Goal: Information Seeking & Learning: Learn about a topic

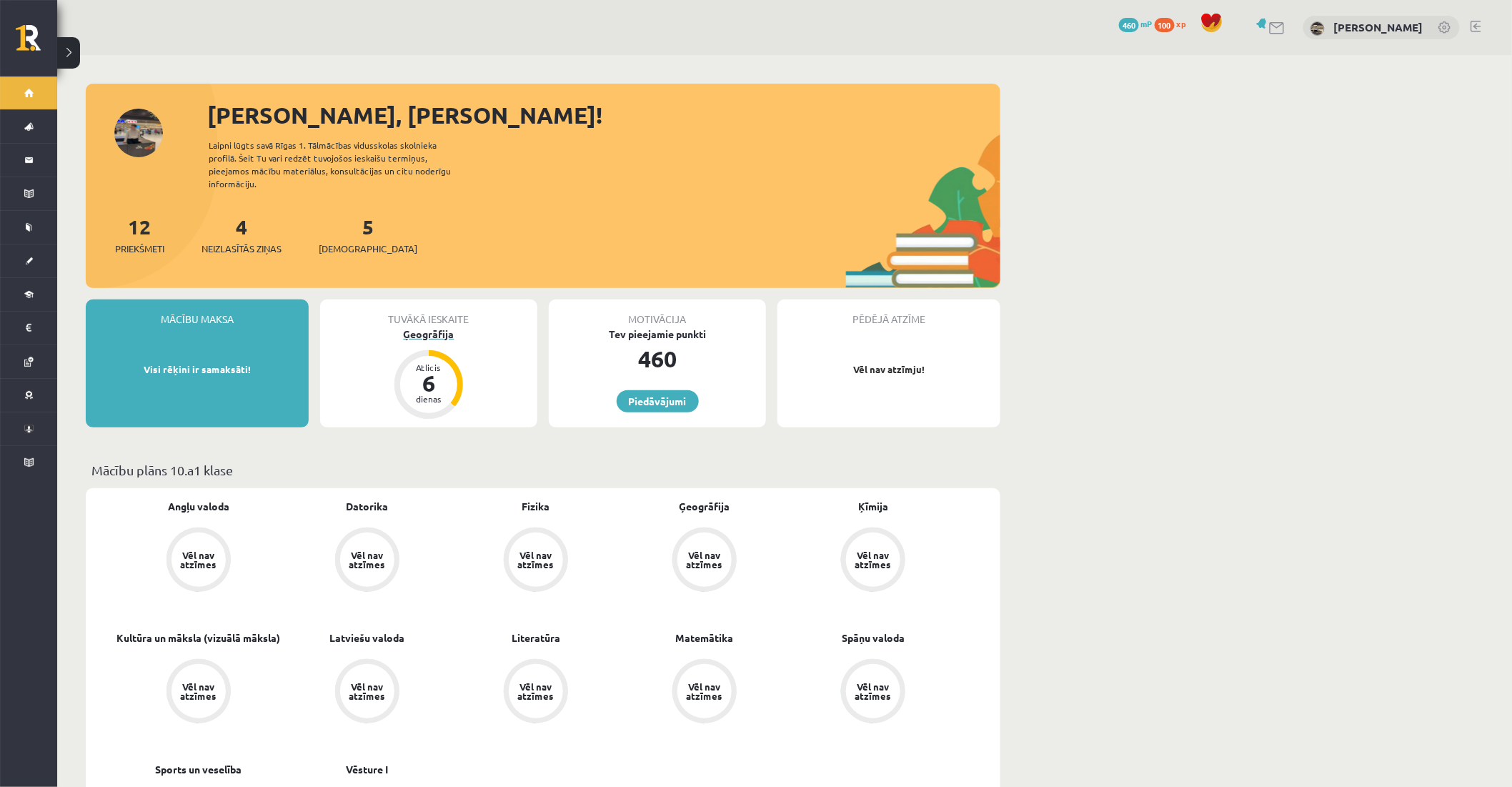
click at [417, 326] on div "Ģeogrāfija" at bounding box center [429, 334] width 218 height 15
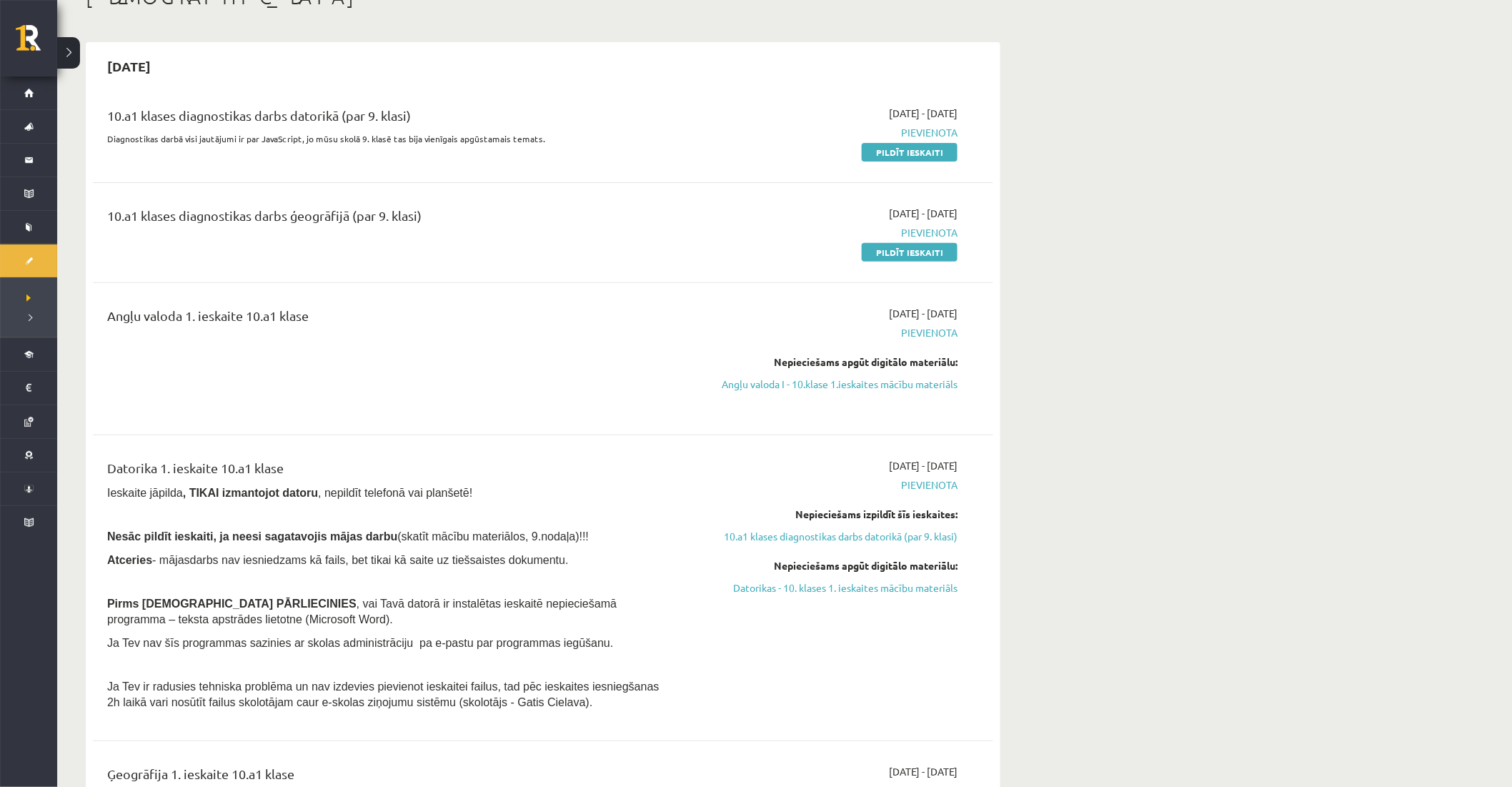
scroll to position [159, 0]
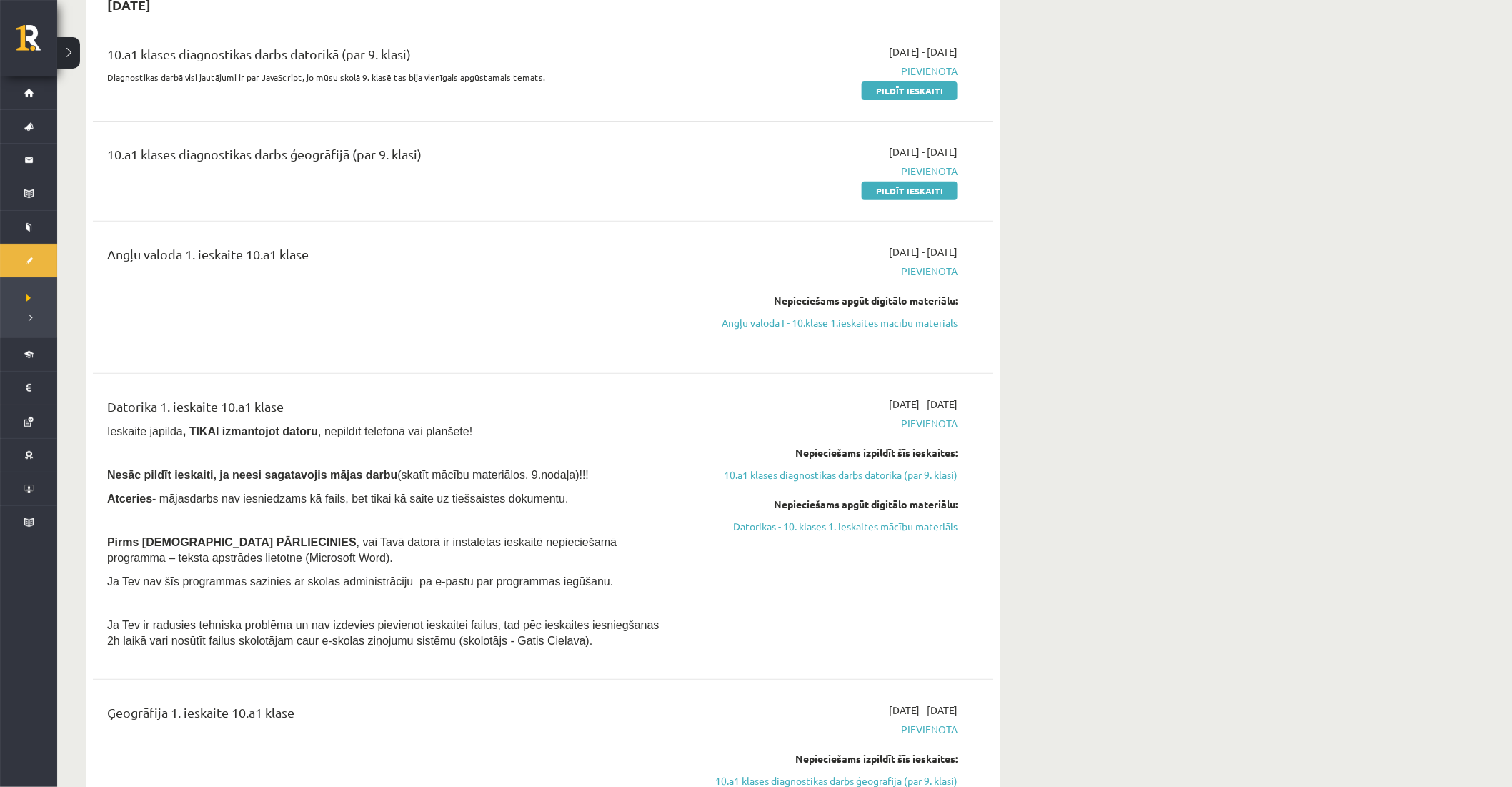
scroll to position [159, 0]
click at [834, 322] on link "Angļu valoda I - 10.klase 1.ieskaites mācību materiāls" at bounding box center [823, 324] width 269 height 15
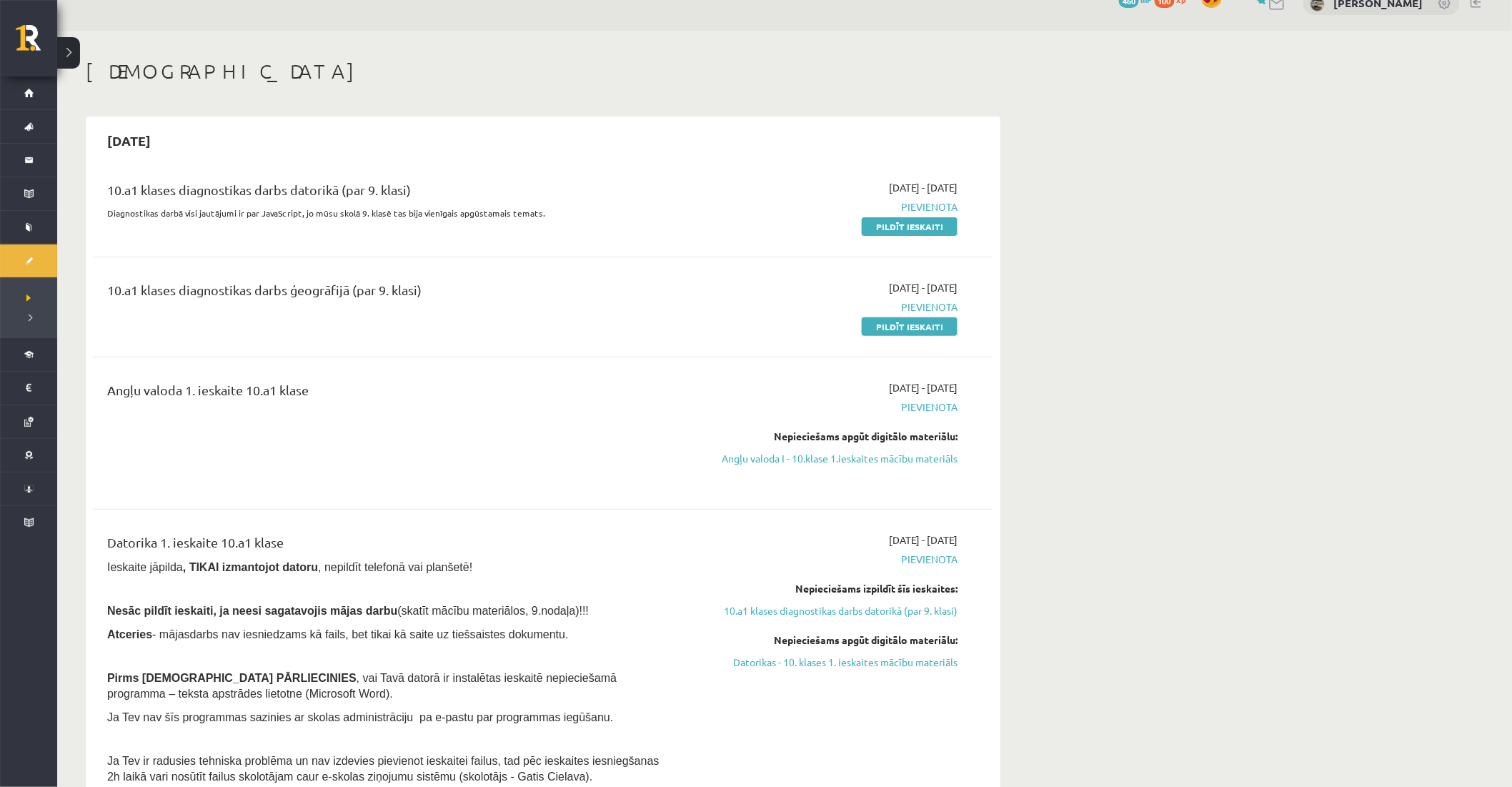
scroll to position [0, 0]
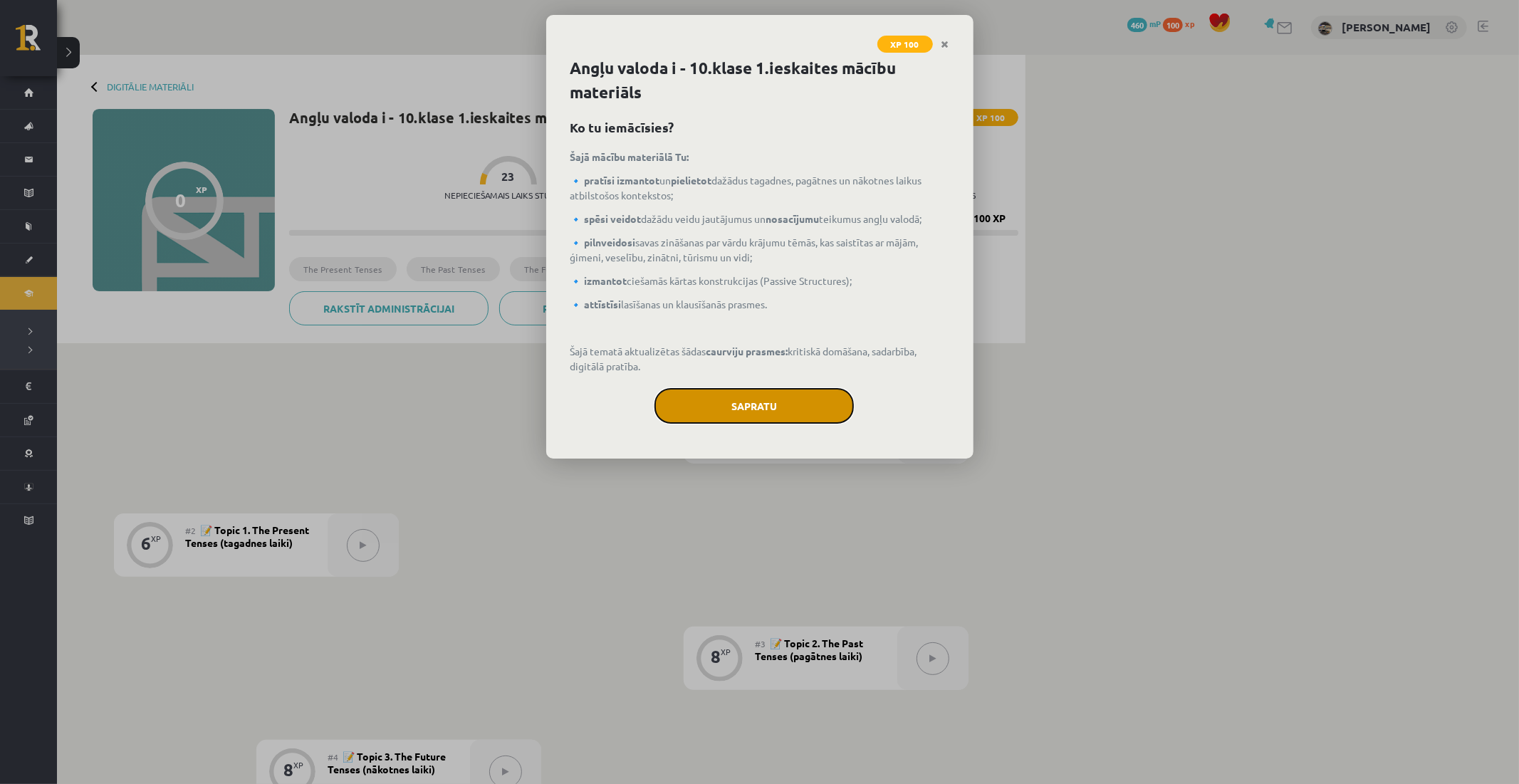
click at [751, 394] on button "Sapratu" at bounding box center [754, 406] width 200 height 36
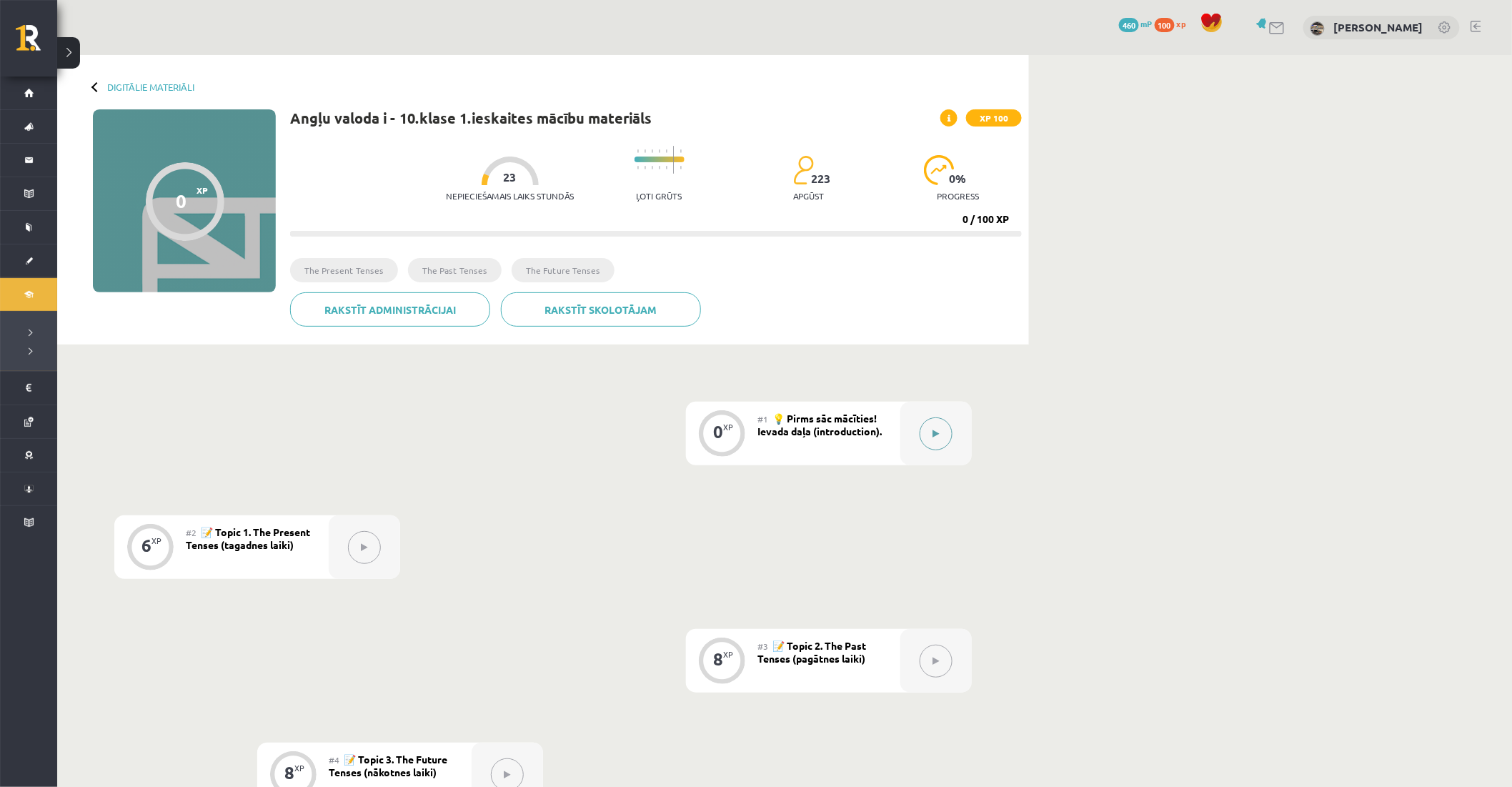
click at [928, 433] on button at bounding box center [936, 434] width 33 height 33
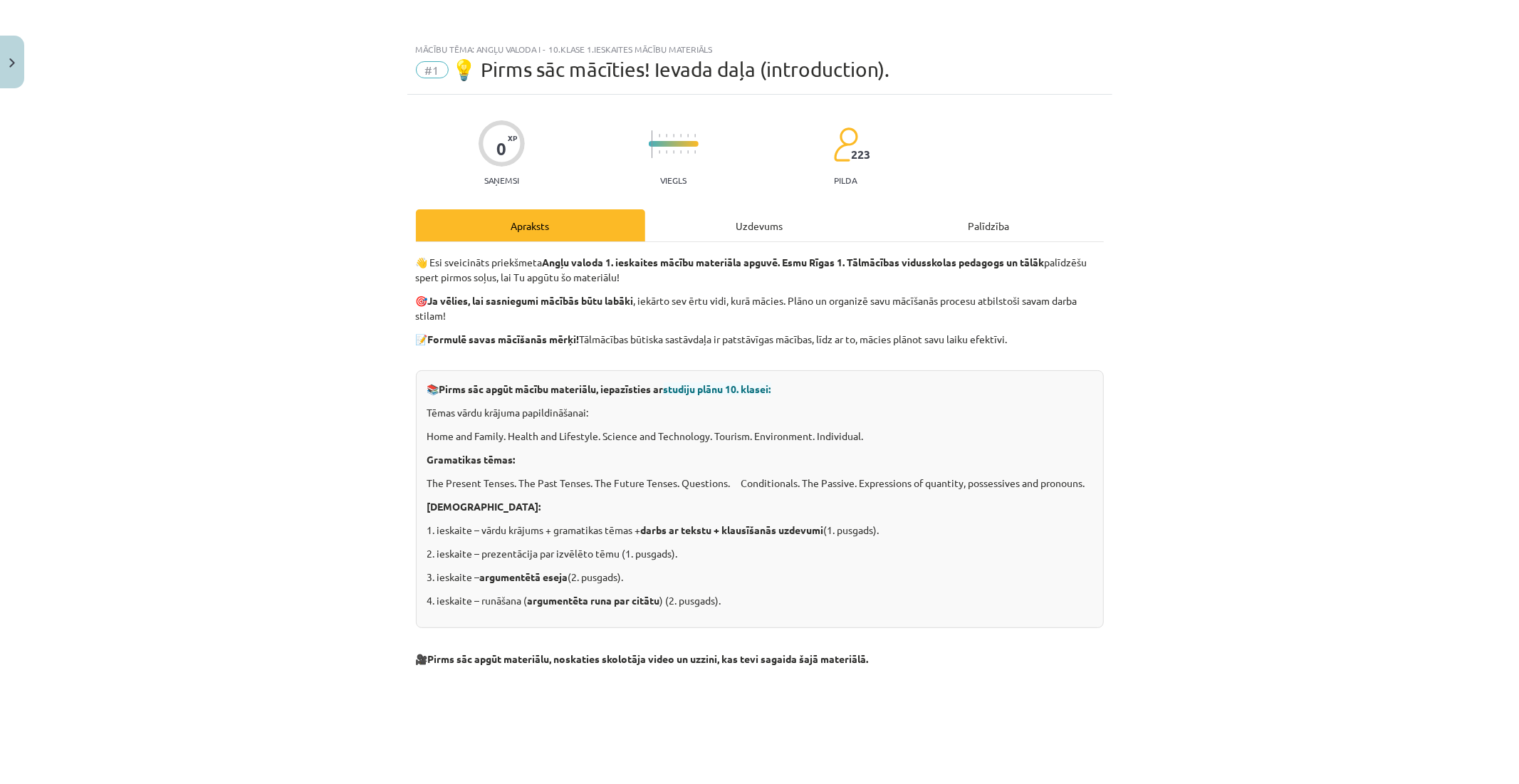
click at [694, 219] on div "Uzdevums" at bounding box center [760, 225] width 229 height 32
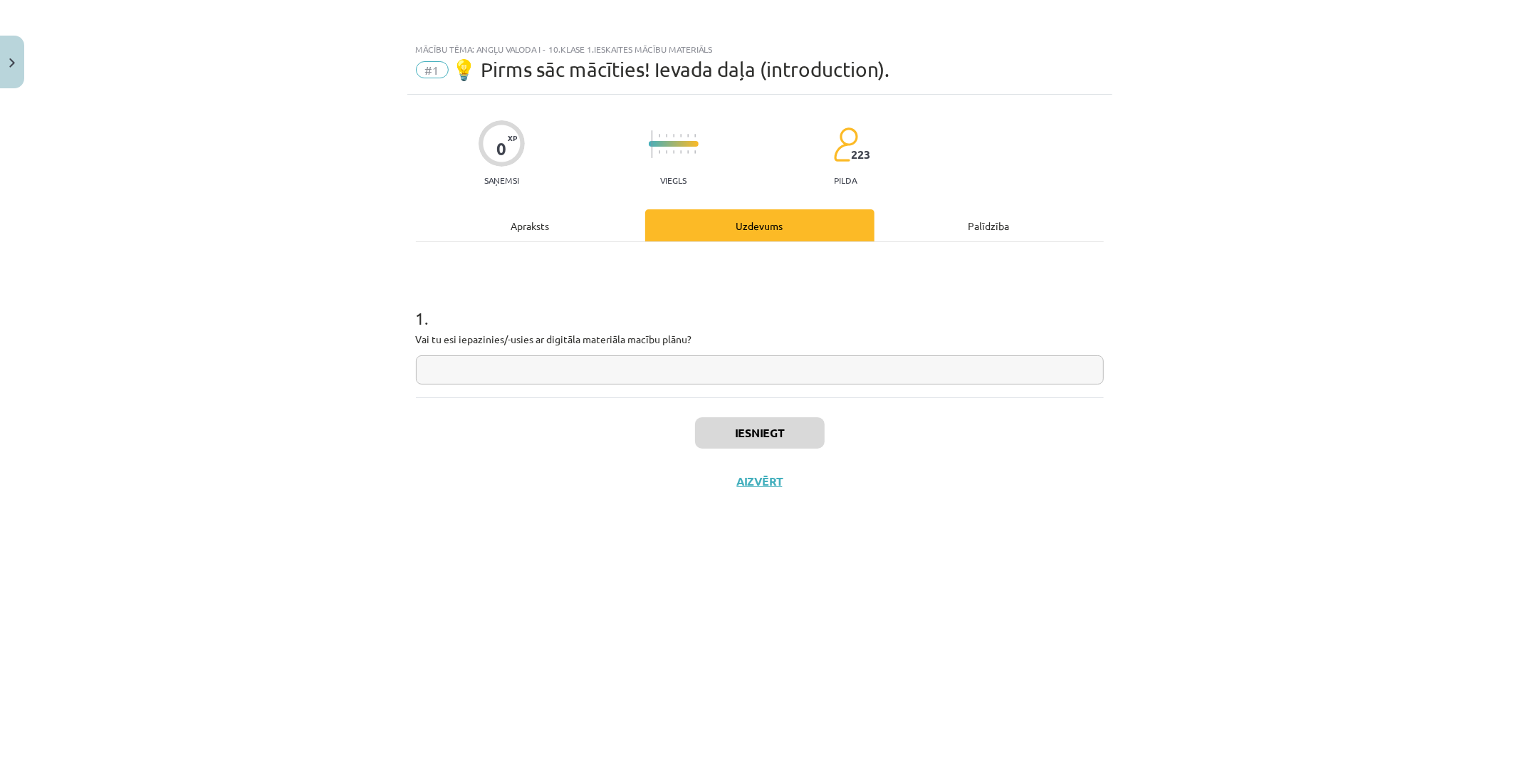
click at [632, 359] on input "text" at bounding box center [760, 369] width 688 height 29
type input "*"
click at [737, 439] on button "Iesniegt" at bounding box center [760, 433] width 129 height 31
click at [718, 494] on button "Nākamā nodarbība" at bounding box center [760, 491] width 140 height 33
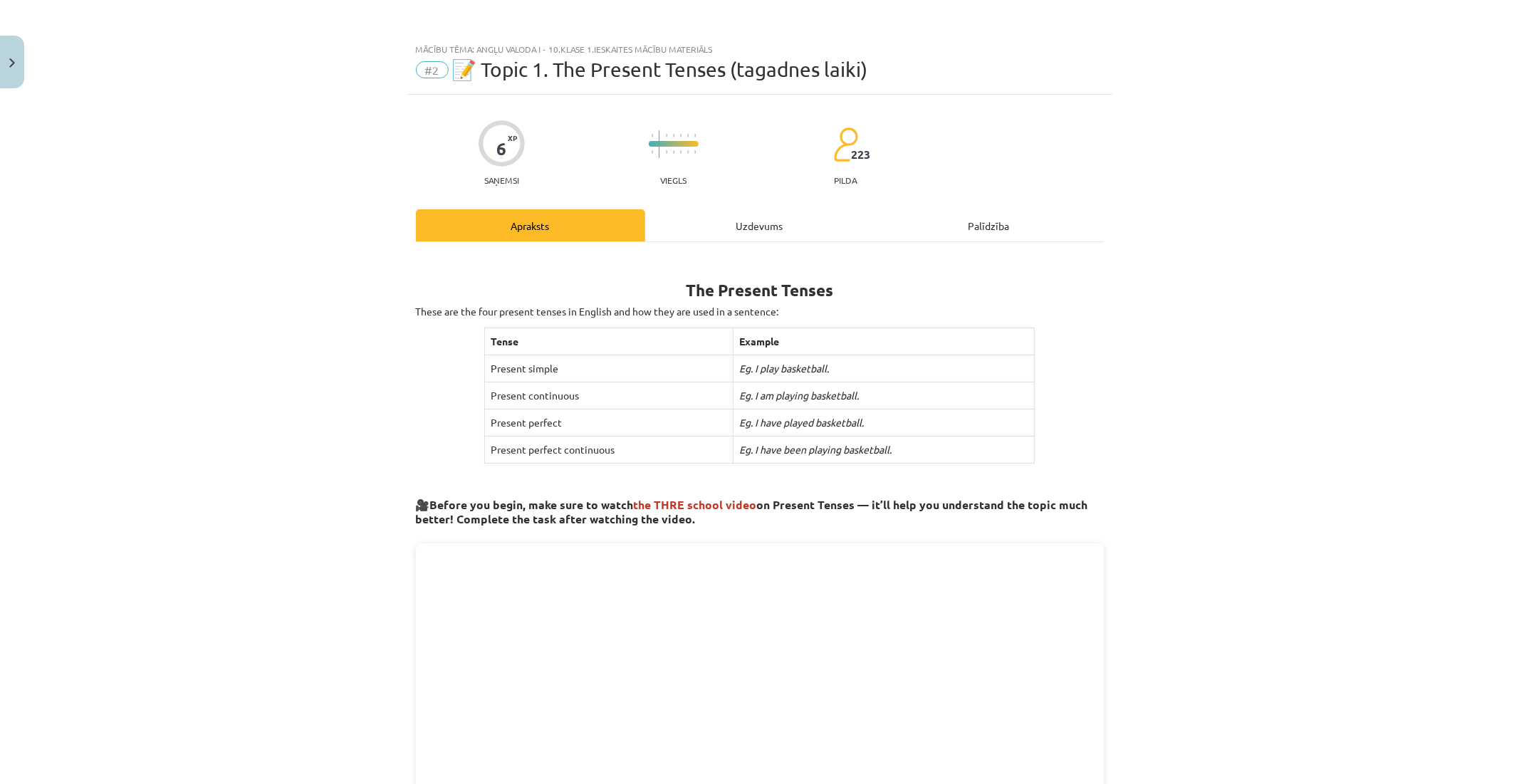
click at [717, 215] on div "Uzdevums" at bounding box center [760, 225] width 229 height 32
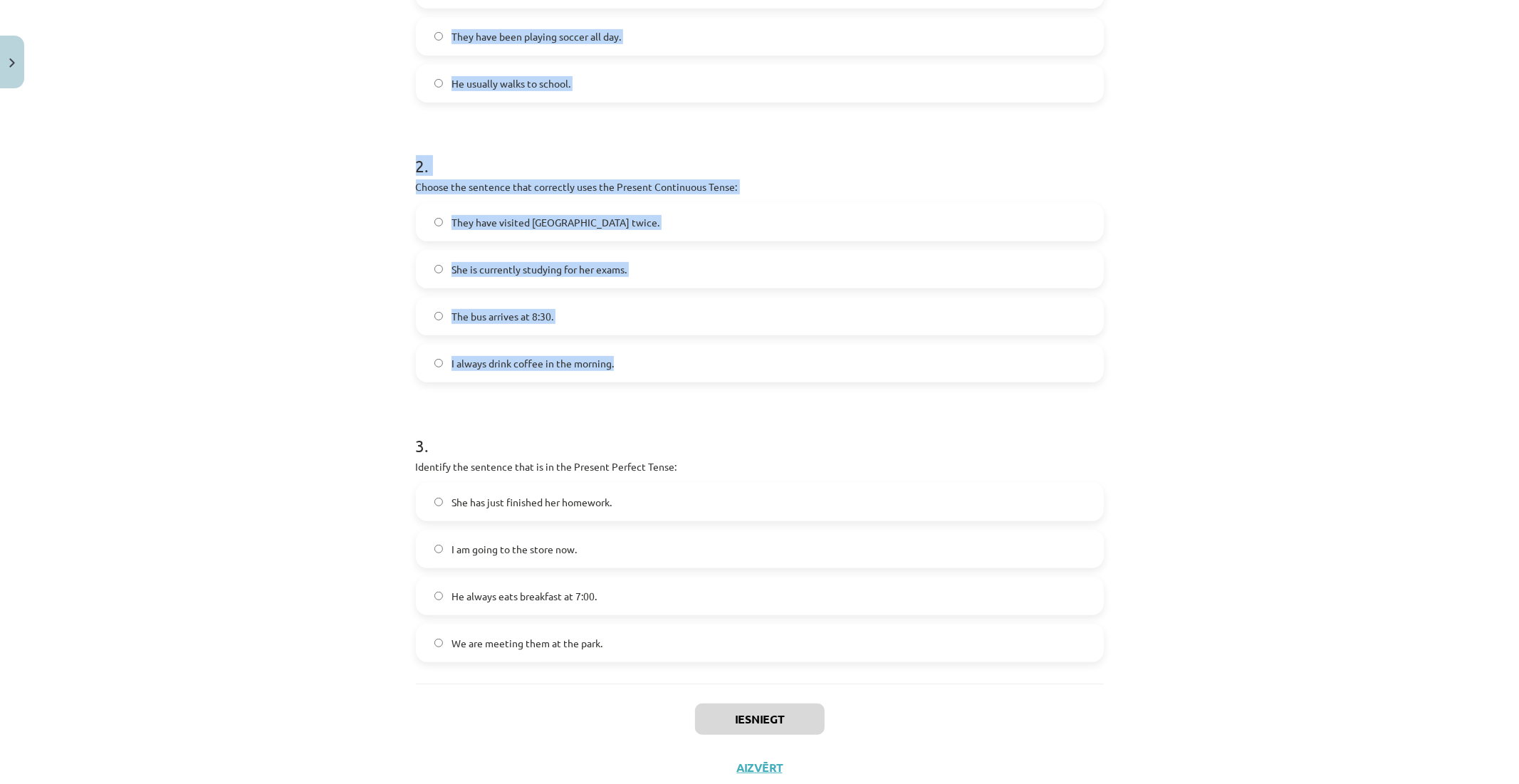
scroll to position [475, 0]
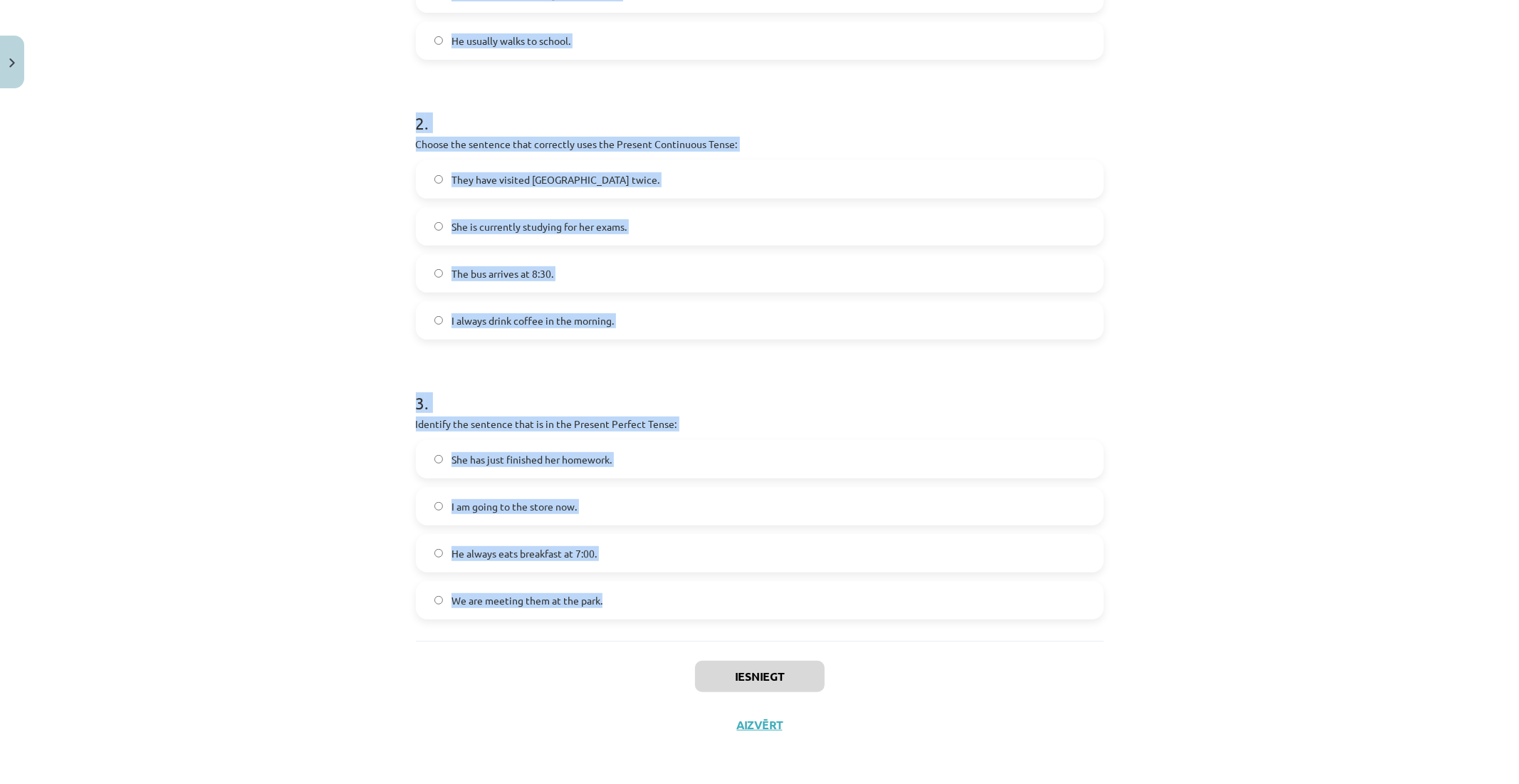
drag, startPoint x: 412, startPoint y: 123, endPoint x: 809, endPoint y: 589, distance: 612.2
click at [807, 591] on form "1 . Which sentence is in the Simple Present Tense? She is watching TV right now…" at bounding box center [760, 214] width 688 height 811
copy form "1 . Which sentence is in the Simple Present Tense? She is watching TV right now…"
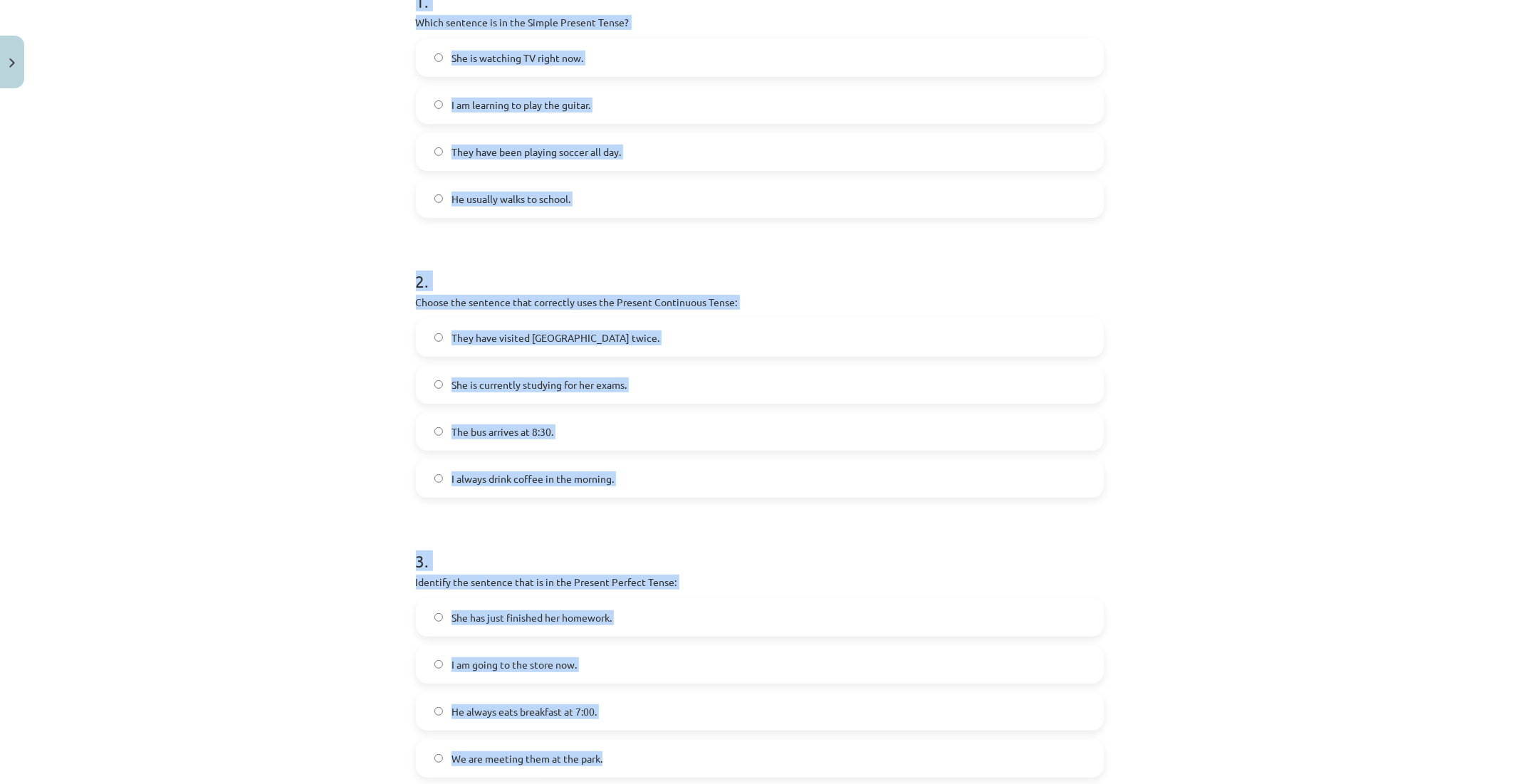
click at [439, 206] on label "He usually walks to school." at bounding box center [760, 199] width 685 height 36
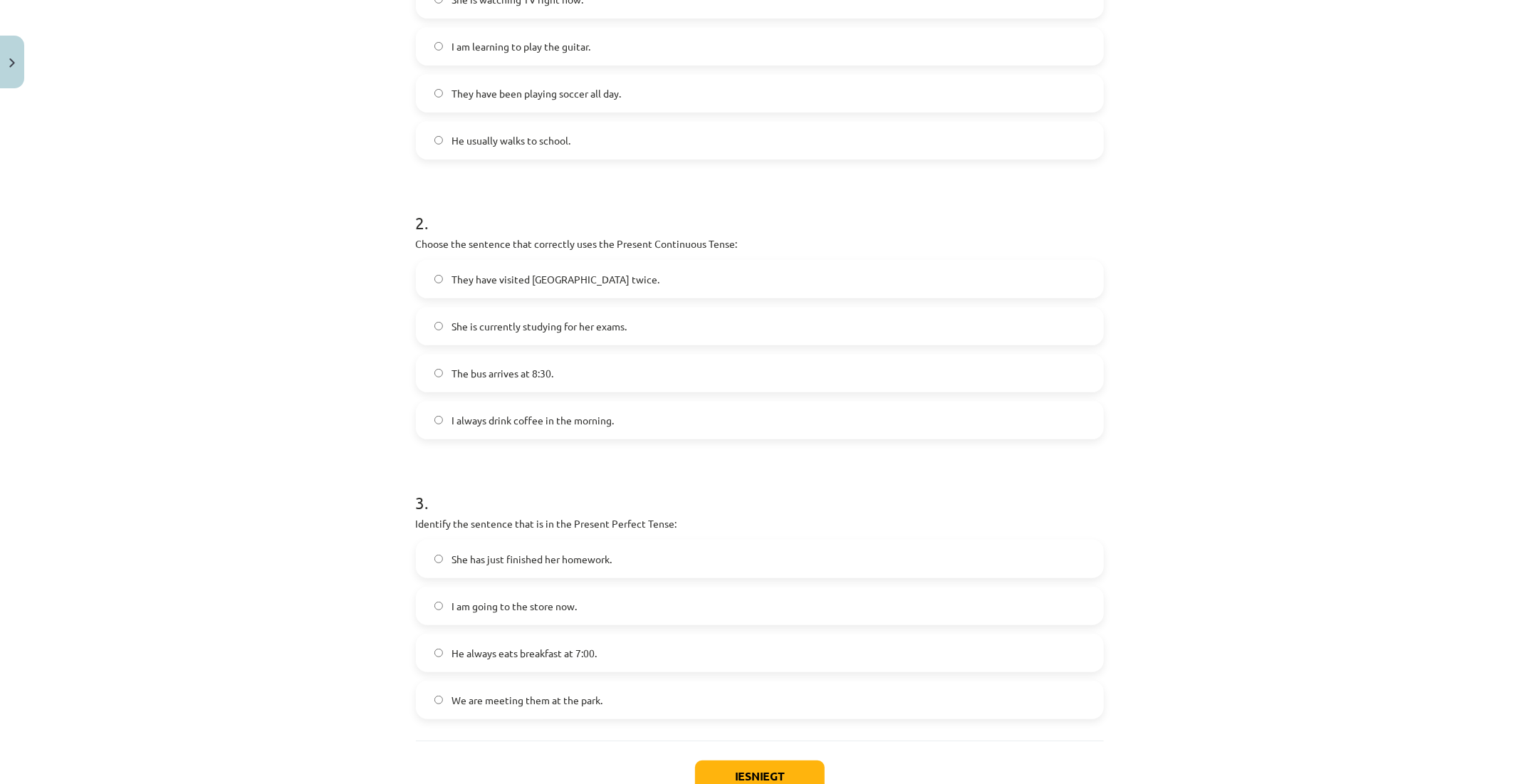
scroll to position [396, 0]
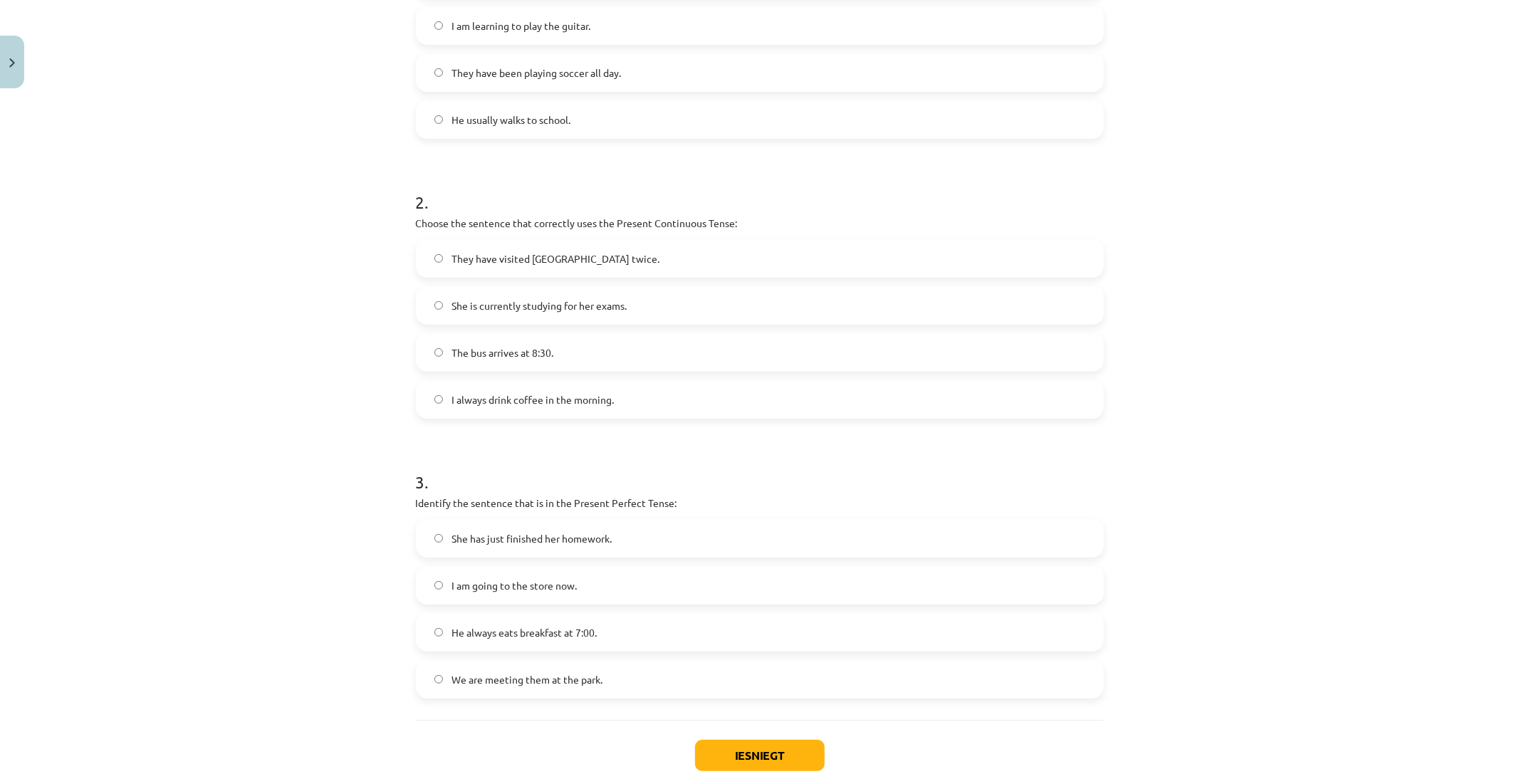
click at [511, 303] on span "She is currently studying for her exams." at bounding box center [539, 306] width 175 height 15
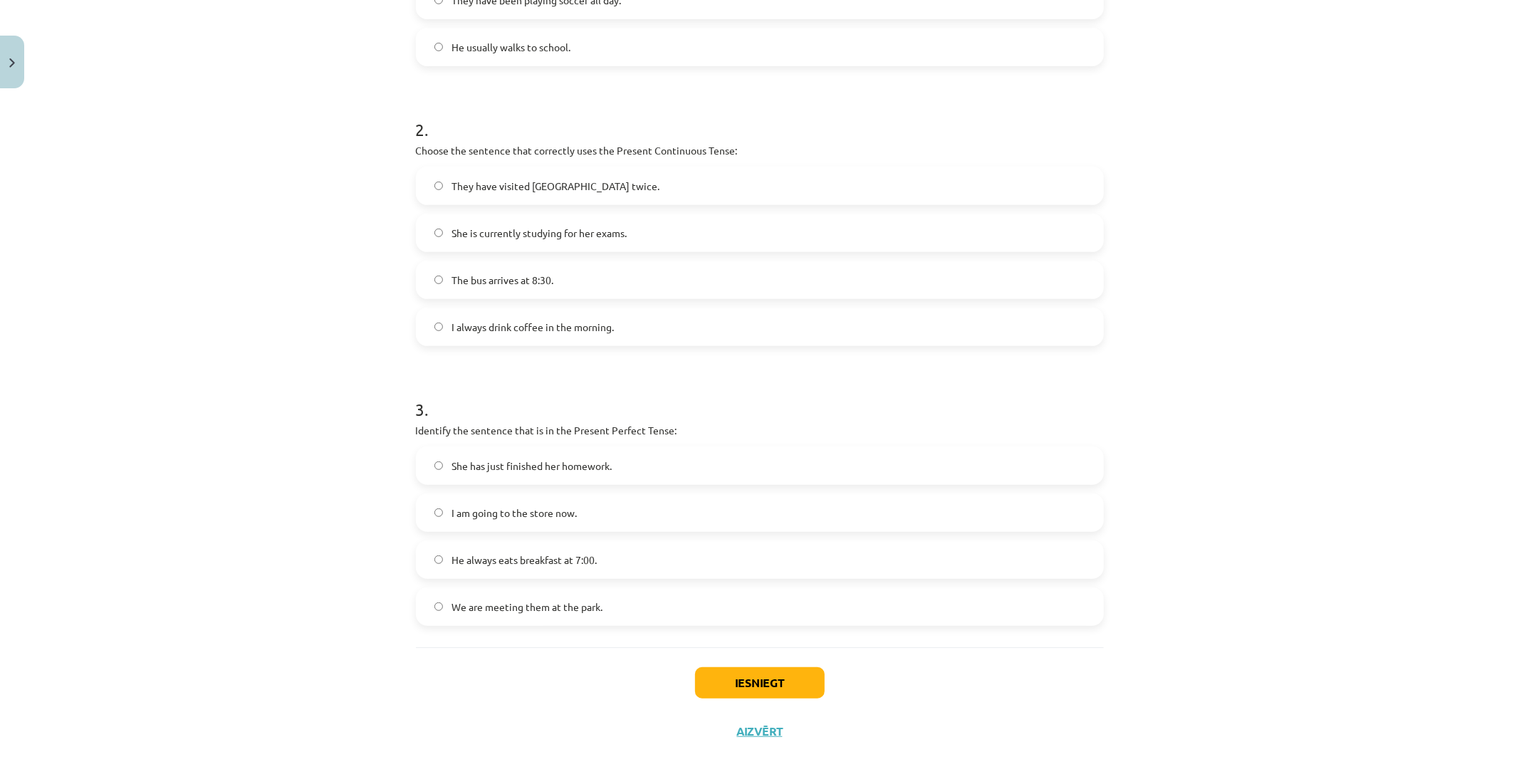
scroll to position [475, 0]
click at [474, 445] on label "She has just finished her homework." at bounding box center [760, 460] width 685 height 36
click at [772, 681] on button "Iesniegt" at bounding box center [760, 676] width 129 height 31
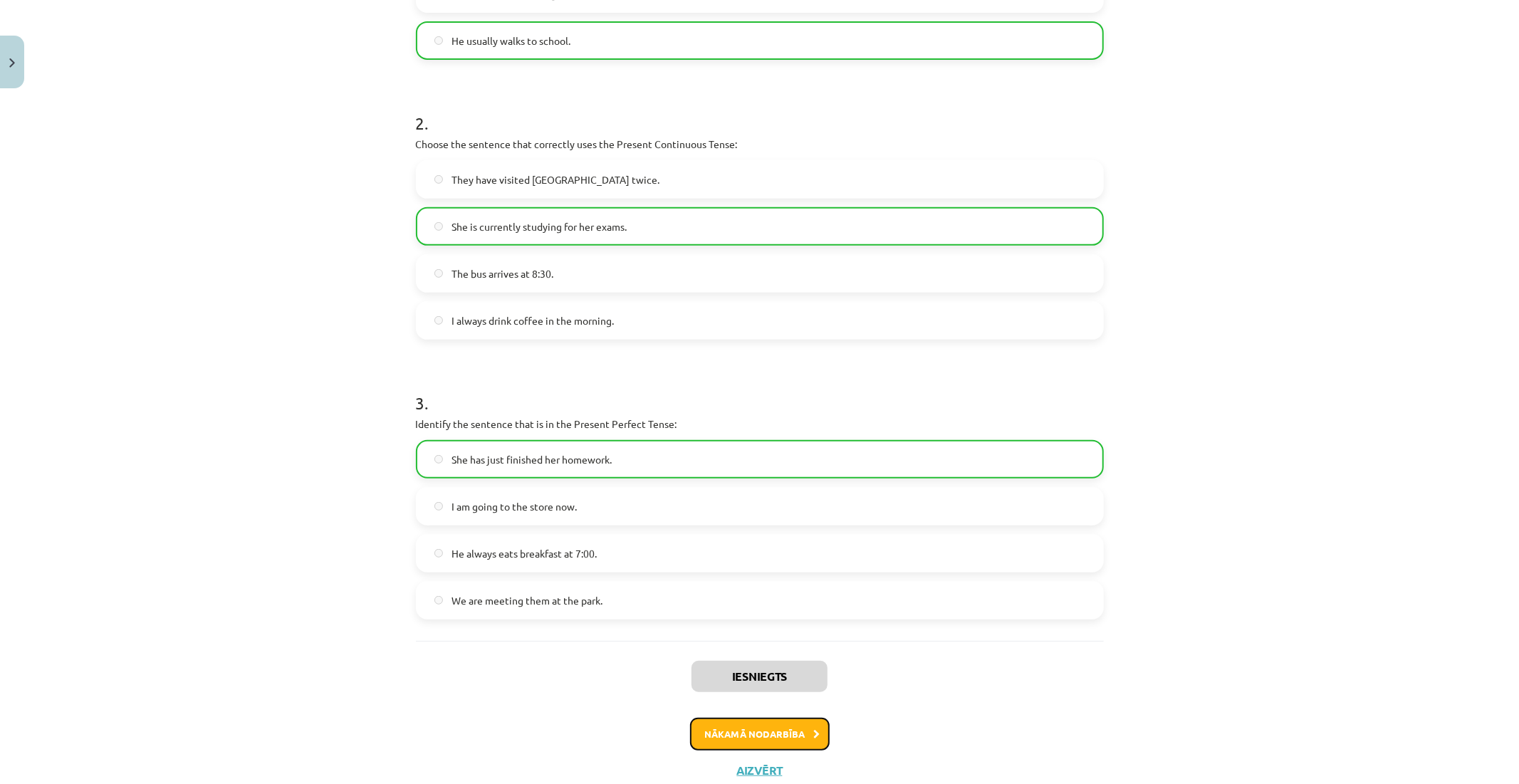
click at [763, 728] on button "Nākamā nodarbība" at bounding box center [760, 734] width 140 height 33
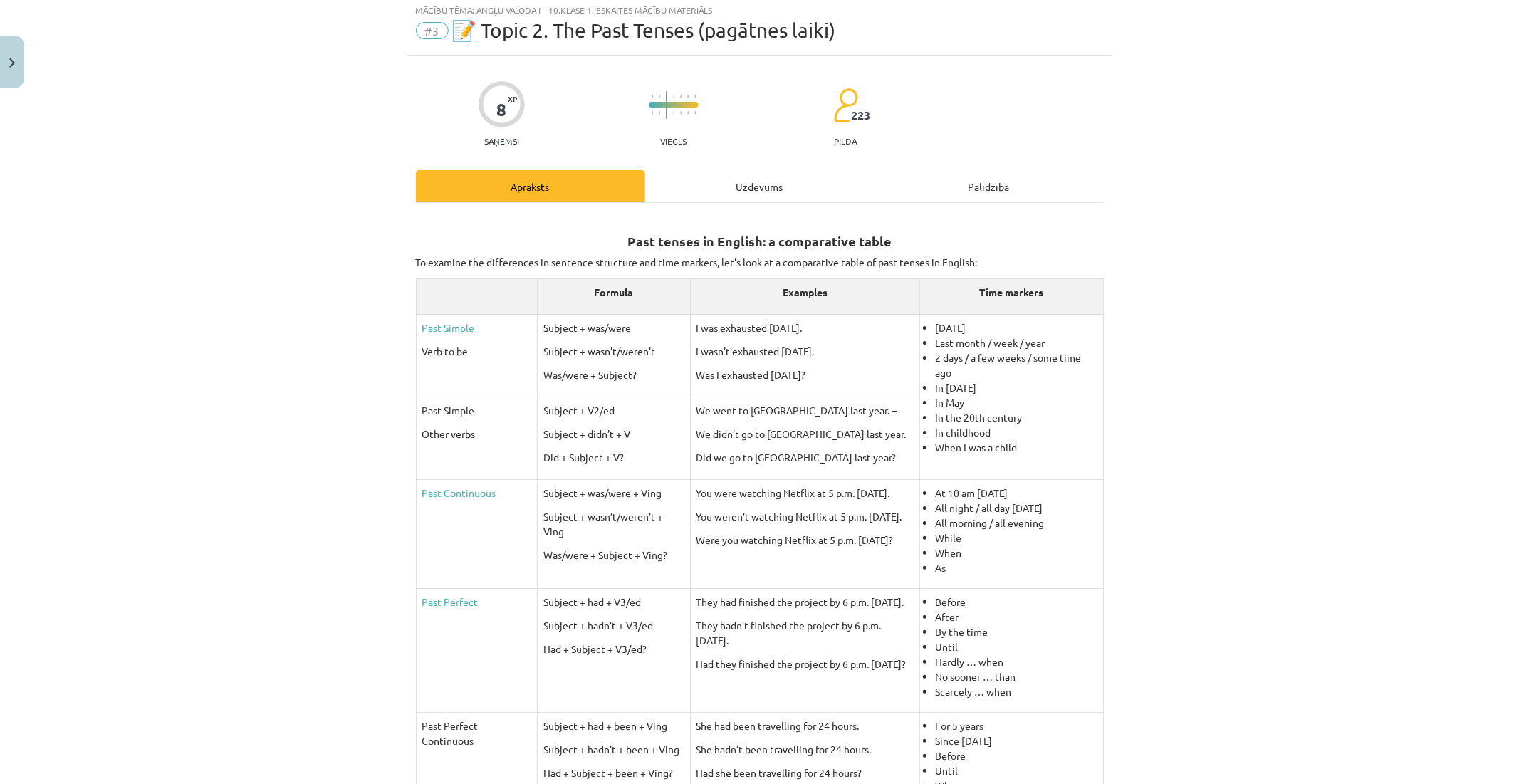
scroll to position [36, 0]
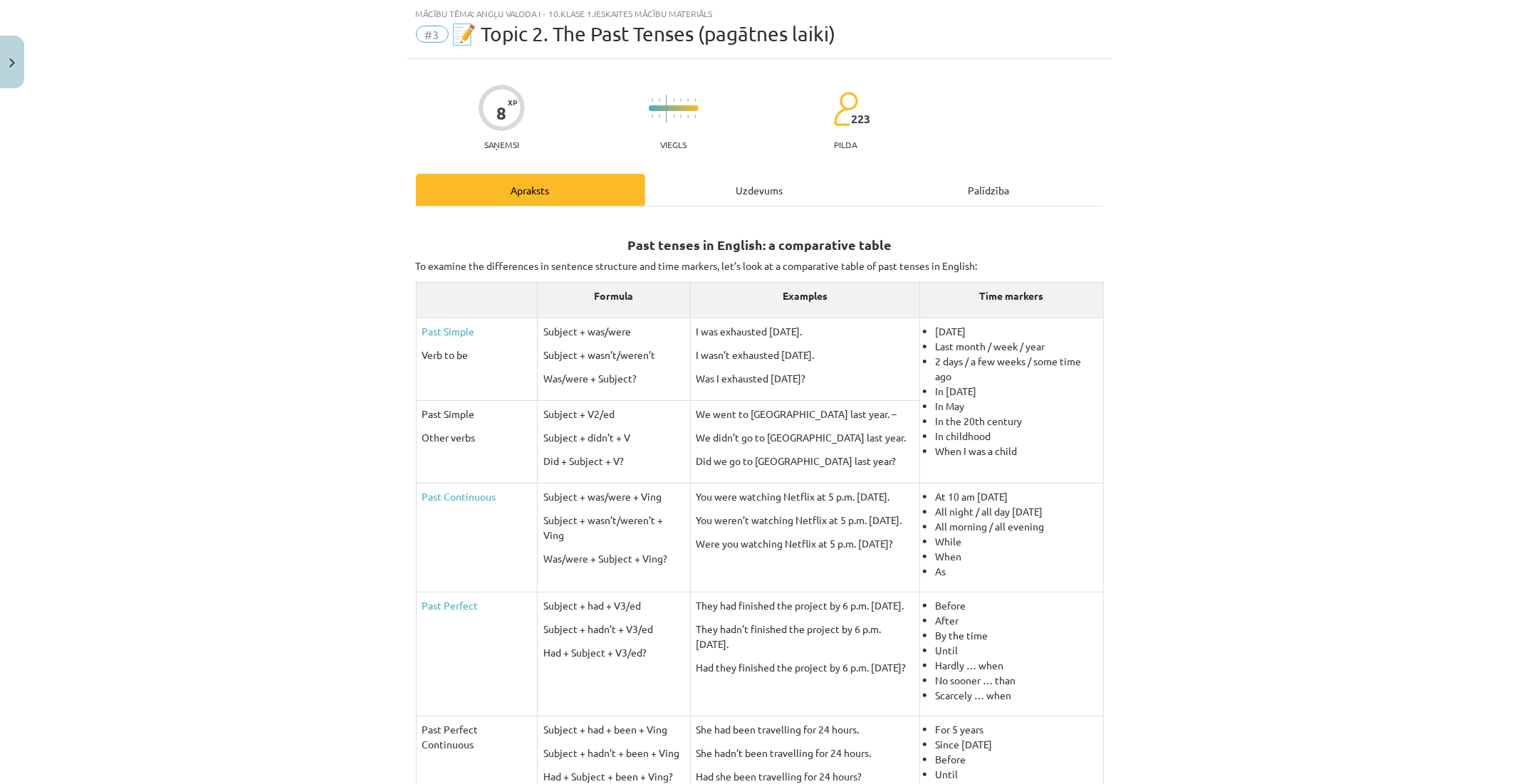
click at [737, 189] on div "Uzdevums" at bounding box center [760, 189] width 229 height 32
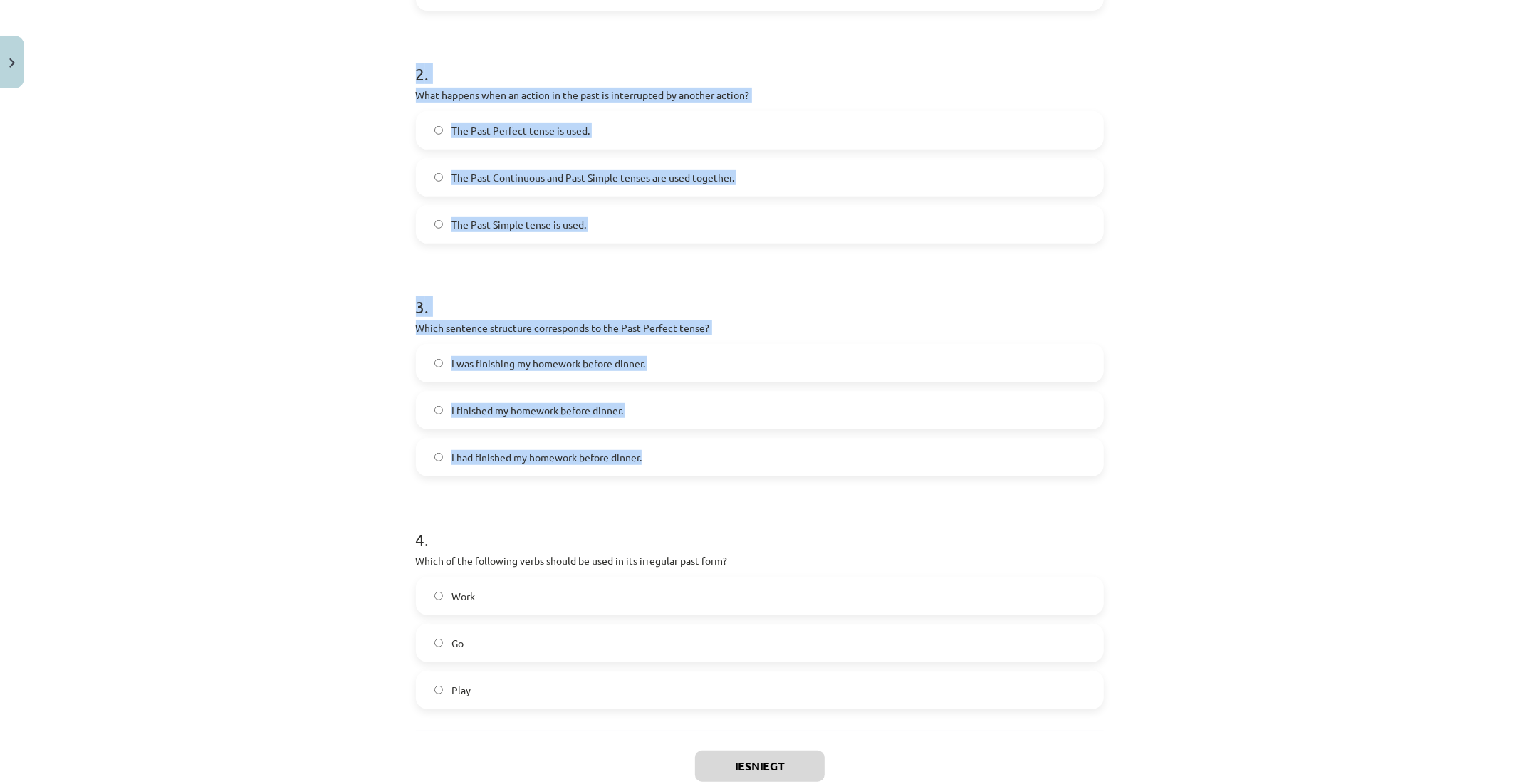
scroll to position [567, 0]
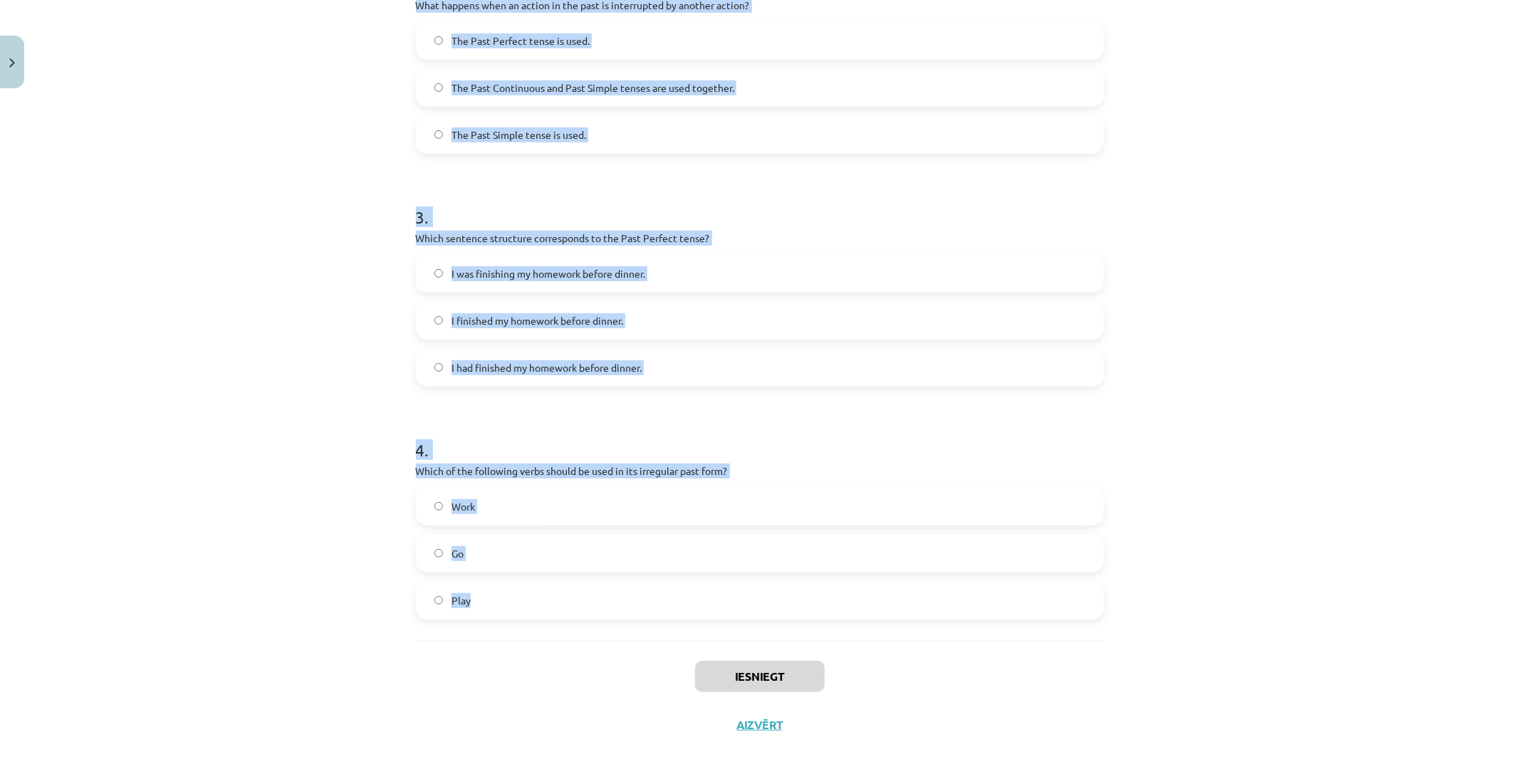
drag, startPoint x: 413, startPoint y: 277, endPoint x: 938, endPoint y: 627, distance: 631.0
click at [940, 632] on div "8 XP Saņemsi Viegls 223 pilda Apraksts Uzdevums Palīdzība 1 . Which of the foll…" at bounding box center [760, 138] width 705 height 1221
copy form "1 . Which of the following sentences is correct in the Past Simple tense? He wa…"
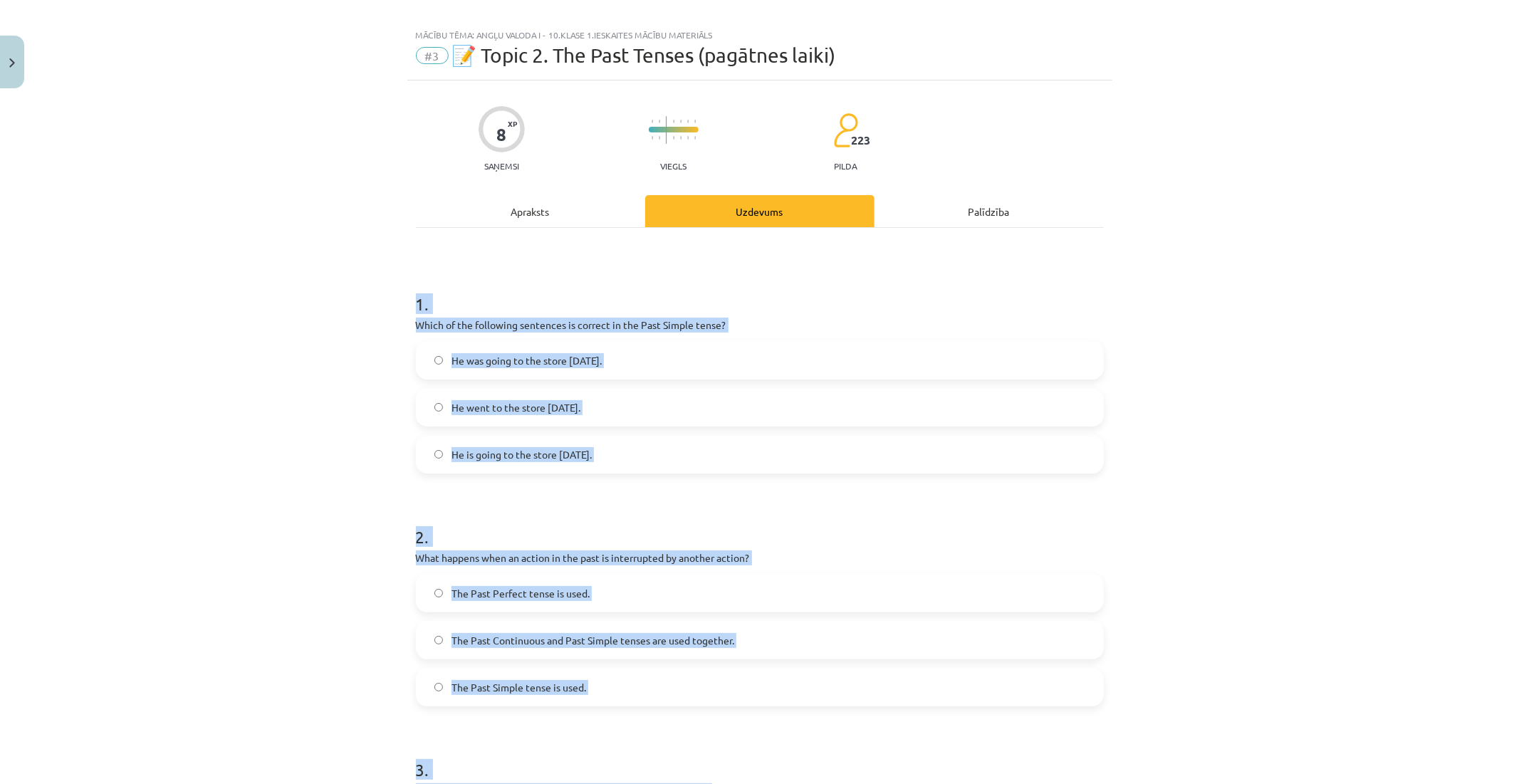
scroll to position [13, 0]
click at [380, 328] on div "Mācību tēma: Angļu valoda i - 10.klase 1.ieskaites mācību materiāls #3 📝 Topic …" at bounding box center [760, 392] width 1519 height 784
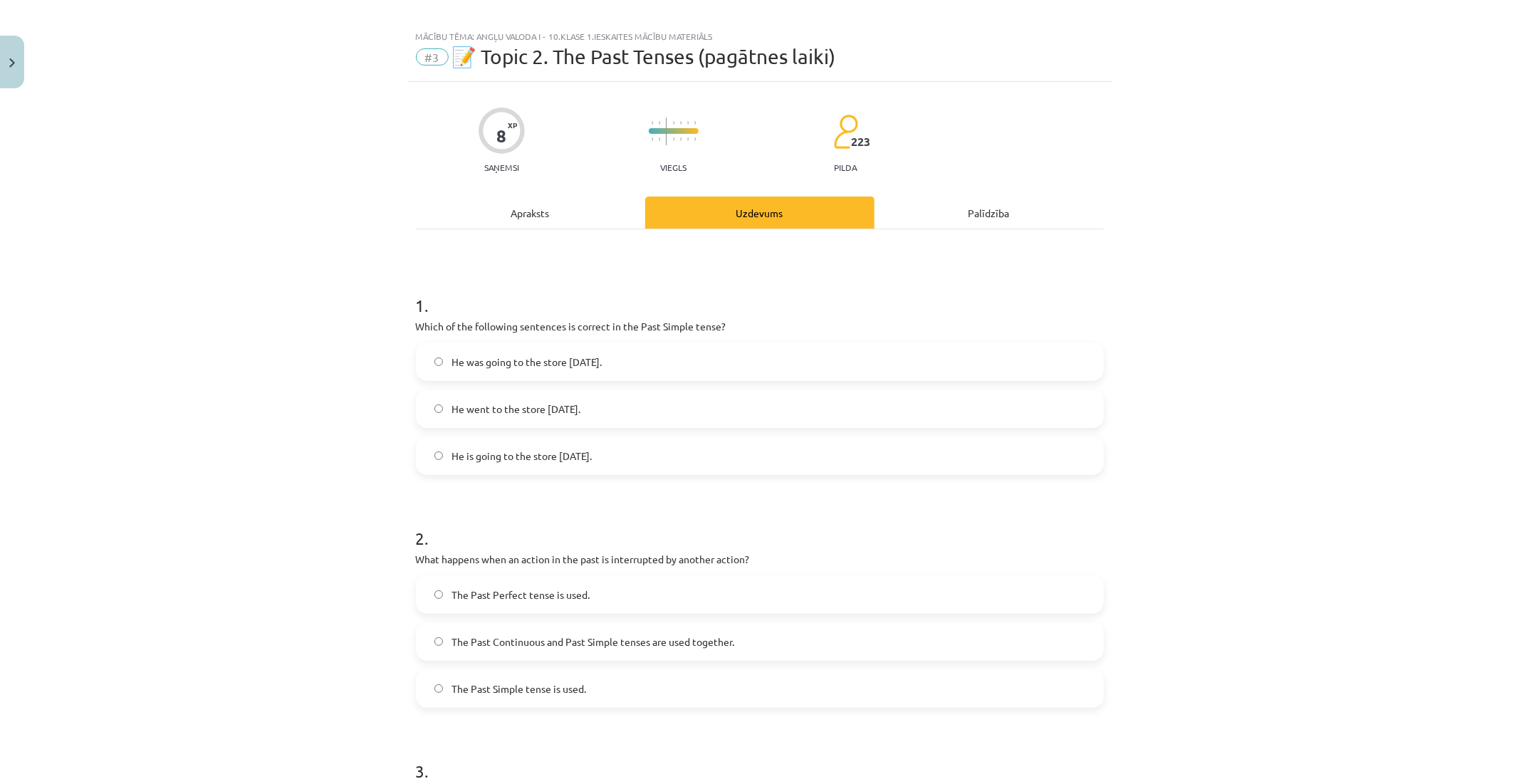
click at [446, 419] on label "He went to the store yesterday." at bounding box center [760, 409] width 685 height 36
click at [567, 365] on span "He was going to the store yesterday." at bounding box center [526, 362] width 150 height 15
click at [563, 407] on span "He went to the store yesterday." at bounding box center [516, 409] width 129 height 15
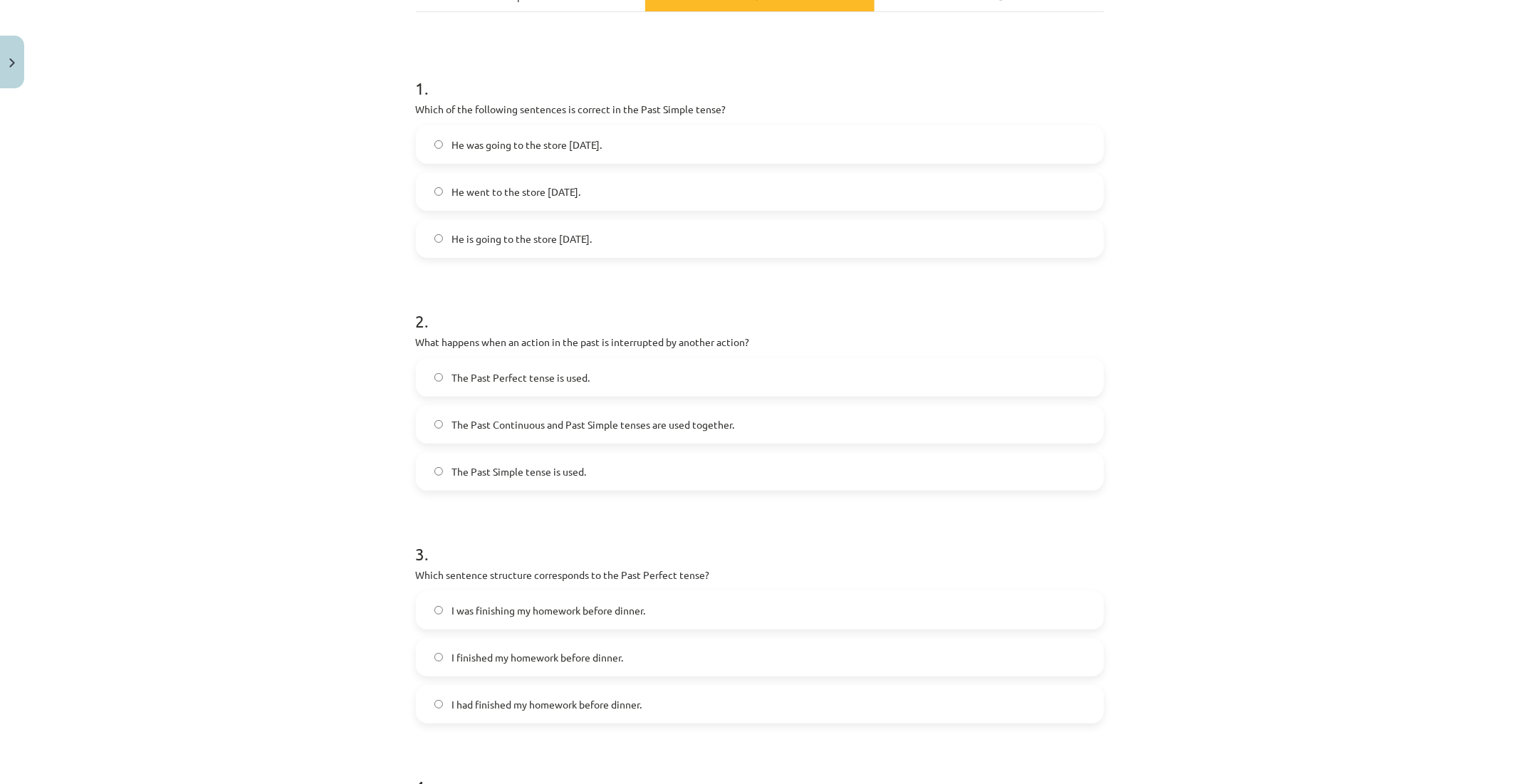
scroll to position [250, 0]
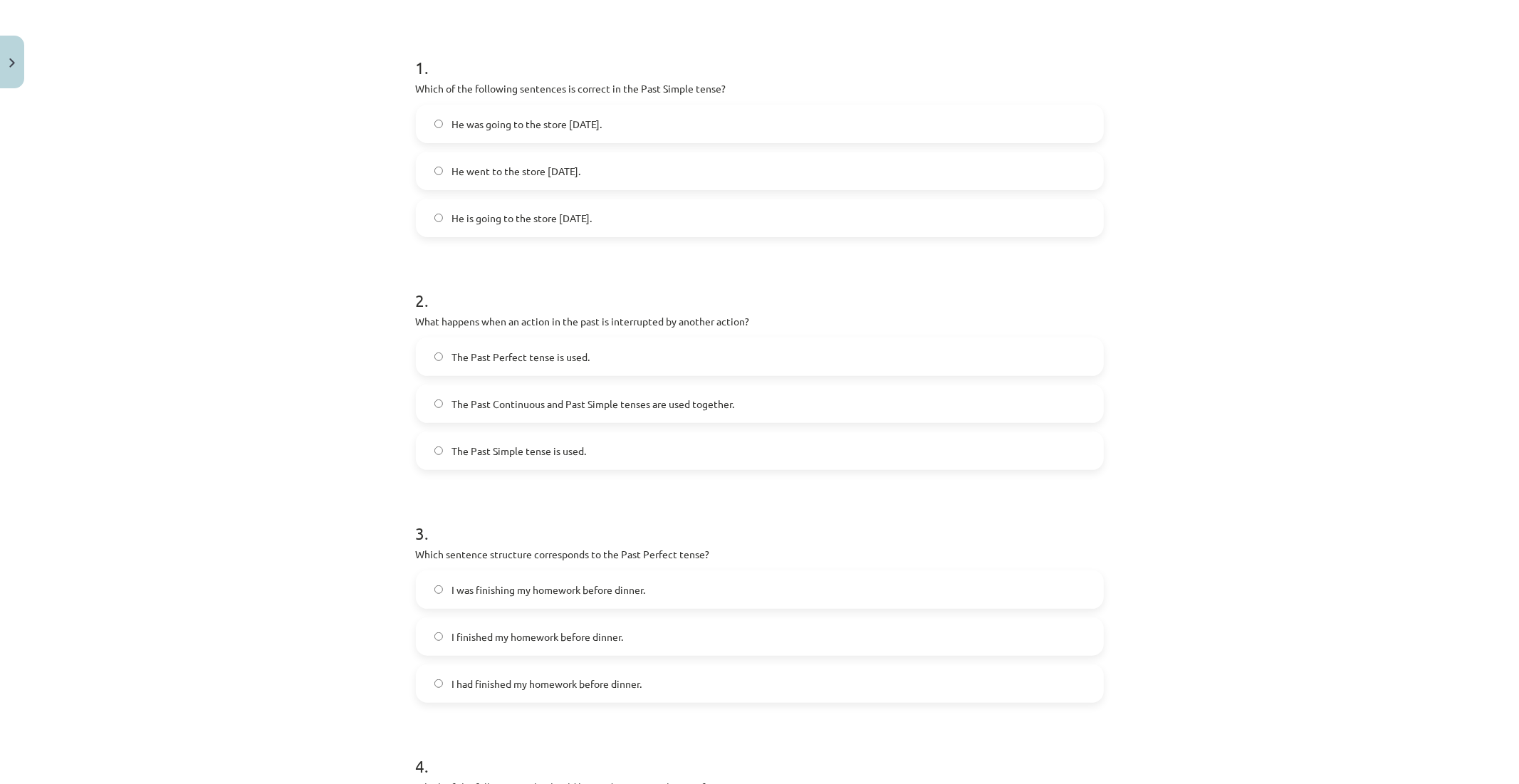
click at [505, 401] on span "The Past Continuous and Past Simple tenses are used together." at bounding box center [593, 404] width 283 height 15
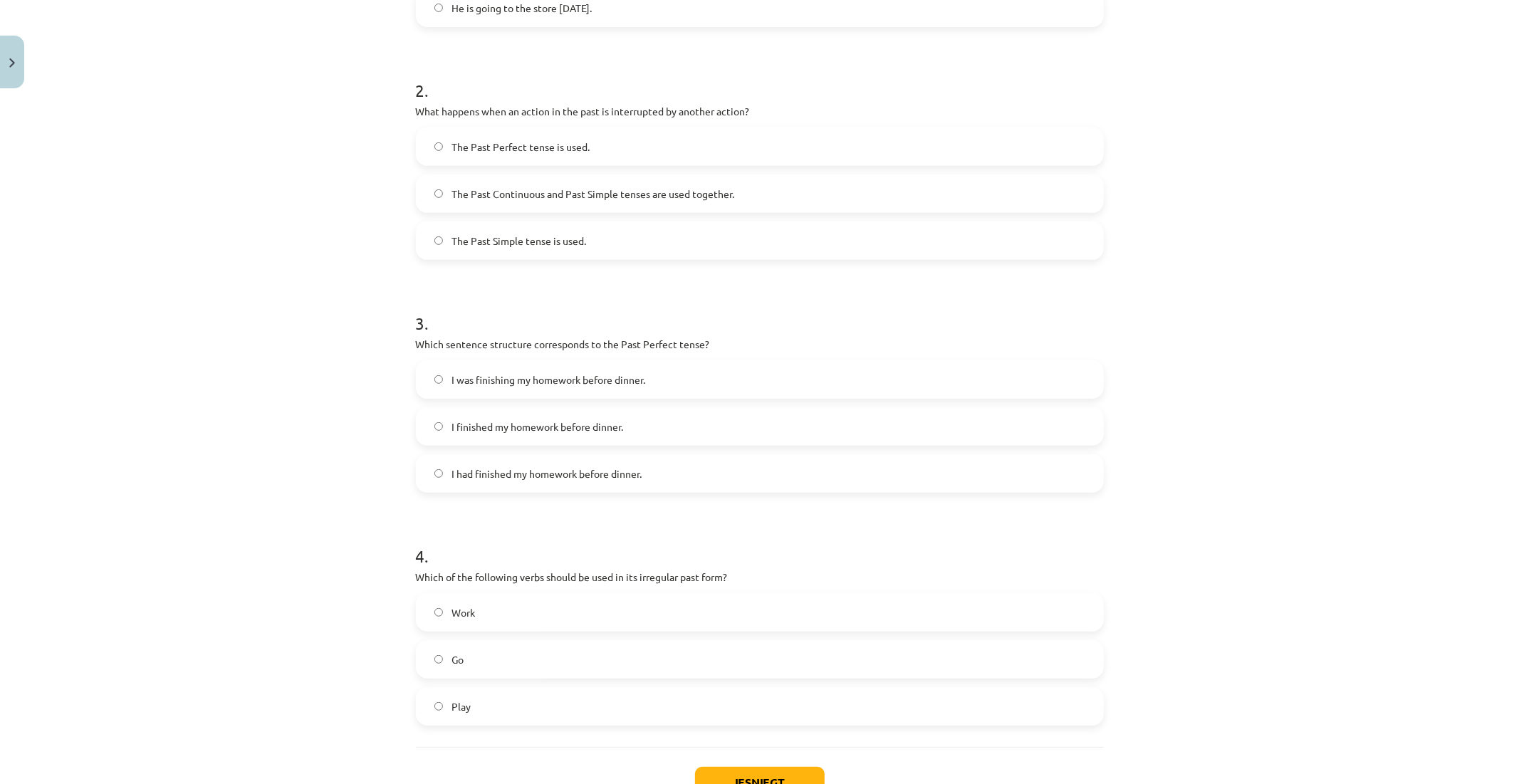
scroll to position [567, 0]
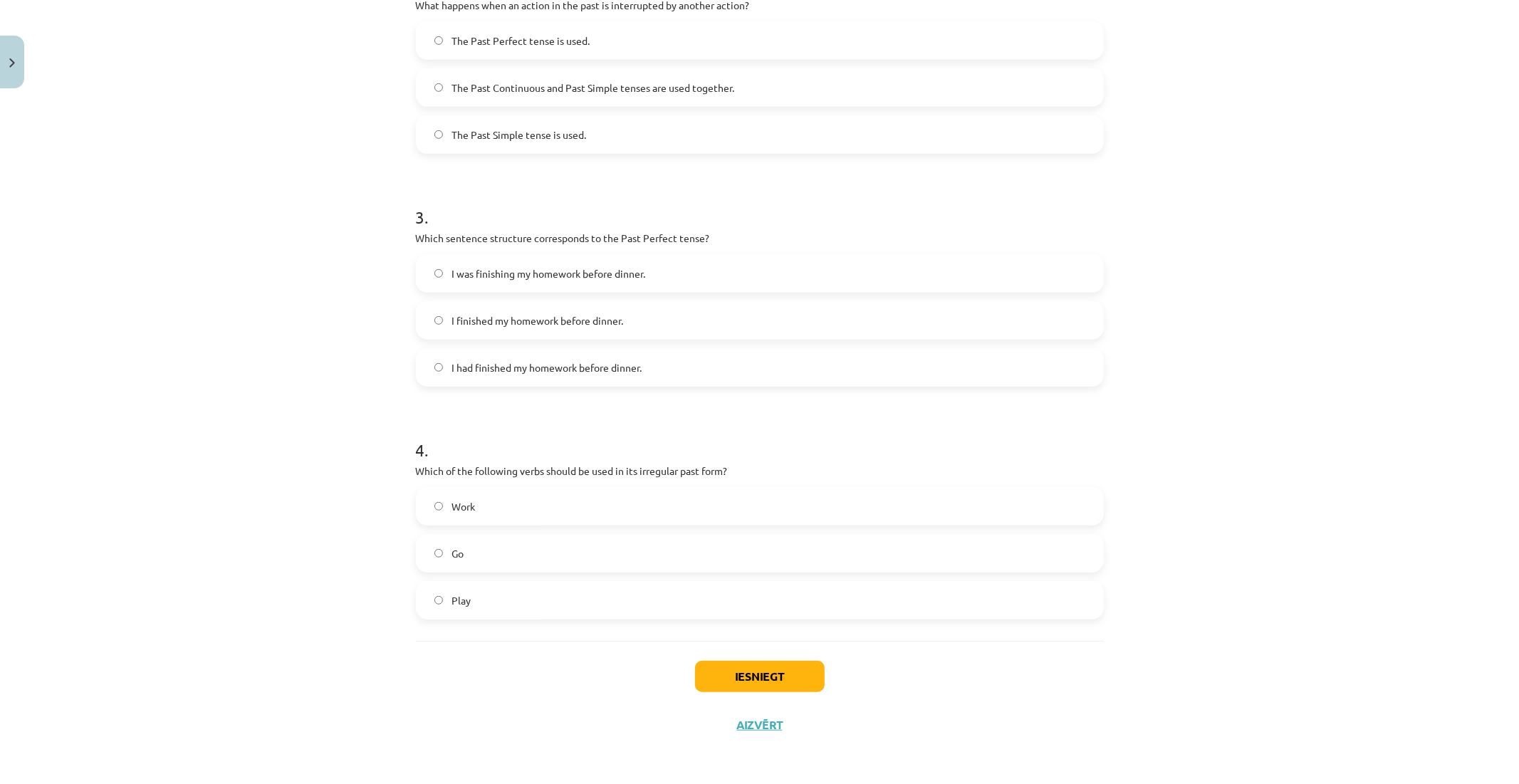
click at [454, 552] on span "Go" at bounding box center [457, 554] width 12 height 15
click at [452, 323] on span "I finished my homework before dinner." at bounding box center [537, 321] width 172 height 15
click at [475, 367] on span "I had finished my homework before dinner." at bounding box center [546, 368] width 190 height 15
click at [763, 684] on button "Iesniegt" at bounding box center [760, 676] width 129 height 31
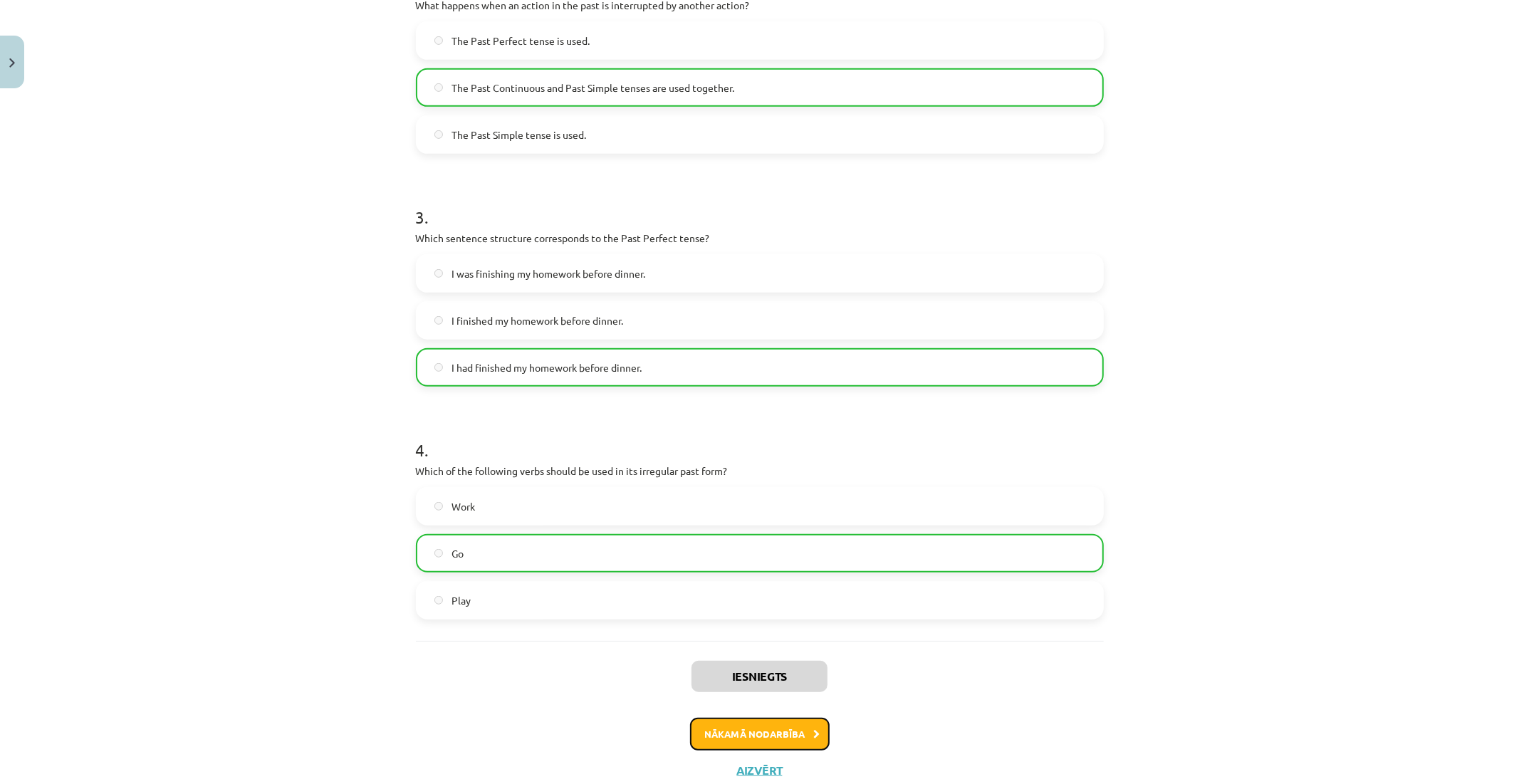
click at [727, 738] on button "Nākamā nodarbība" at bounding box center [760, 734] width 140 height 33
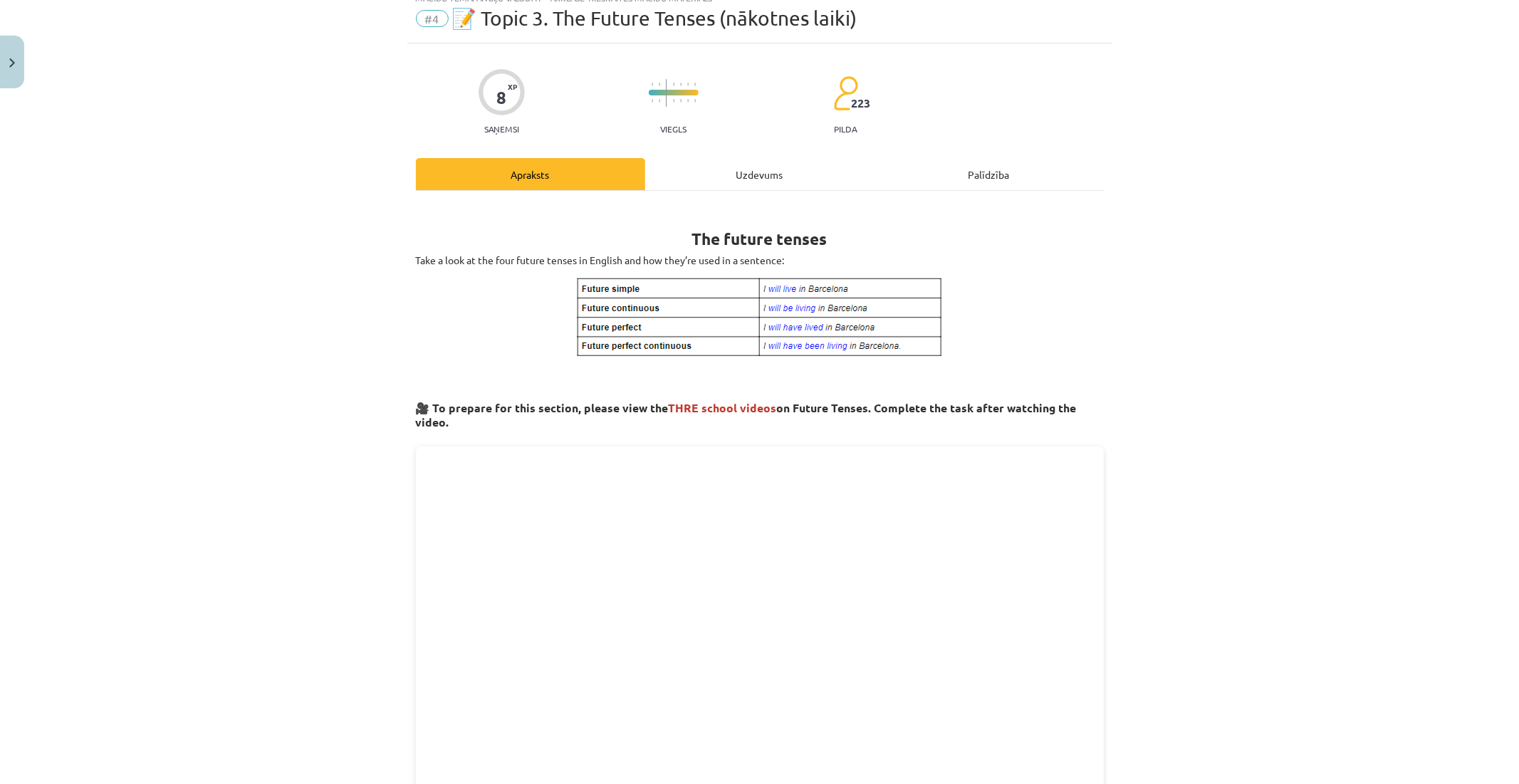
scroll to position [36, 0]
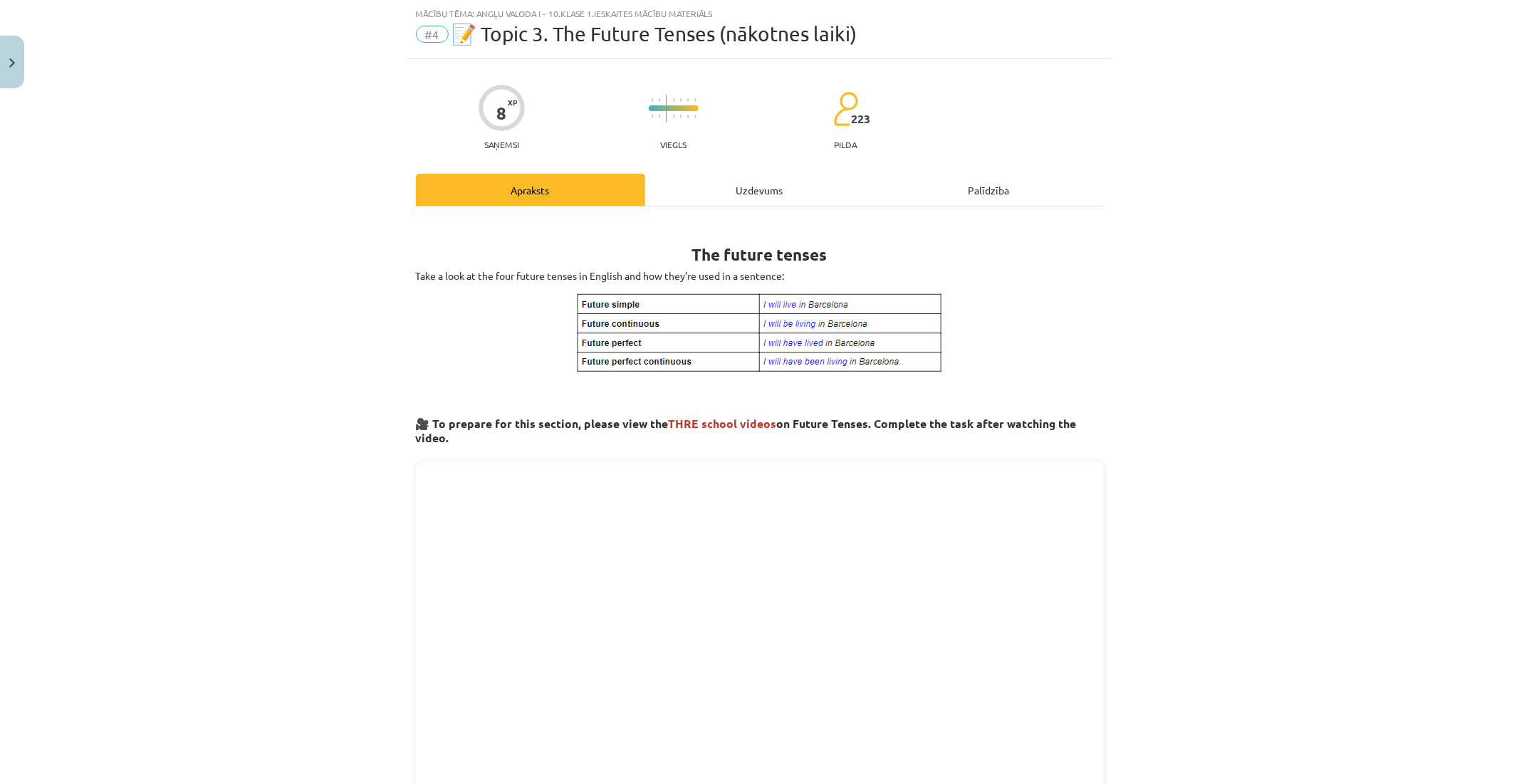
click at [689, 186] on div "Uzdevums" at bounding box center [760, 189] width 229 height 32
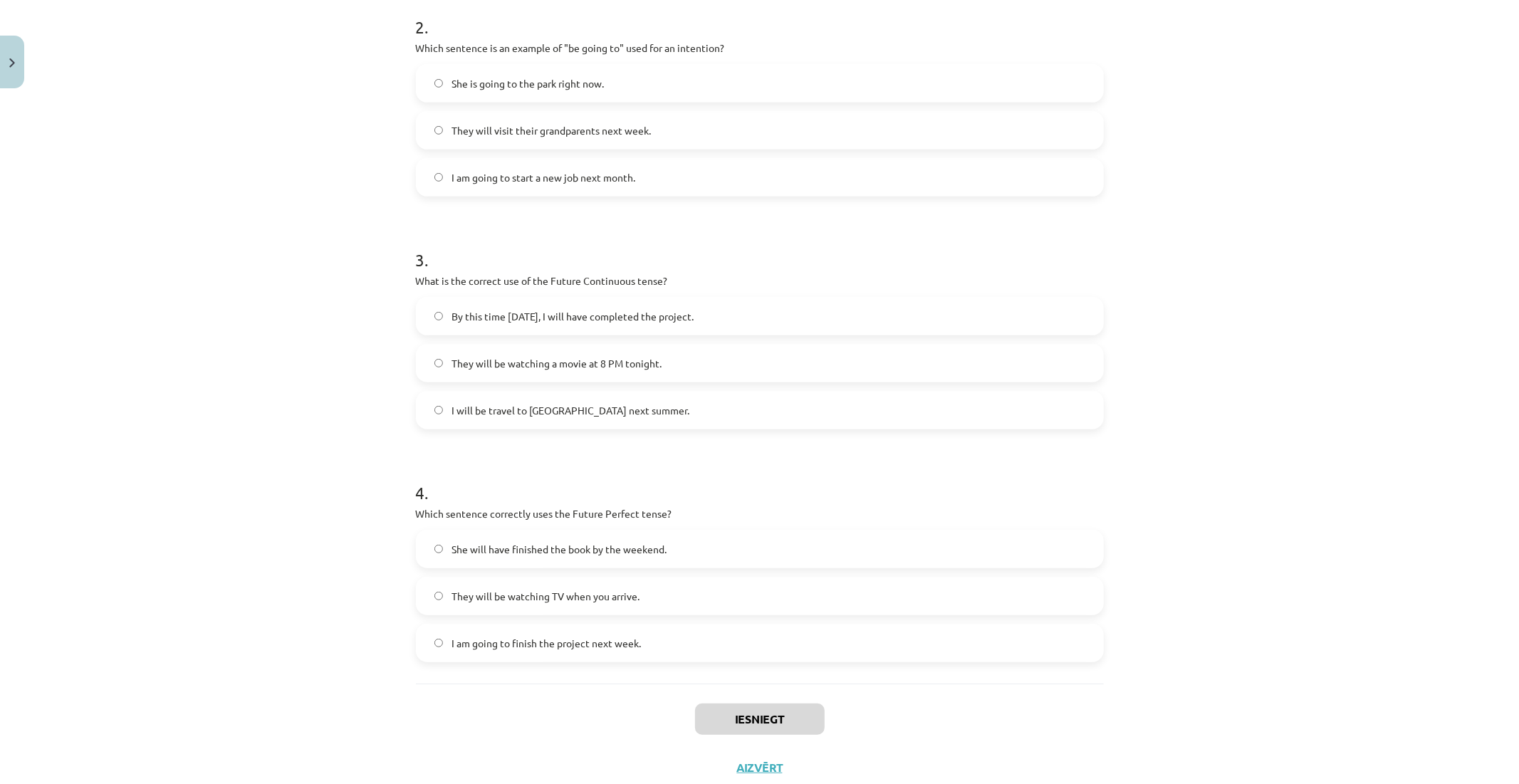
scroll to position [567, 0]
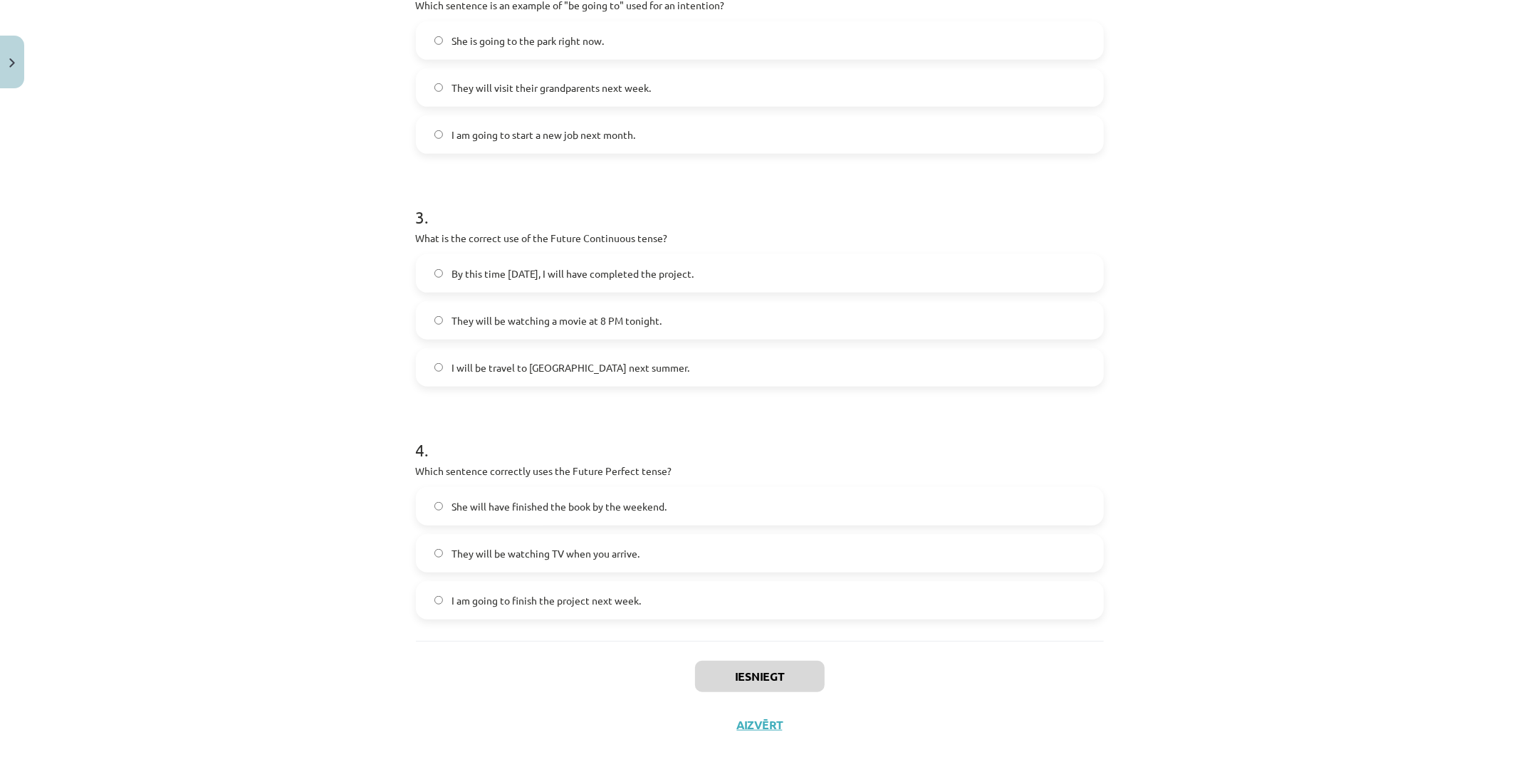
click at [516, 552] on span "They will be watching TV when you arrive." at bounding box center [546, 554] width 188 height 15
click at [552, 599] on span "I am going to finish the project next week." at bounding box center [546, 601] width 189 height 15
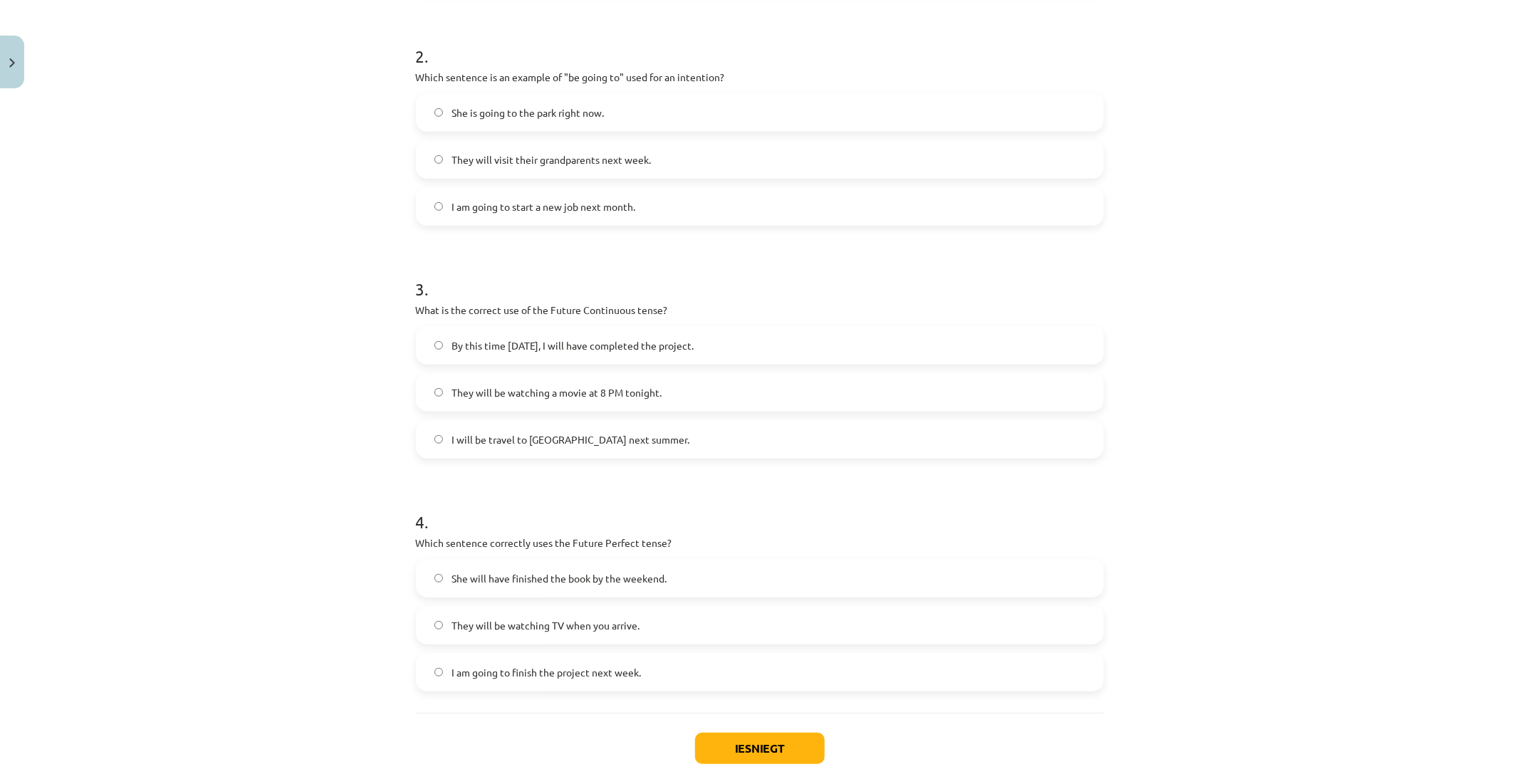
scroll to position [488, 0]
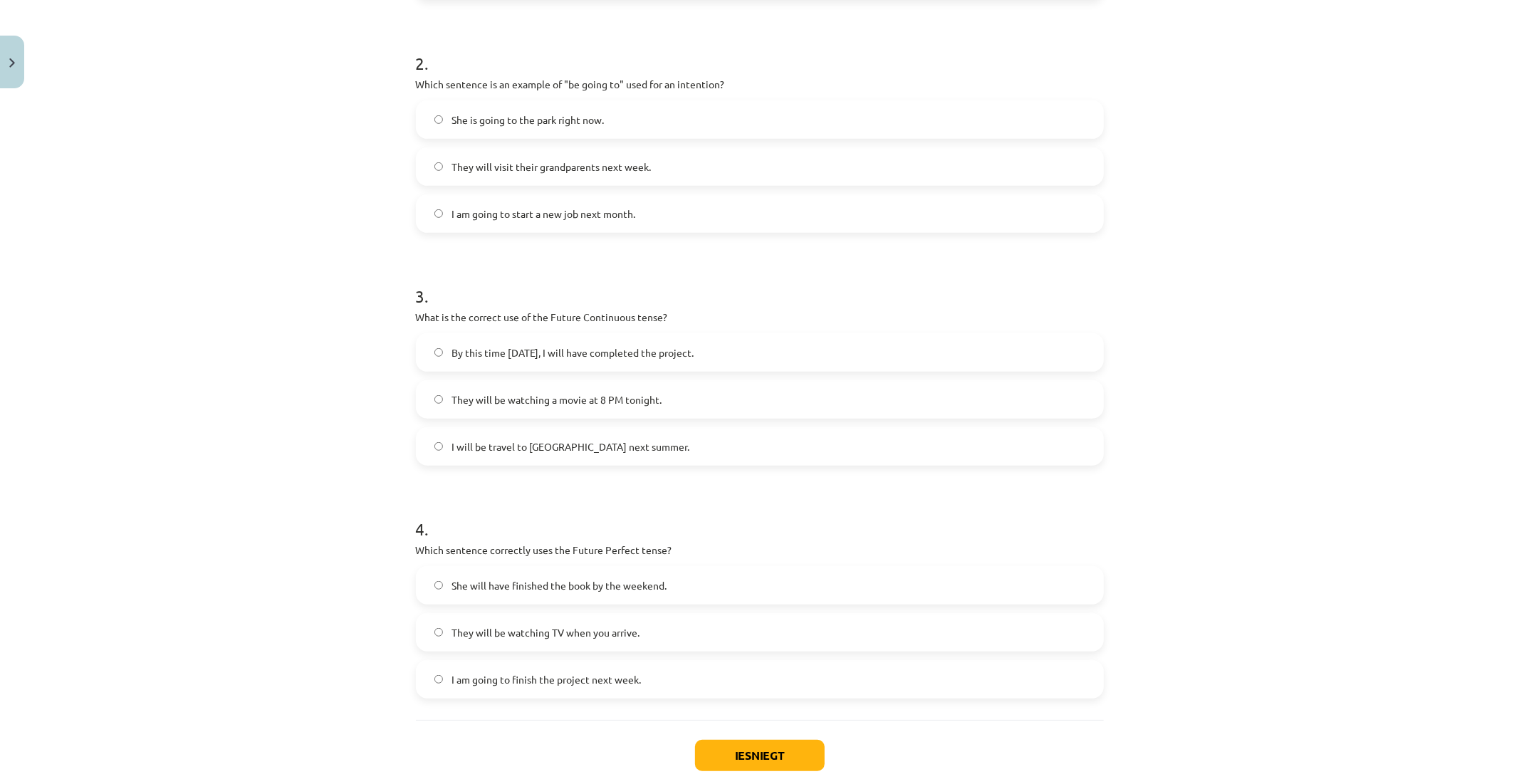
click at [490, 395] on span "They will be watching a movie at 8 PM tonight." at bounding box center [556, 400] width 210 height 15
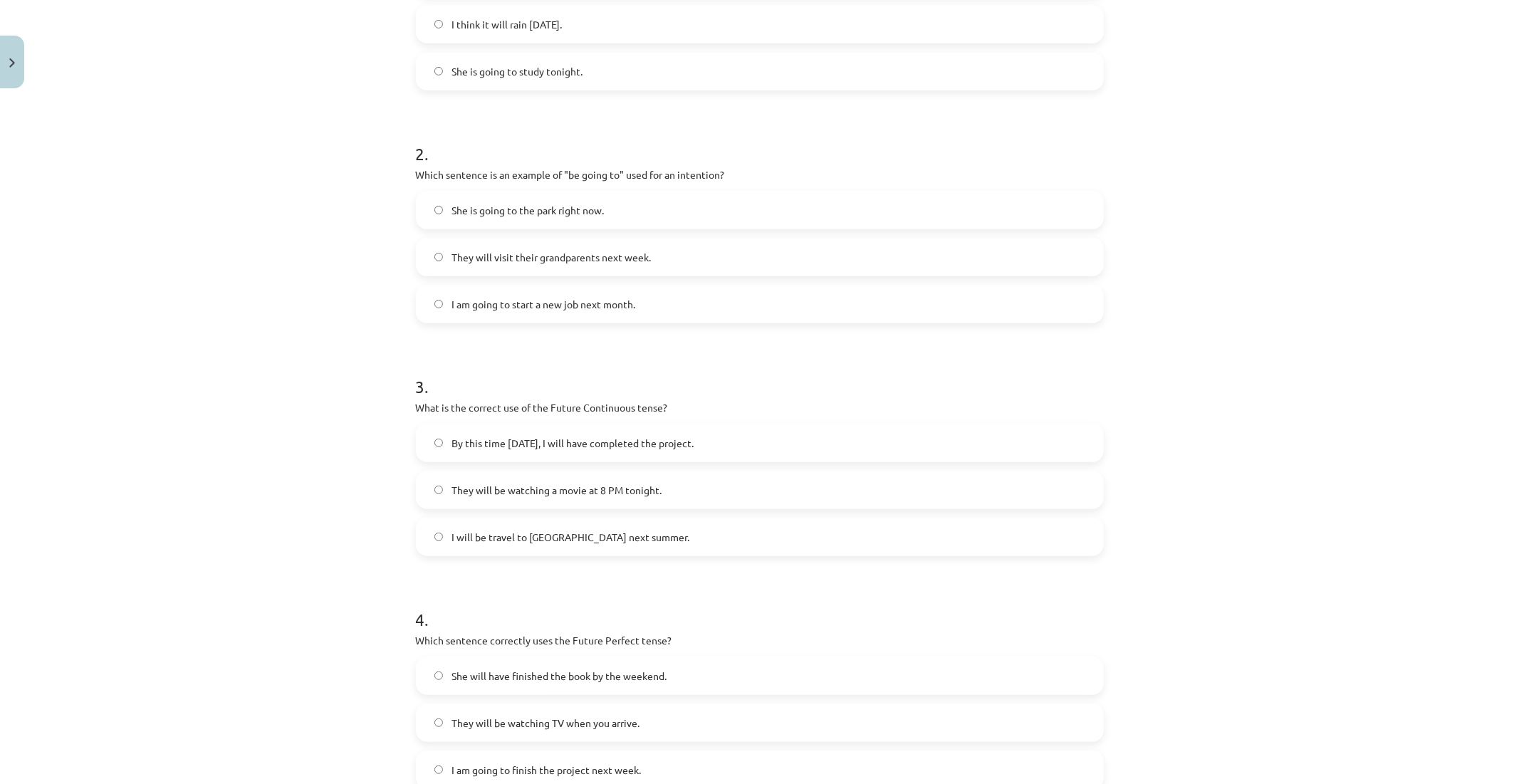
scroll to position [93, 0]
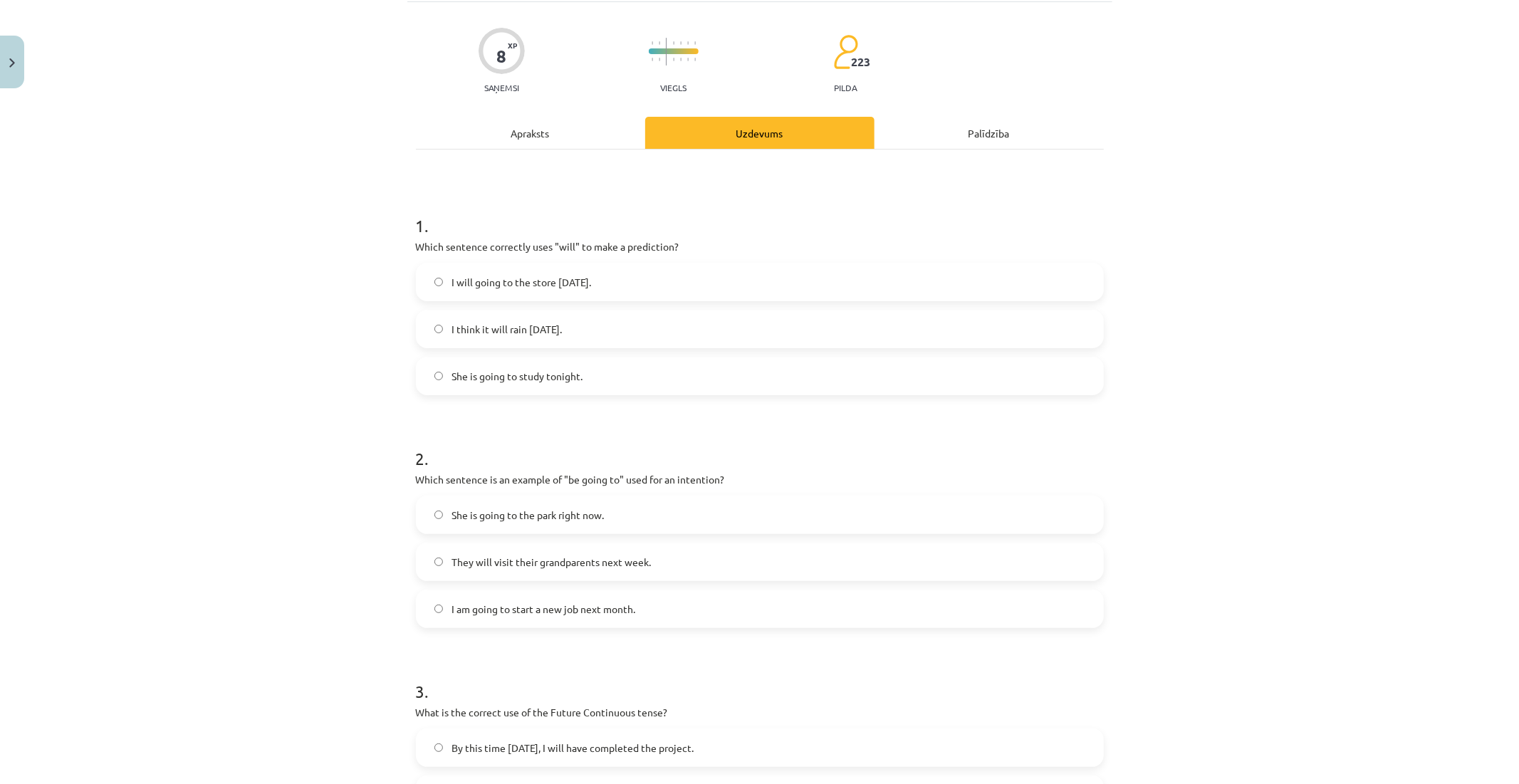
click at [508, 326] on span "I think it will rain tomorrow." at bounding box center [507, 330] width 111 height 15
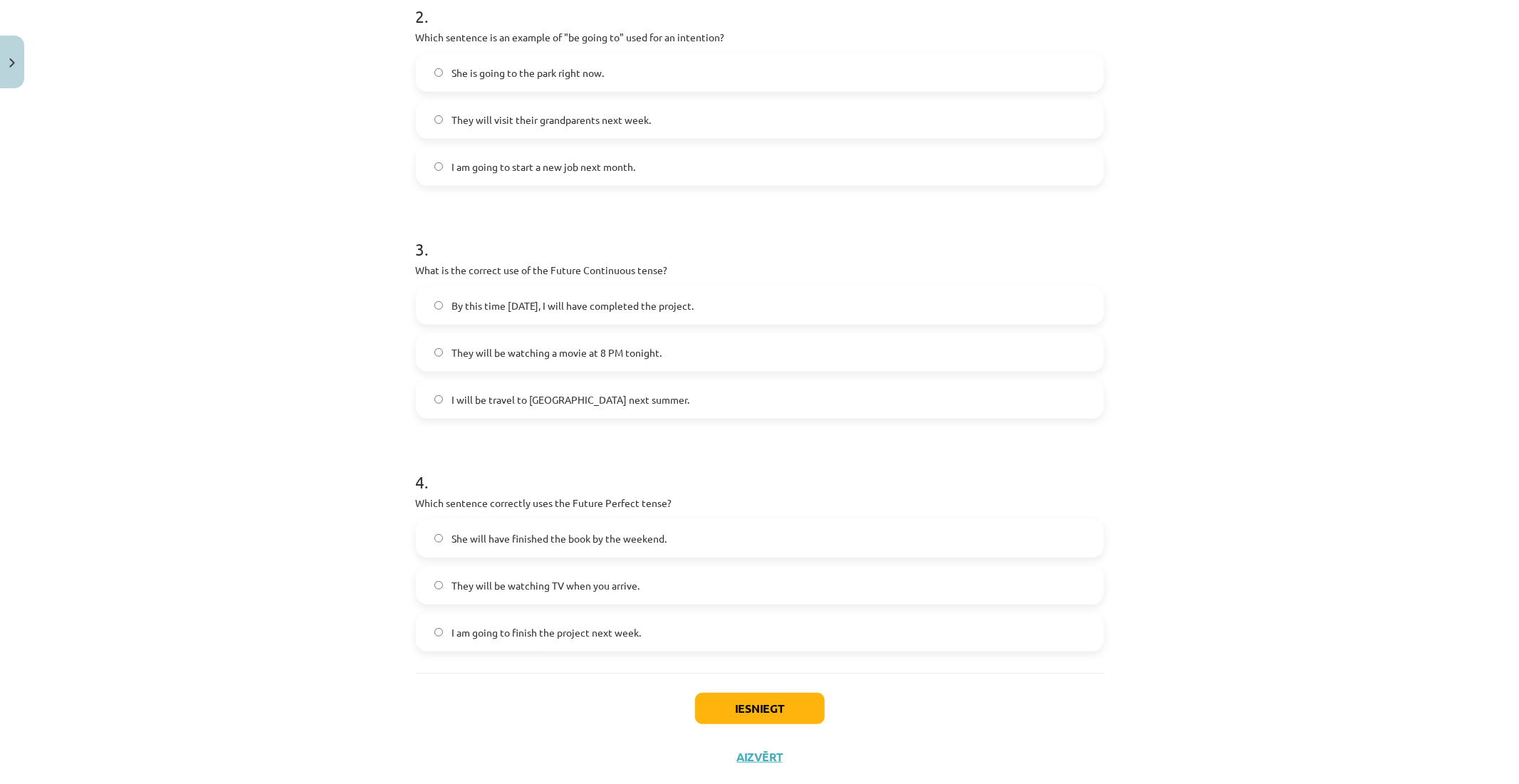
scroll to position [409, 0]
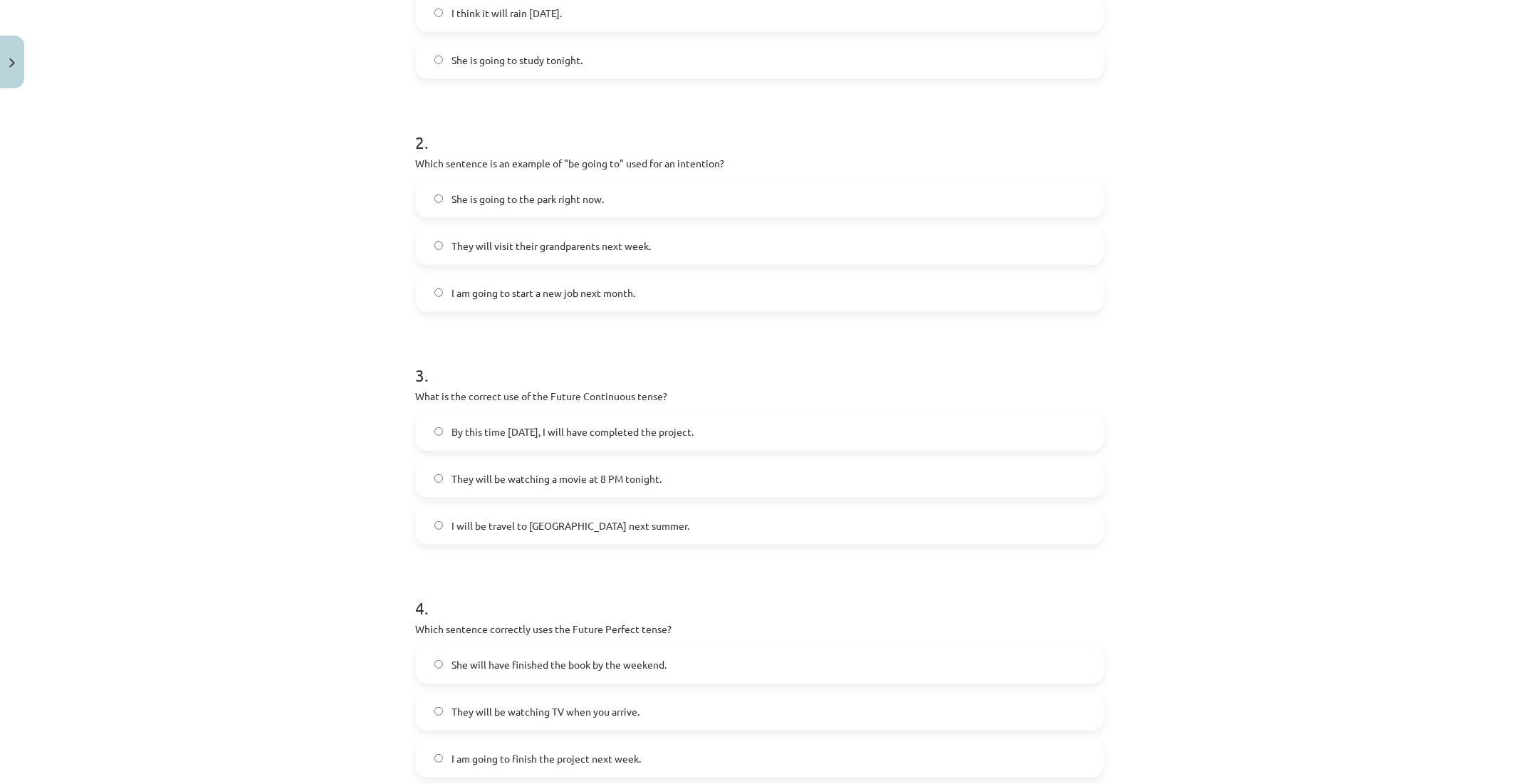
click at [478, 301] on label "I am going to start a new job next month." at bounding box center [760, 293] width 685 height 36
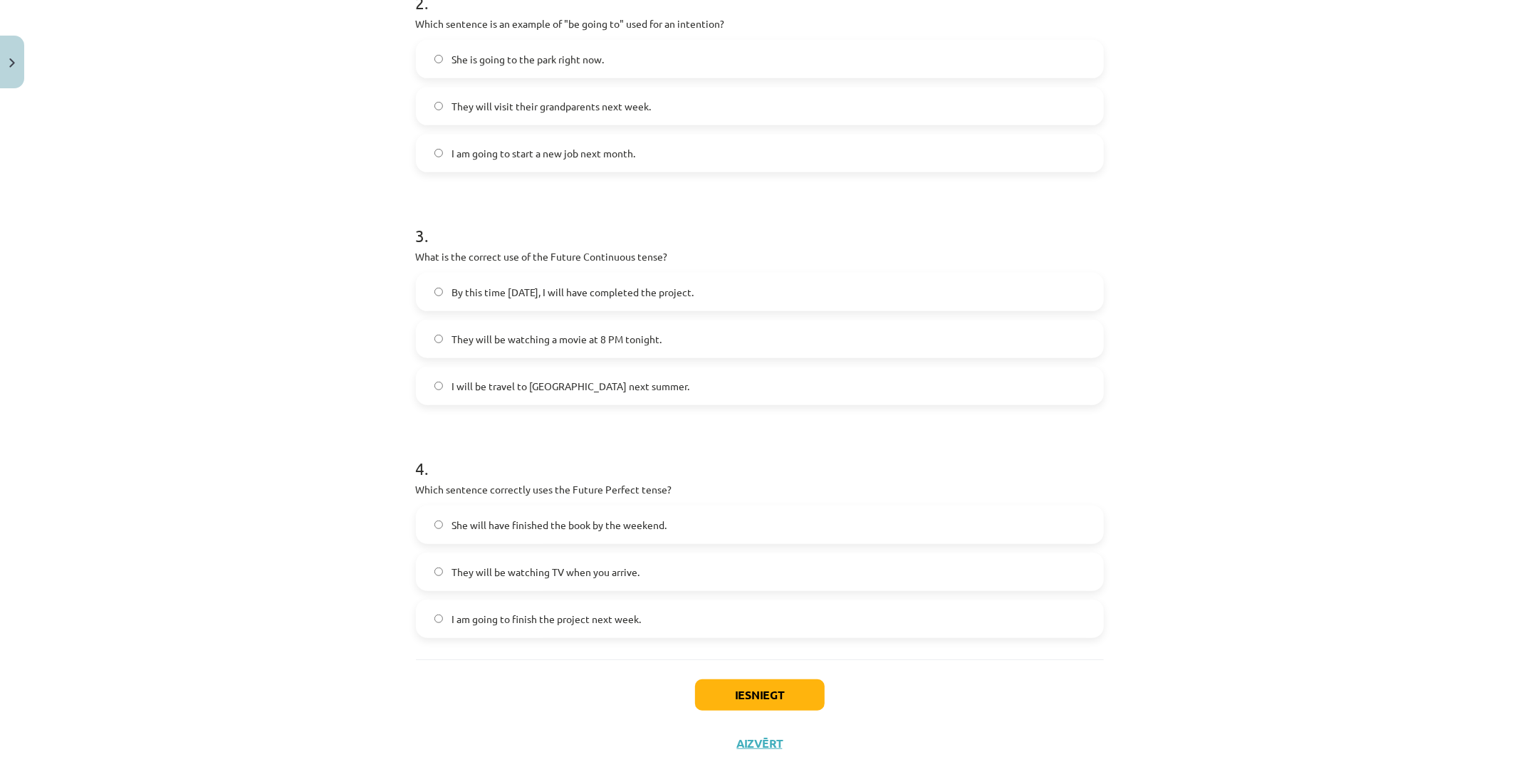
scroll to position [567, 0]
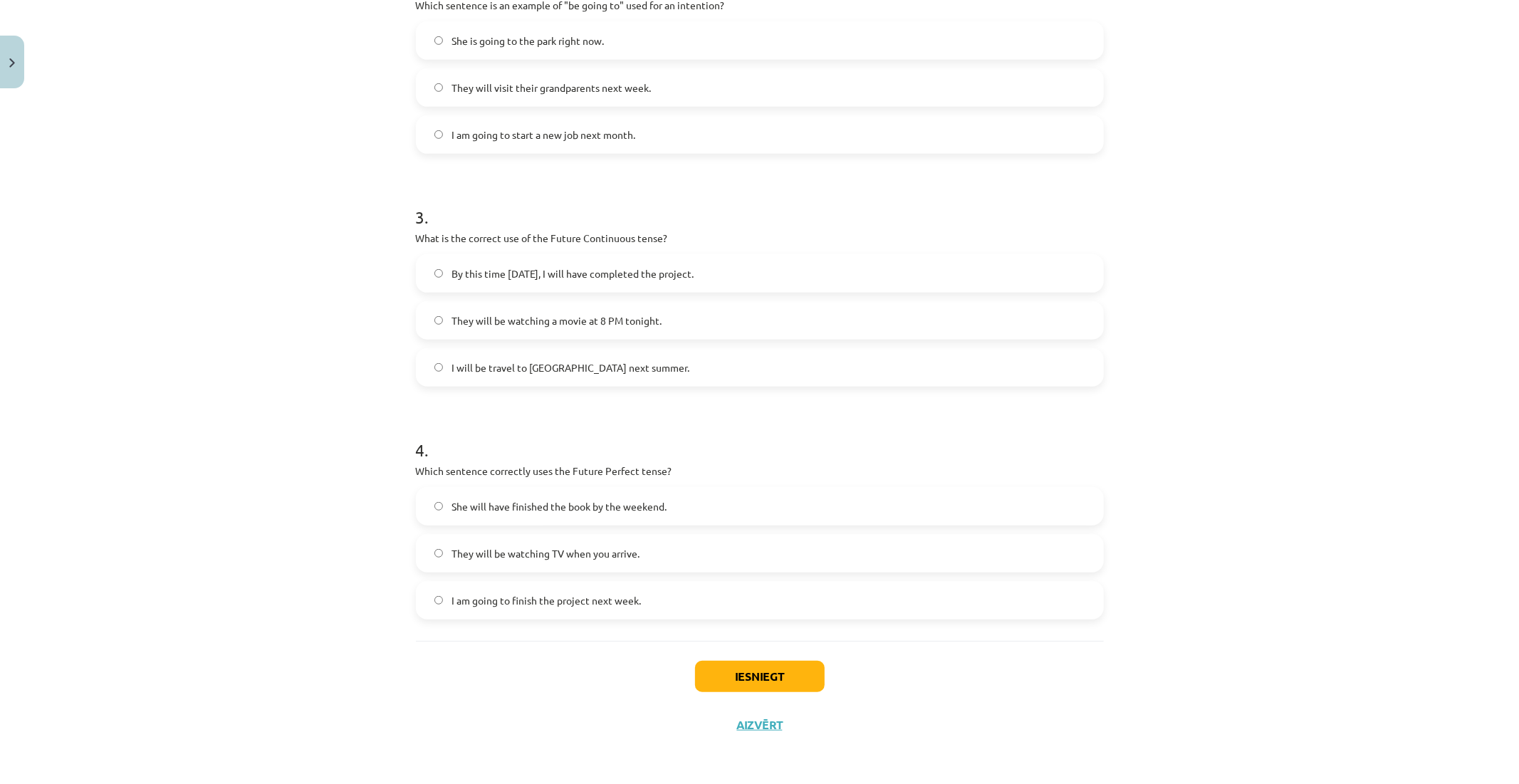
click at [493, 43] on span "She is going to the park right now." at bounding box center [528, 41] width 152 height 15
click at [748, 679] on button "Iesniegt" at bounding box center [760, 676] width 129 height 31
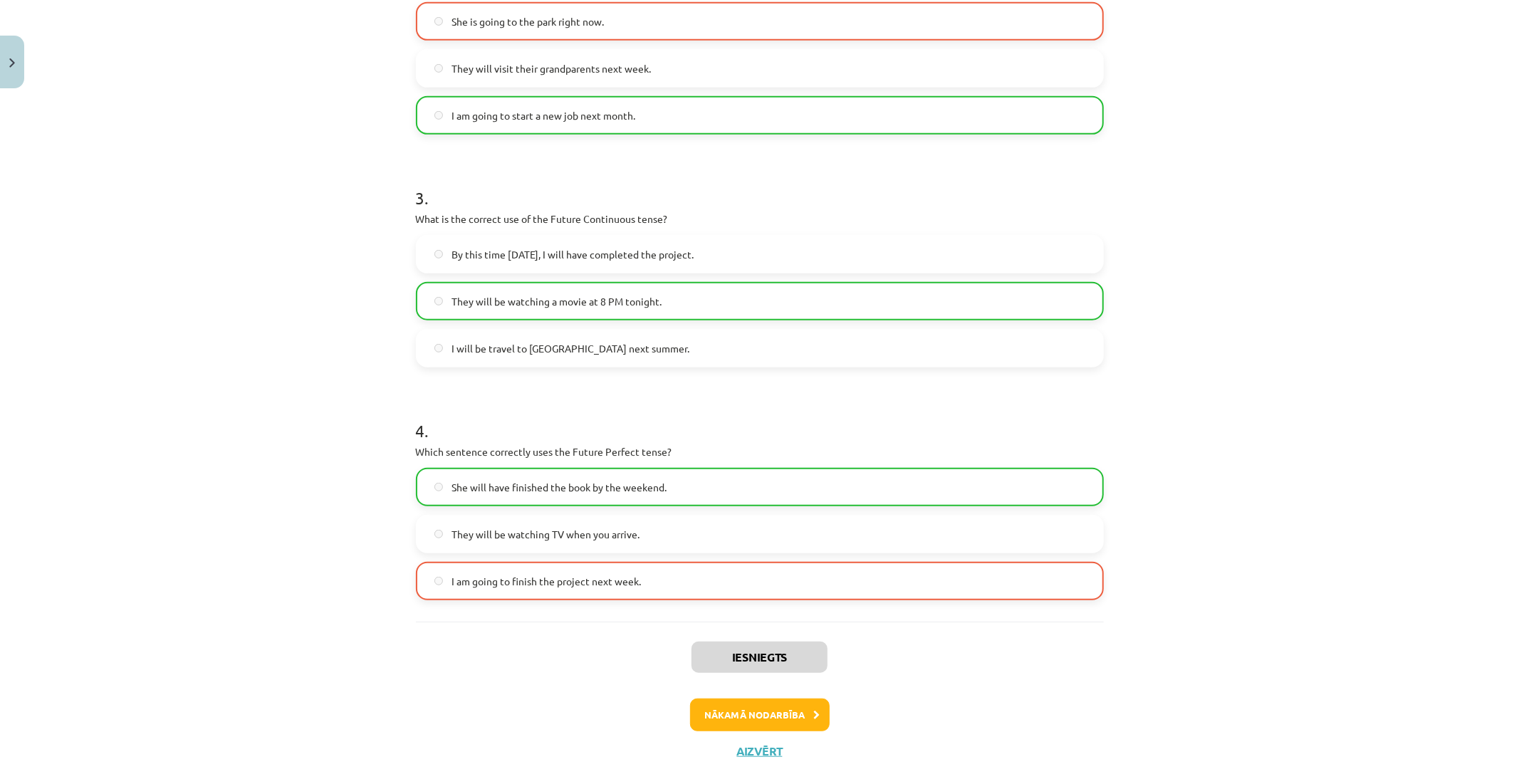
scroll to position [612, 0]
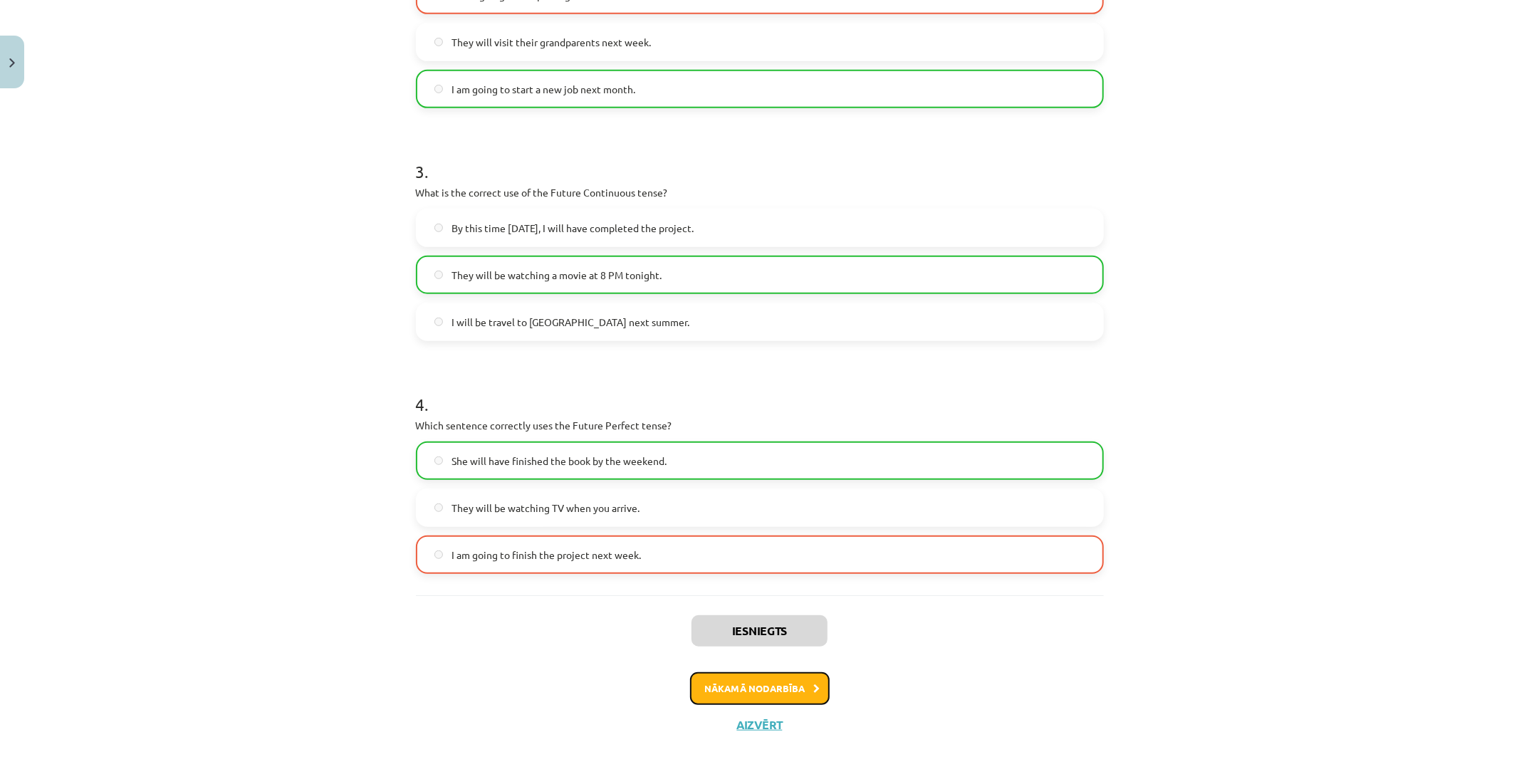
click at [791, 692] on button "Nākamā nodarbība" at bounding box center [760, 688] width 140 height 33
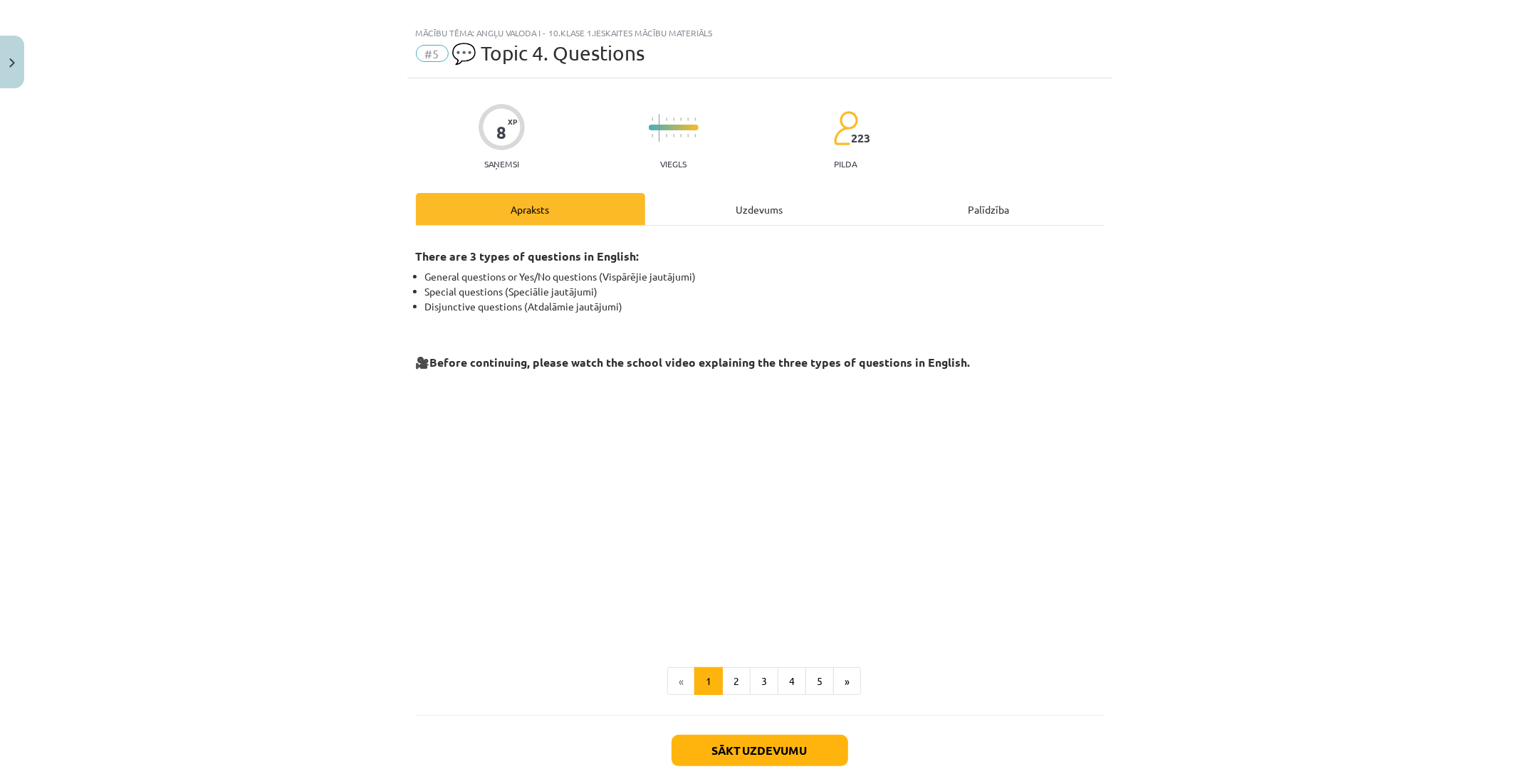
scroll to position [0, 0]
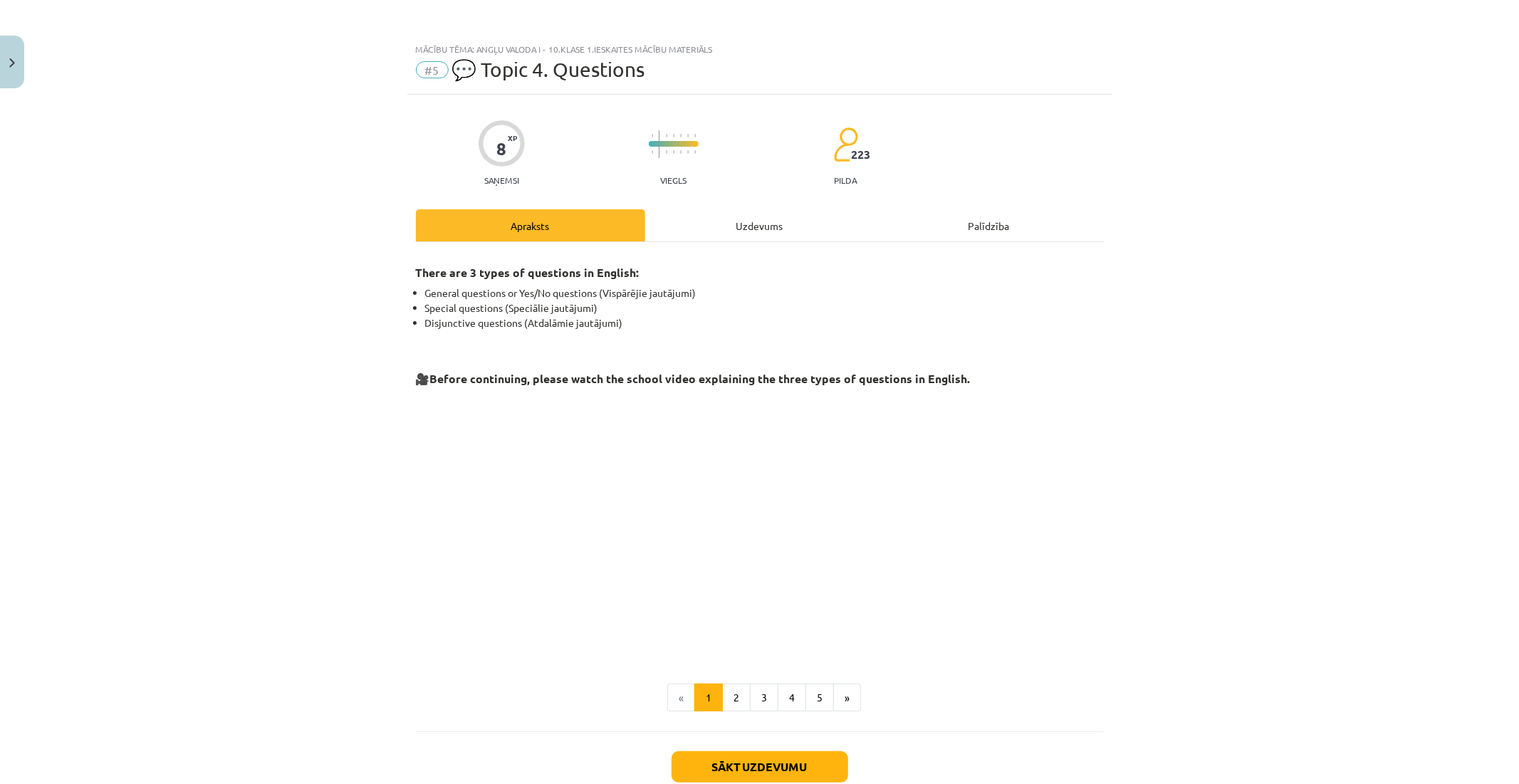
click at [426, 71] on span "#5" at bounding box center [432, 70] width 33 height 17
click at [751, 218] on div "Uzdevums" at bounding box center [760, 225] width 229 height 32
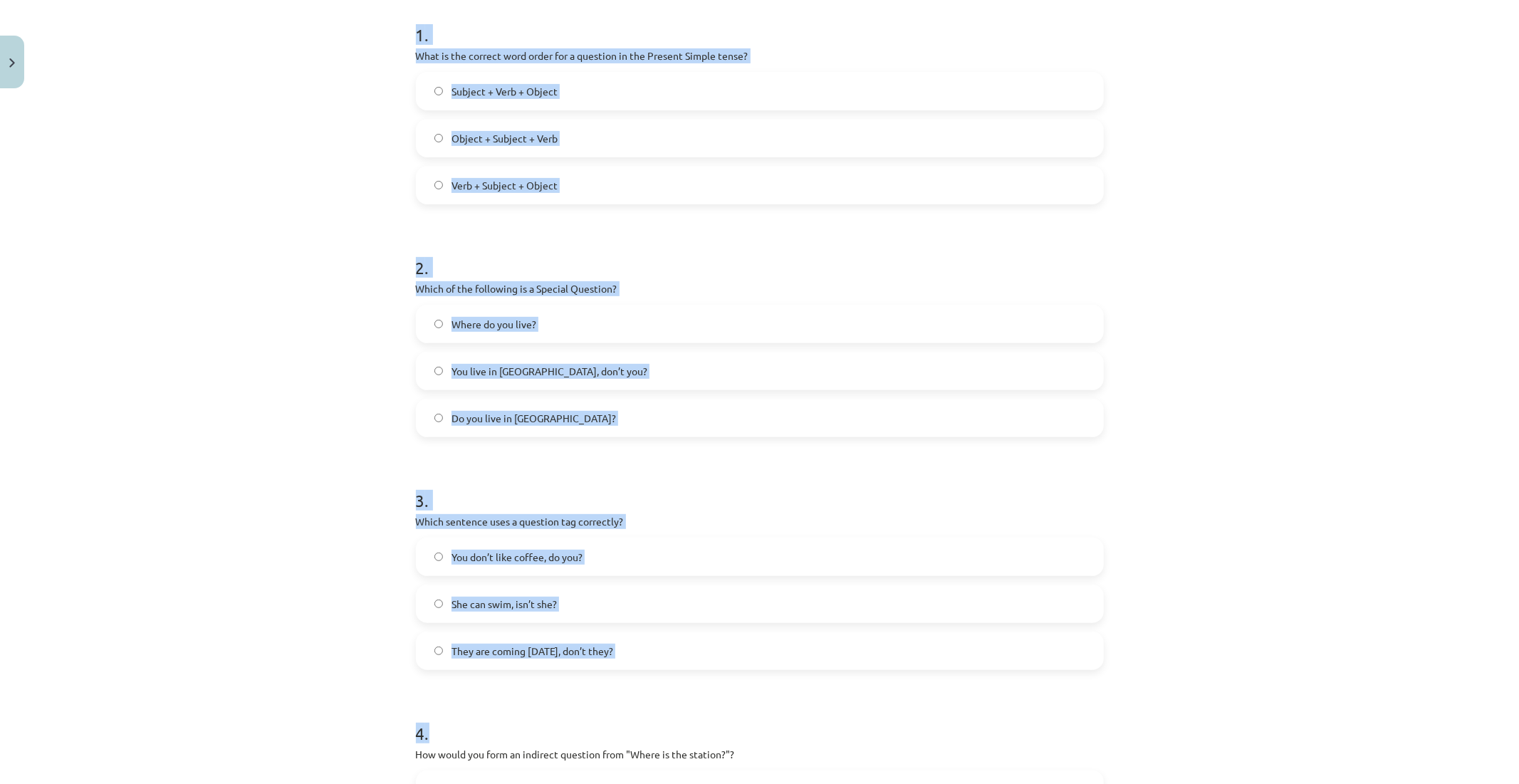
scroll to position [567, 0]
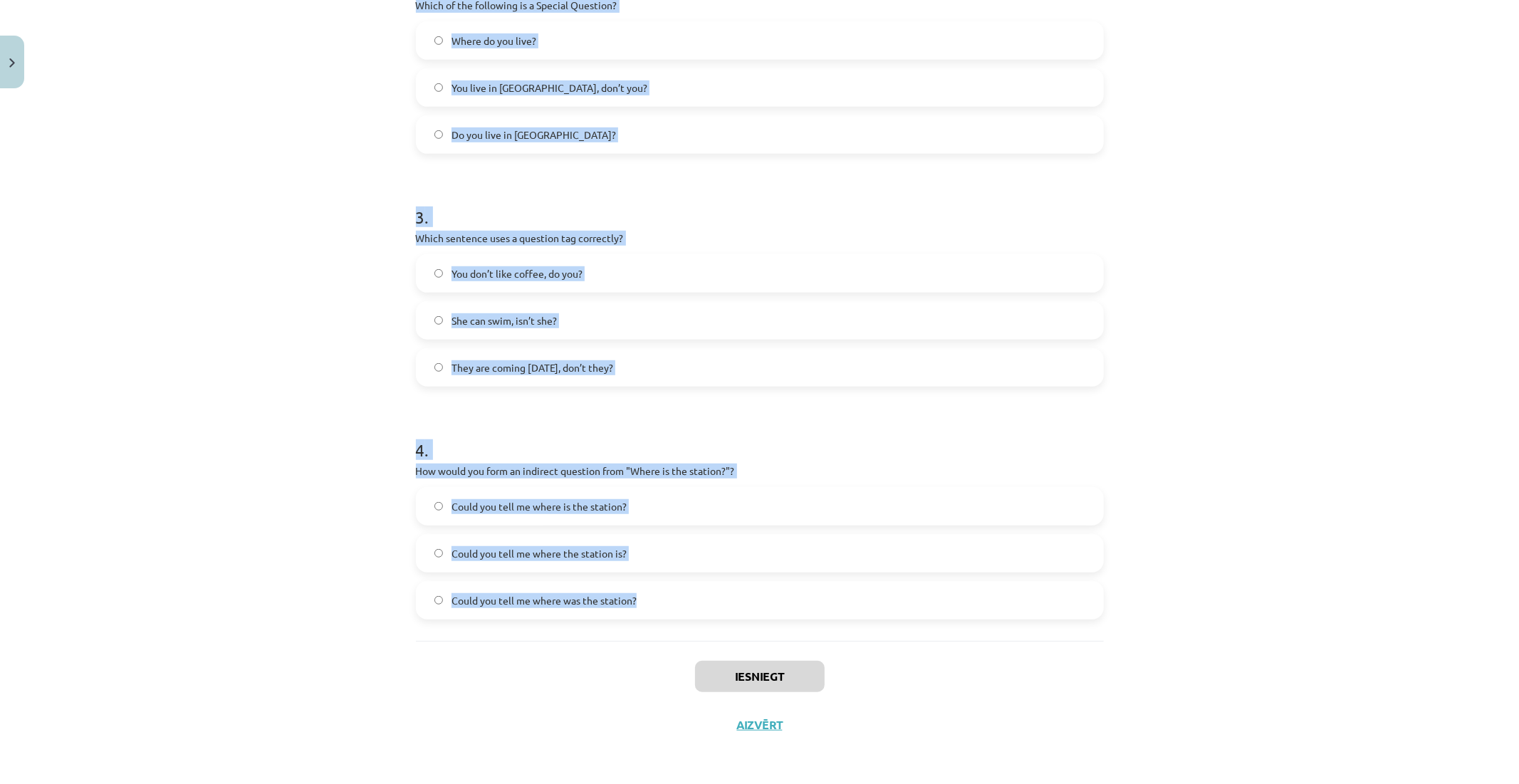
drag, startPoint x: 411, startPoint y: 280, endPoint x: 839, endPoint y: 593, distance: 530.2
click at [839, 593] on form "1 . What is the correct word order for a question in the Present Simple tense? …" at bounding box center [760, 168] width 688 height 903
copy form "1 . What is the correct word order for a question in the Present Simple tense? …"
click at [426, 596] on label "Could you tell me where was the station?" at bounding box center [760, 600] width 685 height 36
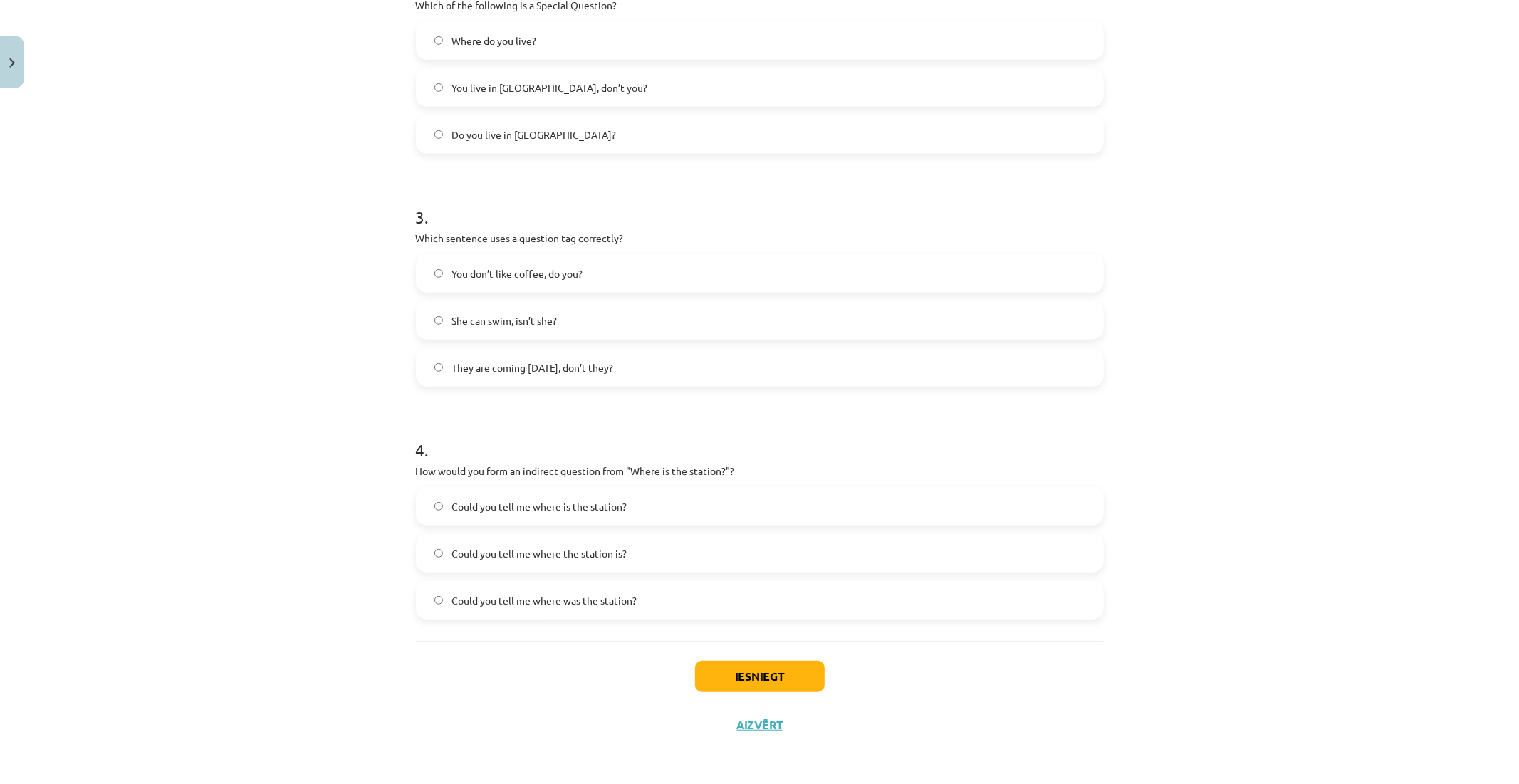
click at [503, 504] on span "Could you tell me where is the station?" at bounding box center [539, 507] width 175 height 15
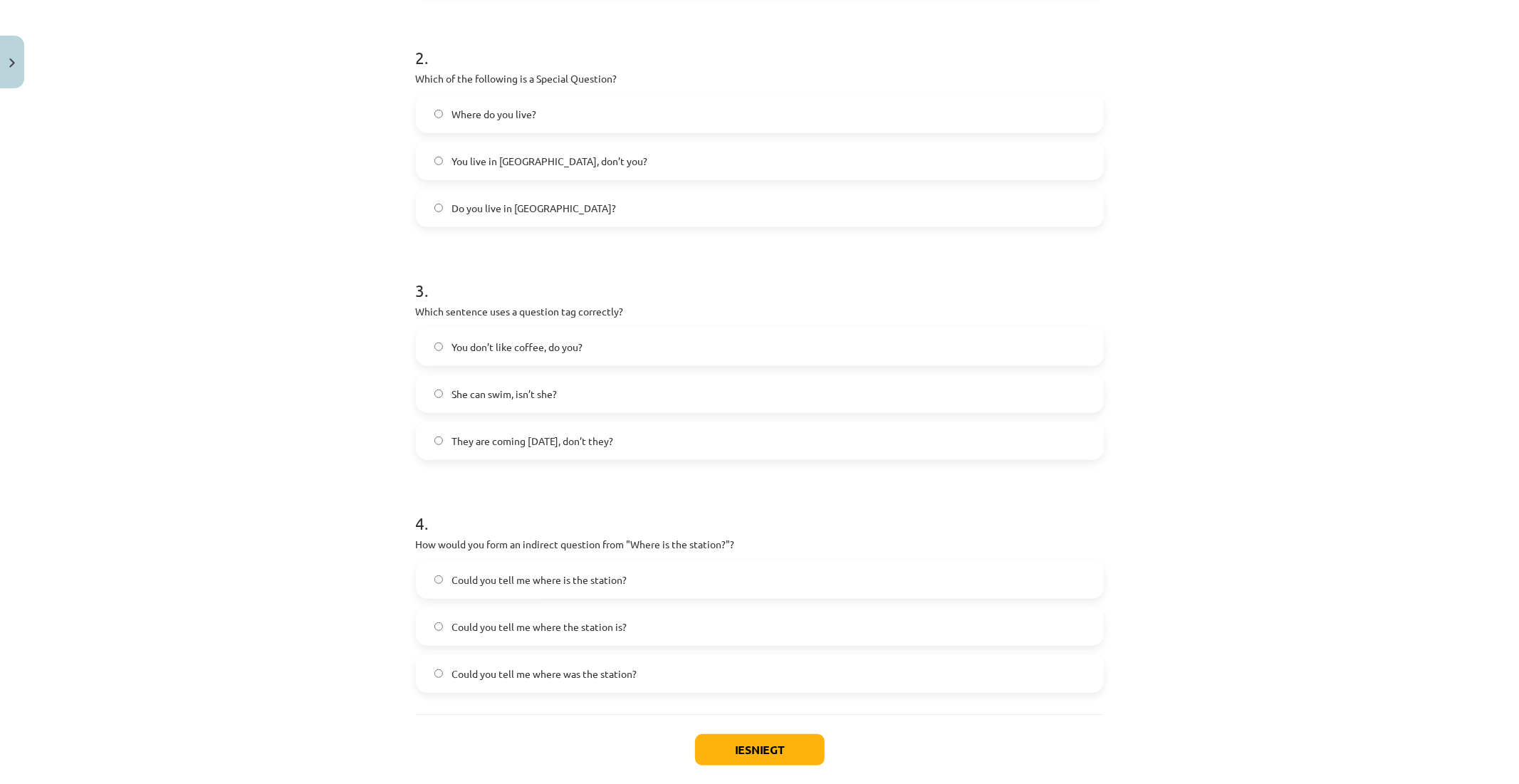
scroll to position [488, 0]
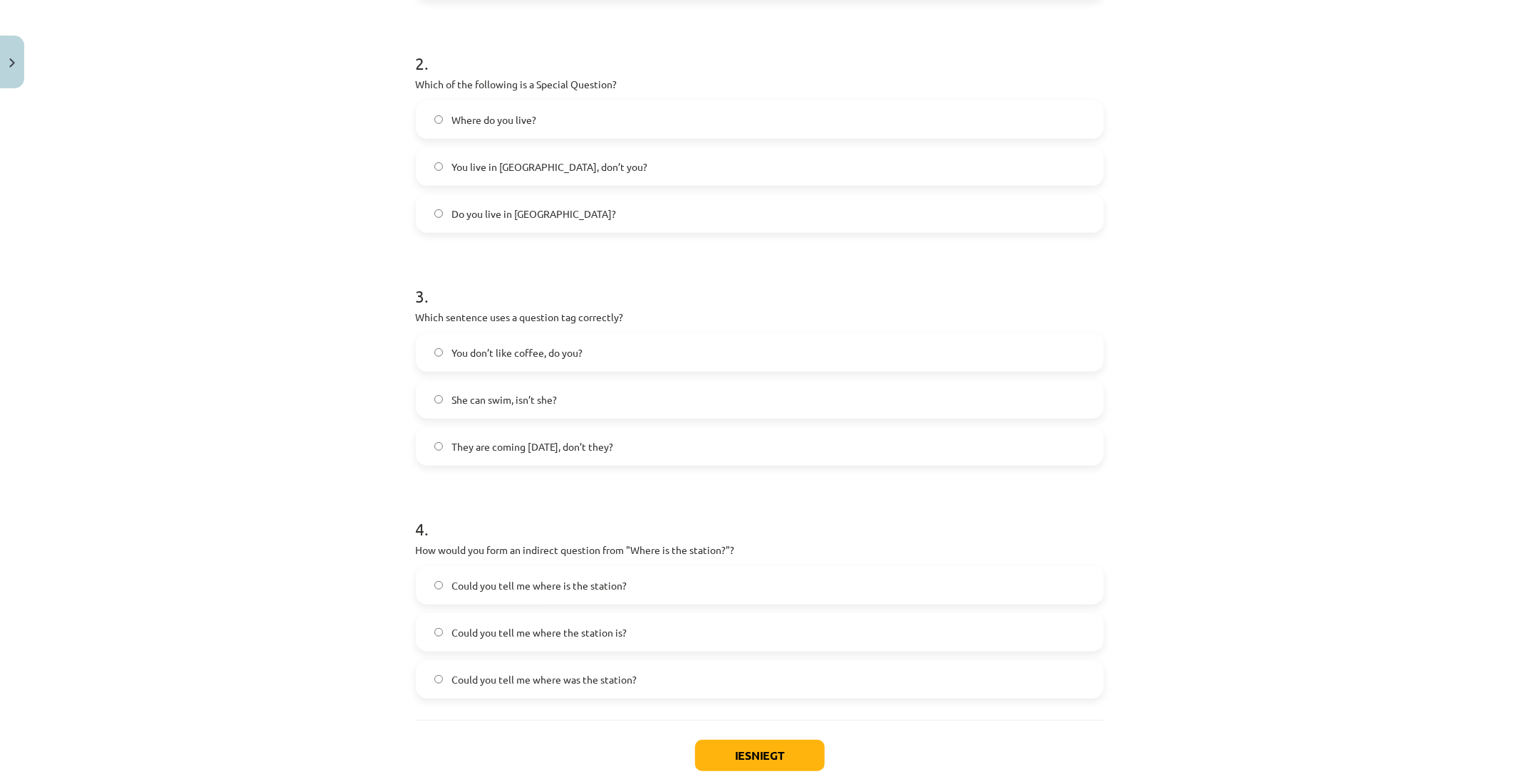
click at [550, 345] on span "You don’t like coffee, do you?" at bounding box center [517, 353] width 131 height 15
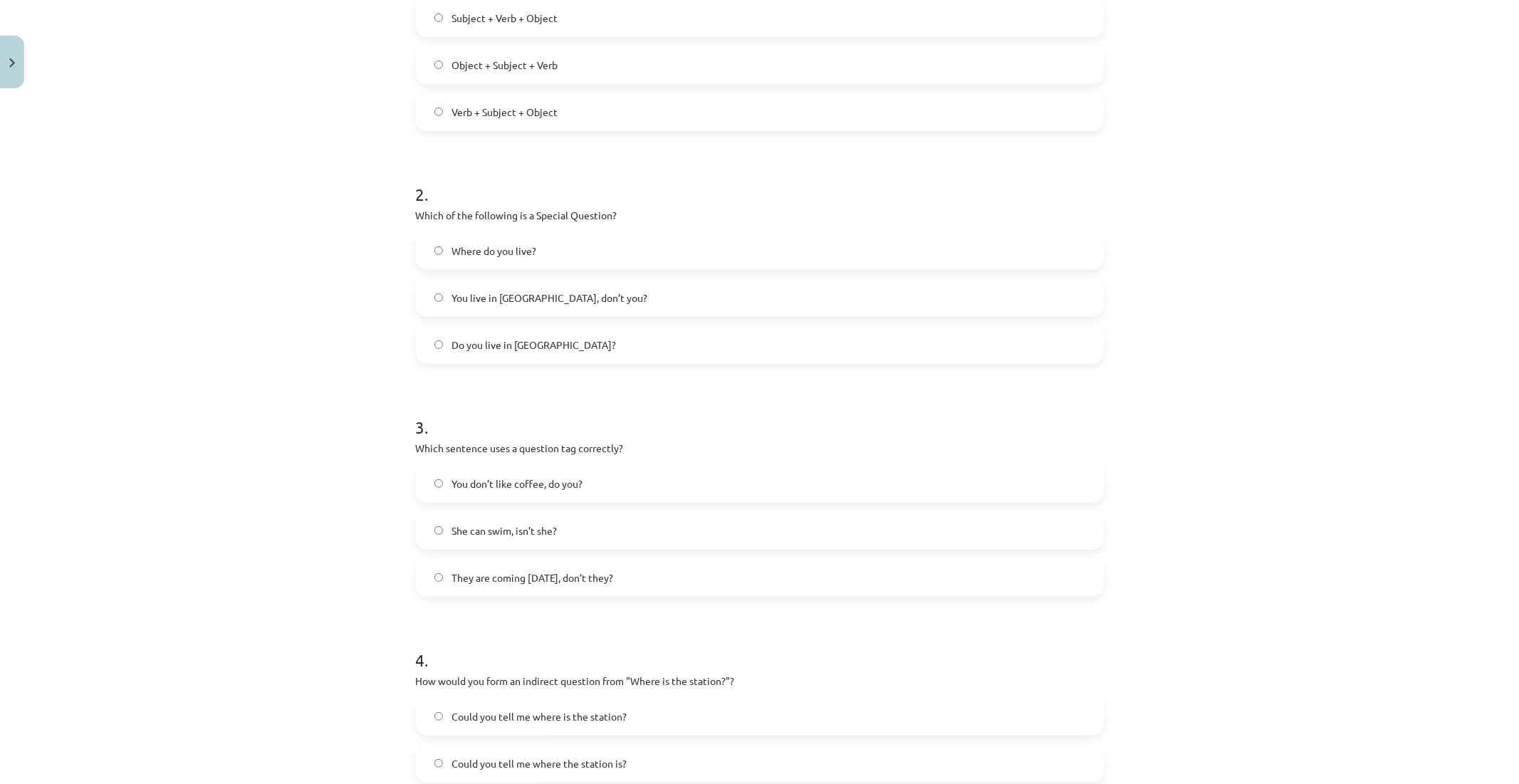
scroll to position [330, 0]
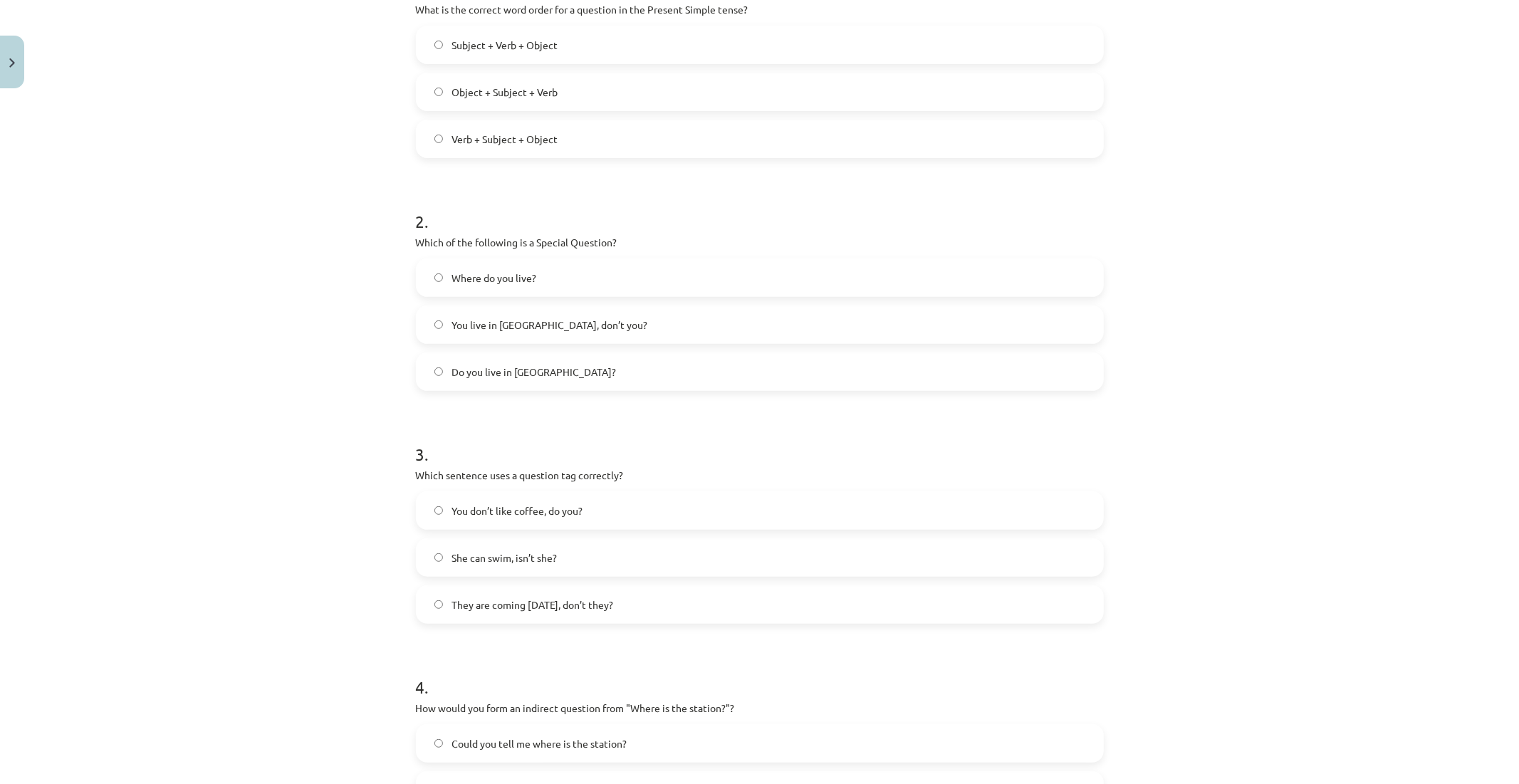
click at [580, 337] on label "You live in Riga, don’t you?" at bounding box center [760, 325] width 685 height 36
click at [560, 368] on label "Do you live in Riga?" at bounding box center [760, 372] width 685 height 36
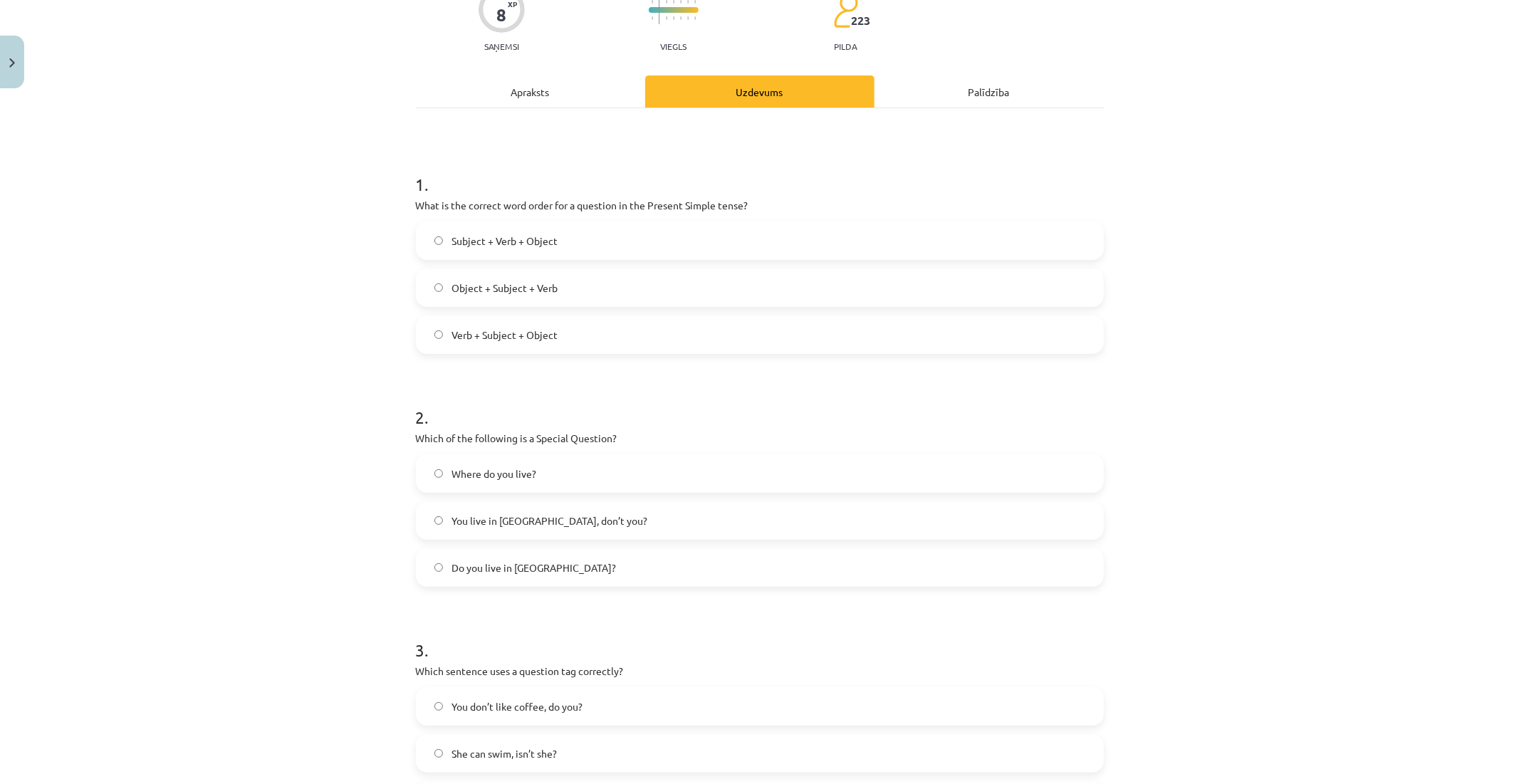
scroll to position [93, 0]
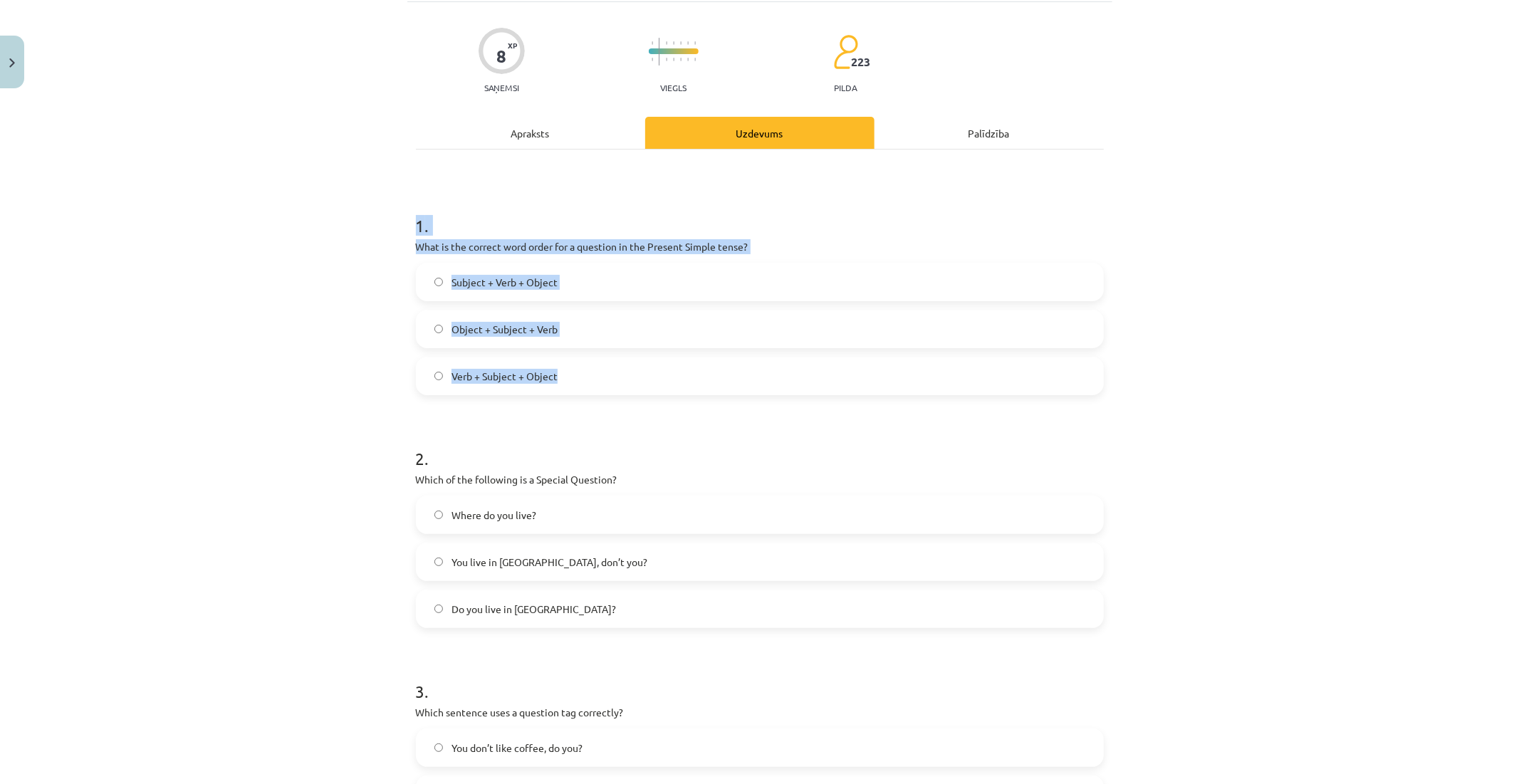
drag, startPoint x: 428, startPoint y: 229, endPoint x: 611, endPoint y: 364, distance: 227.4
click at [611, 364] on div "8 XP Saņemsi Viegls 223 pilda Apraksts Uzdevums Palīdzība 1 . What is the corre…" at bounding box center [760, 613] width 705 height 1221
copy div "1 . What is the correct word order for a question in the Present Simple tense? …"
click at [467, 378] on span "Verb + Subject + Object" at bounding box center [505, 377] width 106 height 15
click at [312, 340] on div "Mācību tēma: Angļu valoda i - 10.klase 1.ieskaites mācību materiāls #5 💬 Topic …" at bounding box center [760, 392] width 1519 height 784
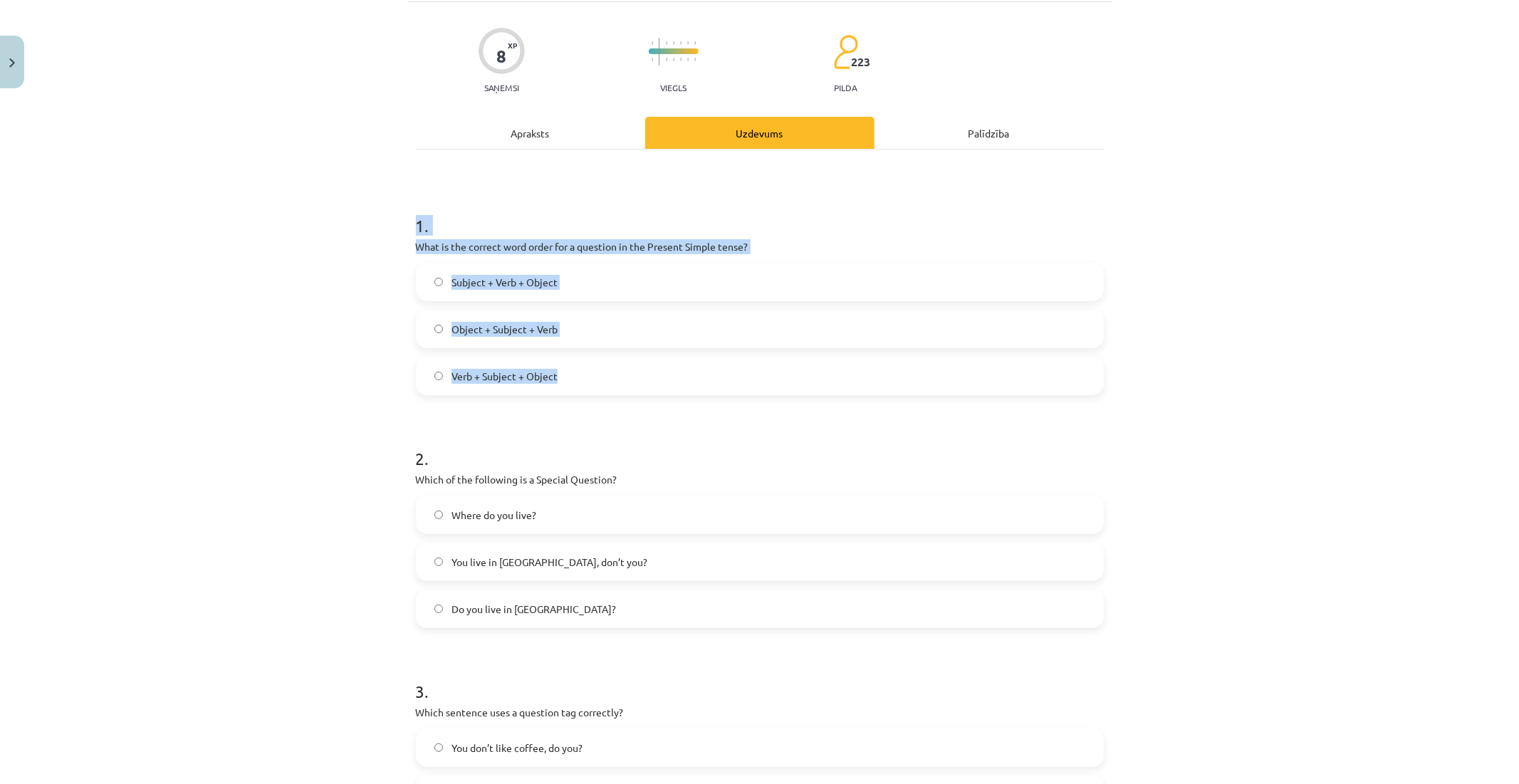
click at [342, 332] on div "Mācību tēma: Angļu valoda i - 10.klase 1.ieskaites mācību materiāls #5 💬 Topic …" at bounding box center [760, 392] width 1519 height 784
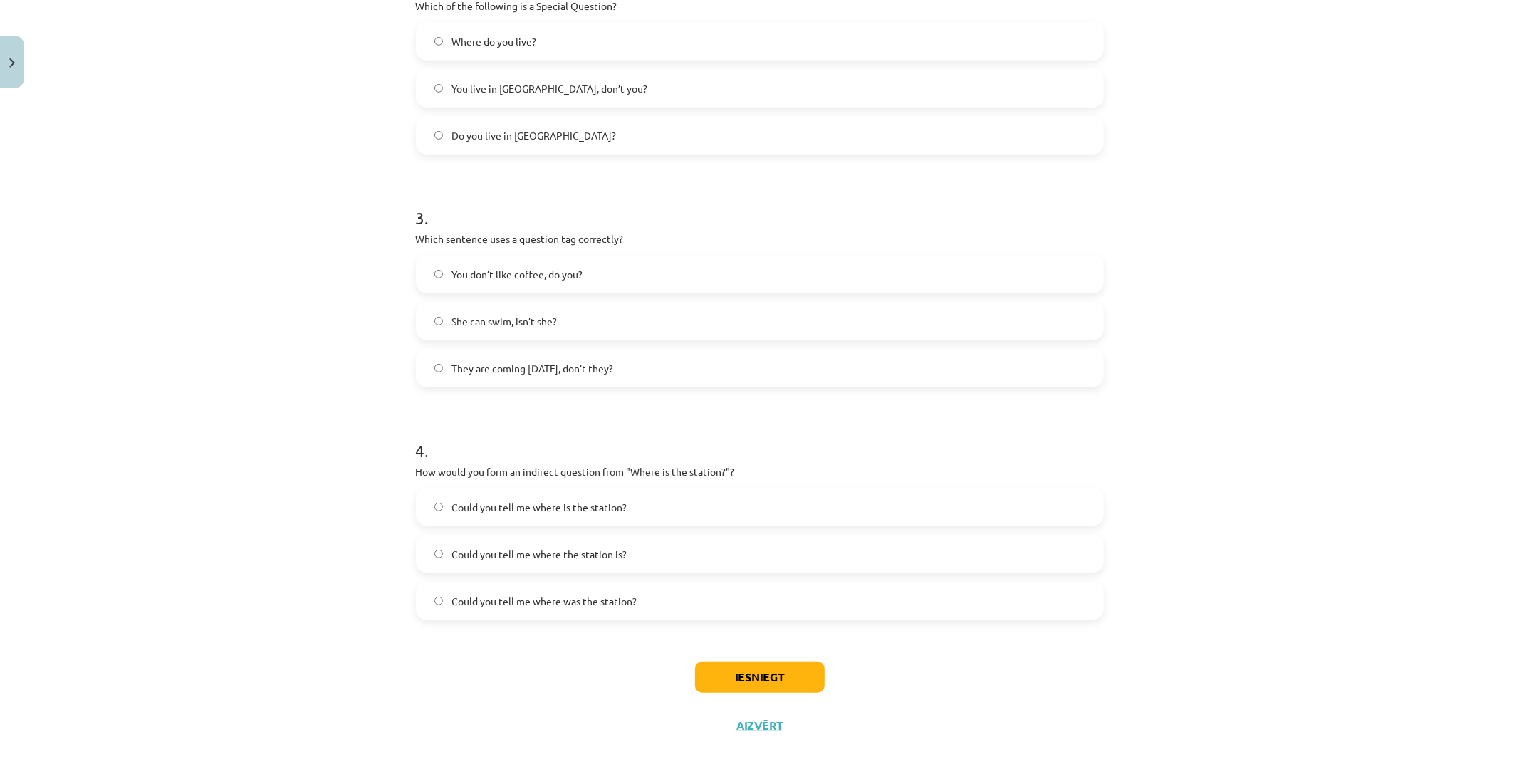
scroll to position [567, 0]
click at [607, 265] on div "3 . Which sentence uses a question tag correctly? You don’t like coffee, do you…" at bounding box center [760, 284] width 688 height 204
click at [325, 339] on div "Mācību tēma: Angļu valoda i - 10.klase 1.ieskaites mācību materiāls #5 💬 Topic …" at bounding box center [760, 392] width 1519 height 784
click at [799, 673] on button "Iesniegt" at bounding box center [760, 676] width 129 height 31
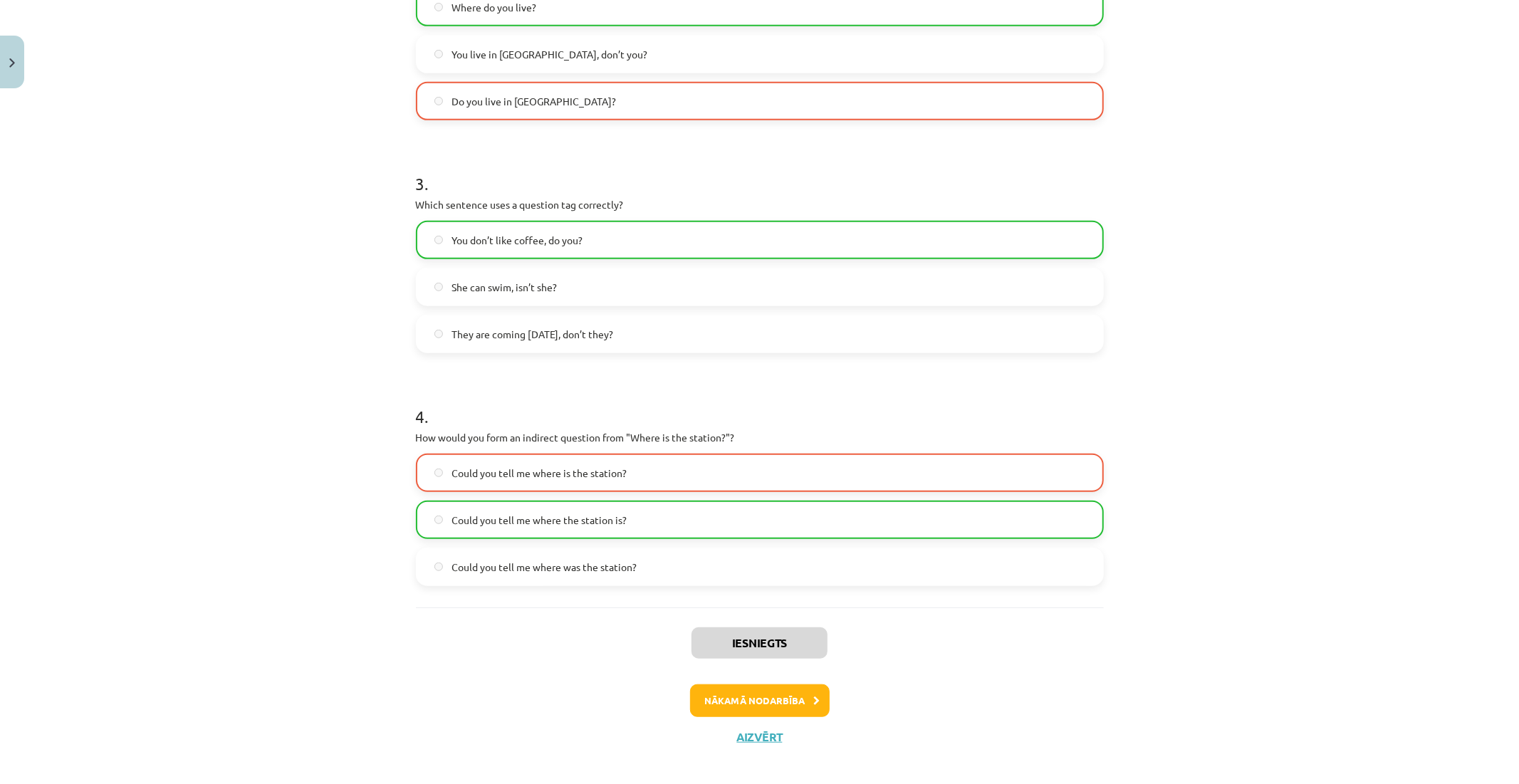
scroll to position [612, 0]
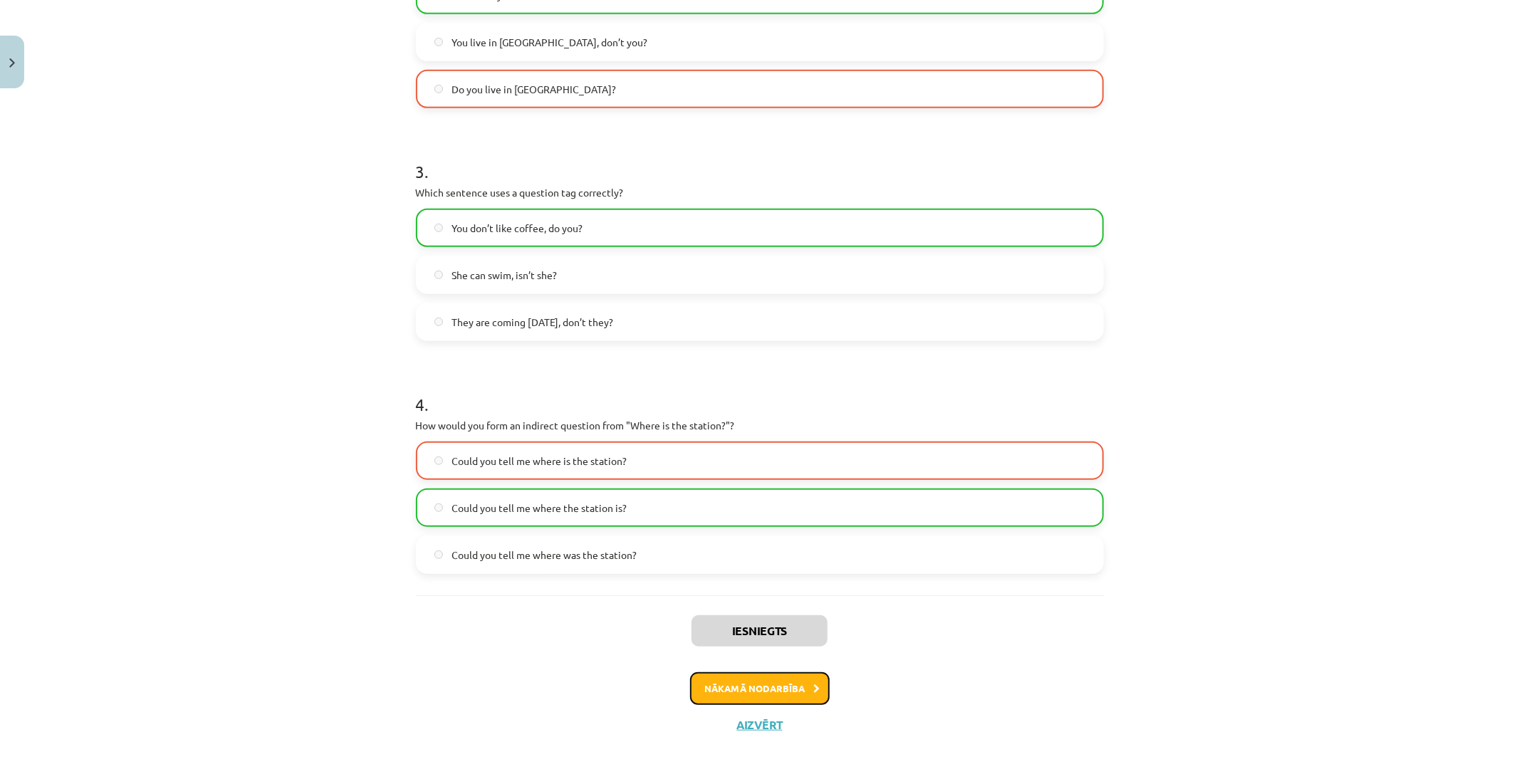
click at [752, 691] on button "Nākamā nodarbība" at bounding box center [760, 688] width 140 height 33
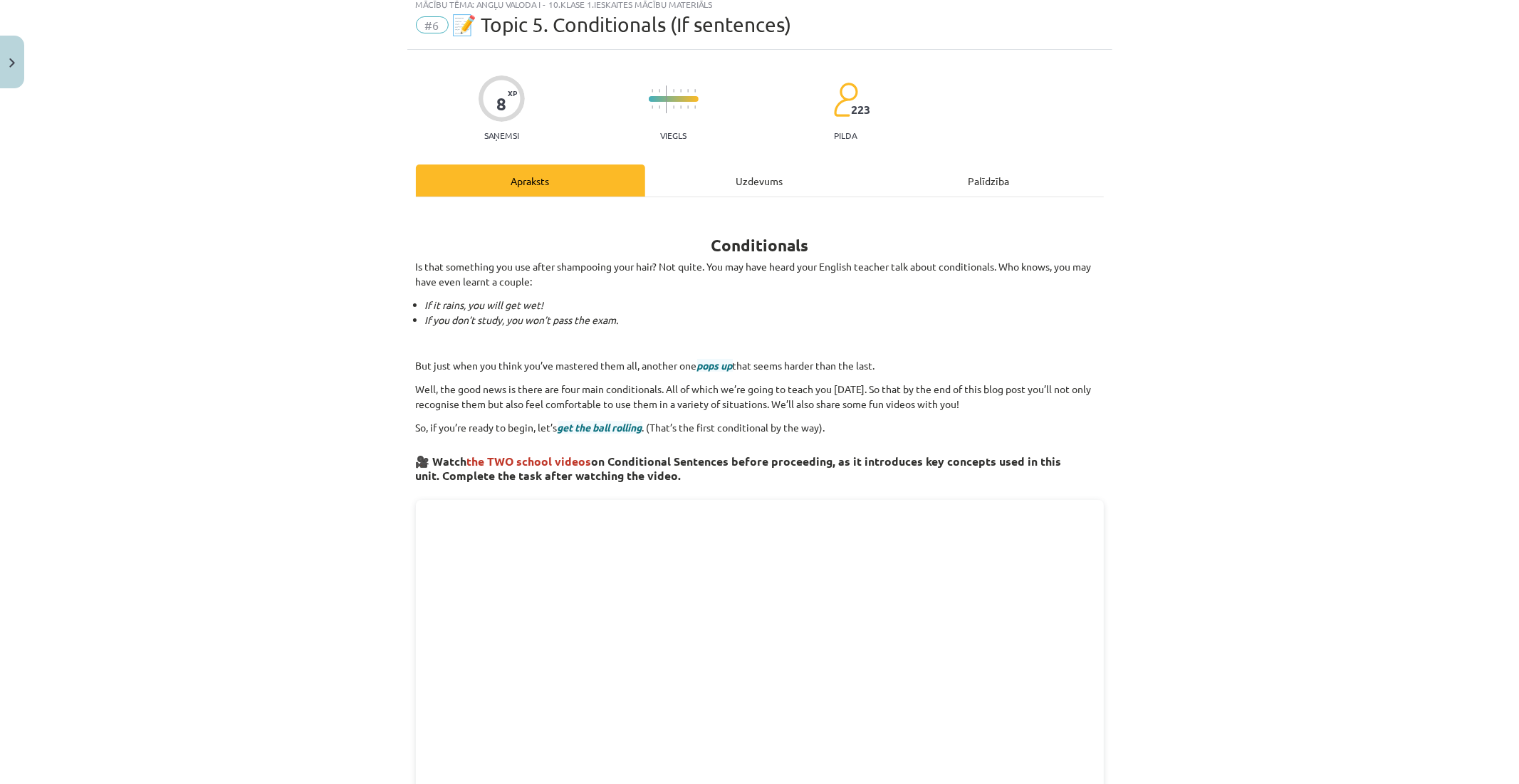
scroll to position [36, 0]
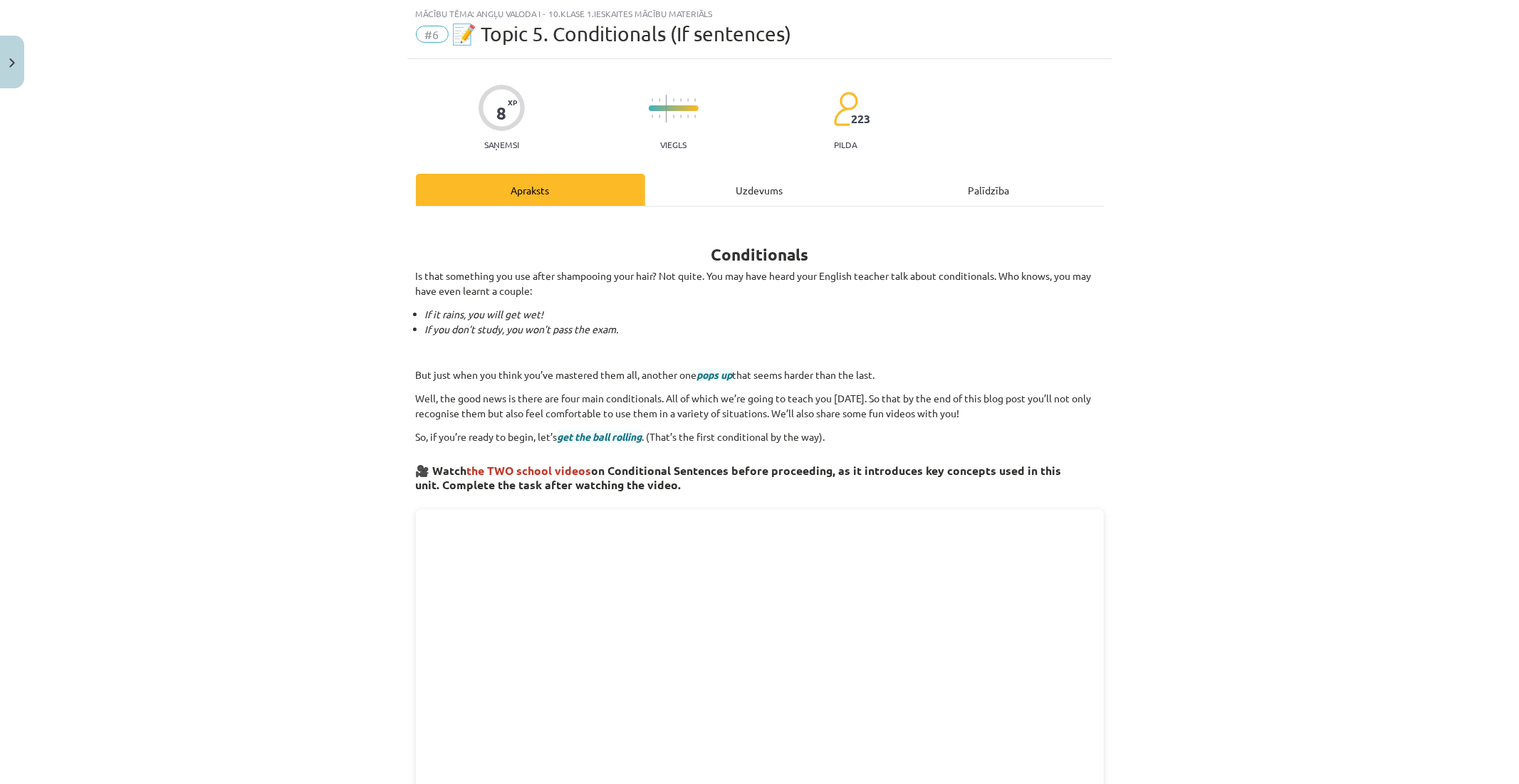
click at [718, 186] on div "Uzdevums" at bounding box center [760, 189] width 229 height 32
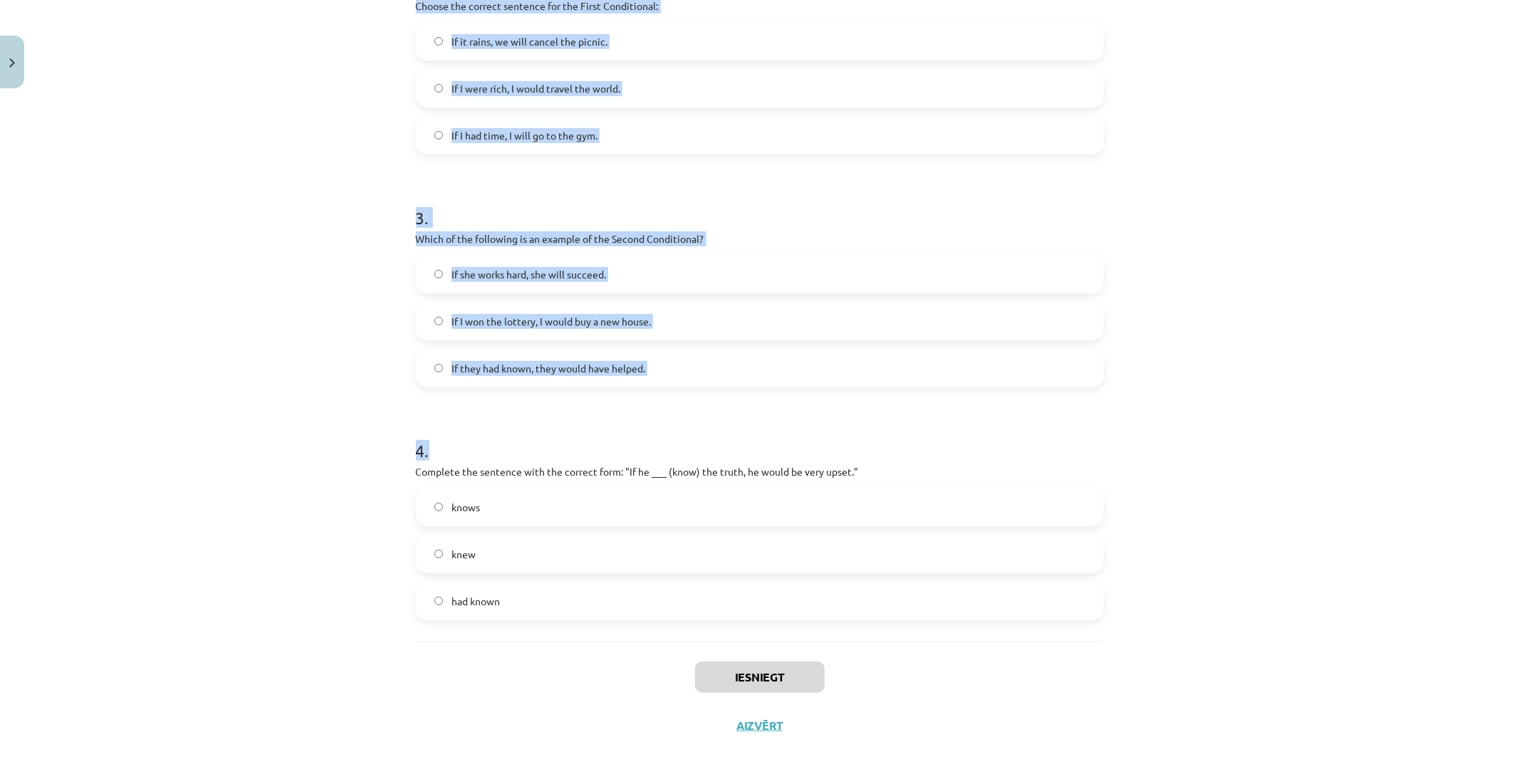
scroll to position [567, 0]
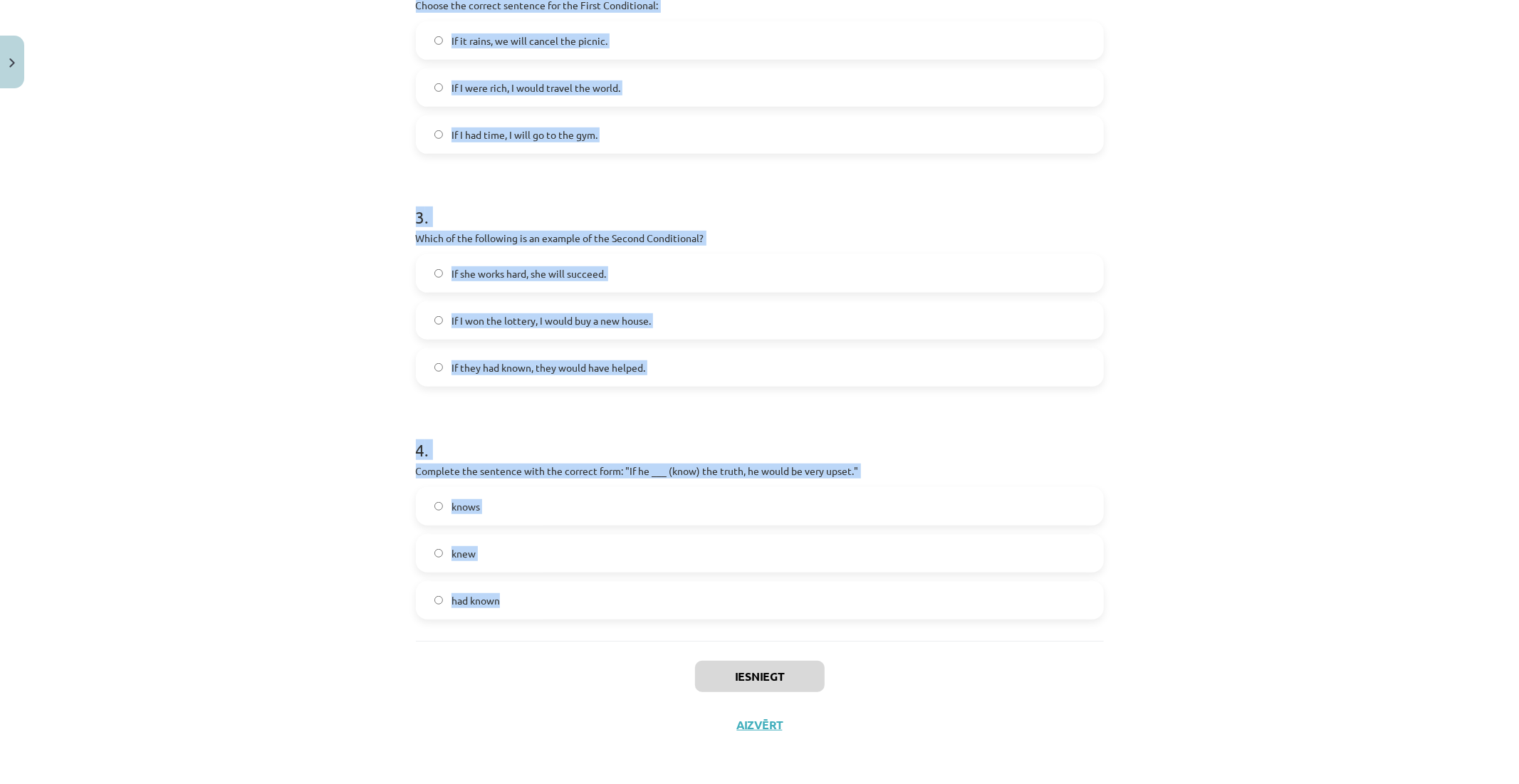
drag, startPoint x: 416, startPoint y: 280, endPoint x: 729, endPoint y: 594, distance: 443.4
click at [729, 594] on div "8 XP Saņemsi Viegls 223 pilda Apraksts Uzdevums Palīdzība 1 . Which conditional…" at bounding box center [760, 138] width 705 height 1221
copy form "1 . Which conditional is used to express a general truth? First Conditional Sec…"
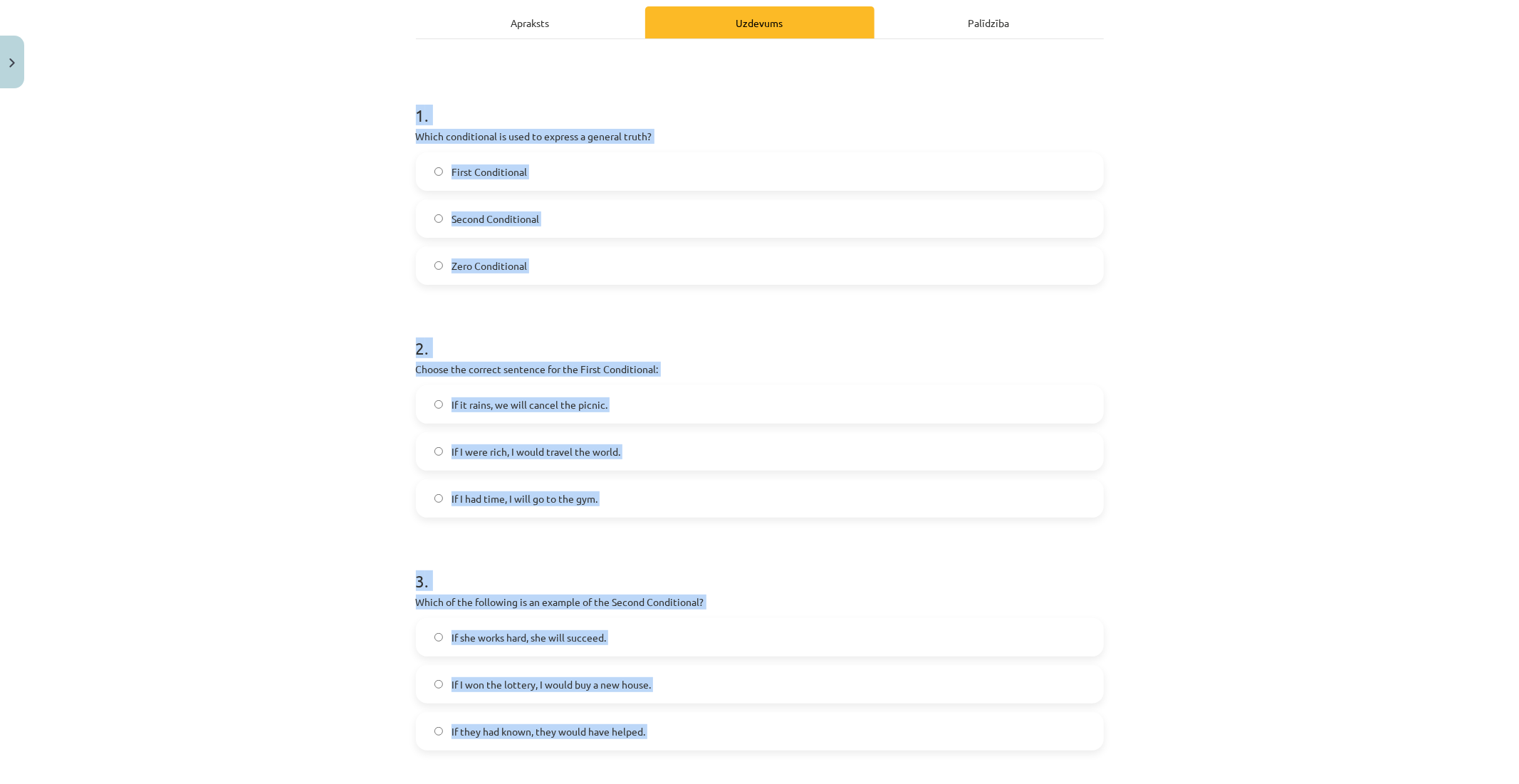
scroll to position [172, 0]
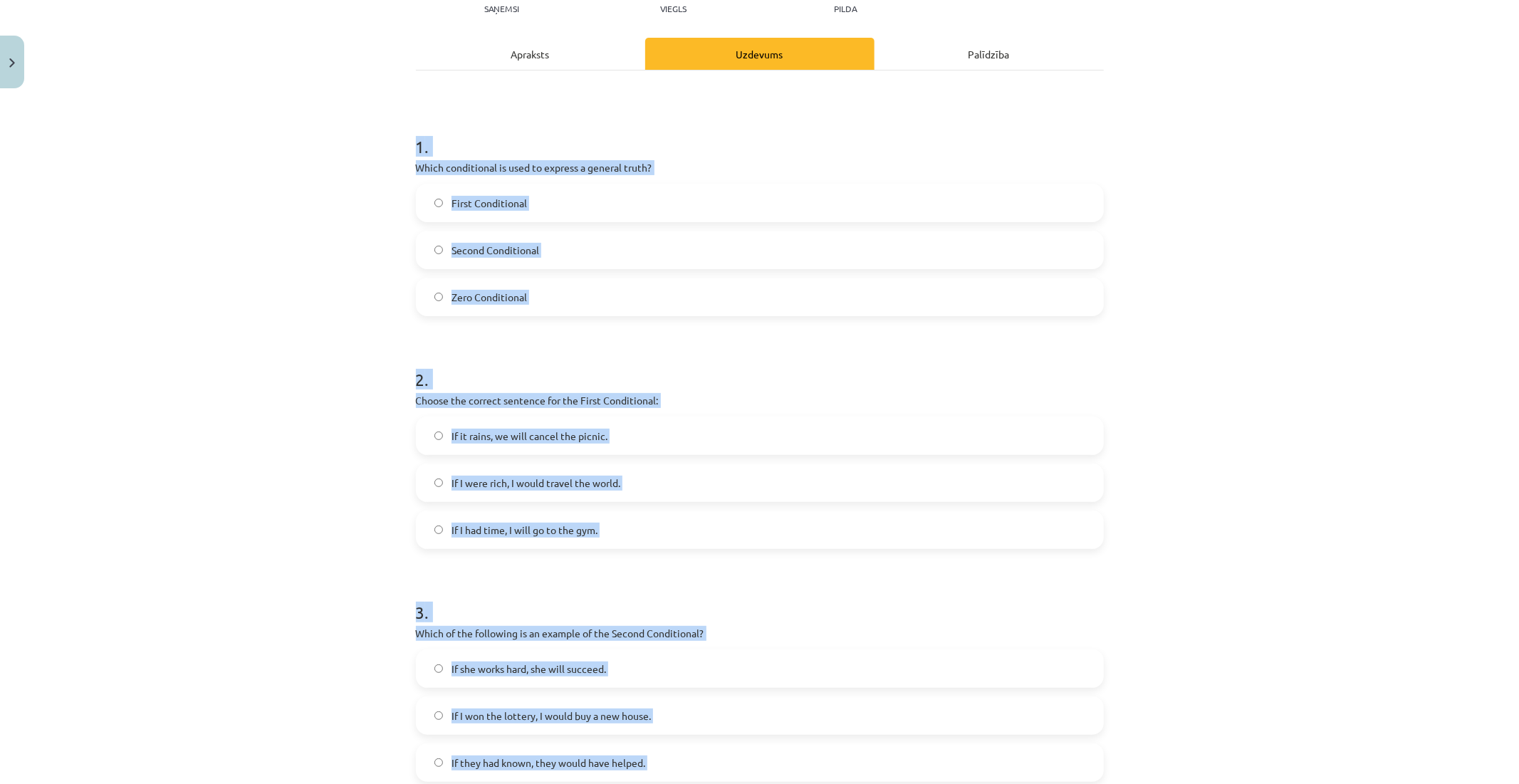
click at [426, 285] on label "Zero Conditional" at bounding box center [760, 297] width 685 height 36
click at [487, 283] on label "Zero Conditional" at bounding box center [760, 297] width 685 height 36
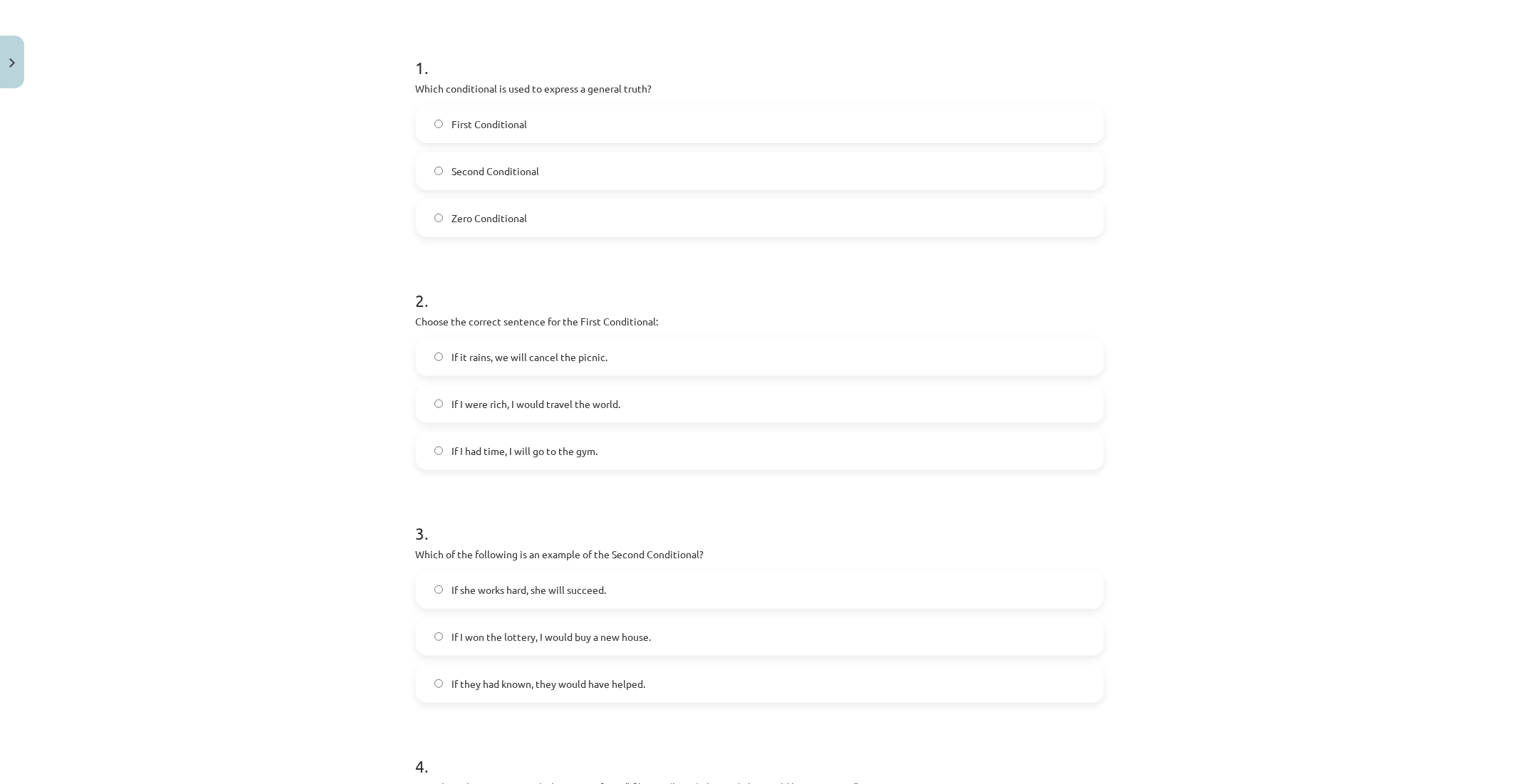
click at [531, 351] on span "If it rains, we will cancel the picnic." at bounding box center [529, 357] width 156 height 15
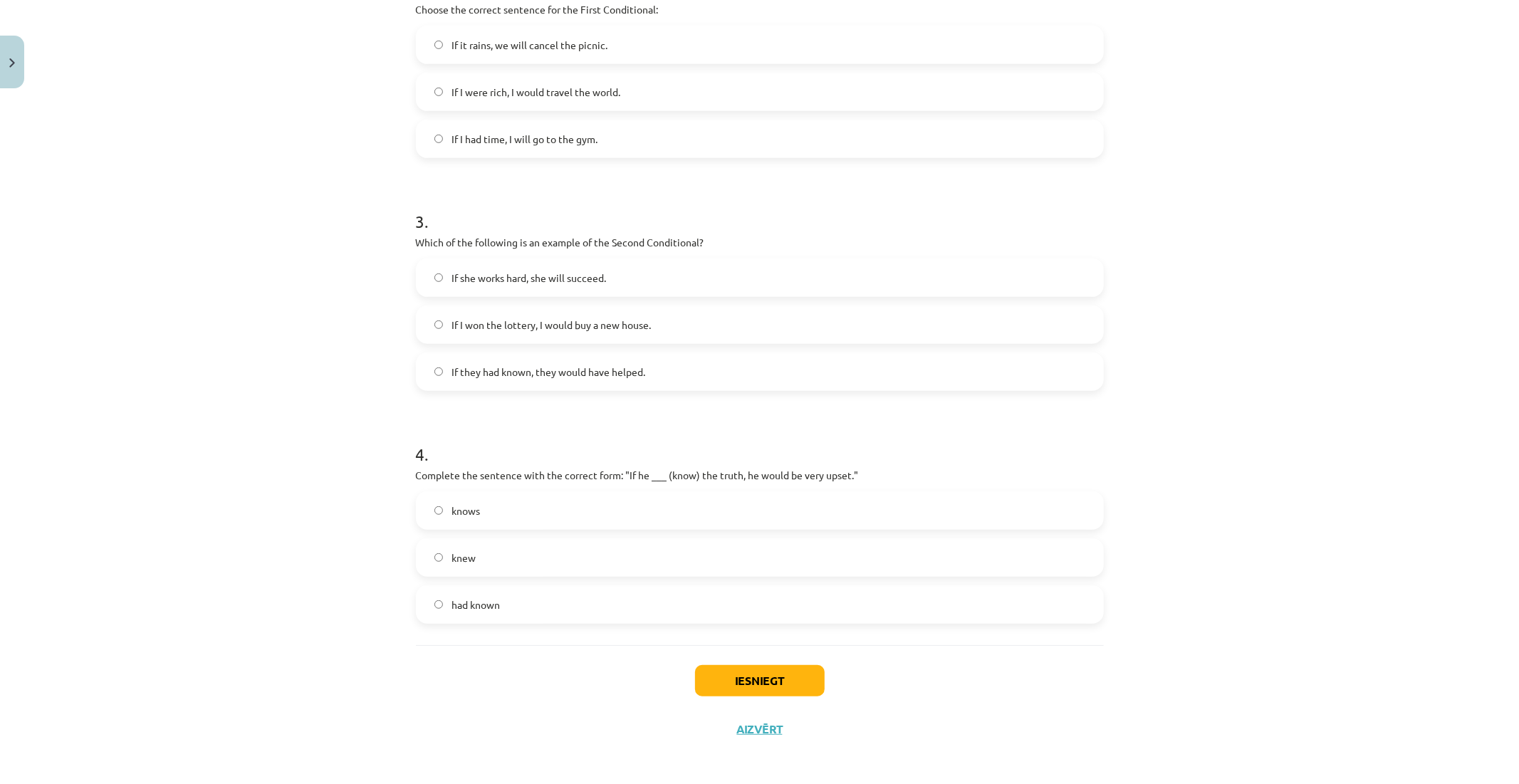
scroll to position [567, 0]
drag, startPoint x: 554, startPoint y: 561, endPoint x: 567, endPoint y: 432, distance: 129.7
click at [552, 559] on label "knew" at bounding box center [760, 554] width 685 height 36
click at [525, 325] on span "If I won the lottery, I would buy a new house." at bounding box center [551, 321] width 200 height 15
click at [751, 678] on button "Iesniegt" at bounding box center [760, 676] width 129 height 31
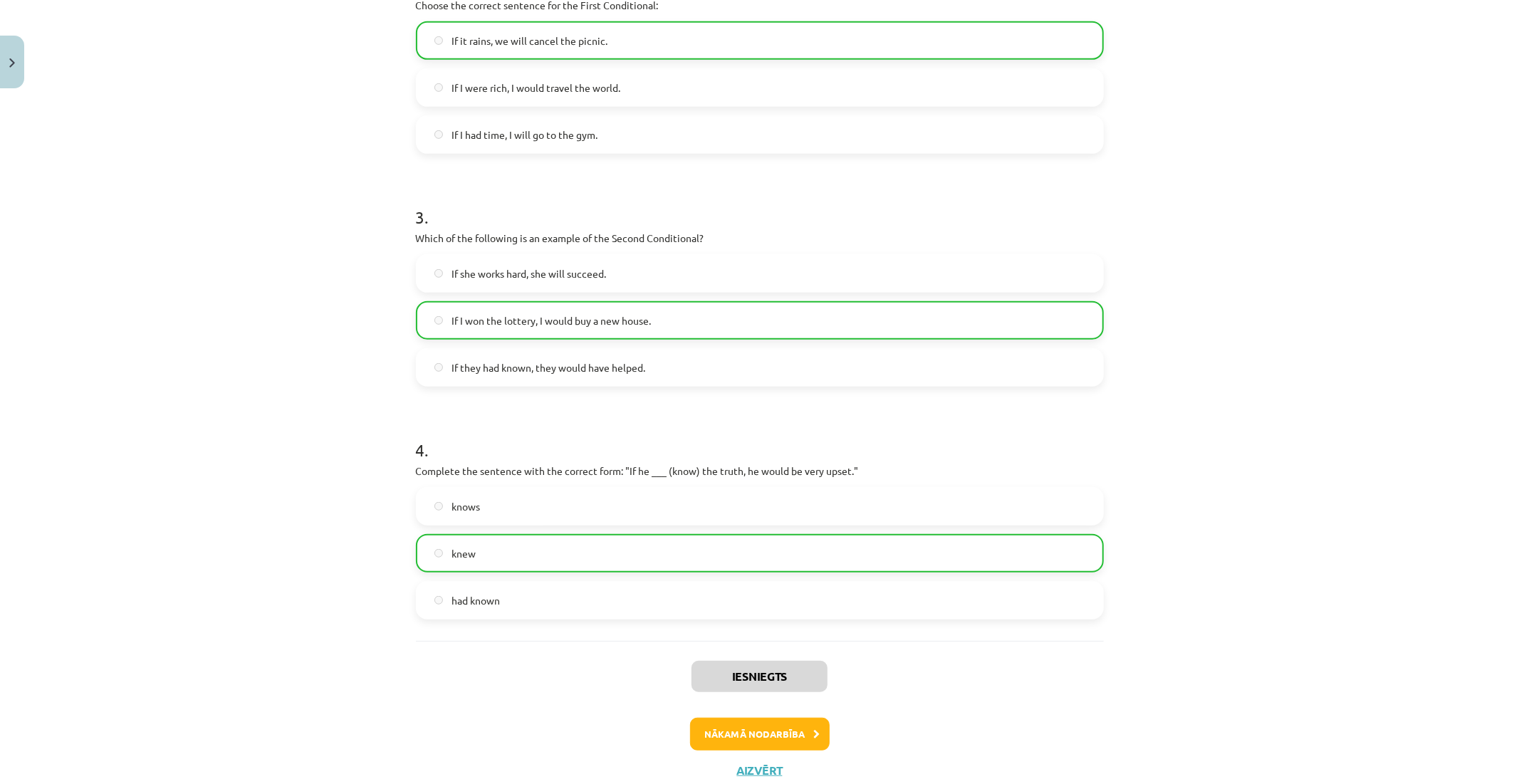
drag, startPoint x: 733, startPoint y: 682, endPoint x: 568, endPoint y: 677, distance: 165.1
click at [564, 680] on div "Iesniegts Nākamā nodarbība Aizvērt" at bounding box center [760, 714] width 688 height 145
click at [759, 732] on button "Nākamā nodarbība" at bounding box center [760, 734] width 140 height 33
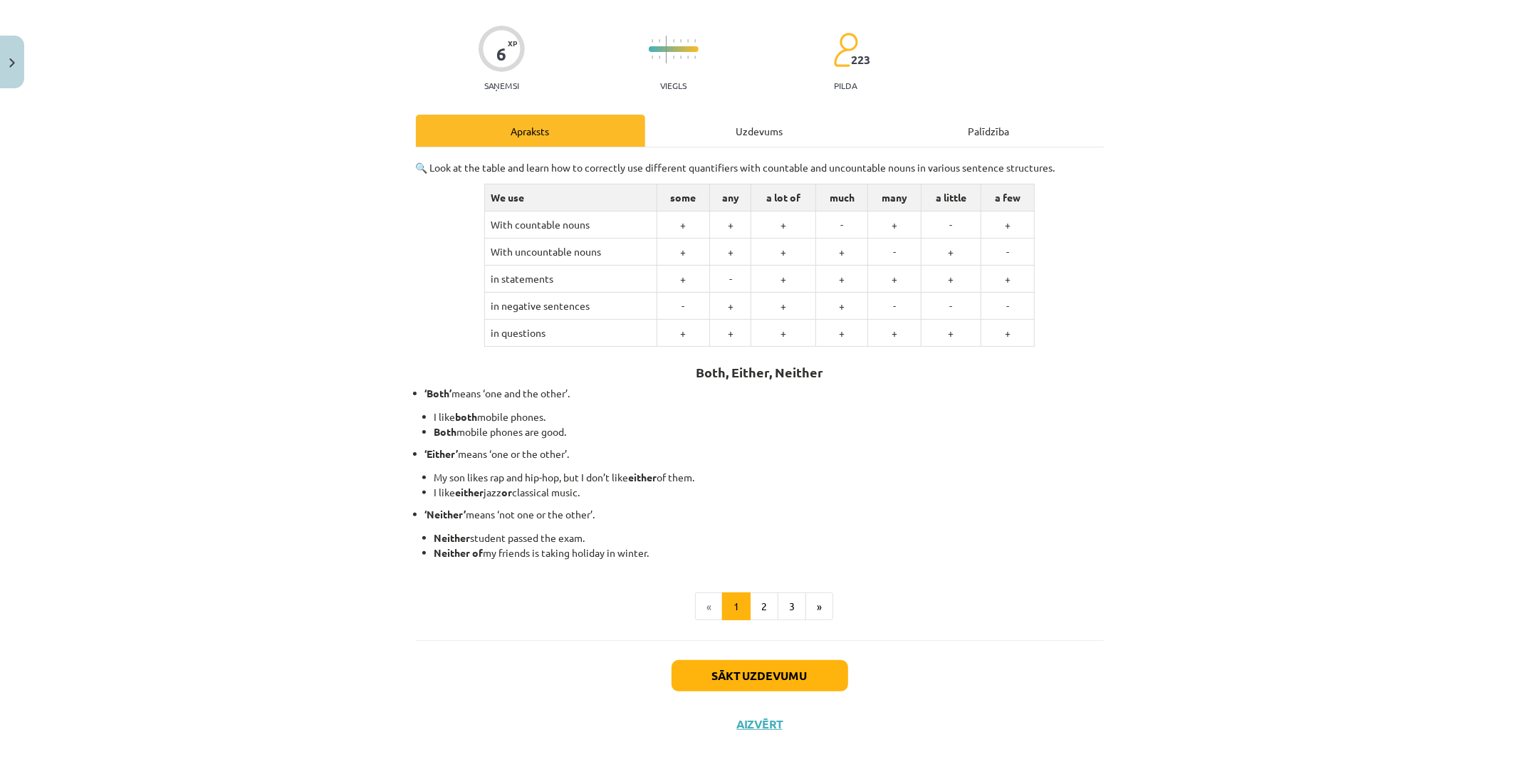
scroll to position [36, 0]
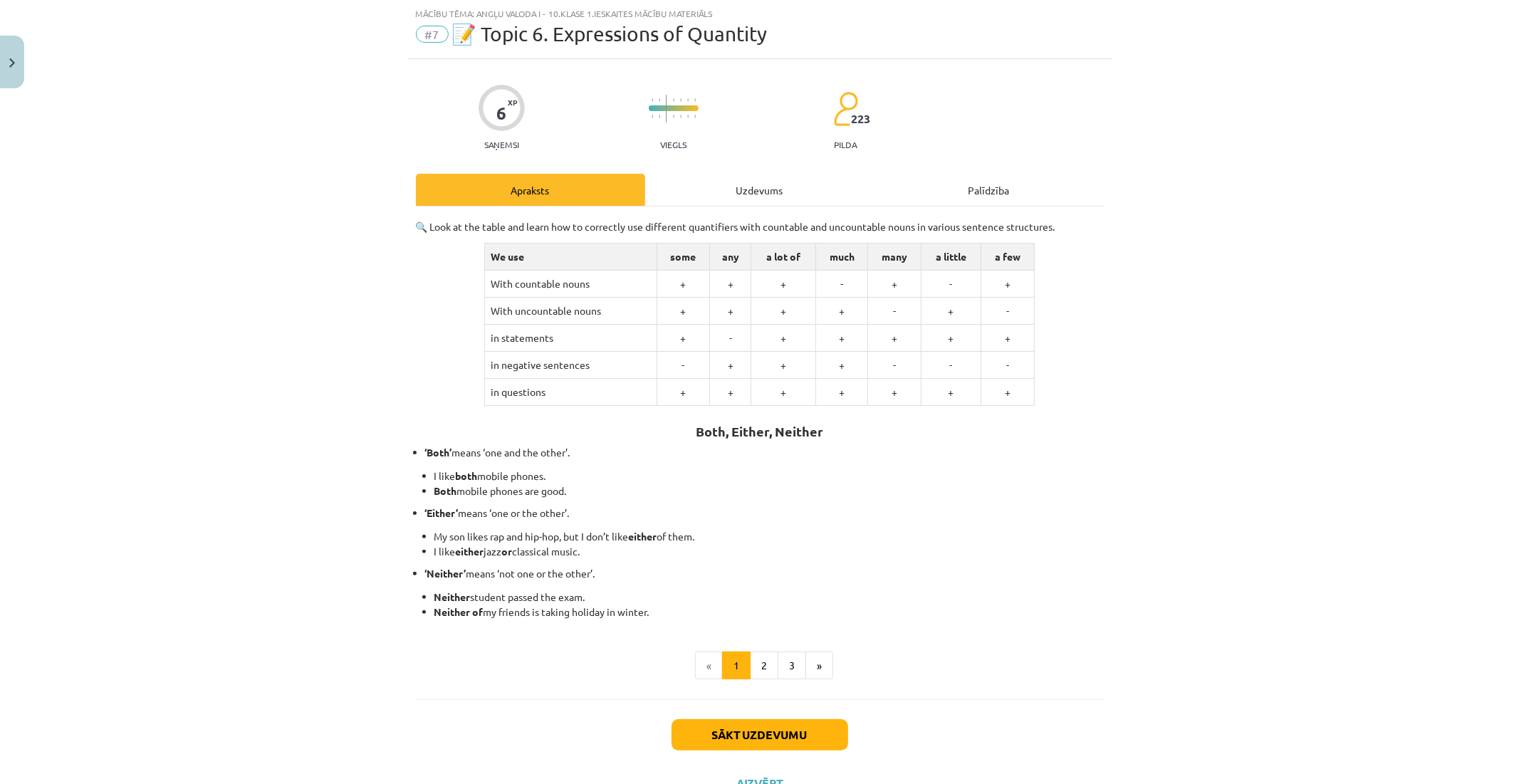
click at [727, 195] on div "Uzdevums" at bounding box center [760, 189] width 229 height 32
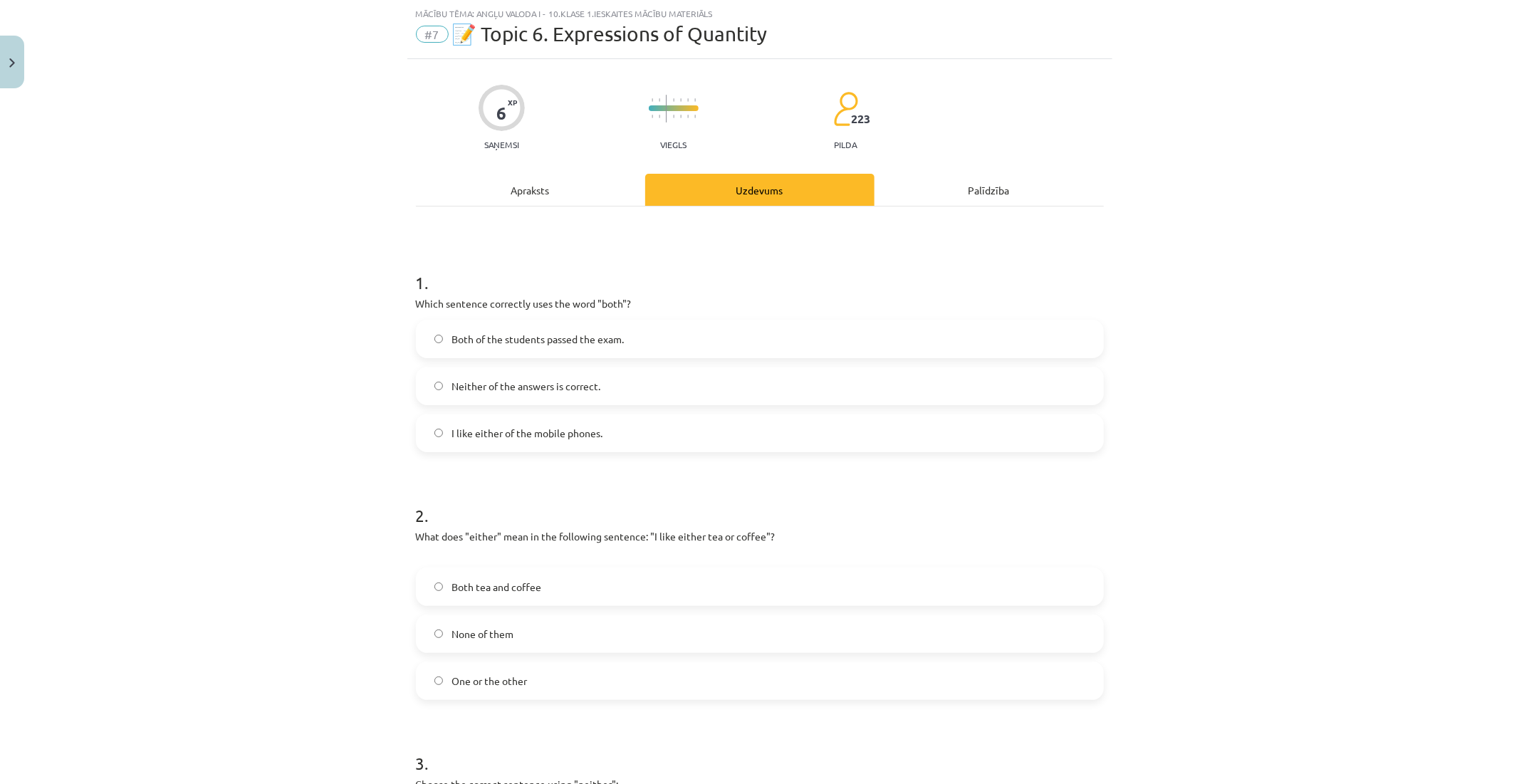
click at [490, 340] on span "Both of the students passed the exam." at bounding box center [537, 339] width 173 height 15
click at [466, 386] on span "Neither of the answers is correct." at bounding box center [526, 386] width 149 height 15
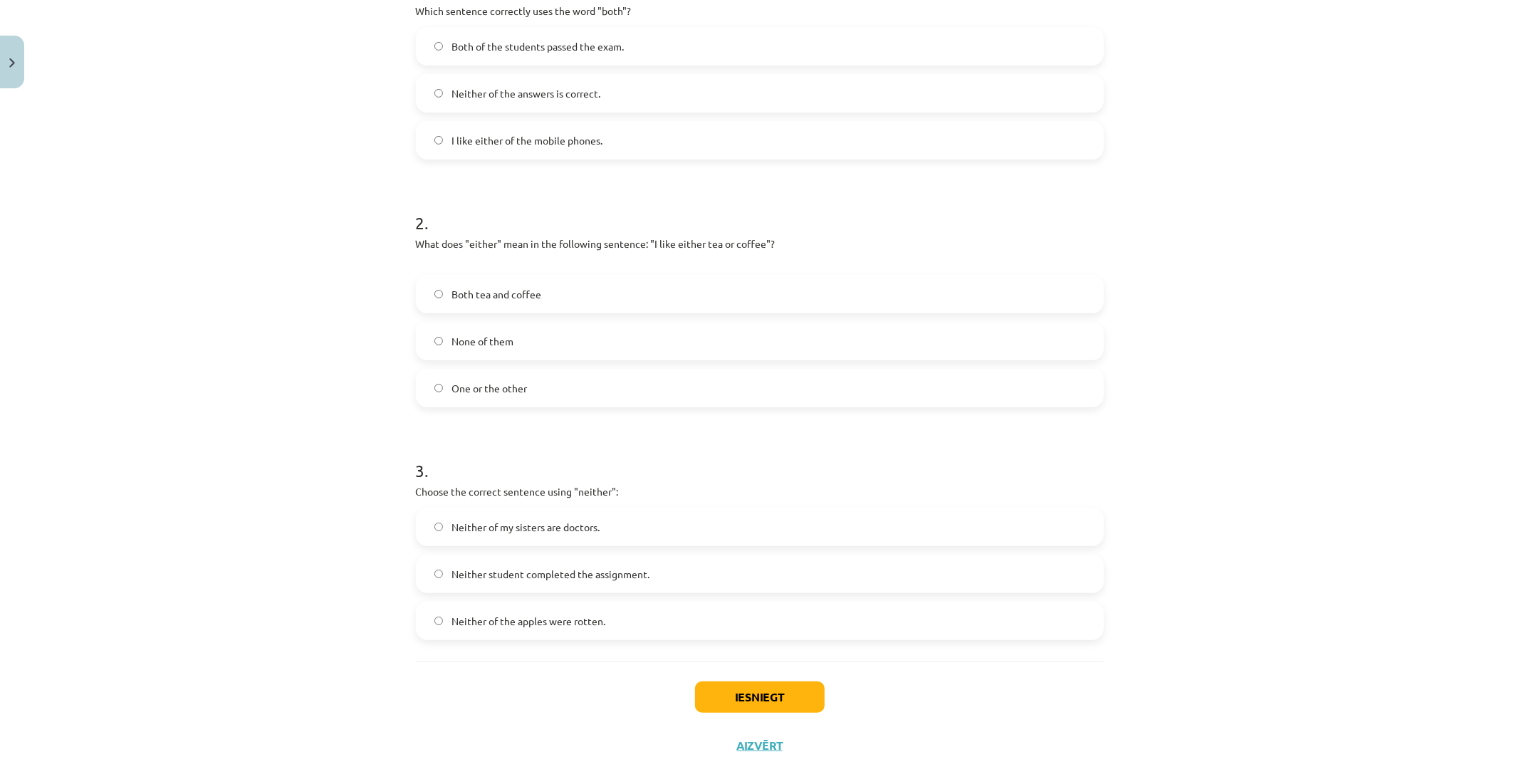
scroll to position [350, 0]
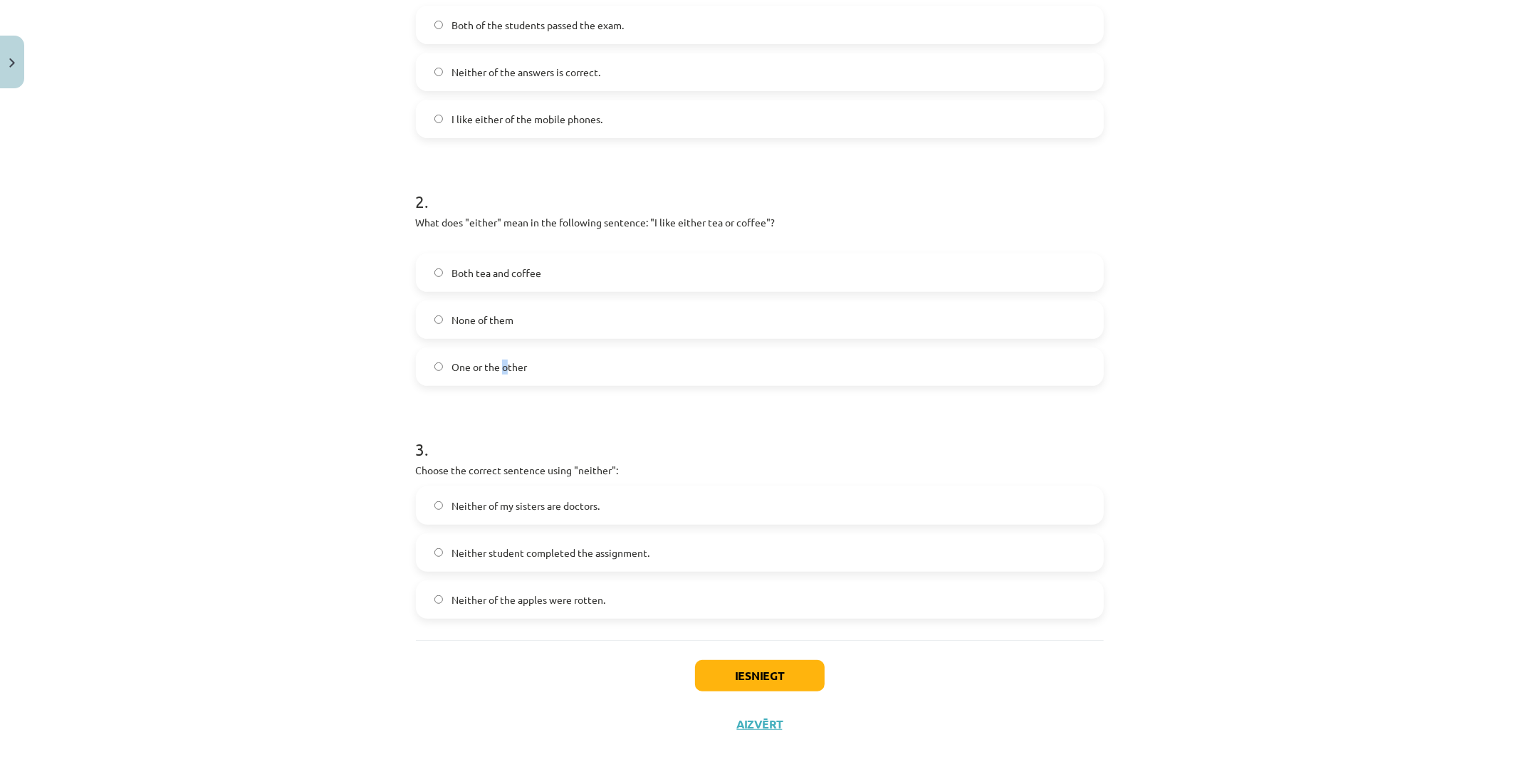
click at [501, 368] on span "One or the other" at bounding box center [489, 367] width 76 height 15
click at [502, 368] on span "One or the other" at bounding box center [489, 367] width 76 height 15
click at [544, 546] on span "Neither student completed the assignment." at bounding box center [550, 553] width 198 height 15
click at [751, 657] on div "Iesniegt Aizvērt" at bounding box center [760, 690] width 688 height 99
click at [725, 665] on button "Iesniegt" at bounding box center [760, 676] width 129 height 31
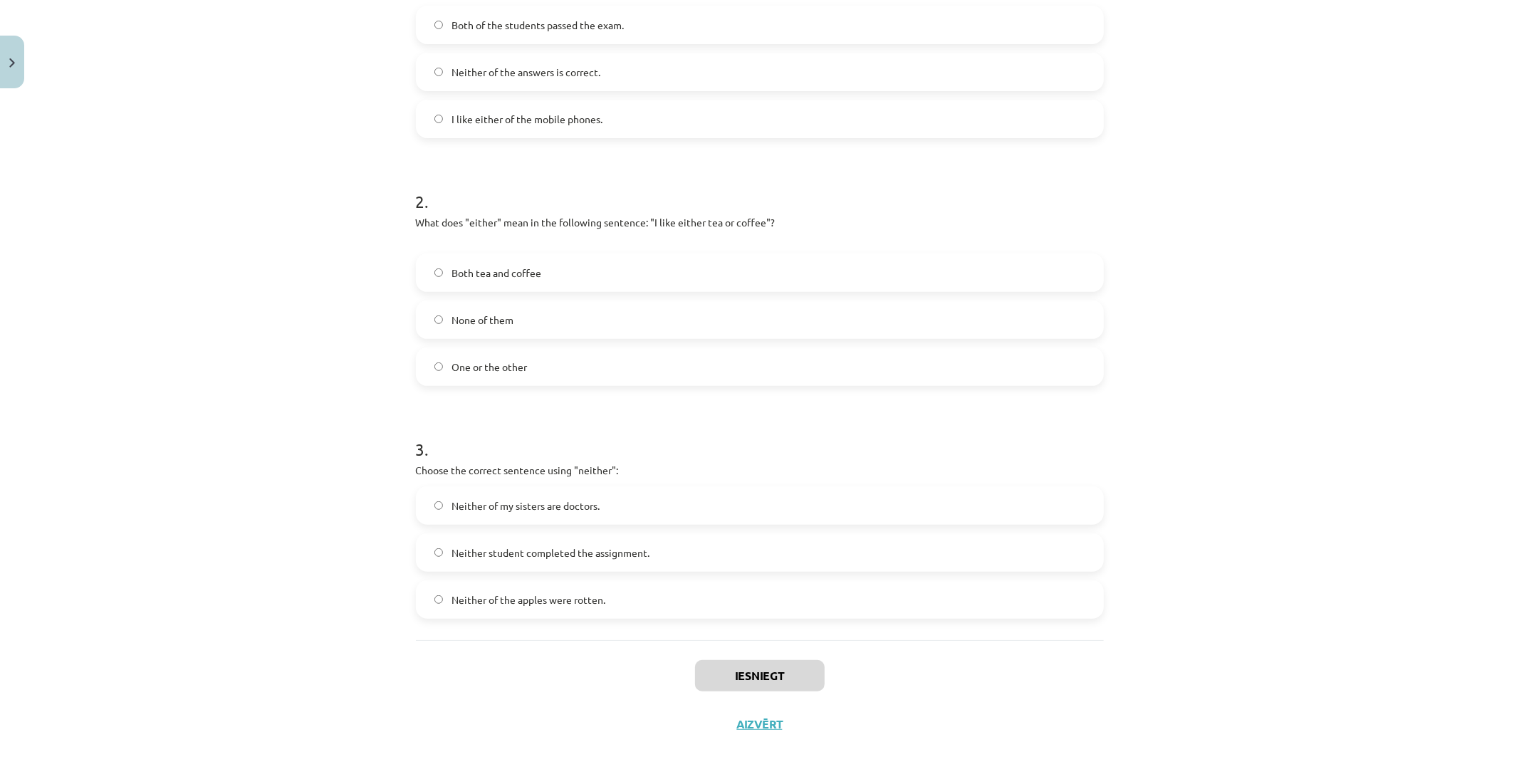
click at [453, 504] on span "Neither of my sisters are doctors." at bounding box center [526, 506] width 148 height 15
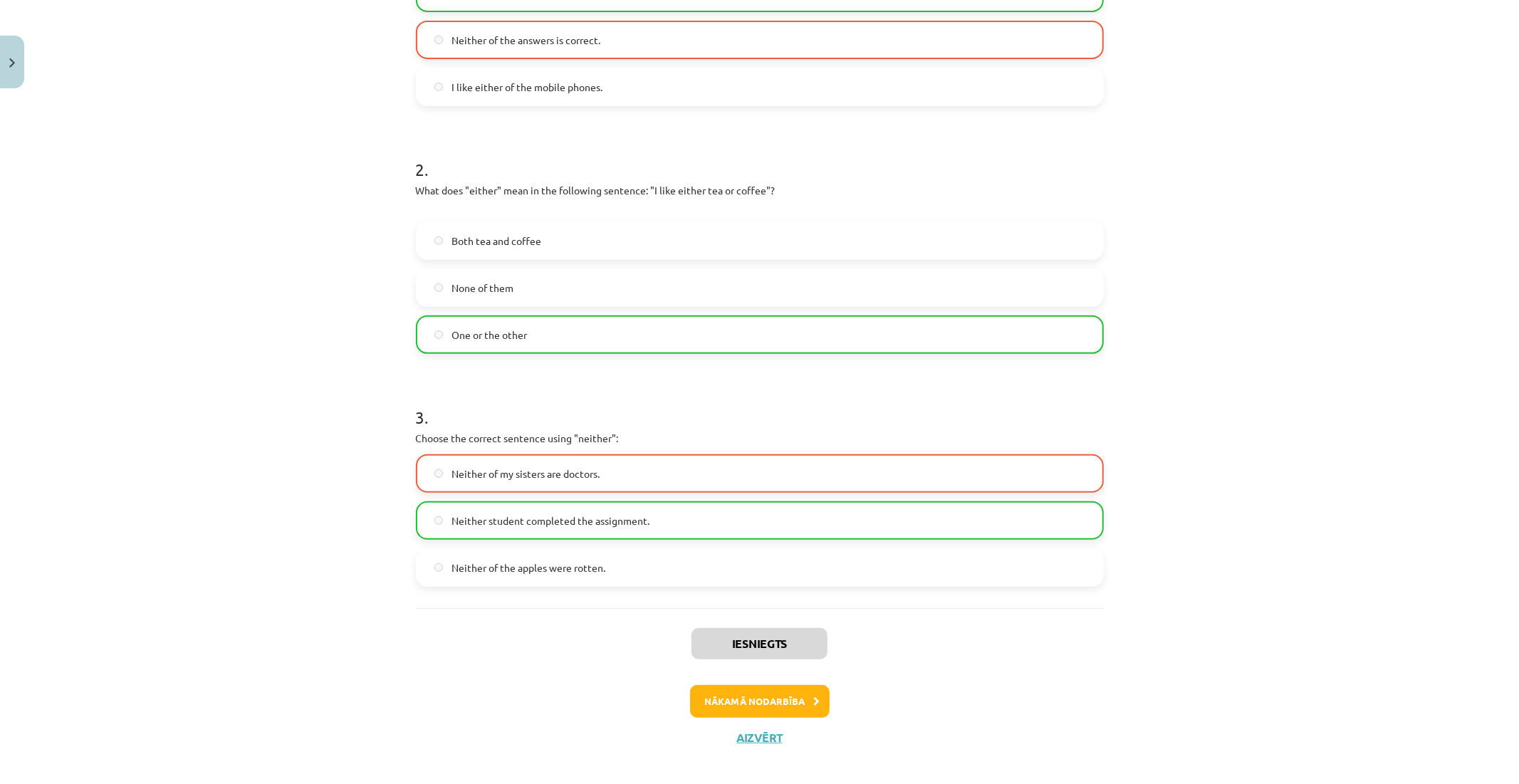
scroll to position [395, 0]
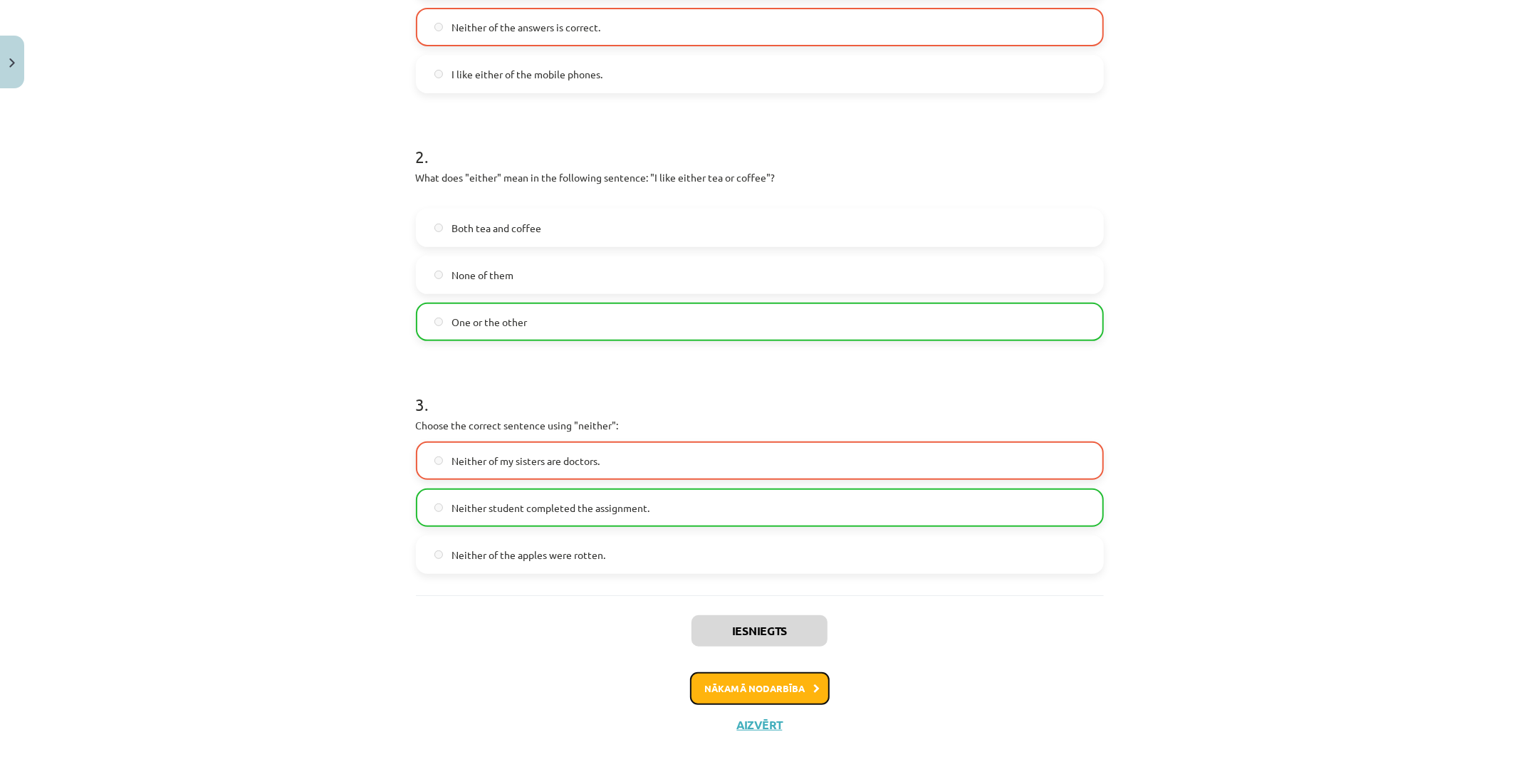
click at [784, 678] on button "Nākamā nodarbība" at bounding box center [760, 688] width 140 height 33
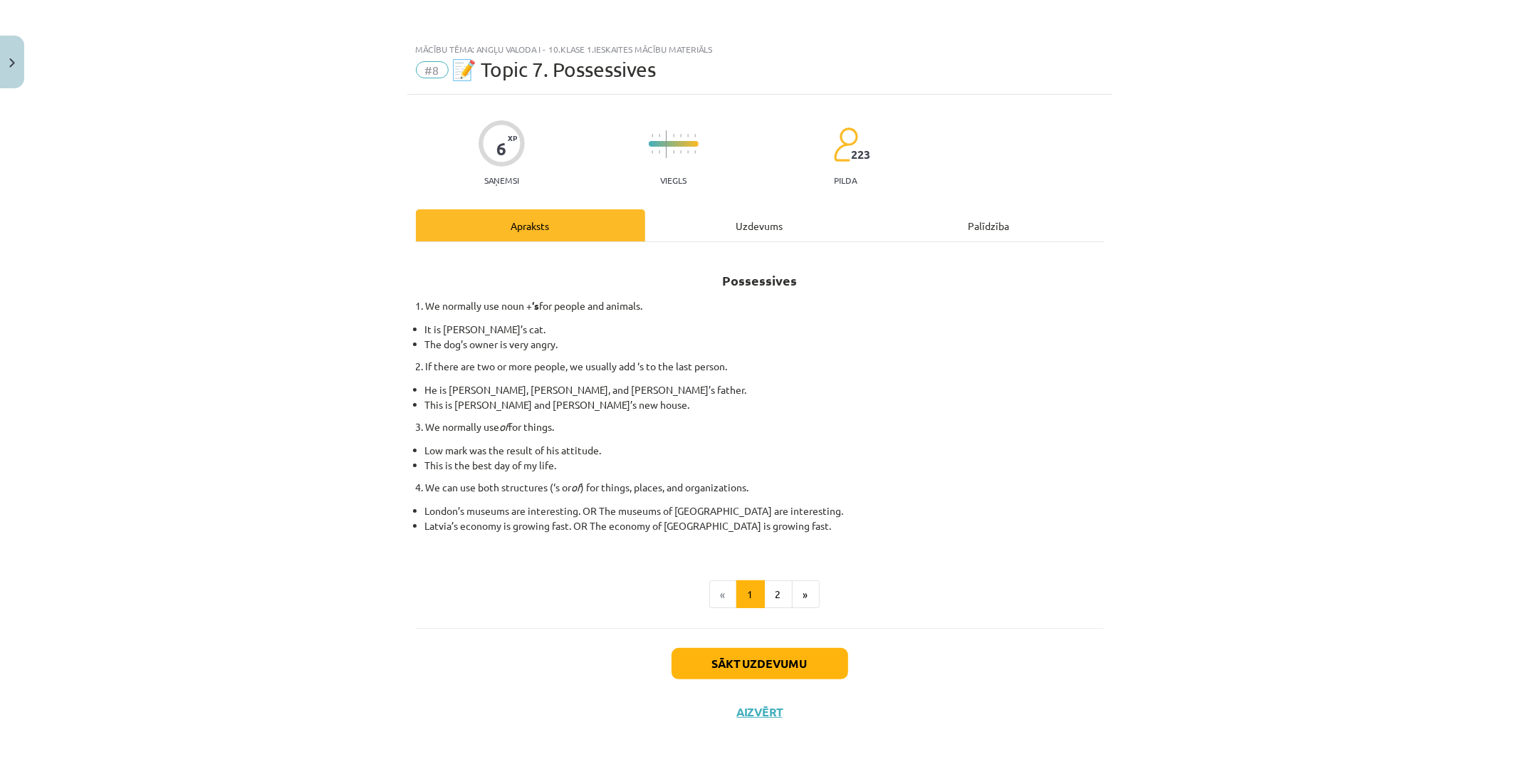
click at [772, 235] on div "Uzdevums" at bounding box center [760, 225] width 229 height 32
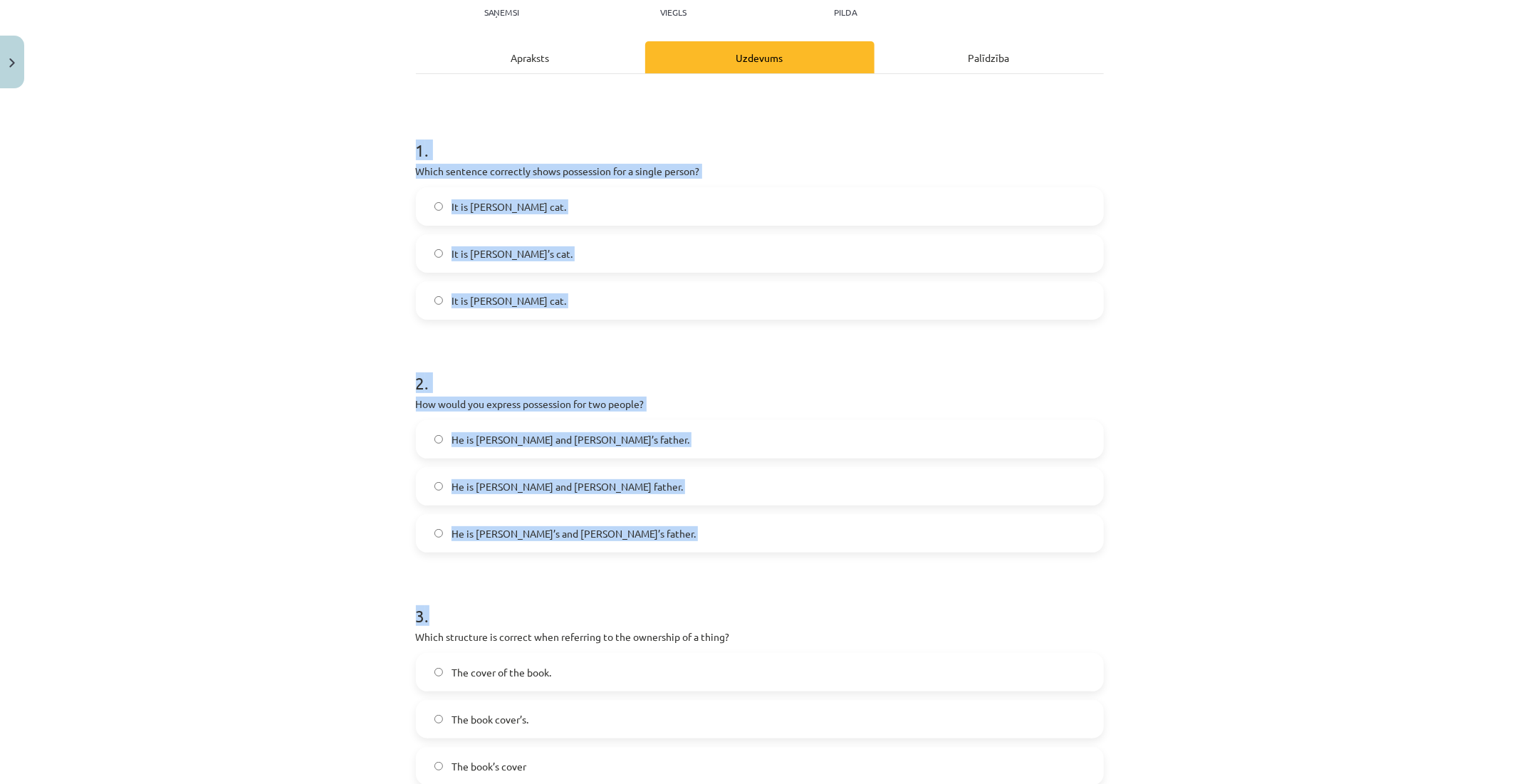
scroll to position [335, 0]
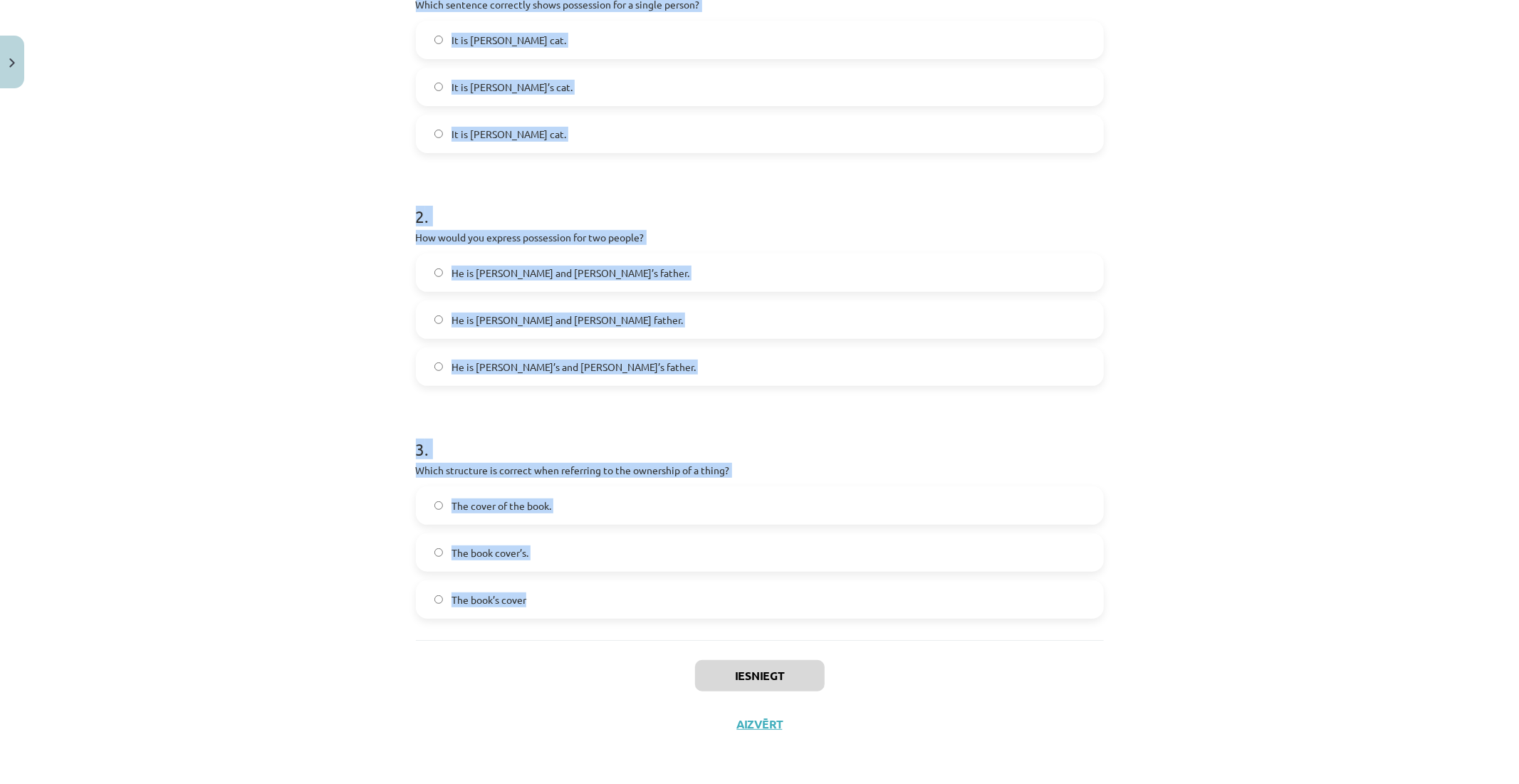
drag, startPoint x: 404, startPoint y: 316, endPoint x: 807, endPoint y: 575, distance: 479.1
click at [807, 577] on div "6 XP Saņemsi Viegls 223 pilda Apraksts Uzdevums Palīdzība 1 . Which sentence co…" at bounding box center [760, 254] width 705 height 989
copy form "1 . Which sentence correctly shows possession for a single person? It is Janes …"
click at [487, 132] on span "It is Janes’s cat." at bounding box center [508, 135] width 114 height 15
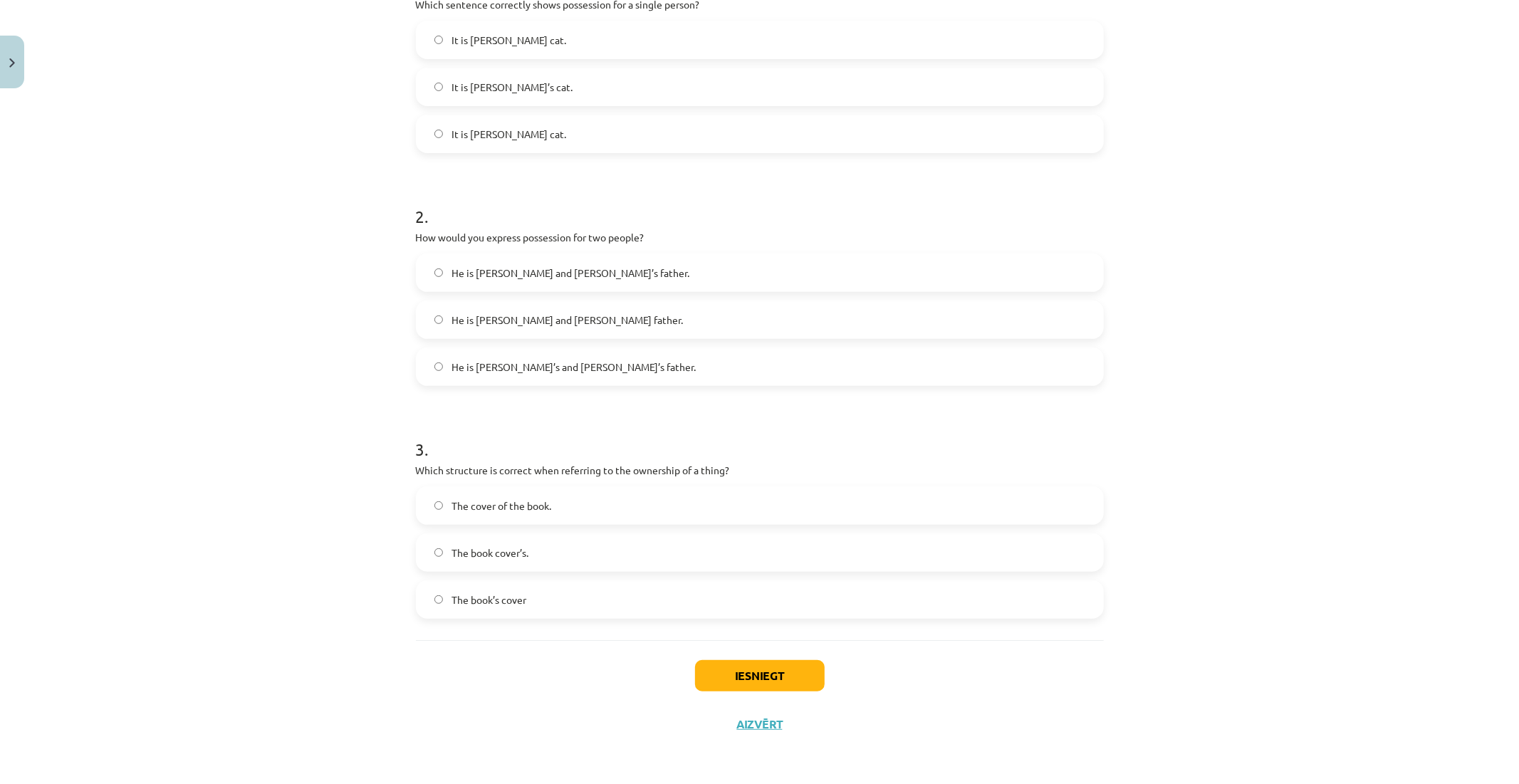
click at [494, 267] on span "He is Alice and James’s father." at bounding box center [570, 273] width 238 height 15
click at [549, 312] on span "He is Alice and James father." at bounding box center [567, 320] width 232 height 15
click at [490, 268] on span "He is Alice and James’s father." at bounding box center [570, 273] width 238 height 15
click at [507, 523] on label "The cover of the book." at bounding box center [760, 506] width 685 height 36
click at [756, 674] on button "Iesniegt" at bounding box center [760, 676] width 129 height 31
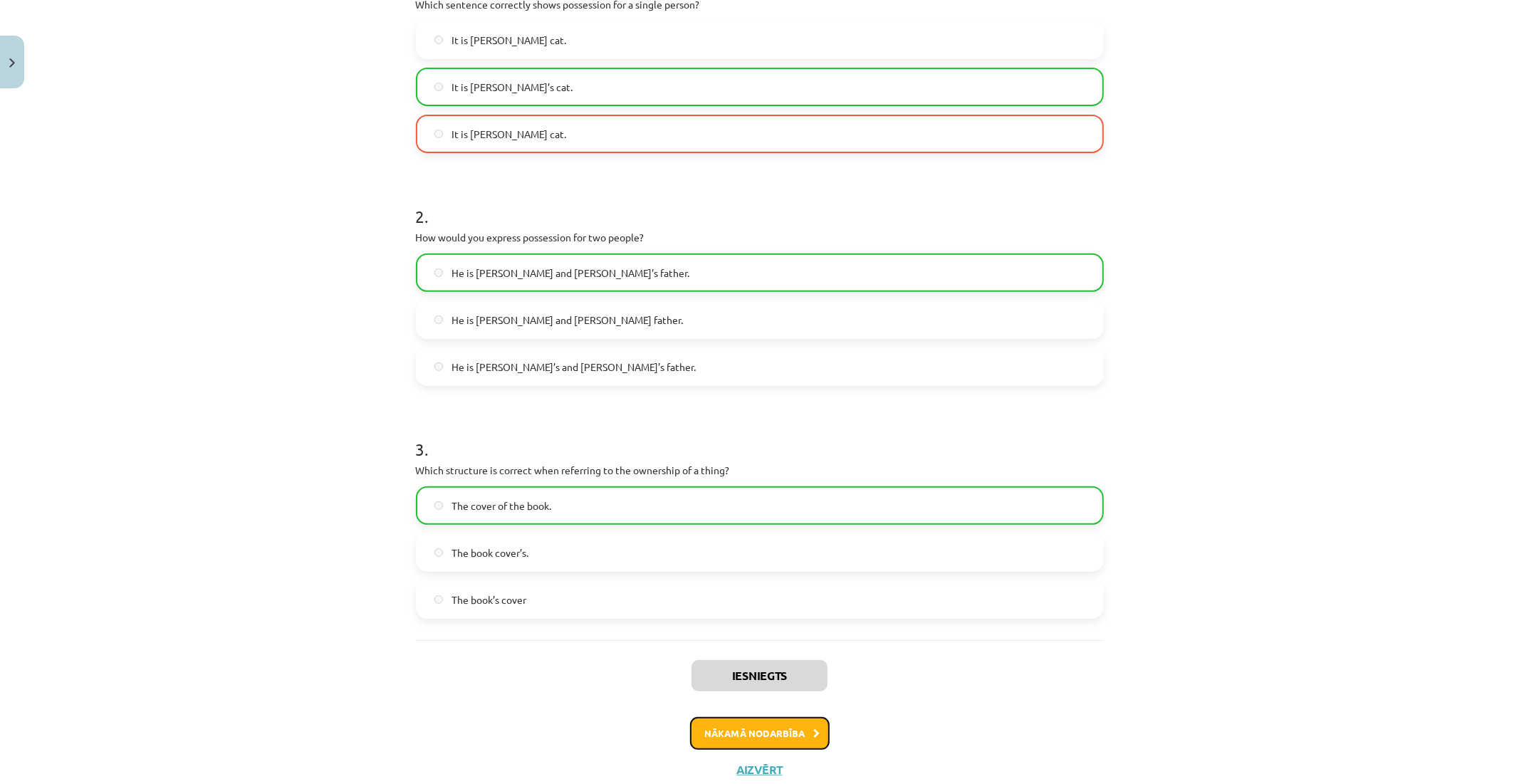
click at [744, 737] on button "Nākamā nodarbība" at bounding box center [760, 734] width 140 height 33
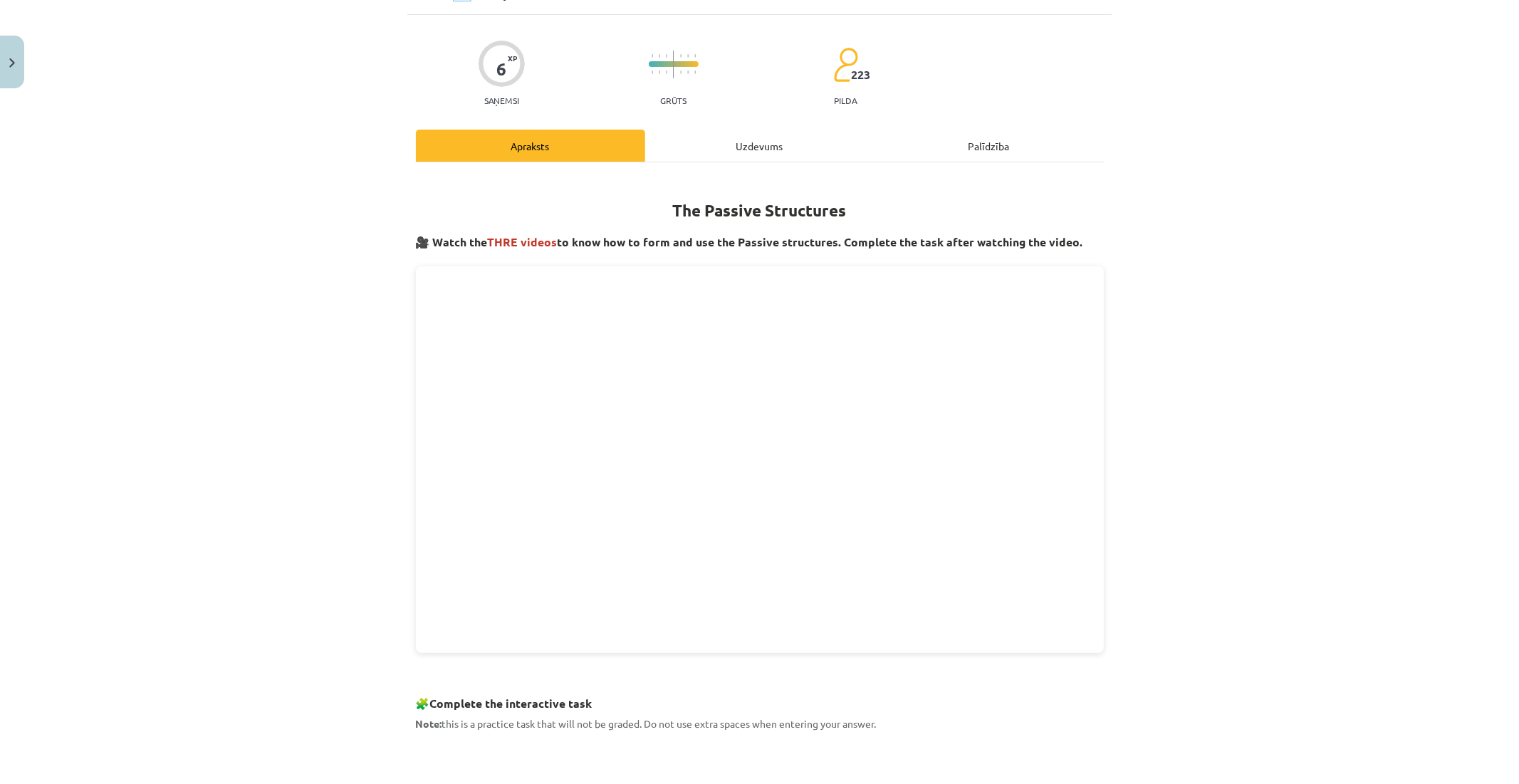
scroll to position [36, 0]
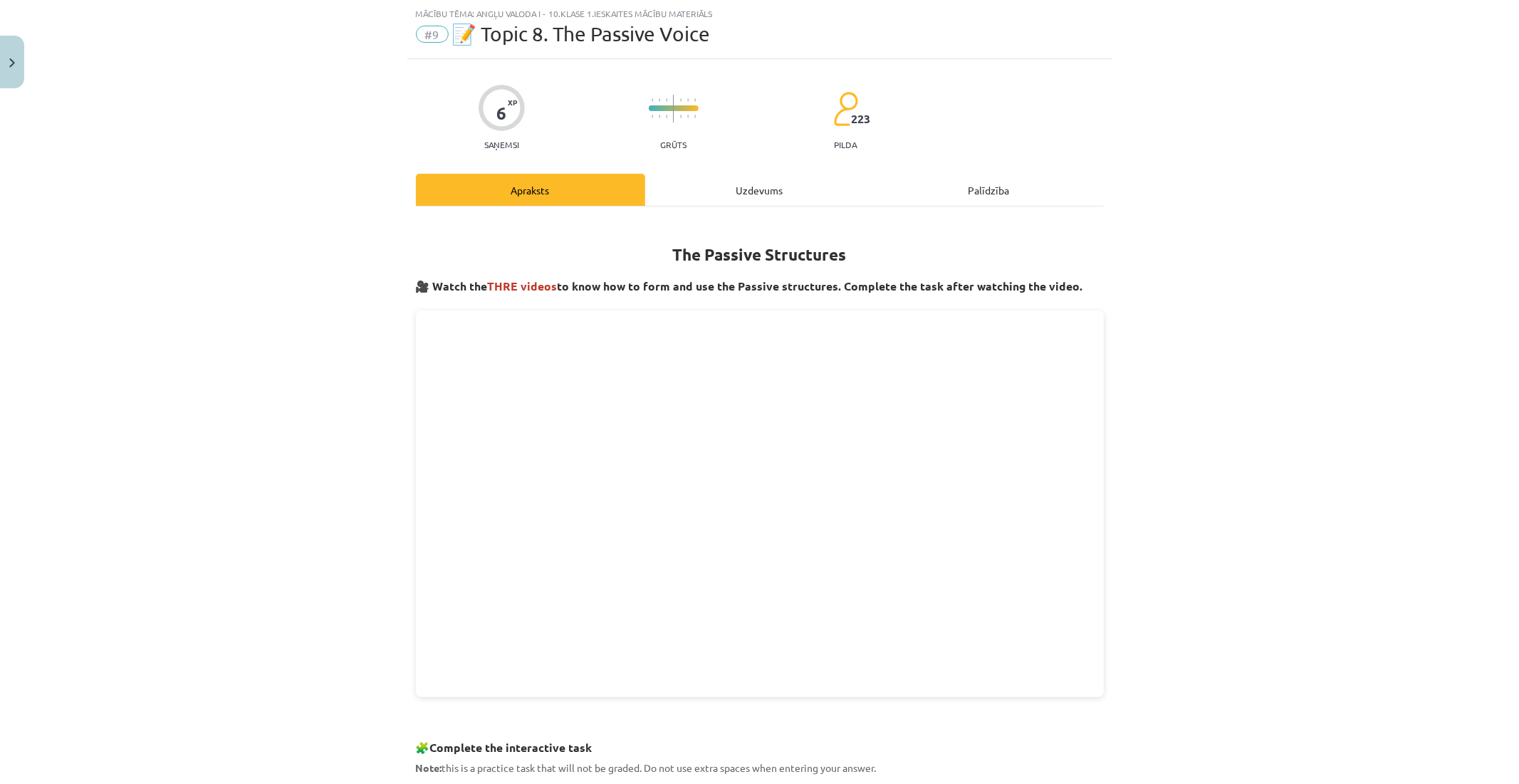
click at [732, 192] on div "Uzdevums" at bounding box center [760, 189] width 229 height 32
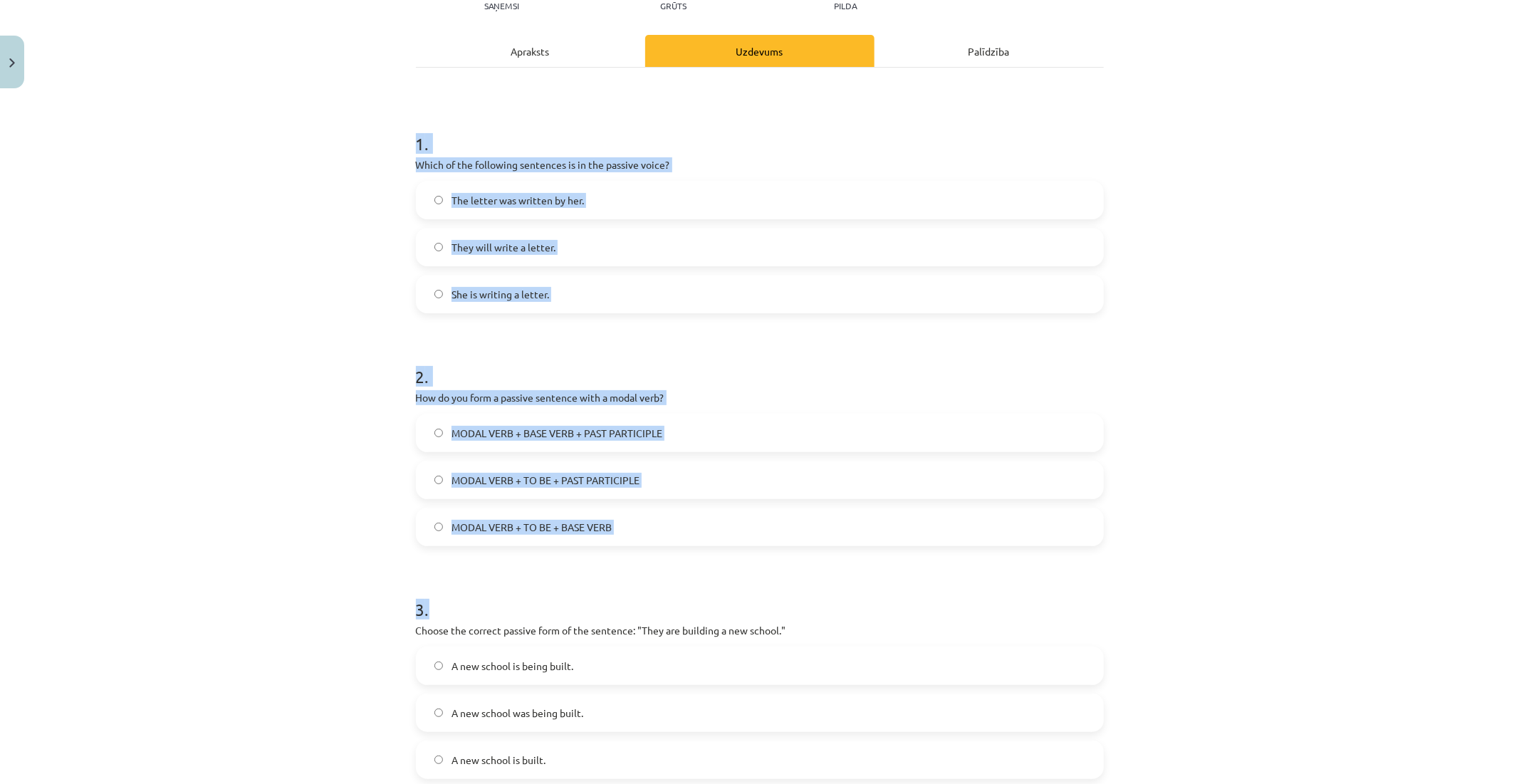
scroll to position [335, 0]
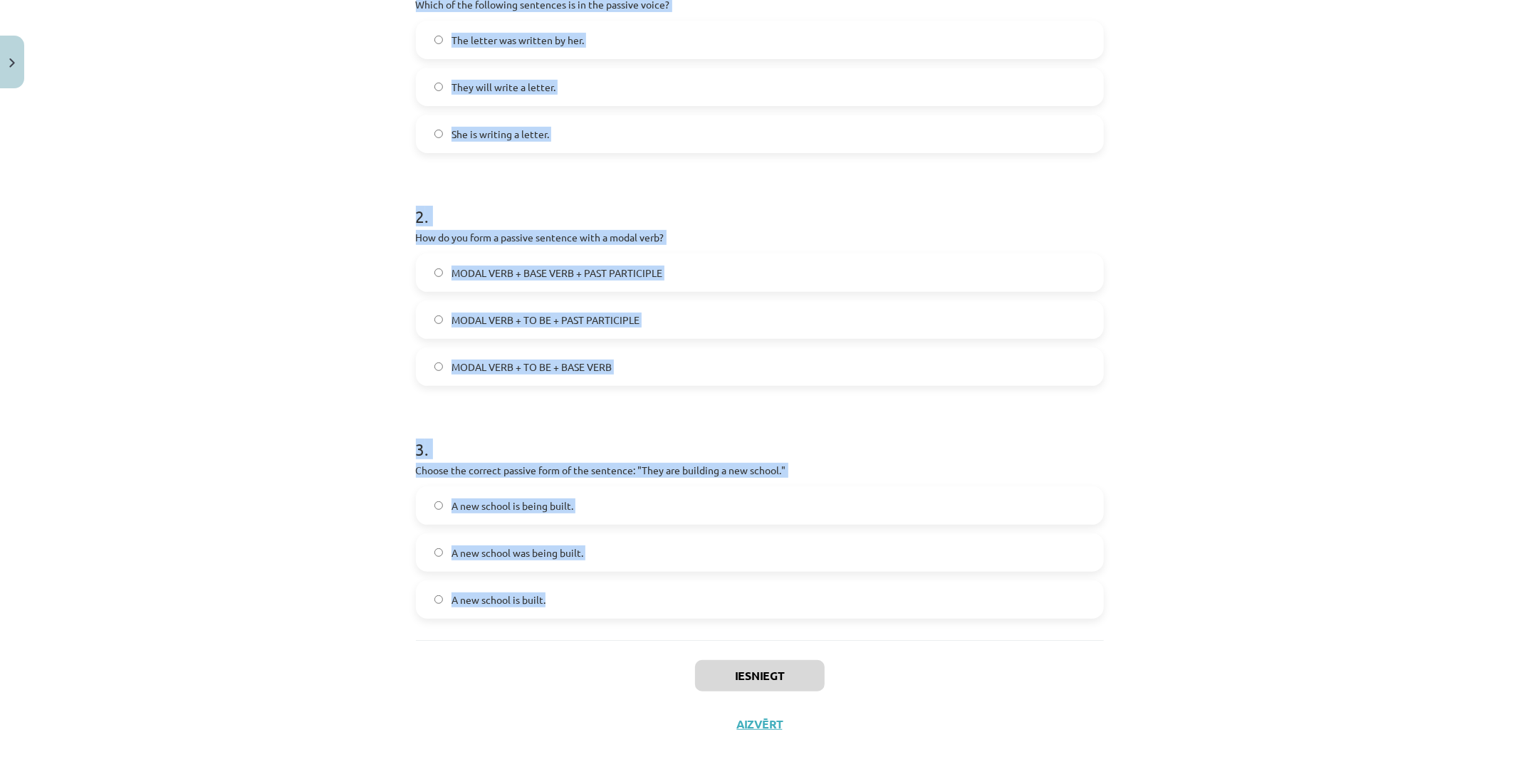
drag, startPoint x: 413, startPoint y: 280, endPoint x: 760, endPoint y: 594, distance: 468.0
click at [760, 594] on form "1 . Which of the following sentences is in the passive voice? The letter was wr…" at bounding box center [760, 283] width 688 height 670
copy form "1 . Which of the following sentences is in the passive voice? The letter was wr…"
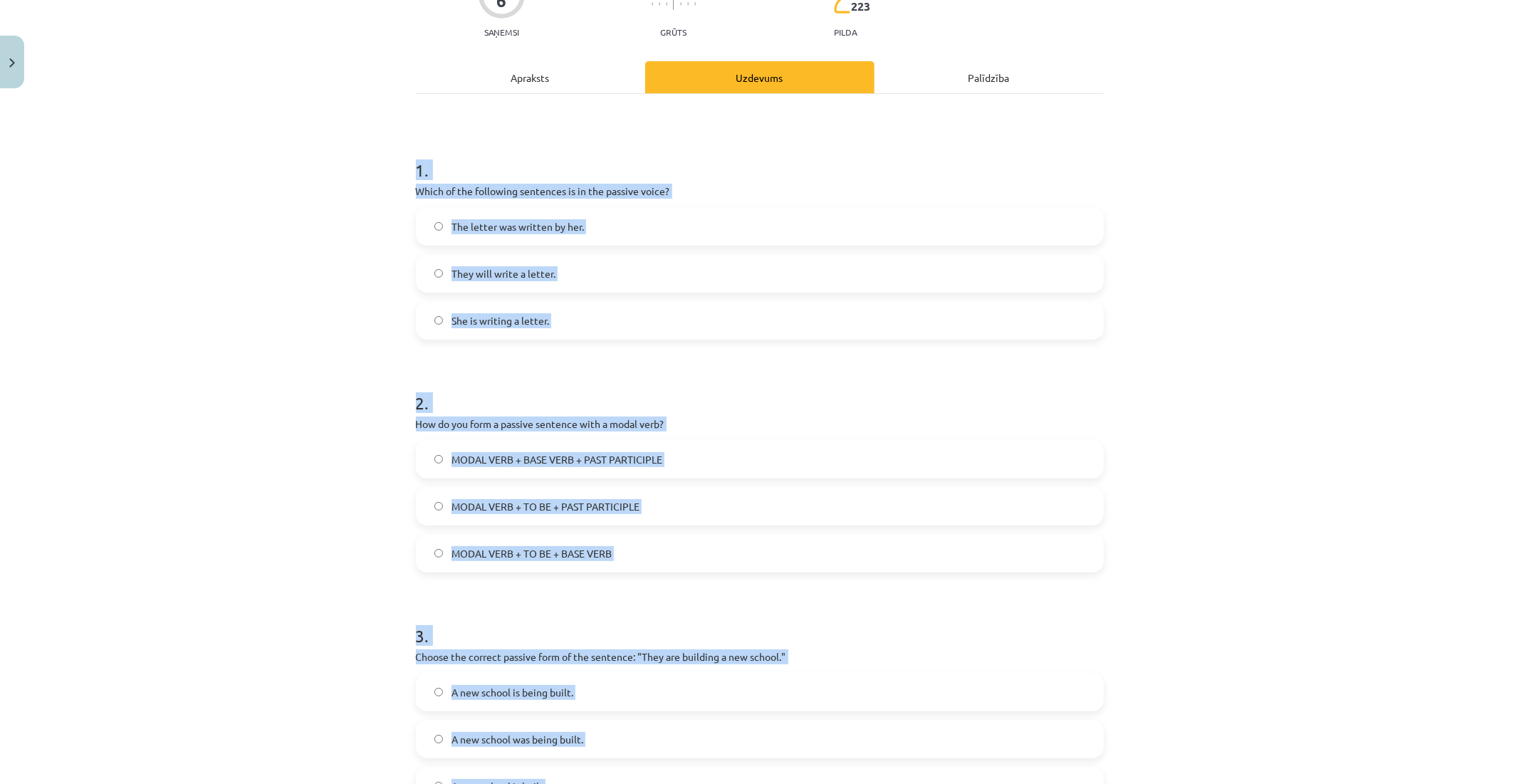
scroll to position [97, 0]
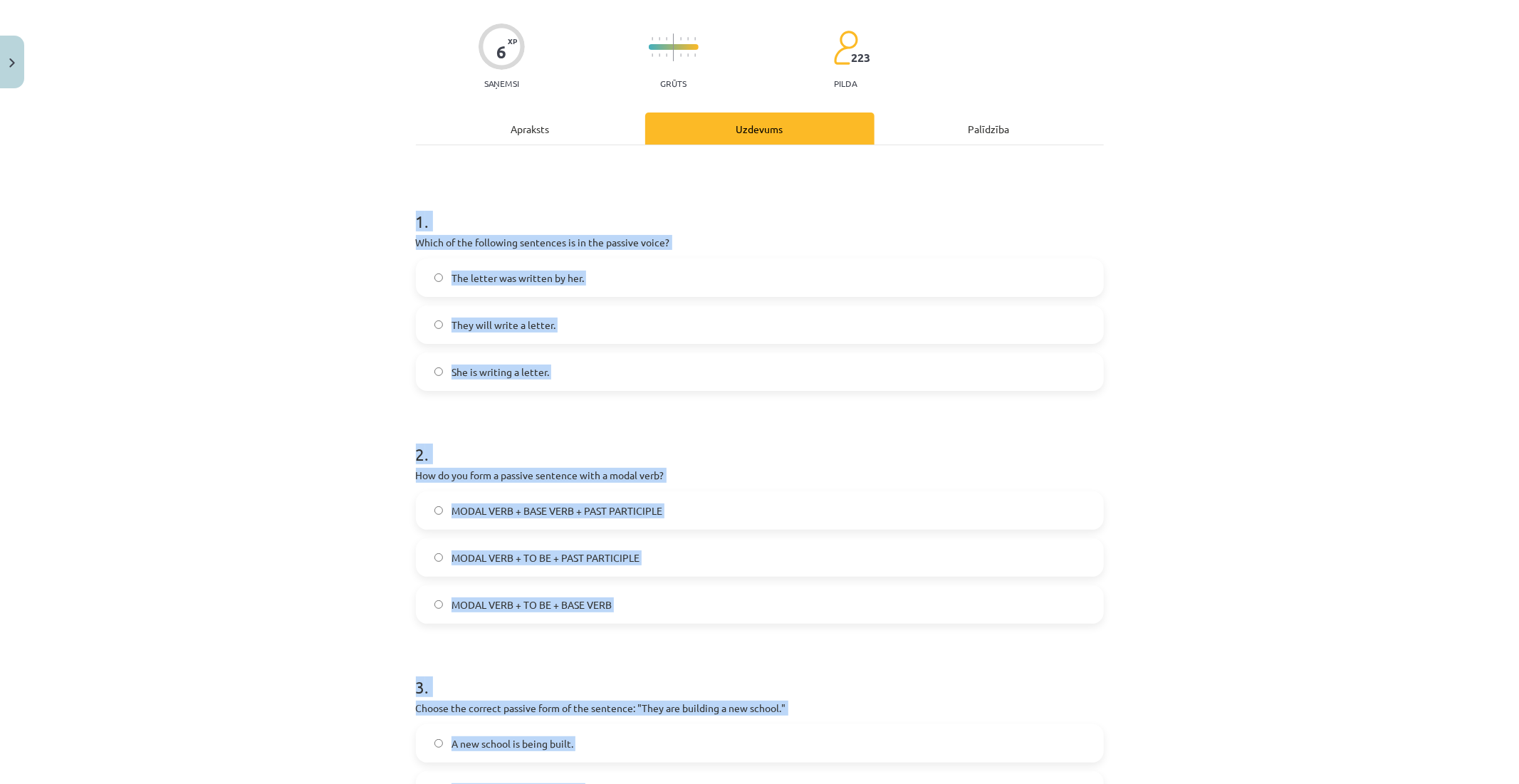
click at [396, 318] on div "Mācību tēma: Angļu valoda i - 10.klase 1.ieskaites mācību materiāls #9 📝 Topic …" at bounding box center [760, 392] width 1519 height 784
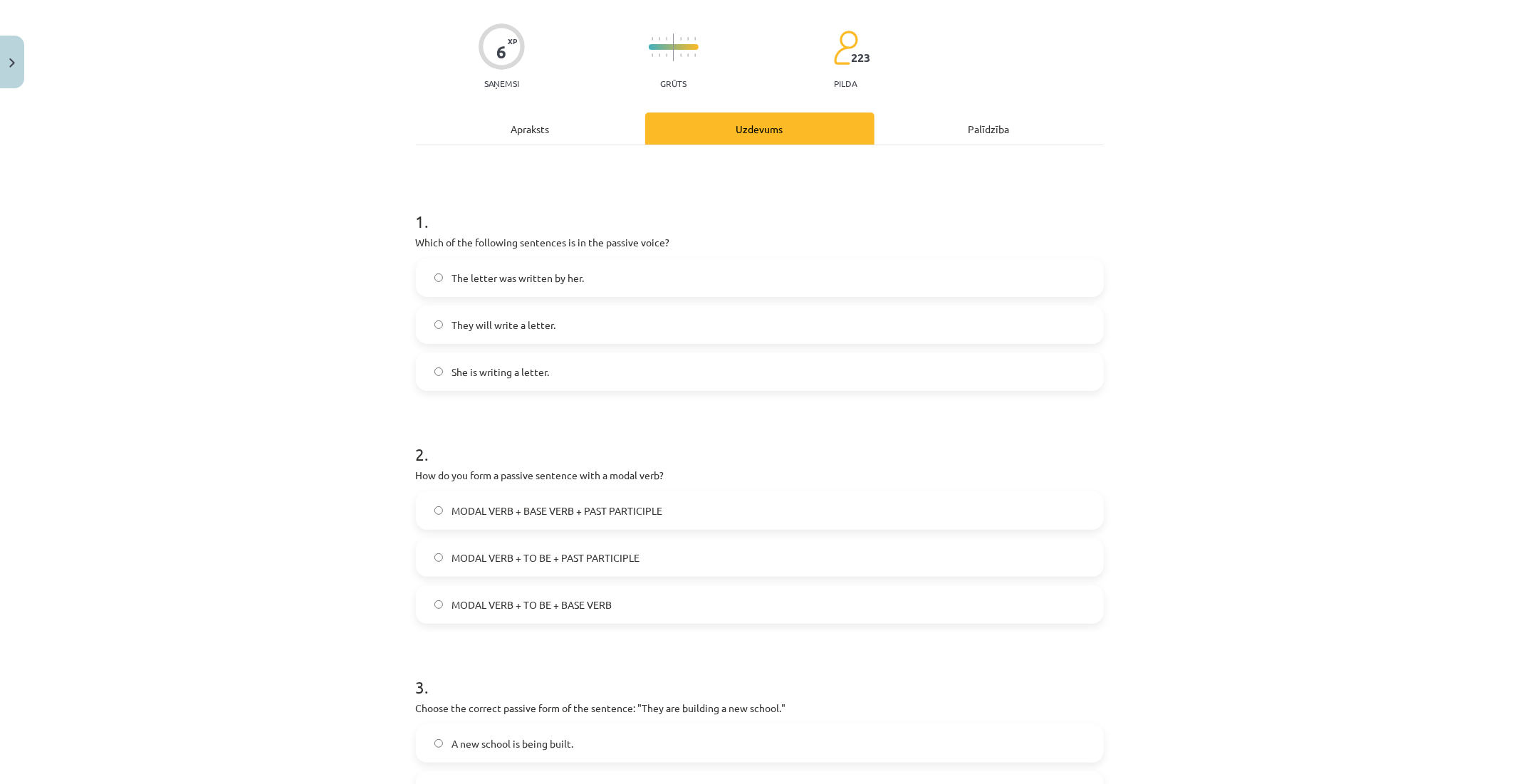
click at [418, 282] on label "The letter was written by her." at bounding box center [760, 278] width 685 height 36
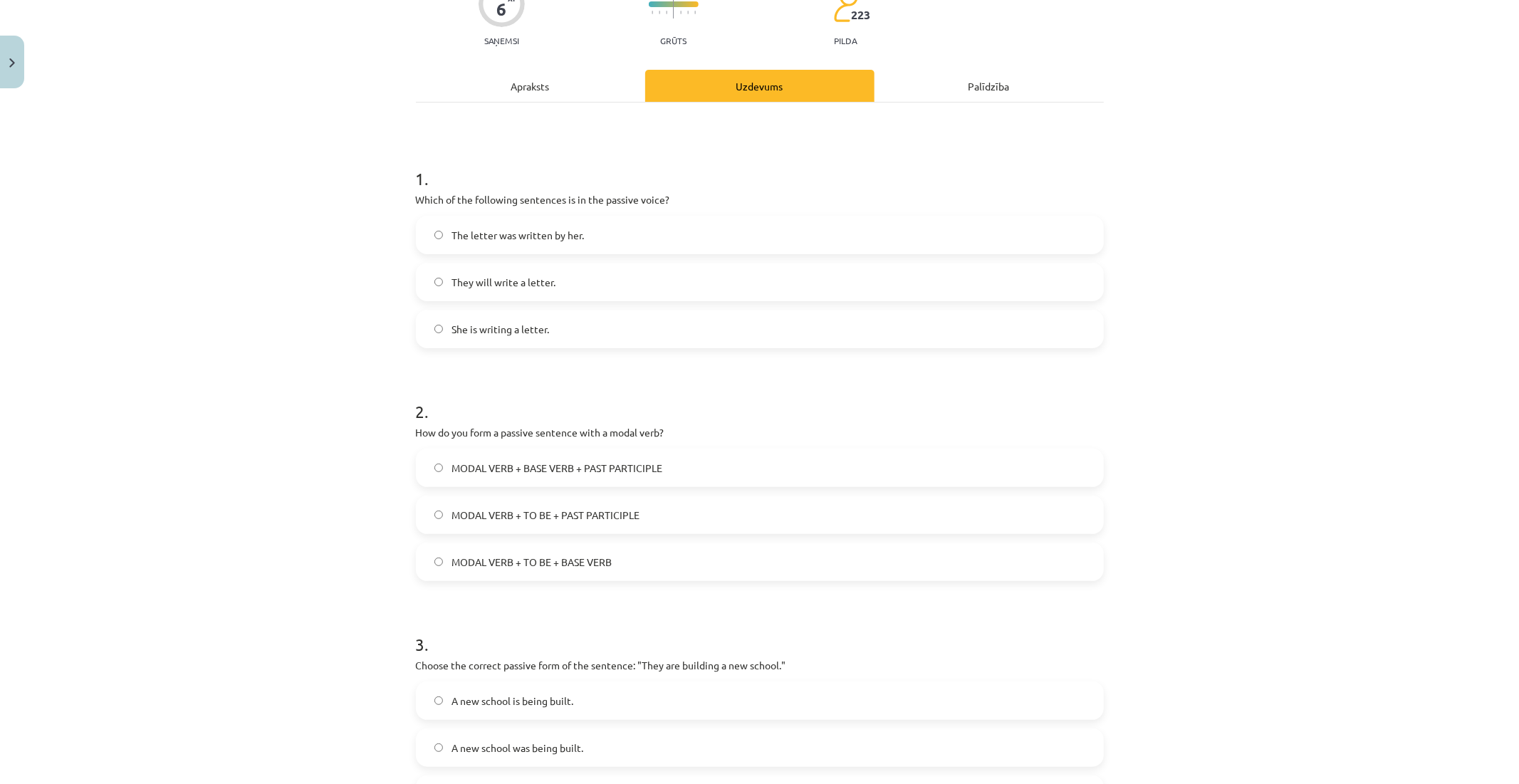
scroll to position [255, 0]
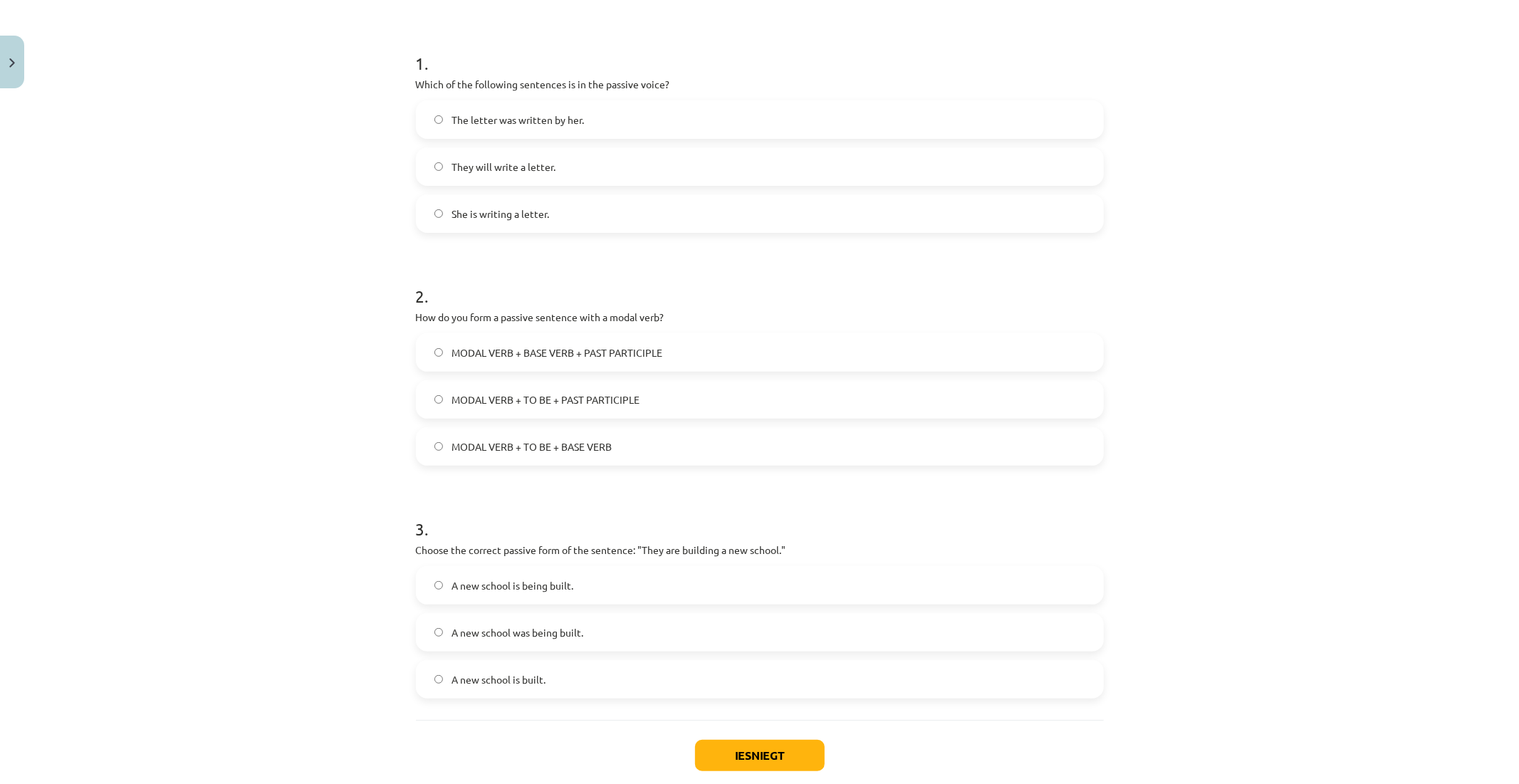
click at [488, 679] on span "A new school is built." at bounding box center [499, 679] width 94 height 15
click at [558, 588] on span "A new school is being built." at bounding box center [512, 586] width 122 height 15
click at [520, 401] on span "MODAL VERB + TO BE + PAST PARTICIPLE" at bounding box center [546, 400] width 188 height 15
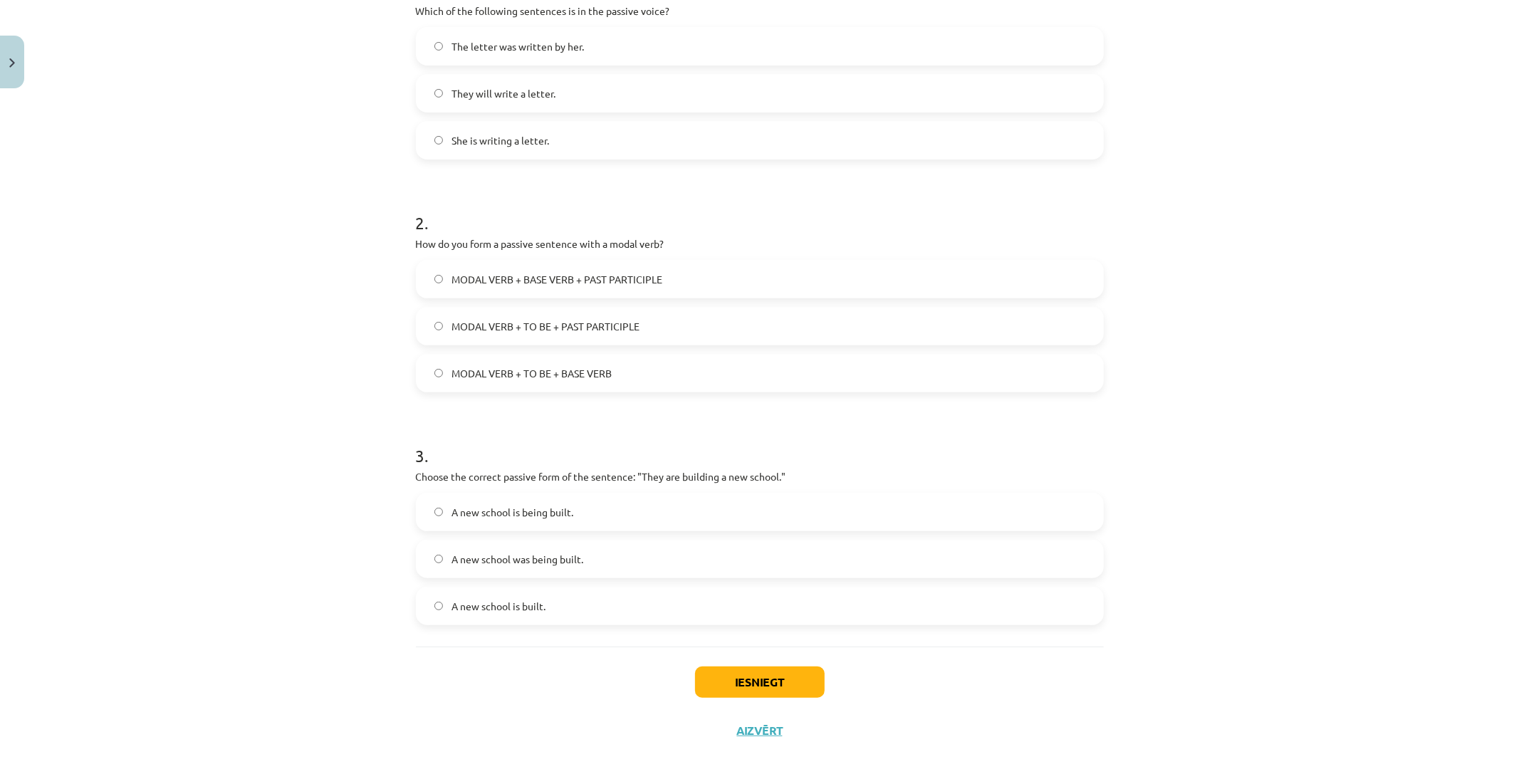
scroll to position [335, 0]
click at [736, 670] on button "Iesniegt" at bounding box center [760, 676] width 129 height 31
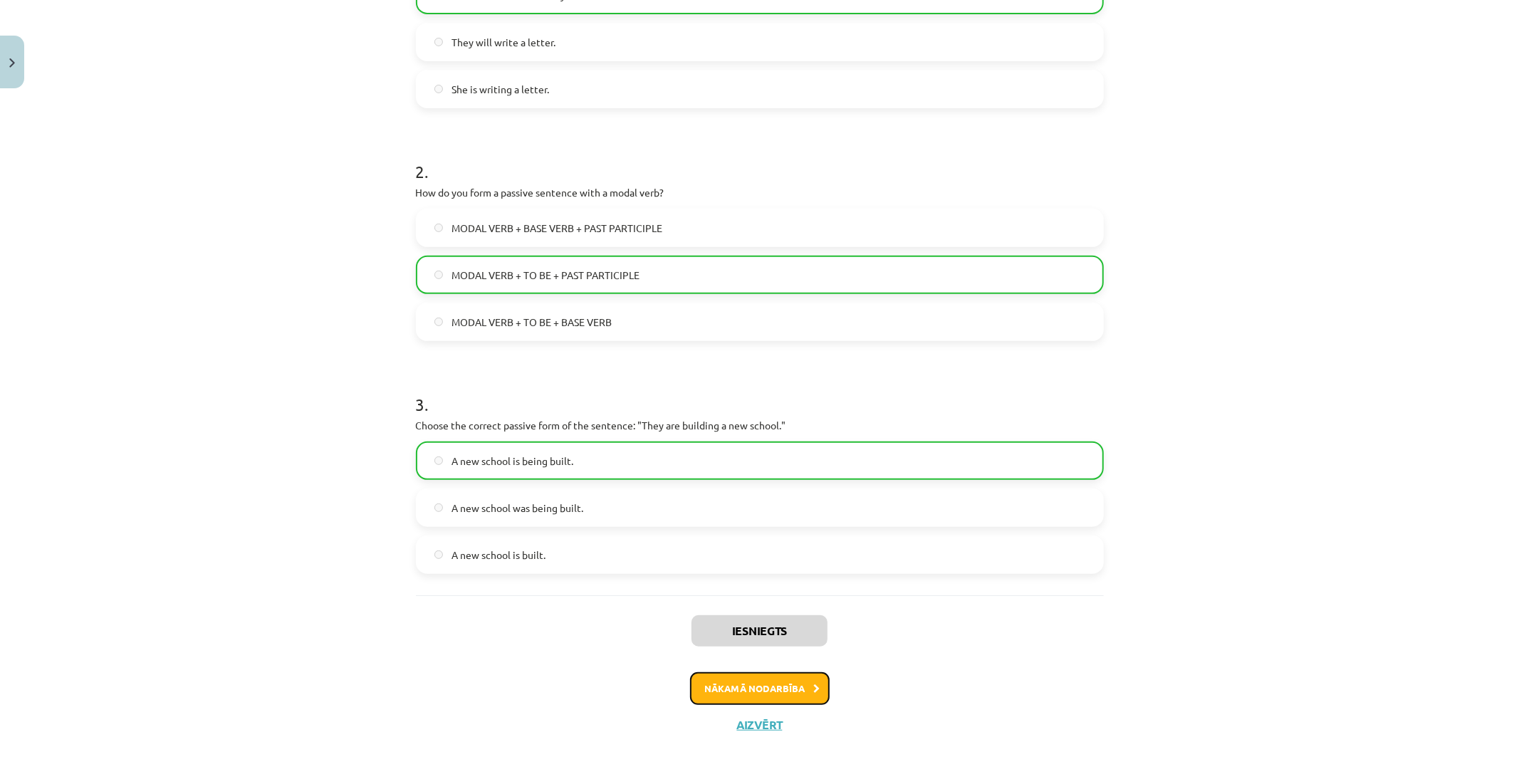
click at [739, 688] on button "Nākamā nodarbība" at bounding box center [760, 688] width 140 height 33
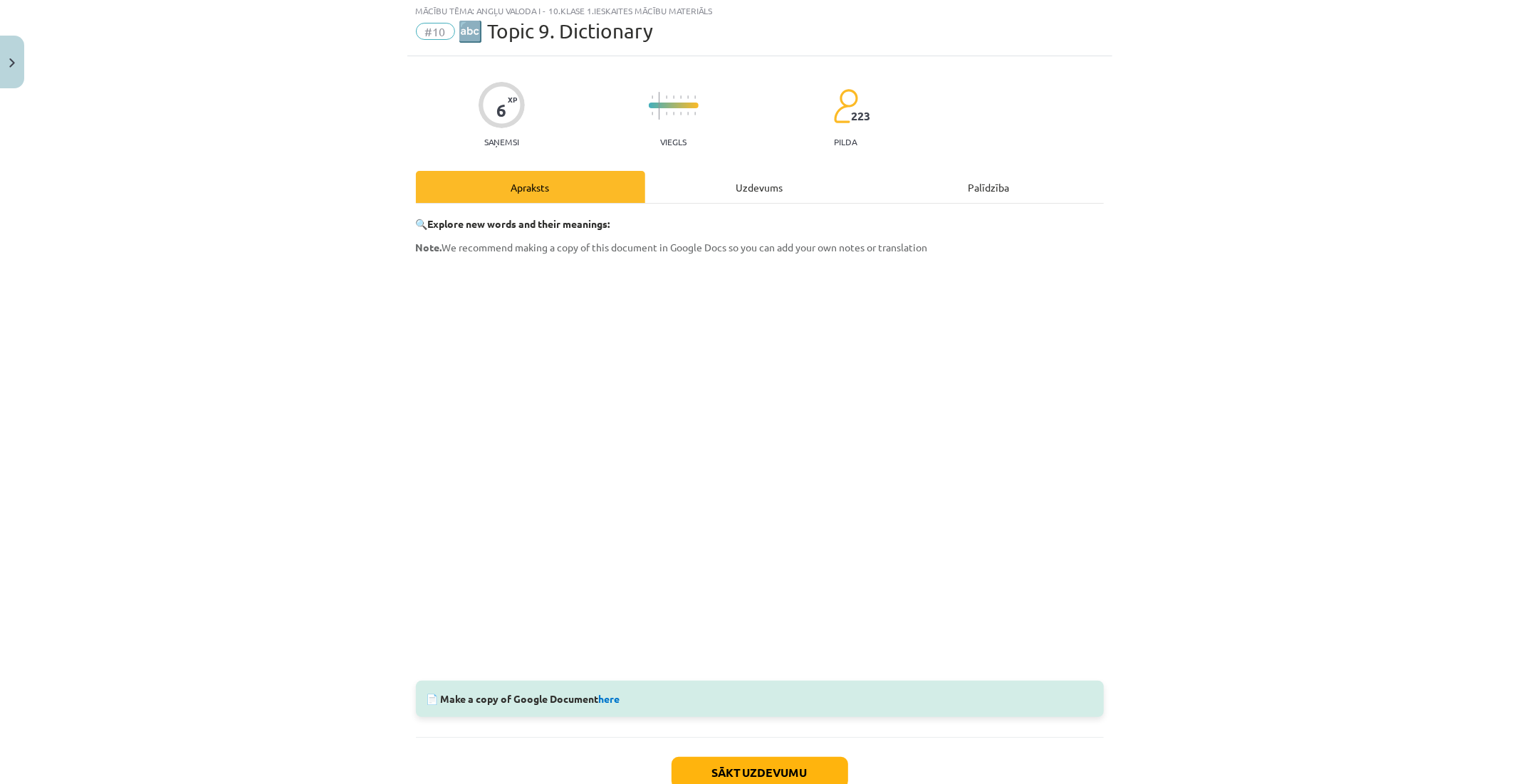
scroll to position [36, 0]
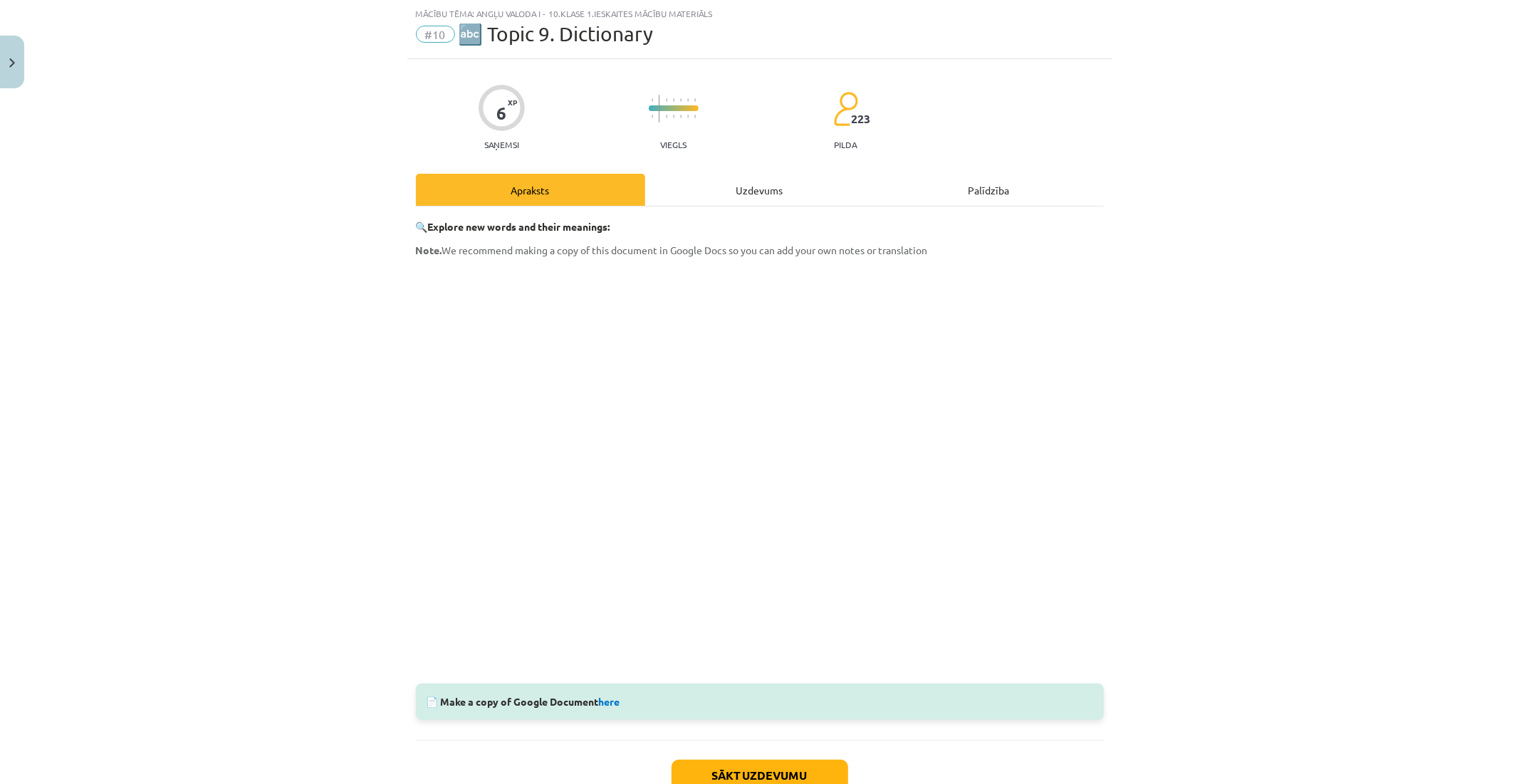
click at [773, 176] on div "Uzdevums" at bounding box center [760, 189] width 229 height 32
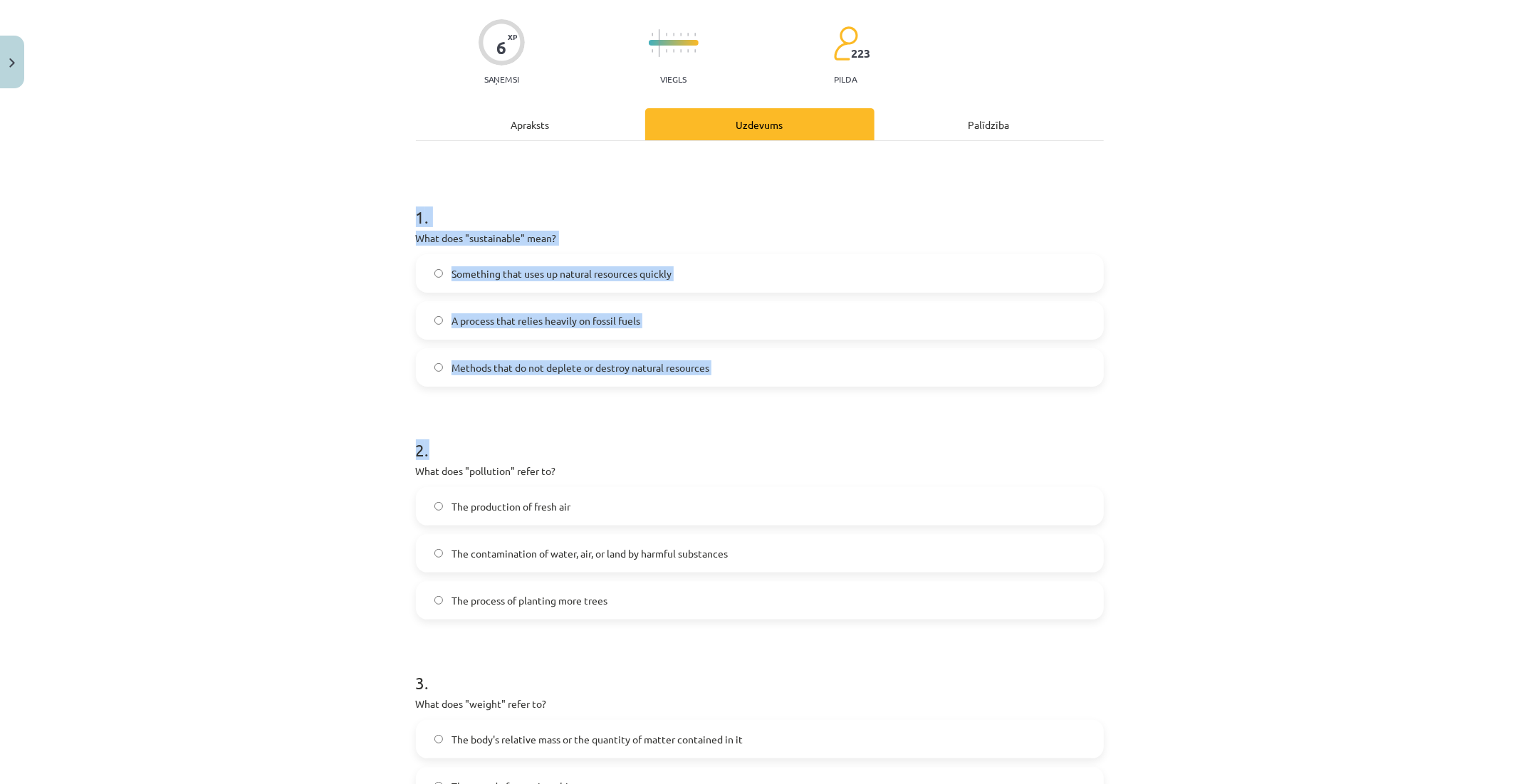
scroll to position [335, 0]
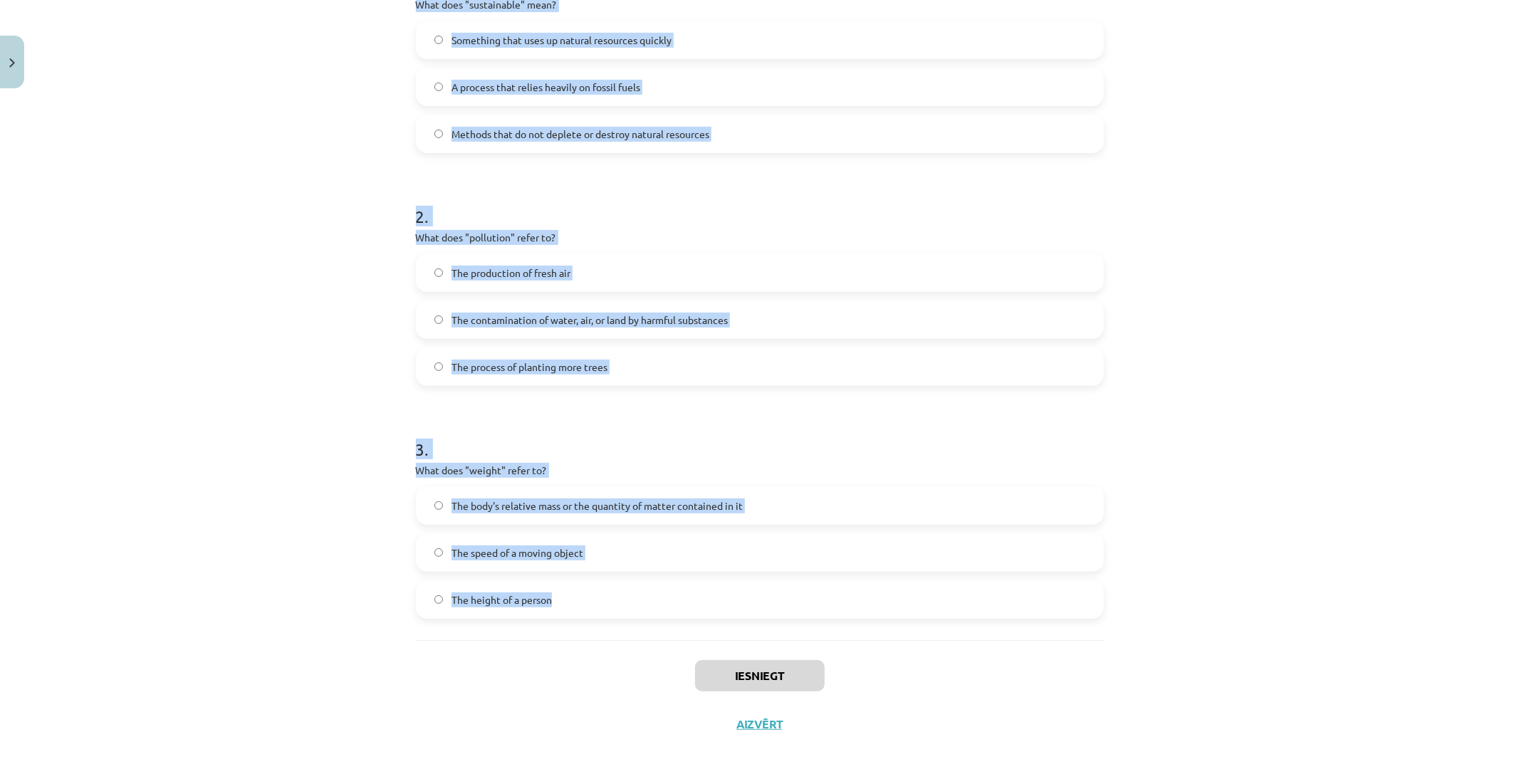
drag, startPoint x: 413, startPoint y: 280, endPoint x: 715, endPoint y: 574, distance: 421.5
click at [715, 575] on form "1 . What does "sustainable" mean? Something that uses up natural resources quic…" at bounding box center [760, 283] width 688 height 670
copy form "1 . What does "sustainable" mean? Something that uses up natural resources quic…"
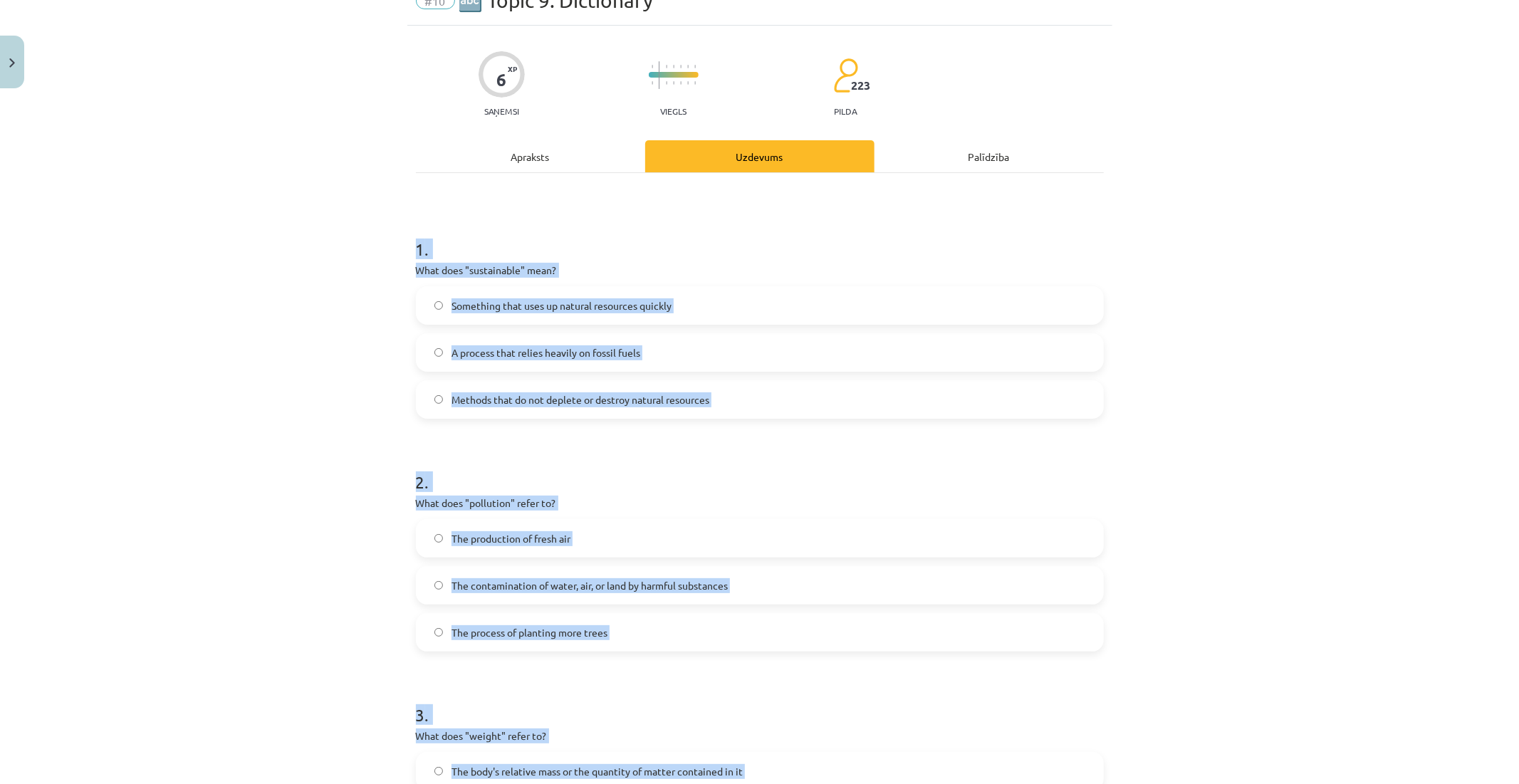
scroll to position [0, 0]
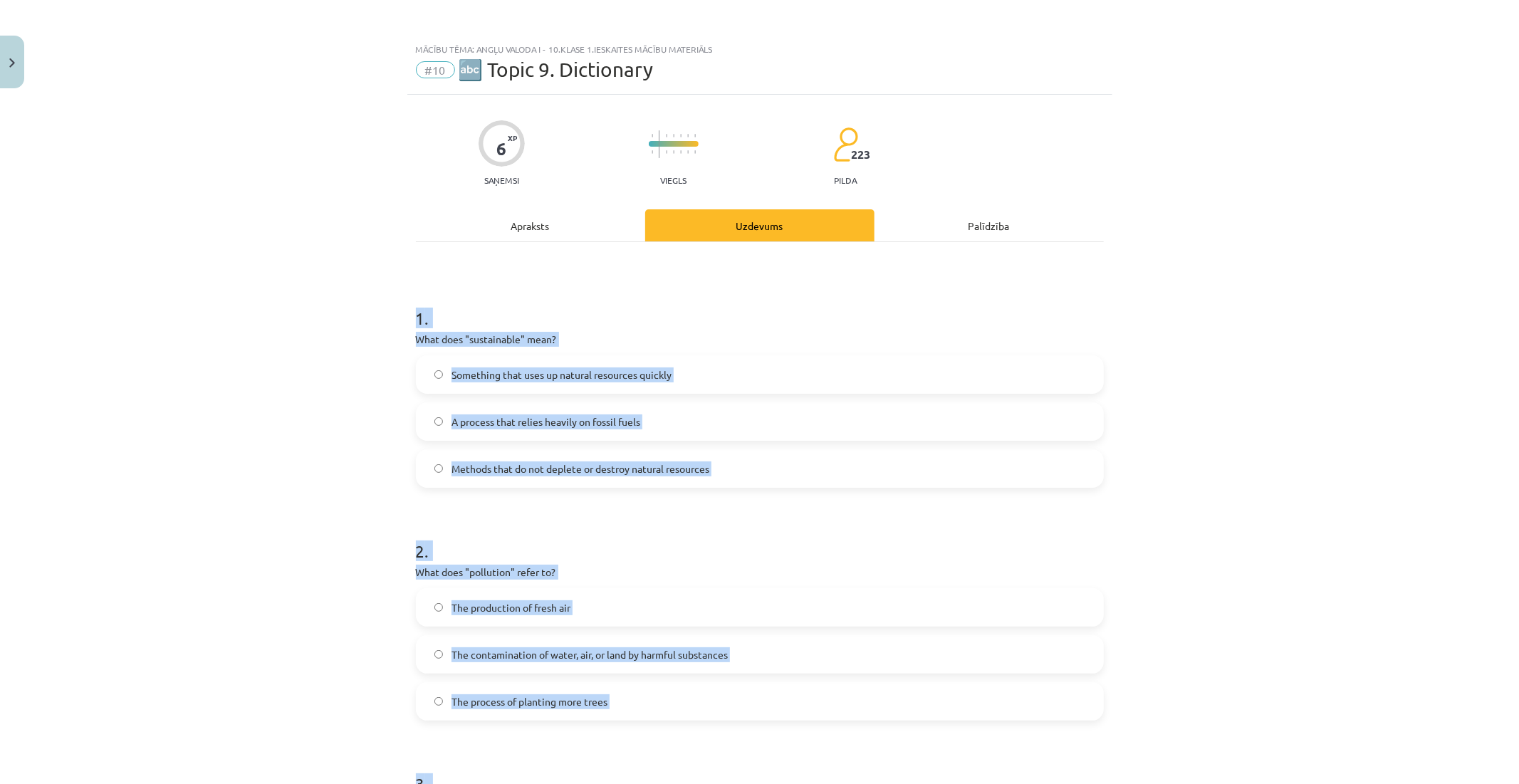
click at [586, 432] on label "A process that relies heavily on fossil fuels" at bounding box center [760, 422] width 685 height 36
click at [587, 468] on span "Methods that do not deplete or destroy natural resources" at bounding box center [580, 469] width 258 height 15
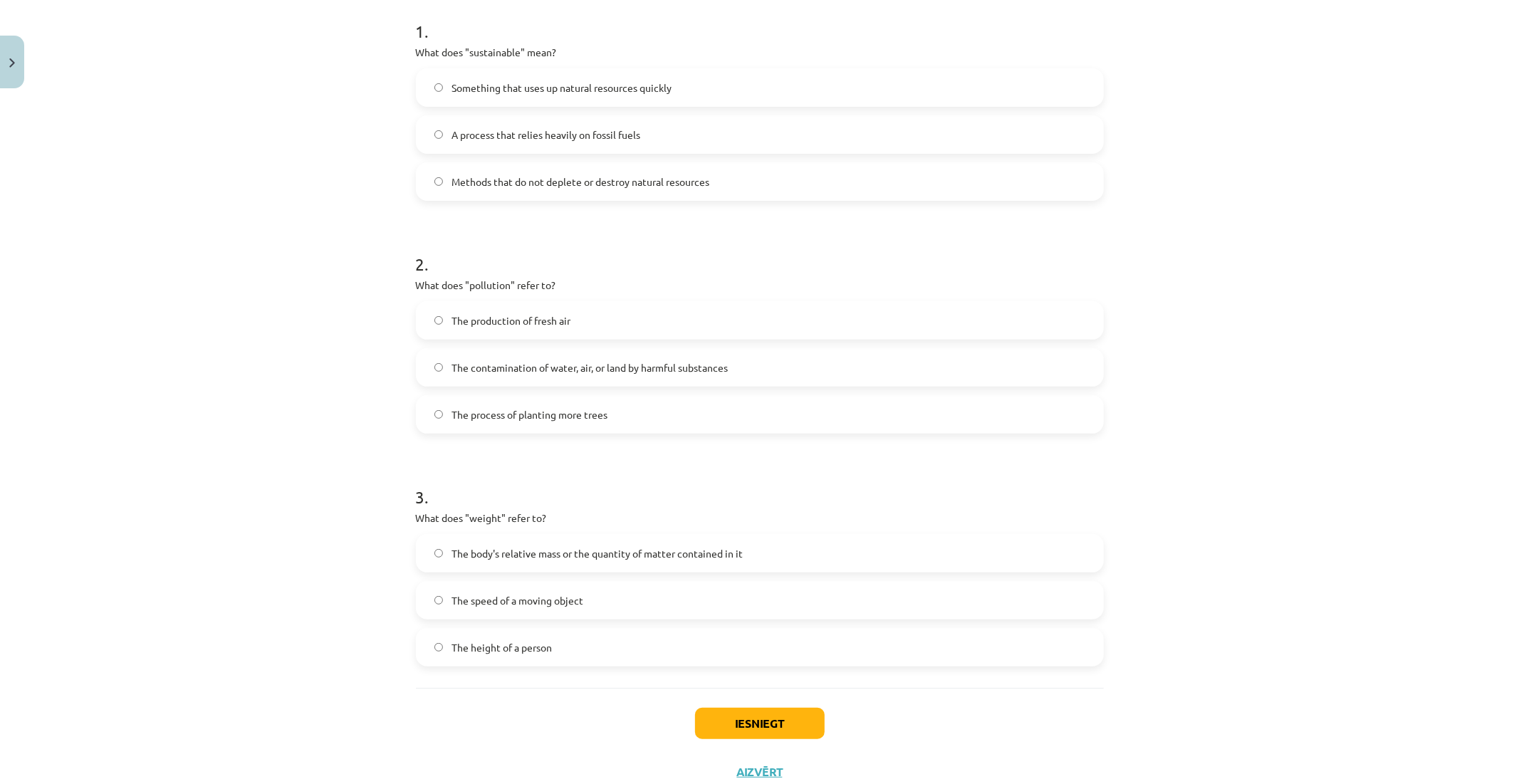
scroll to position [316, 0]
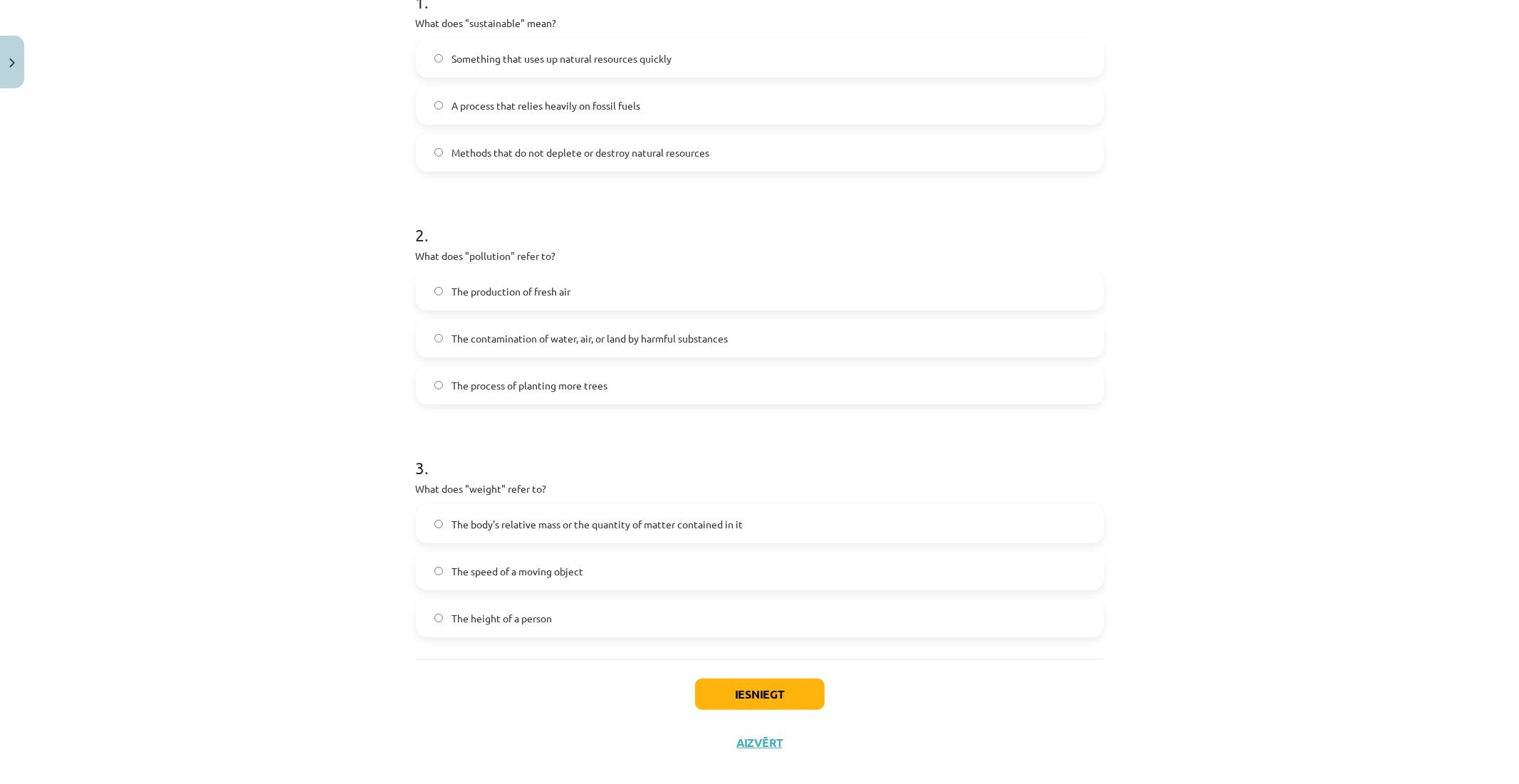
click at [510, 336] on span "The contamination of water, air, or land by harmful substances" at bounding box center [590, 339] width 277 height 15
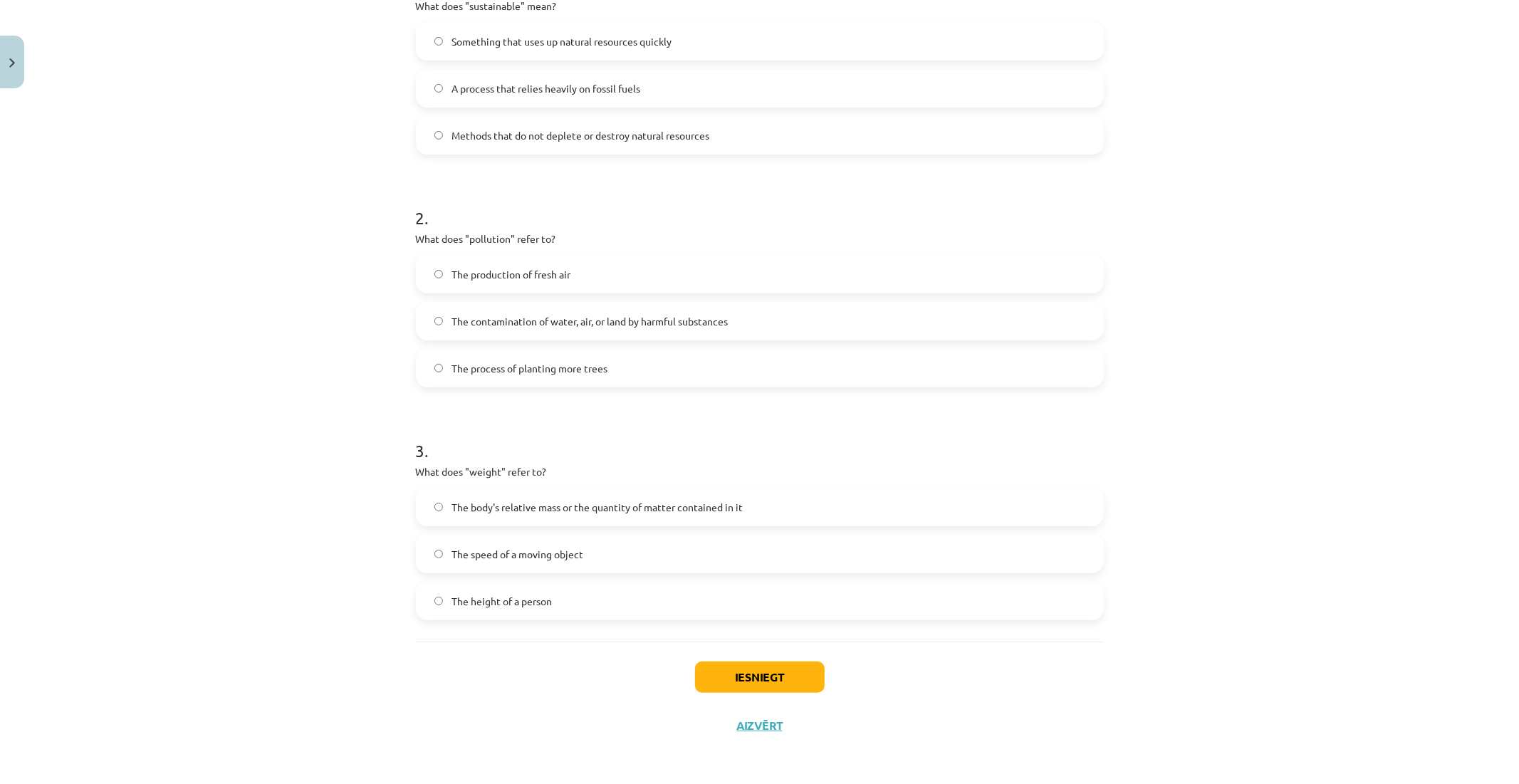
scroll to position [335, 0]
click at [675, 518] on label "The body's relative mass or the quantity of matter contained in it" at bounding box center [760, 506] width 685 height 36
click at [732, 676] on button "Iesniegt" at bounding box center [760, 676] width 129 height 31
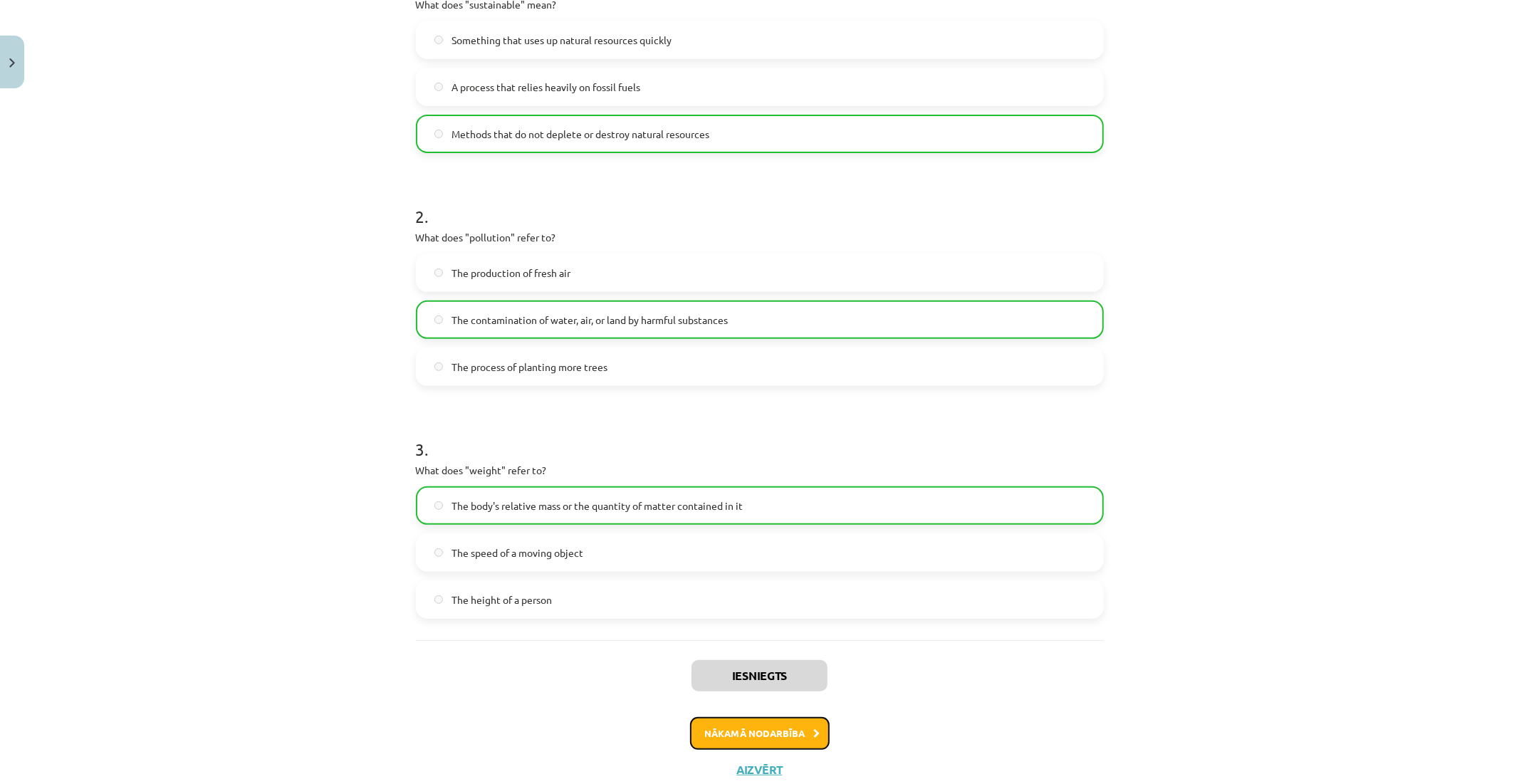
click at [749, 732] on button "Nākamā nodarbība" at bounding box center [760, 734] width 140 height 33
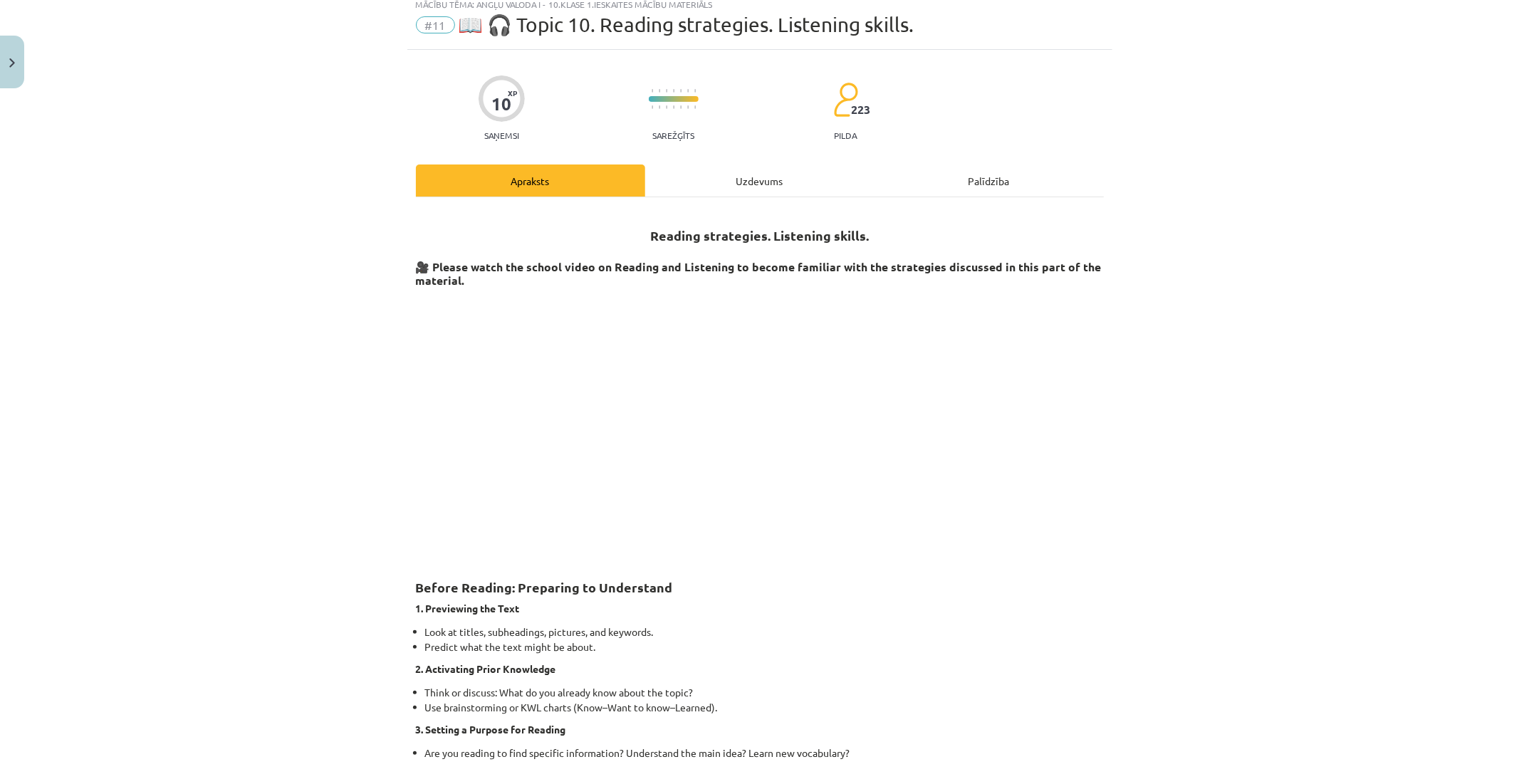
scroll to position [36, 0]
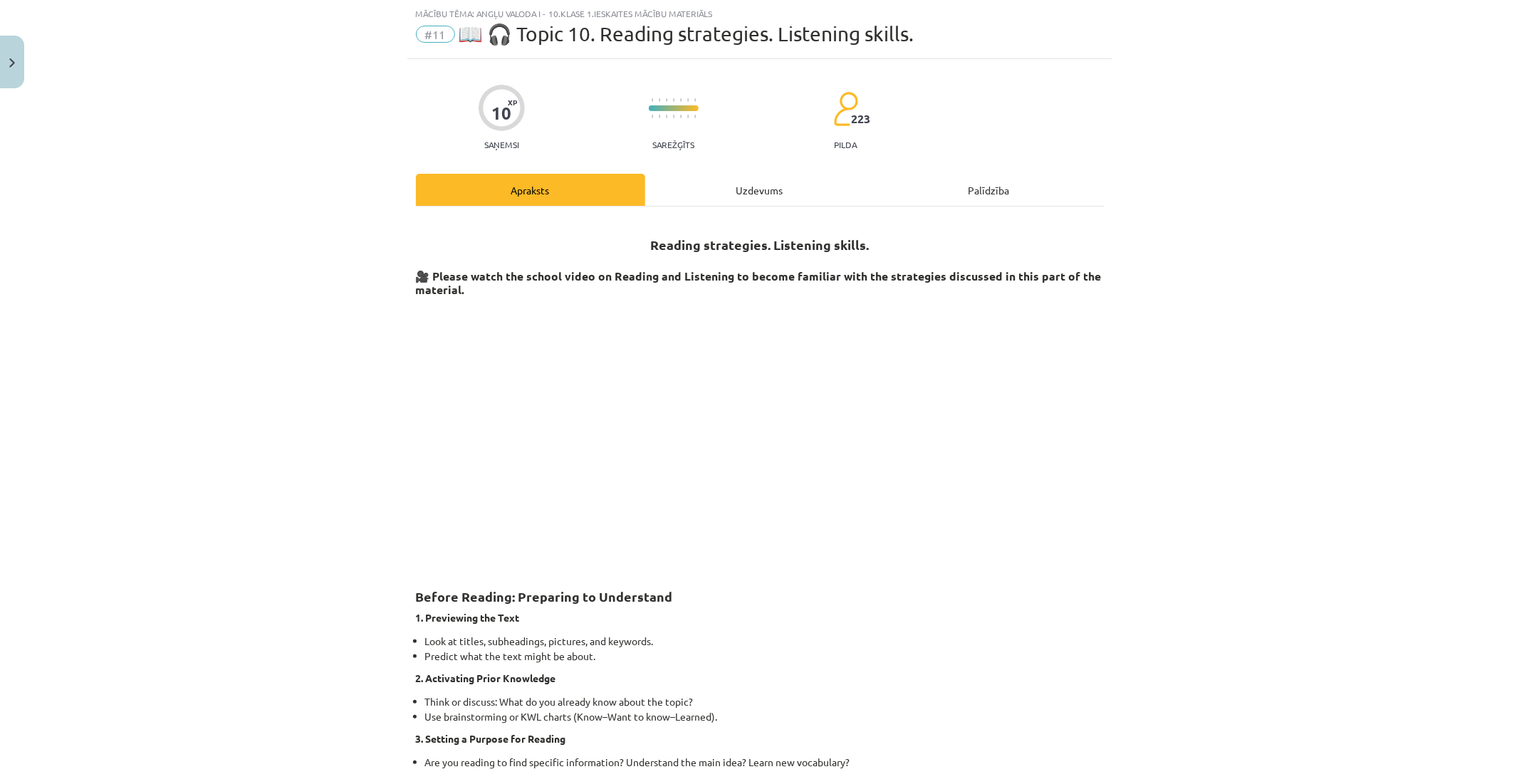
click at [742, 182] on div "Uzdevums" at bounding box center [760, 189] width 229 height 32
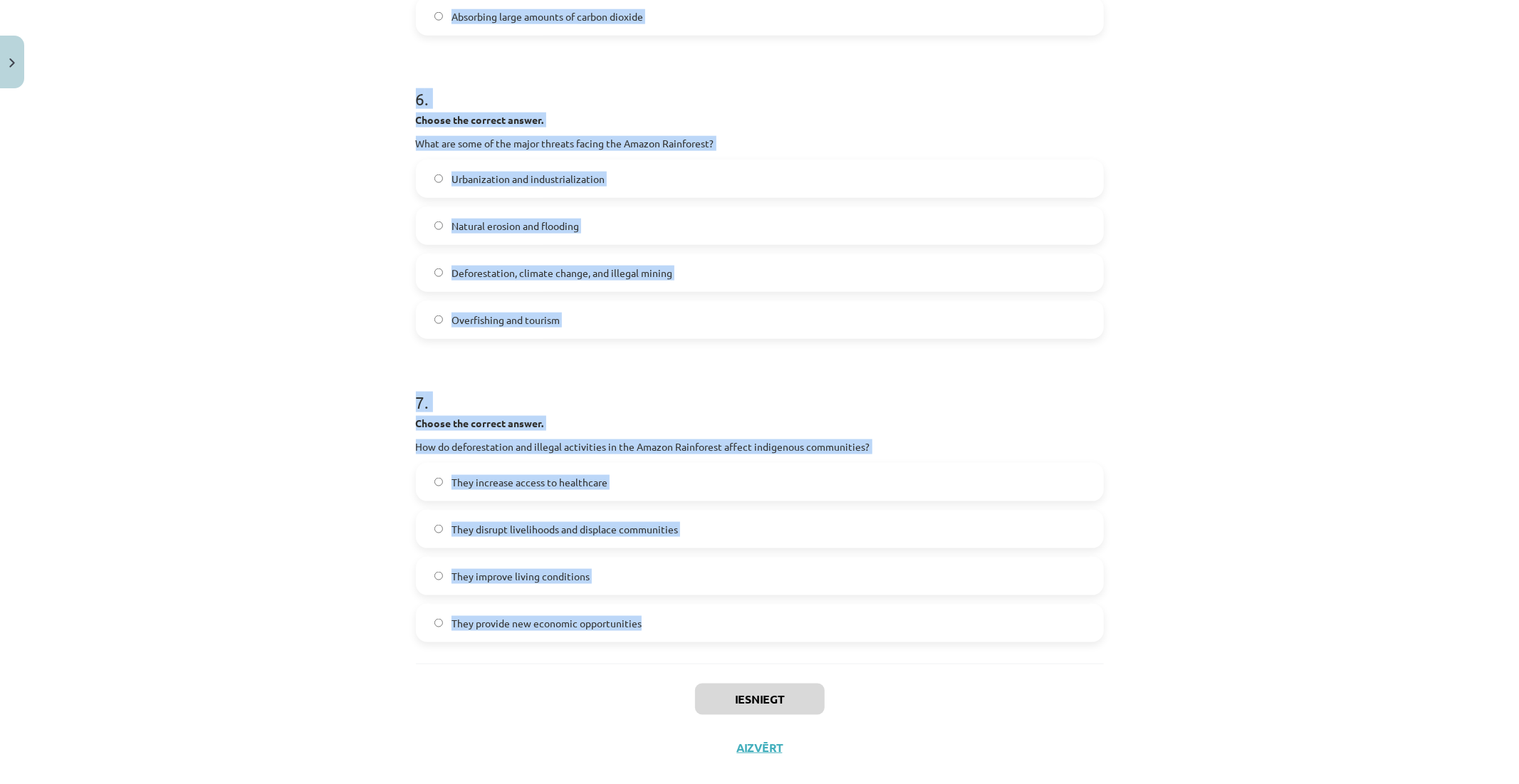
scroll to position [1383, 0]
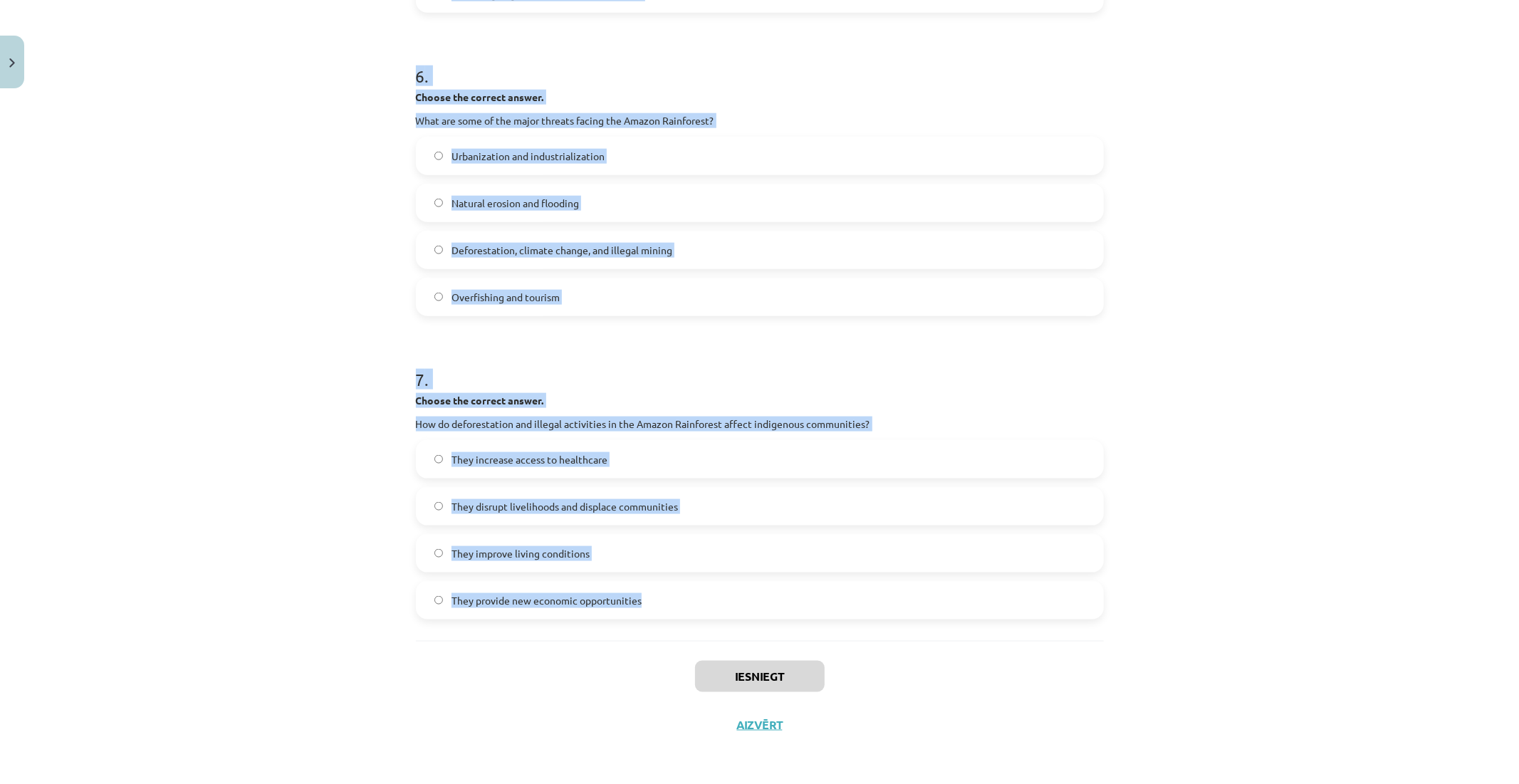
drag, startPoint x: 410, startPoint y: 283, endPoint x: 854, endPoint y: 611, distance: 552.0
copy form "1 . Choose whether the sentence is True or False. The Amazon Rainforest is ofte…"
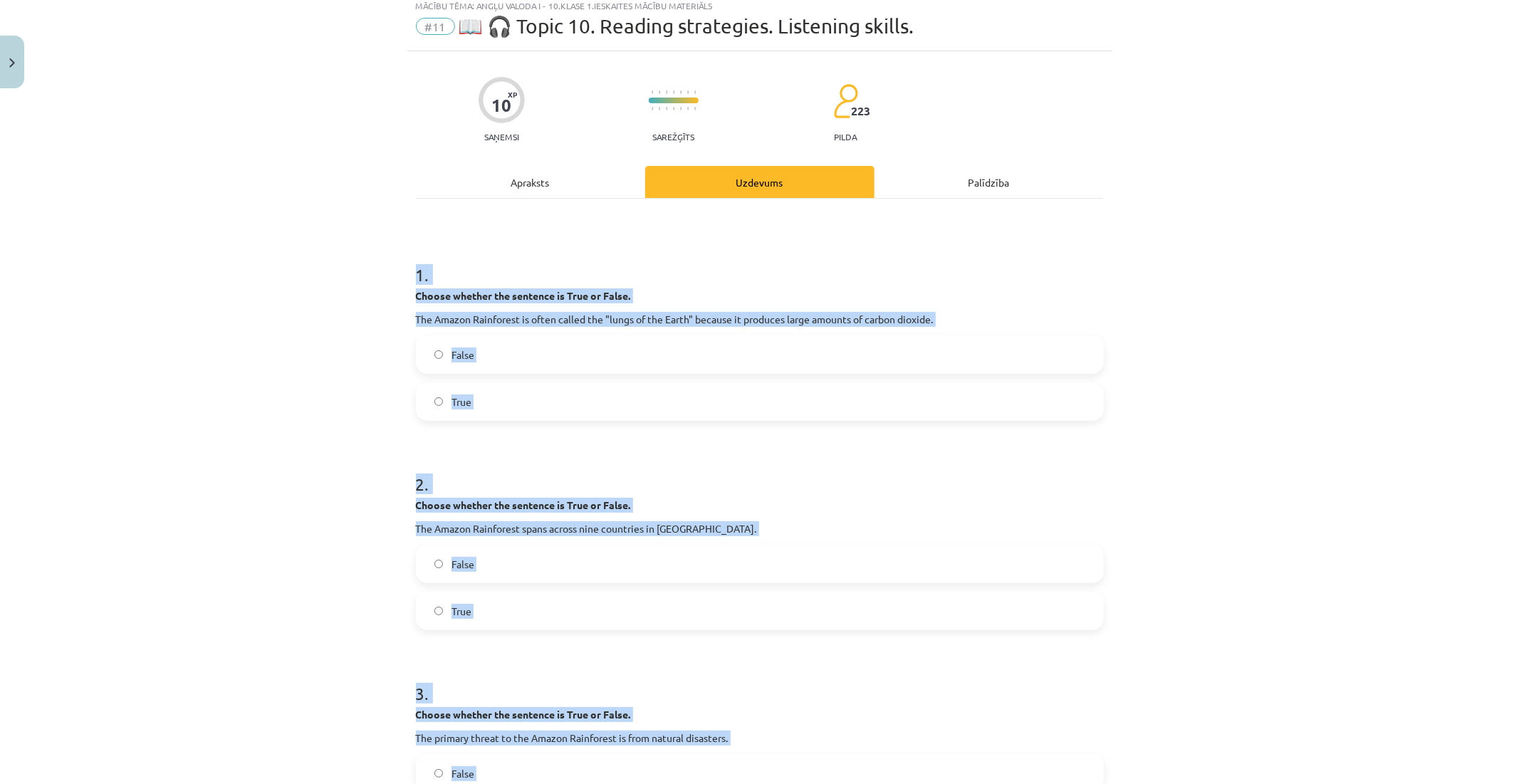
scroll to position [38, 0]
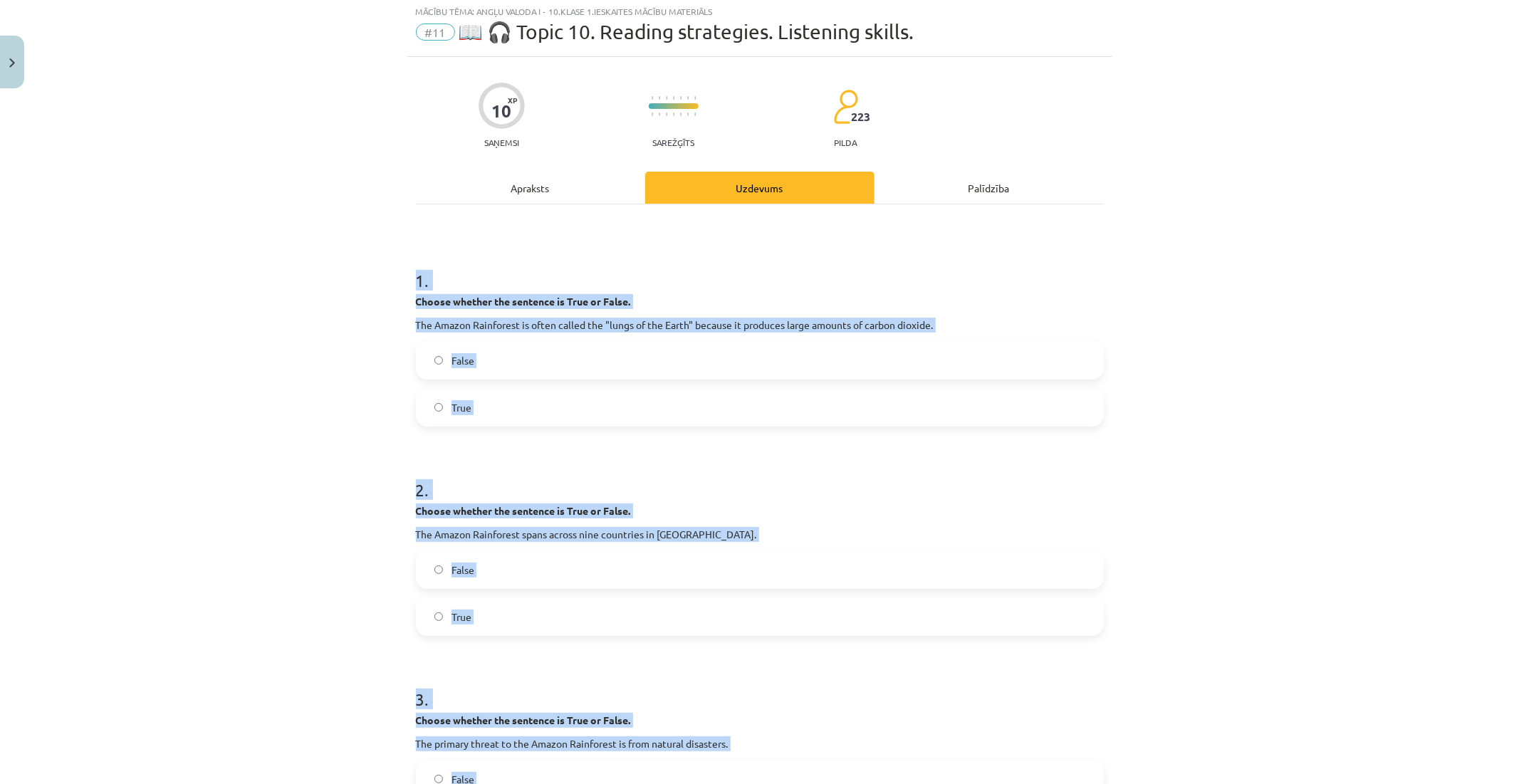
click at [424, 354] on label "False" at bounding box center [760, 360] width 685 height 36
click at [387, 410] on div "Mācību tēma: Angļu valoda i - 10.klase 1.ieskaites mācību materiāls #11 📖 🎧 Top…" at bounding box center [760, 392] width 1519 height 784
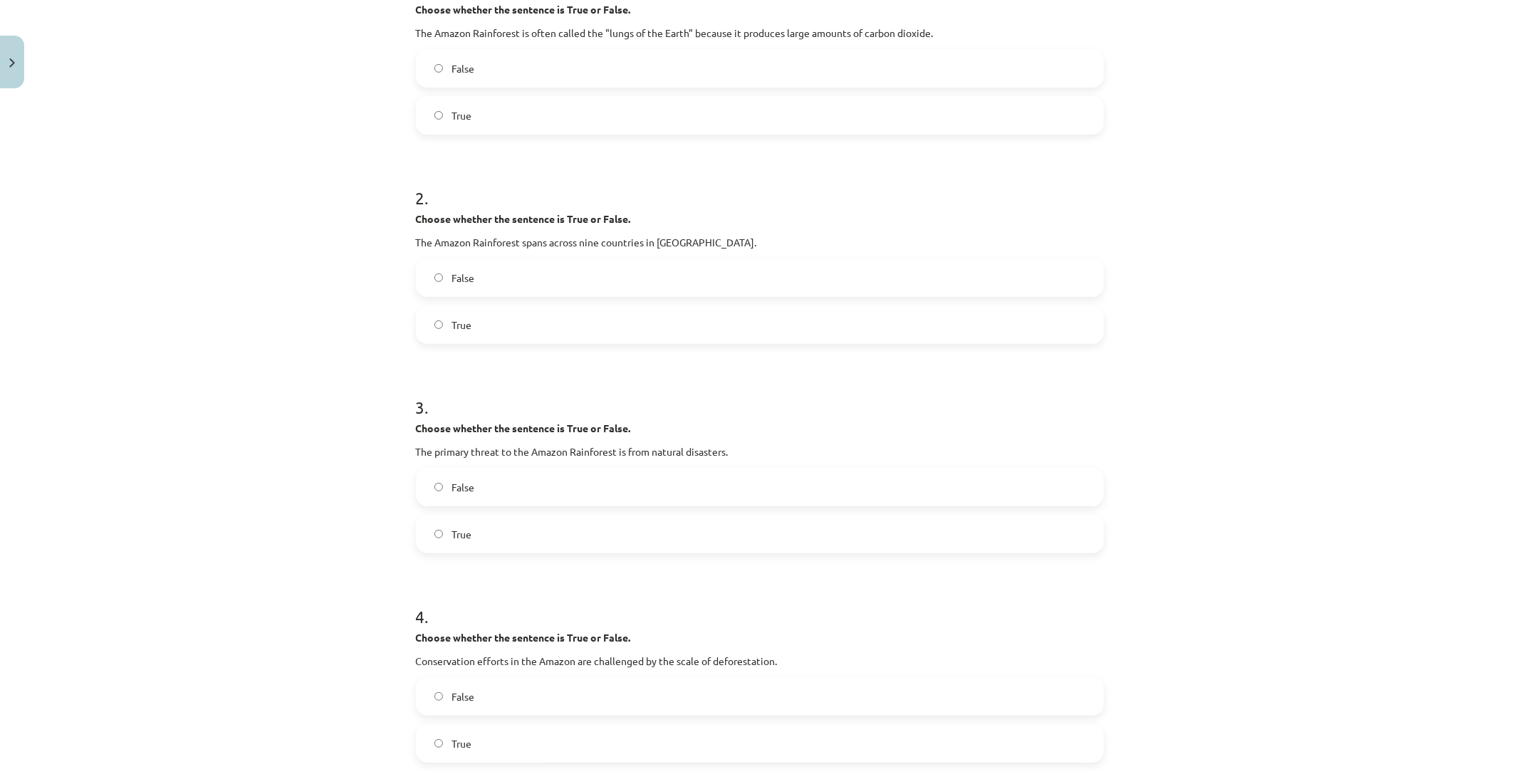
scroll to position [354, 0]
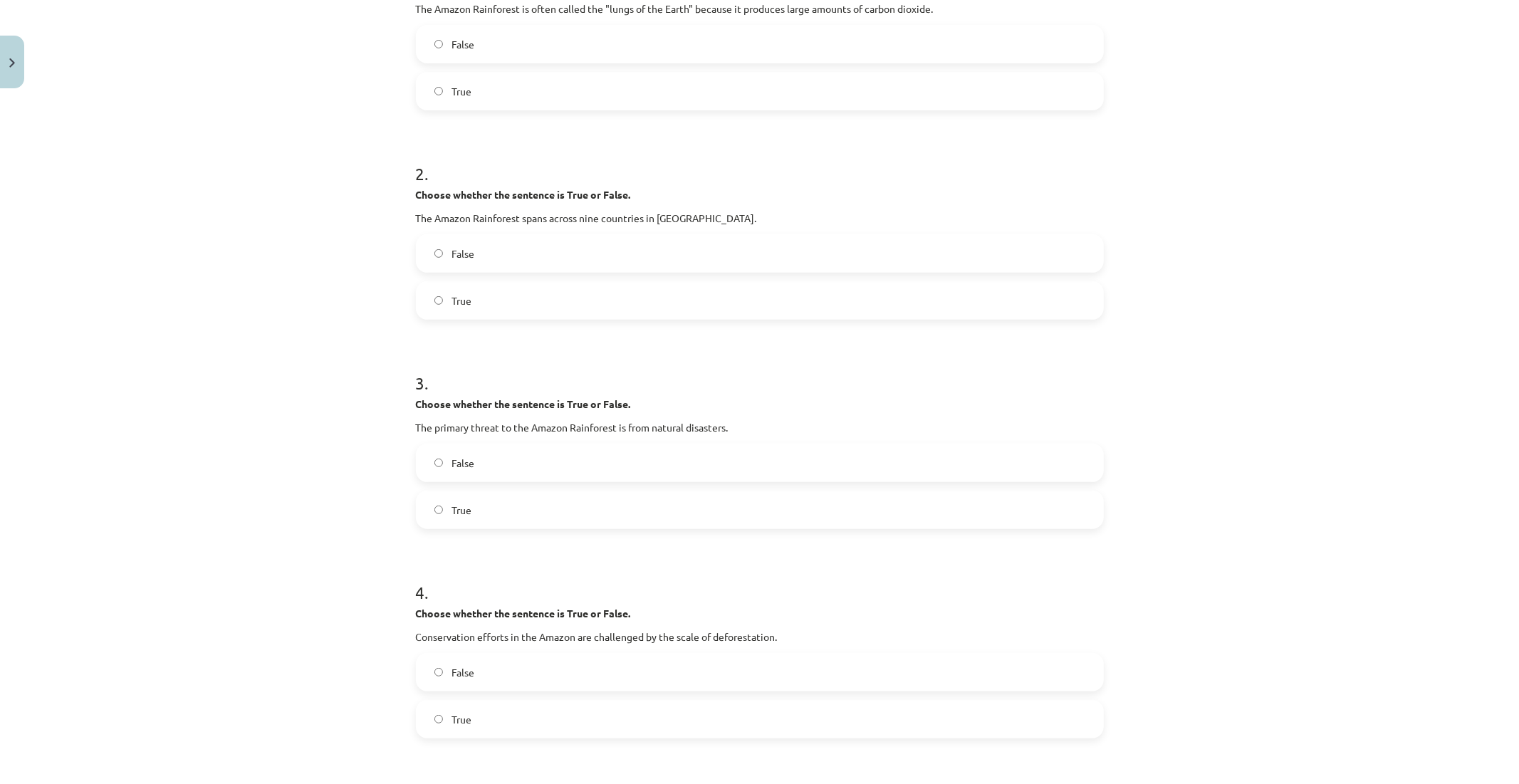
click at [466, 467] on span "False" at bounding box center [463, 463] width 22 height 15
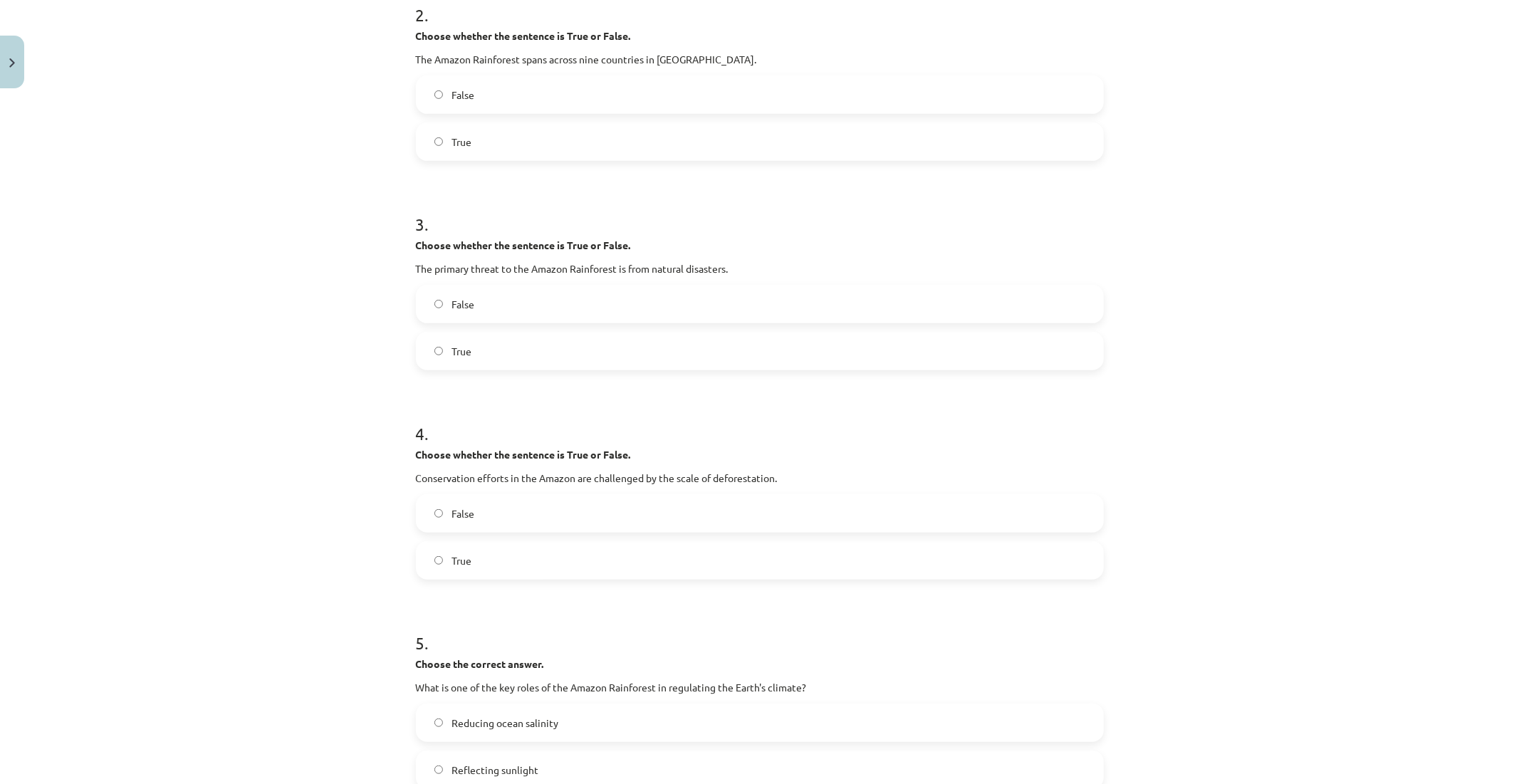
click at [455, 556] on span "True" at bounding box center [461, 561] width 20 height 15
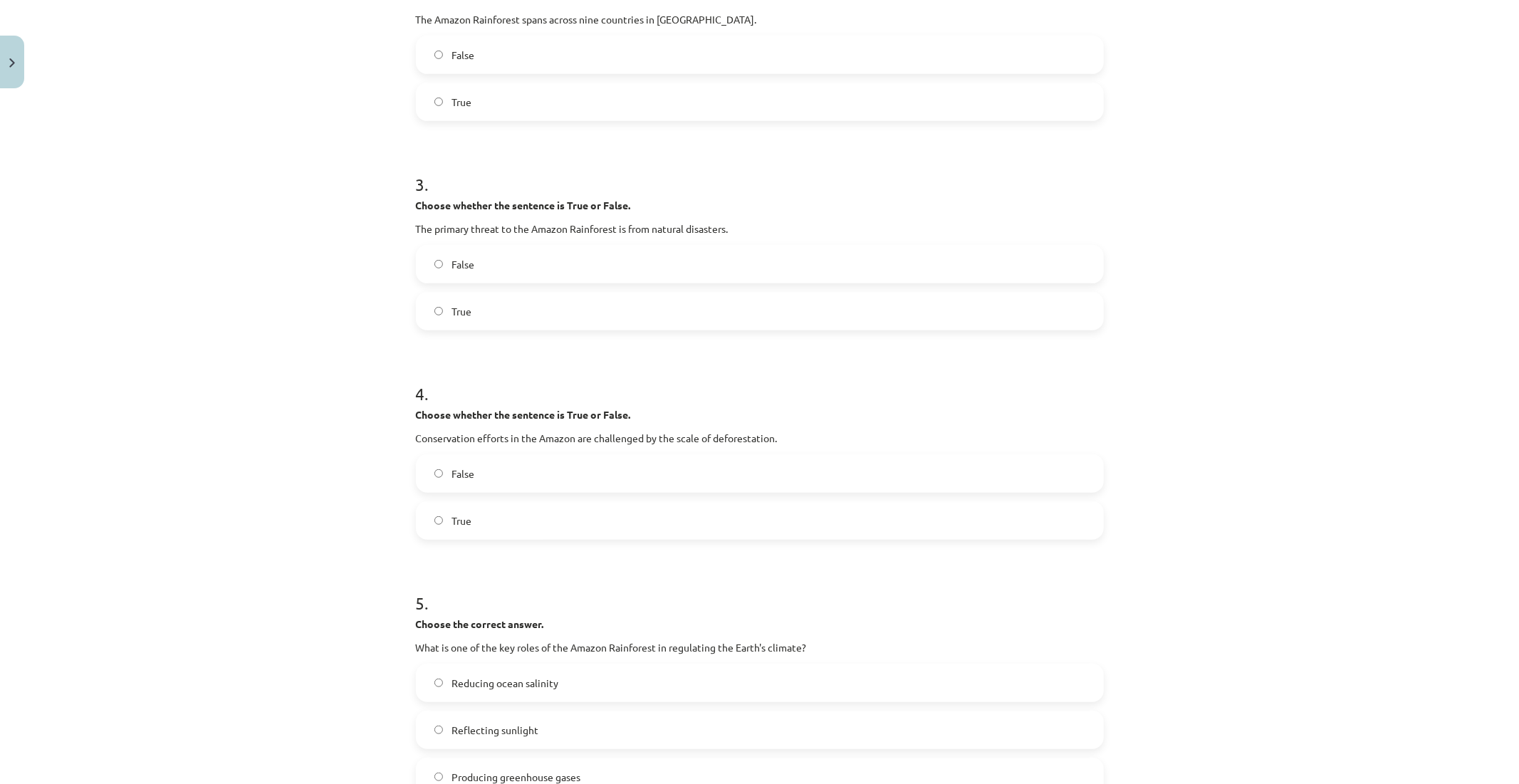
scroll to position [671, 0]
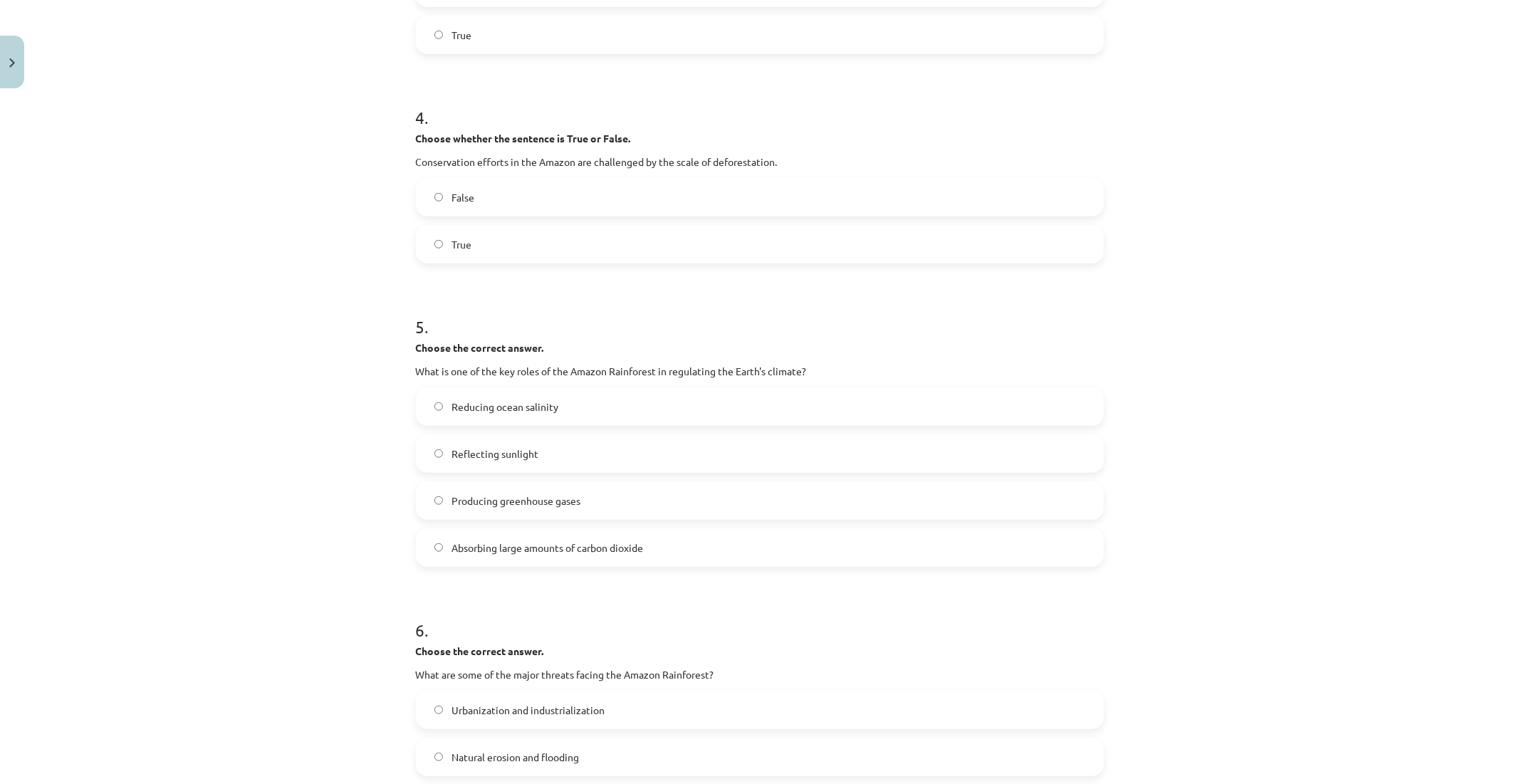
click at [484, 550] on span "Absorbing large amounts of carbon dioxide" at bounding box center [547, 548] width 191 height 15
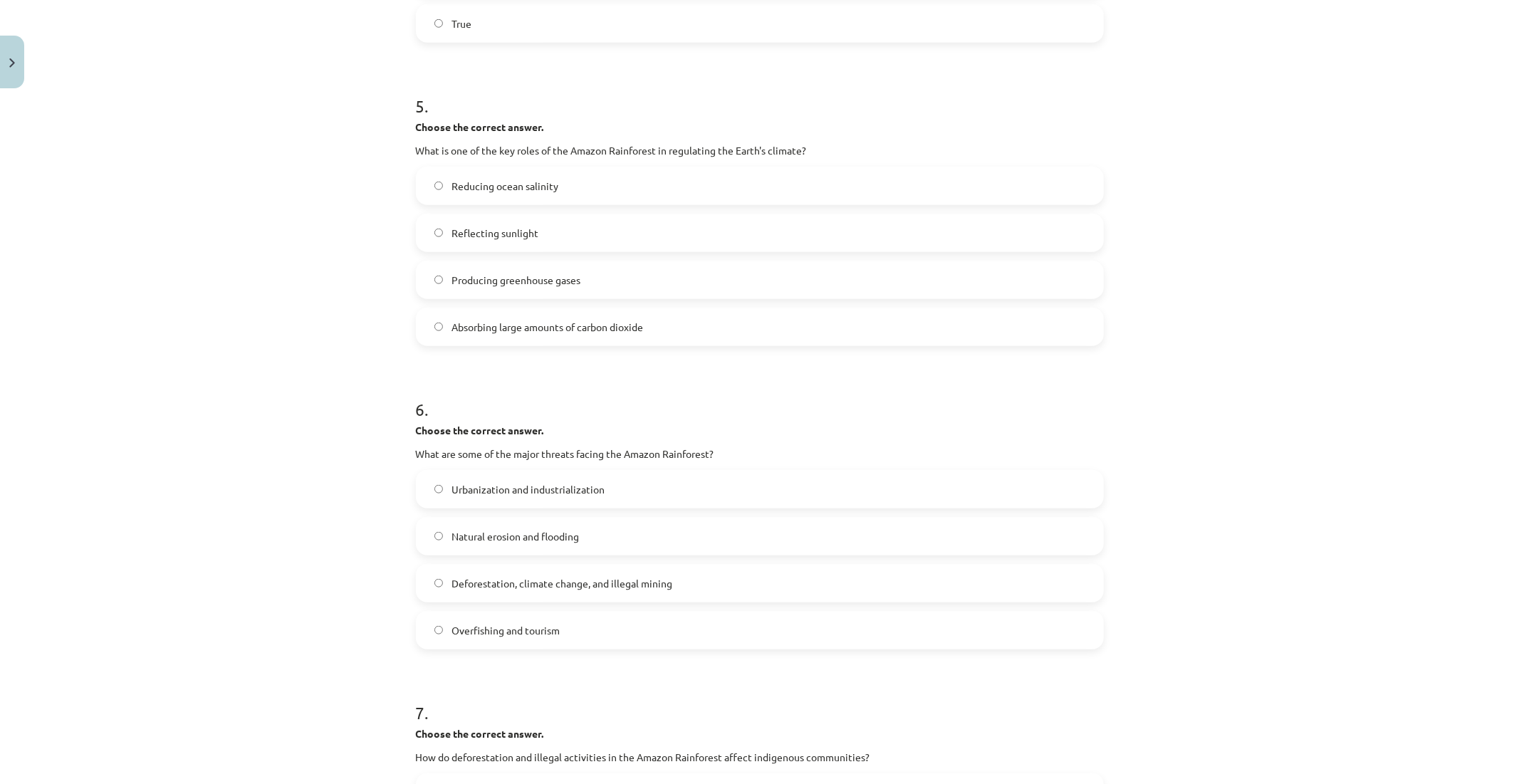
scroll to position [1066, 0]
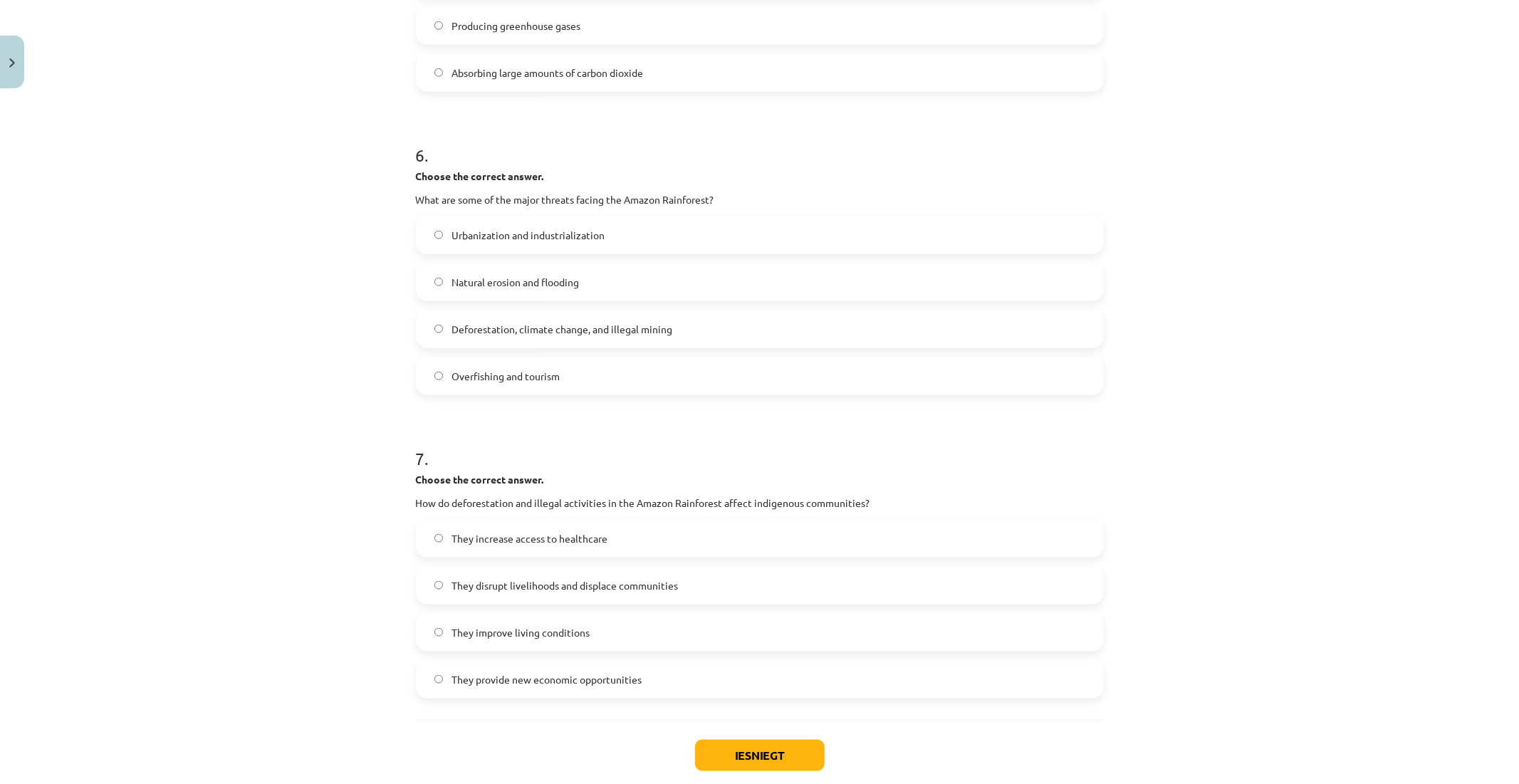
click at [508, 339] on label "Deforestation, climate change, and illegal mining" at bounding box center [760, 329] width 685 height 36
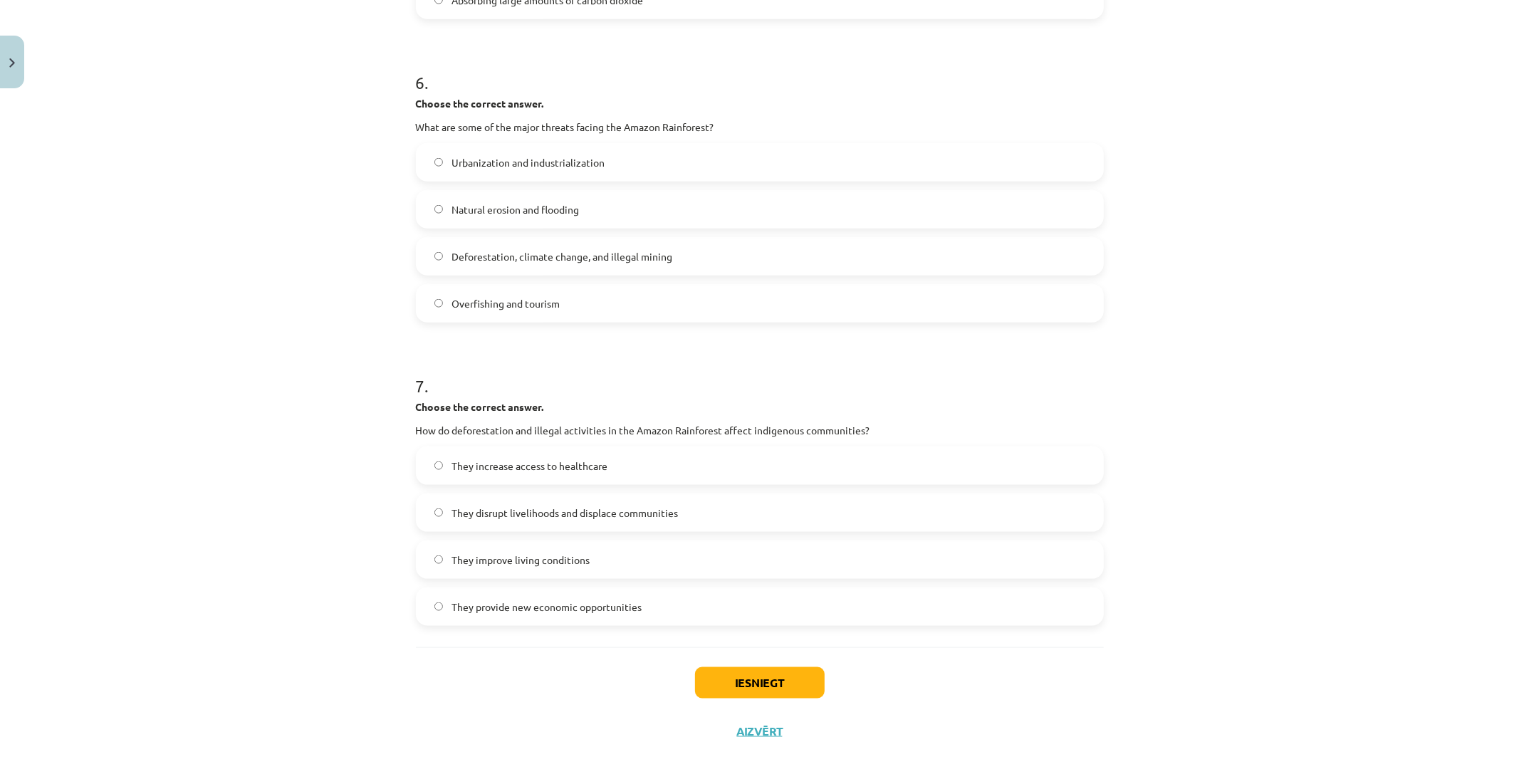
scroll to position [1383, 0]
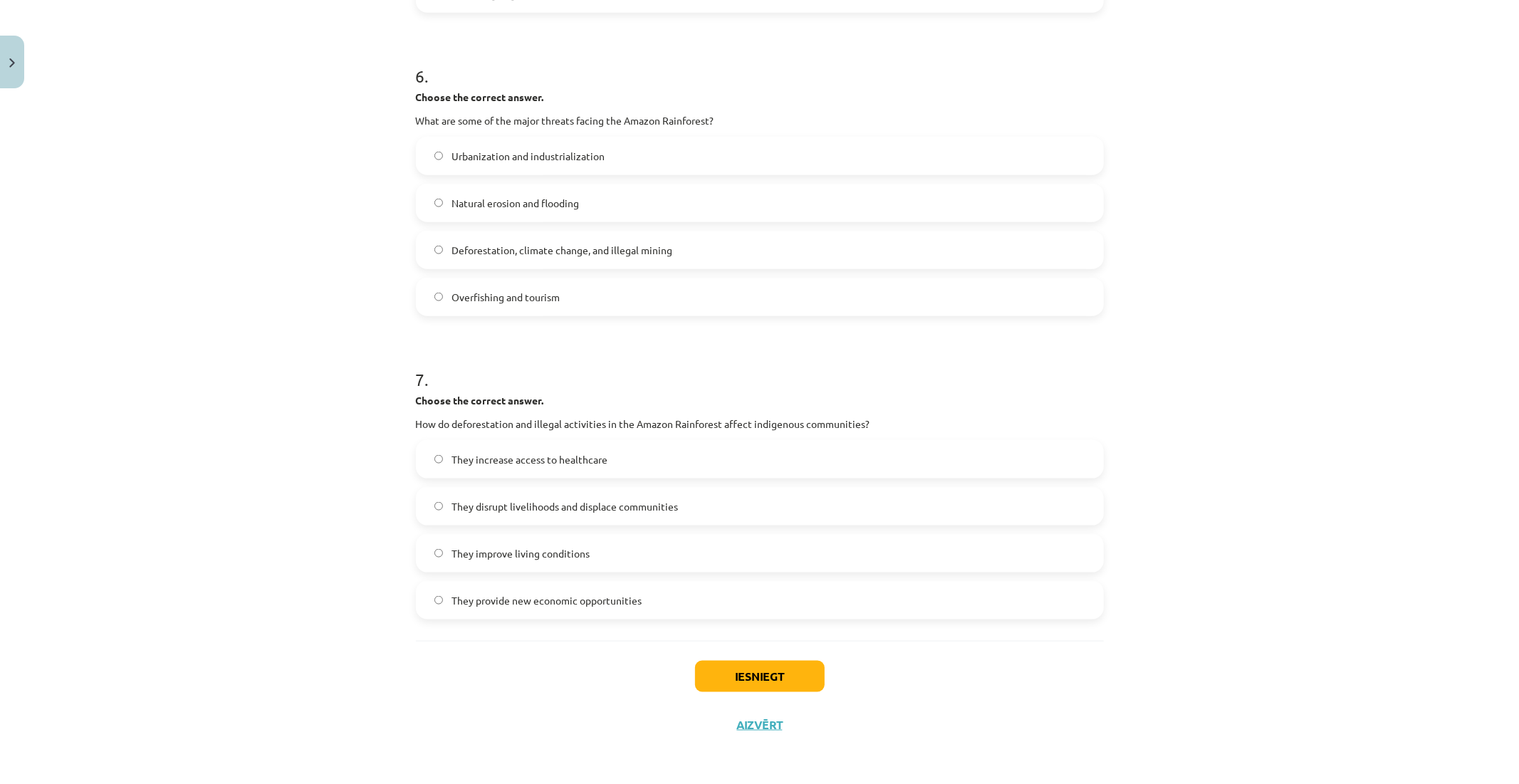
click at [608, 509] on span "They disrupt livelihoods and displace communities" at bounding box center [564, 507] width 227 height 15
click at [778, 671] on button "Iesniegt" at bounding box center [760, 676] width 129 height 31
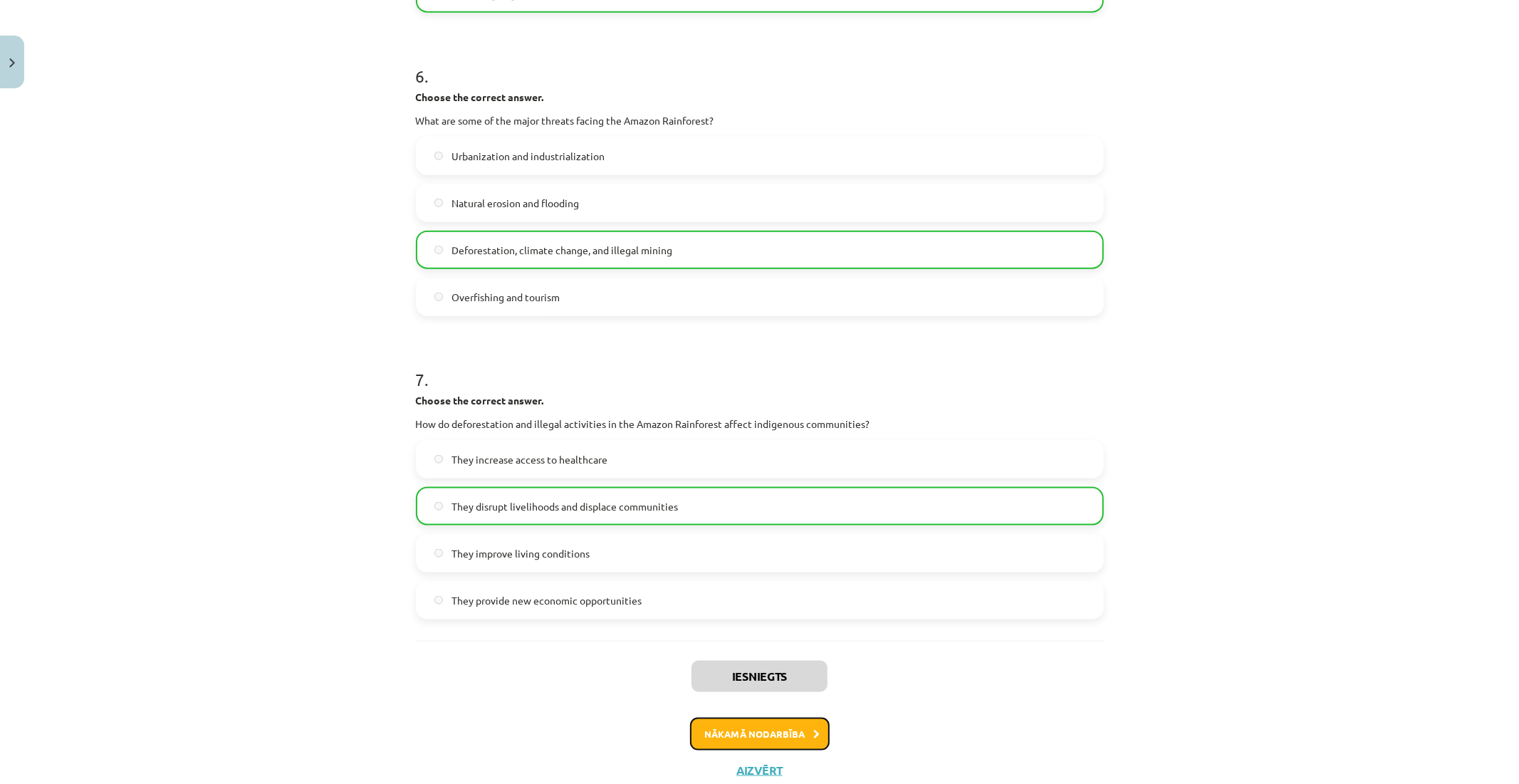
click at [721, 724] on button "Nākamā nodarbība" at bounding box center [760, 734] width 140 height 33
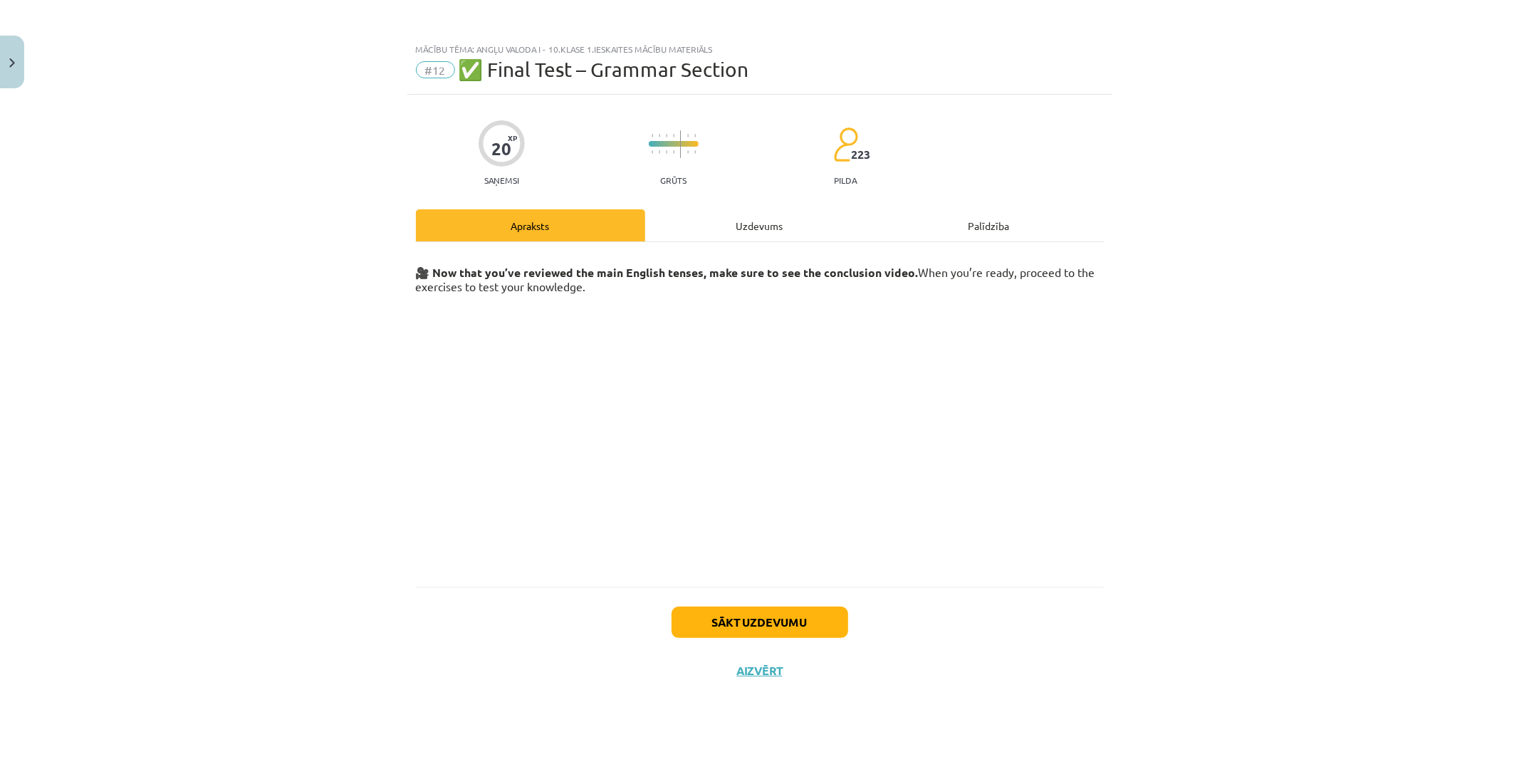
click at [751, 221] on div "Uzdevums" at bounding box center [760, 225] width 229 height 32
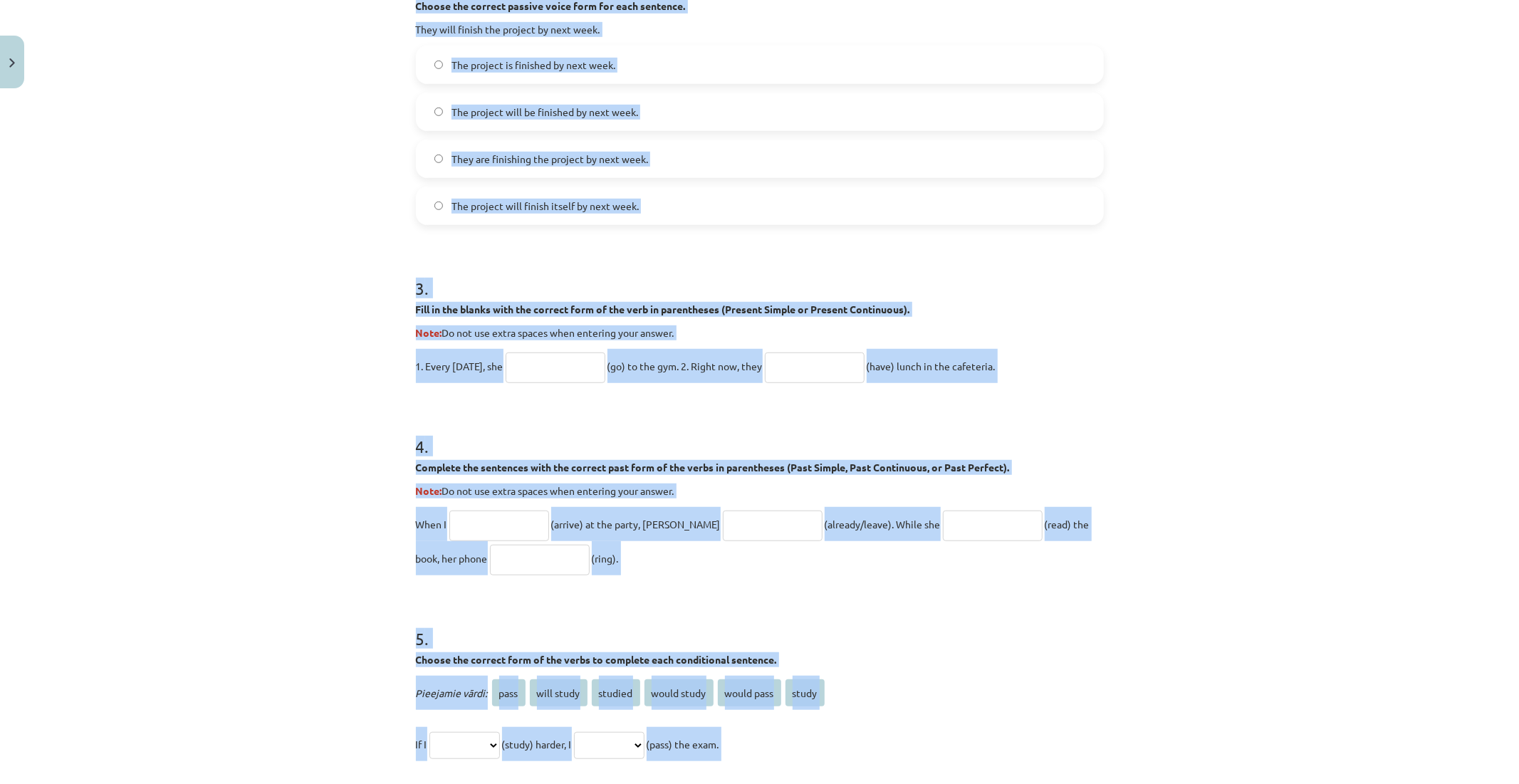
scroll to position [964, 0]
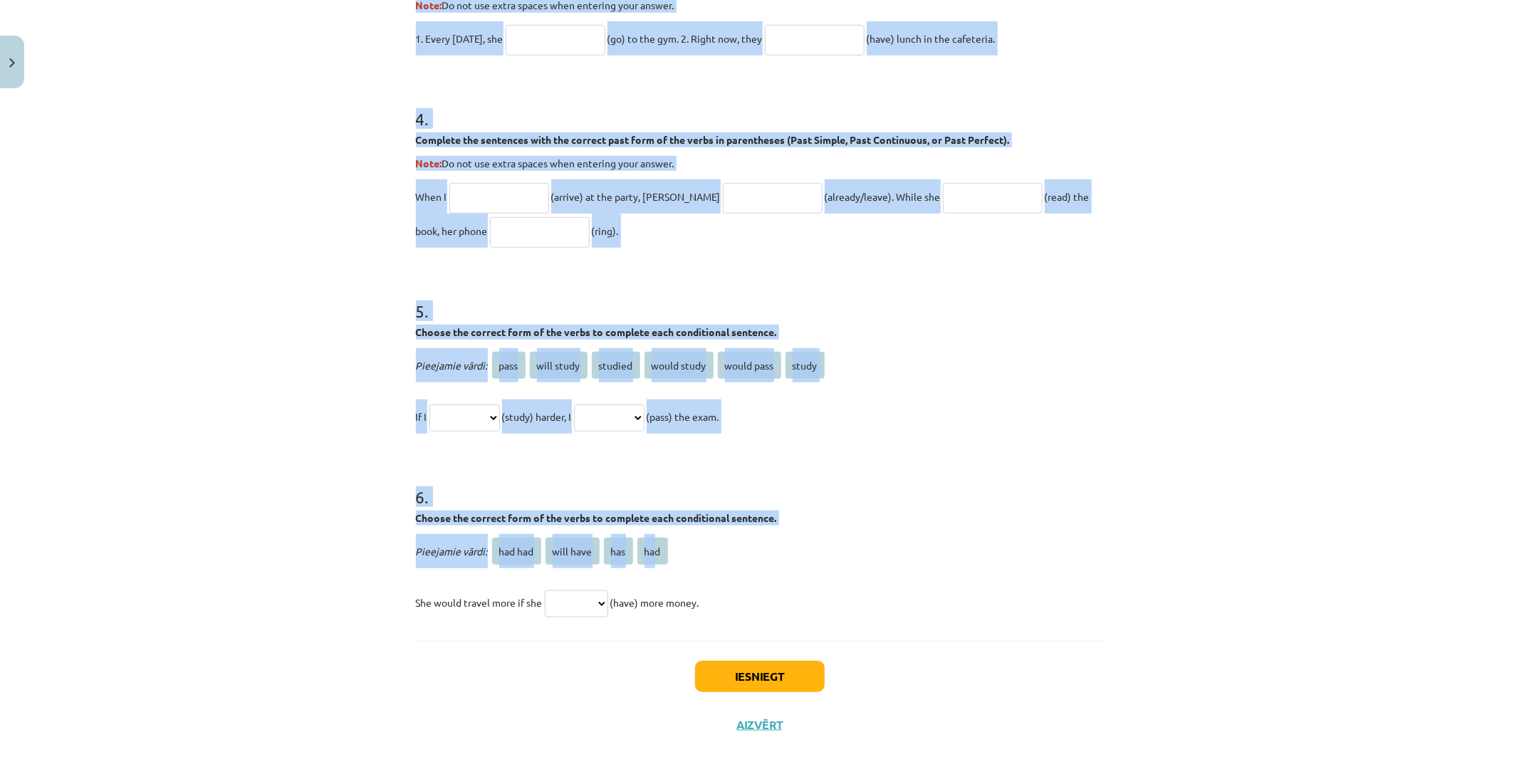
drag, startPoint x: 408, startPoint y: 310, endPoint x: 964, endPoint y: 629, distance: 641.0
copy form "1 . Choose the correct passive voice form for each sentence. The chef prepares …"
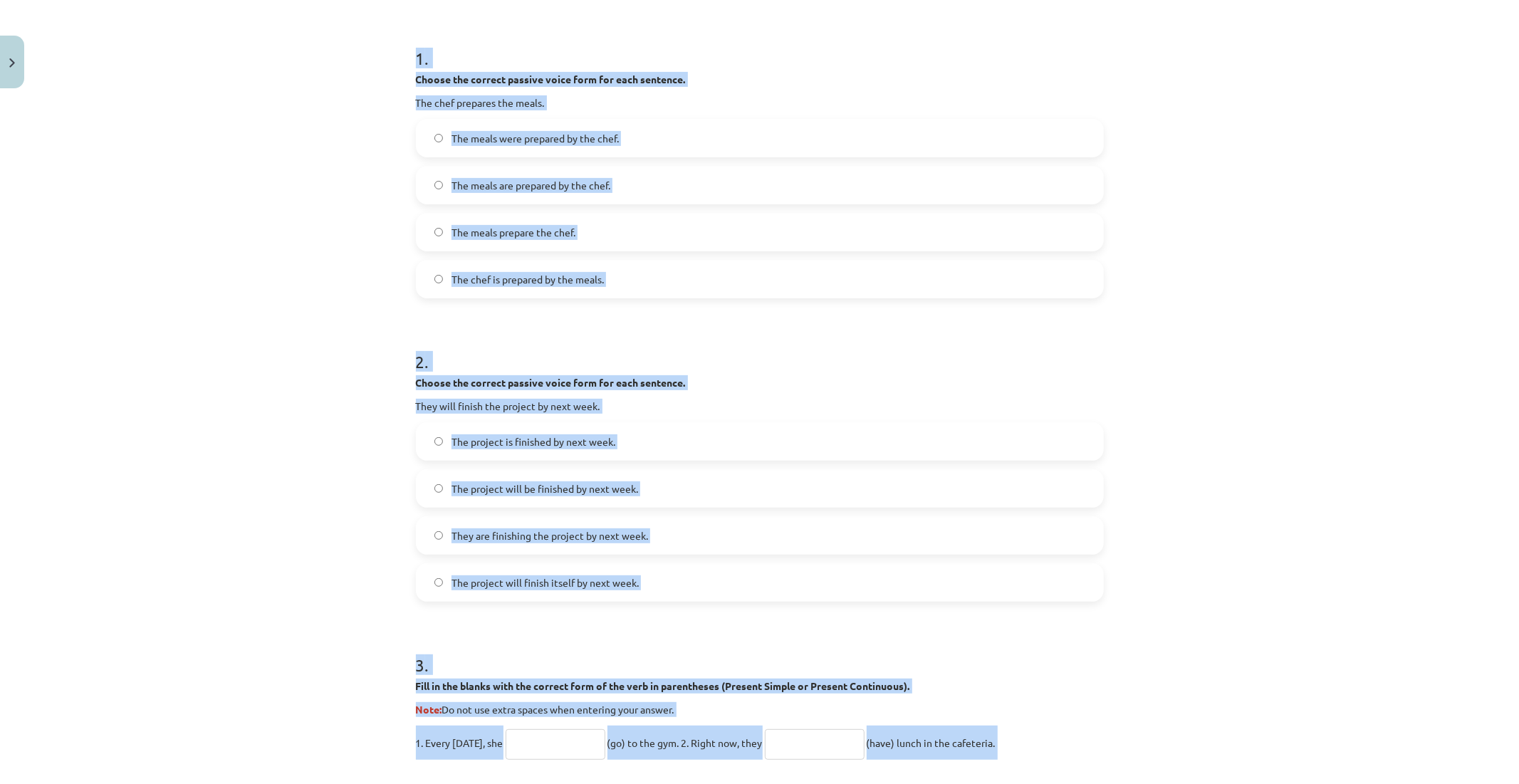
scroll to position [173, 0]
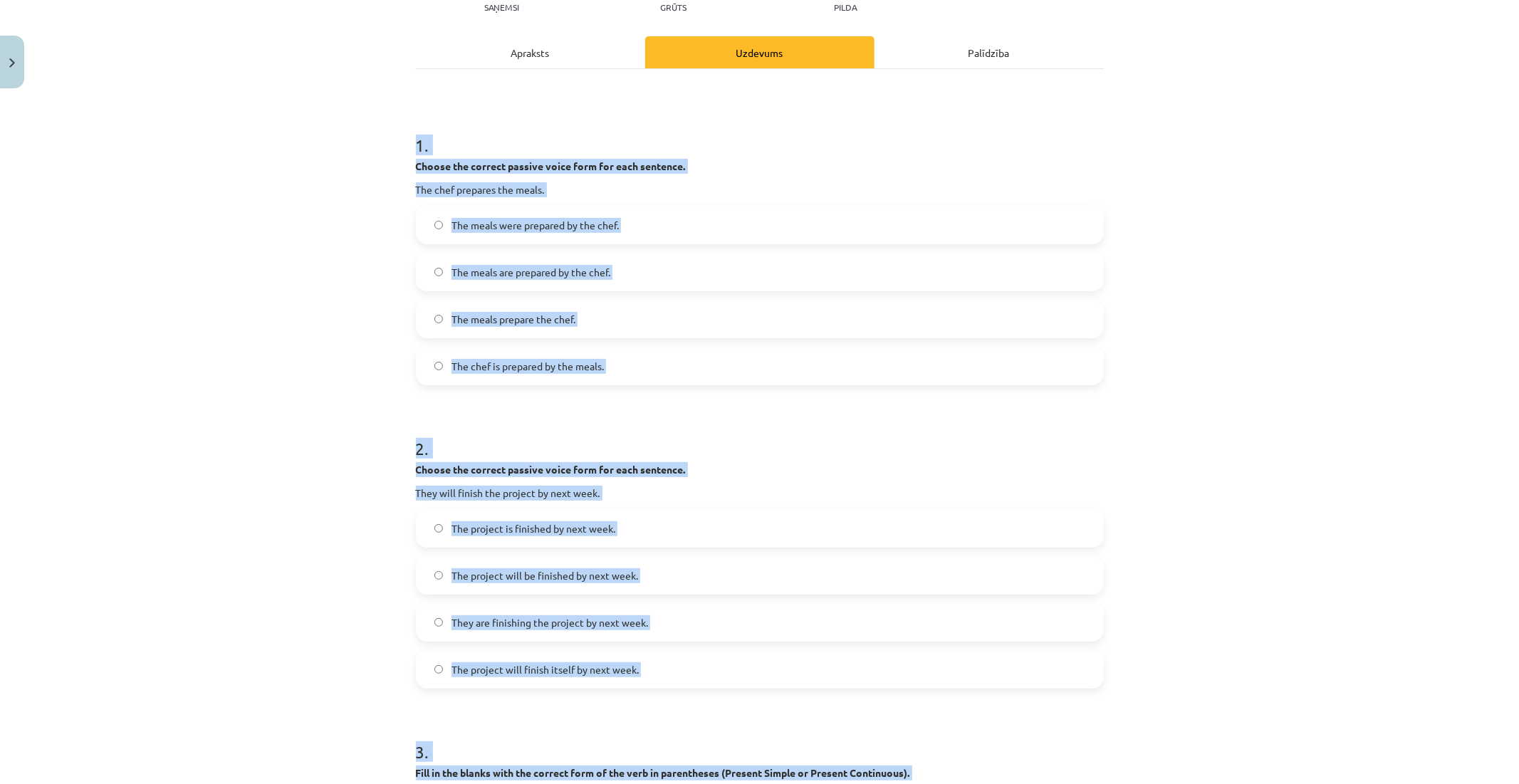
click at [330, 249] on div "Mācību tēma: Angļu valoda i - 10.klase 1.ieskaites mācību materiāls #12 ✅ Final…" at bounding box center [760, 392] width 1519 height 784
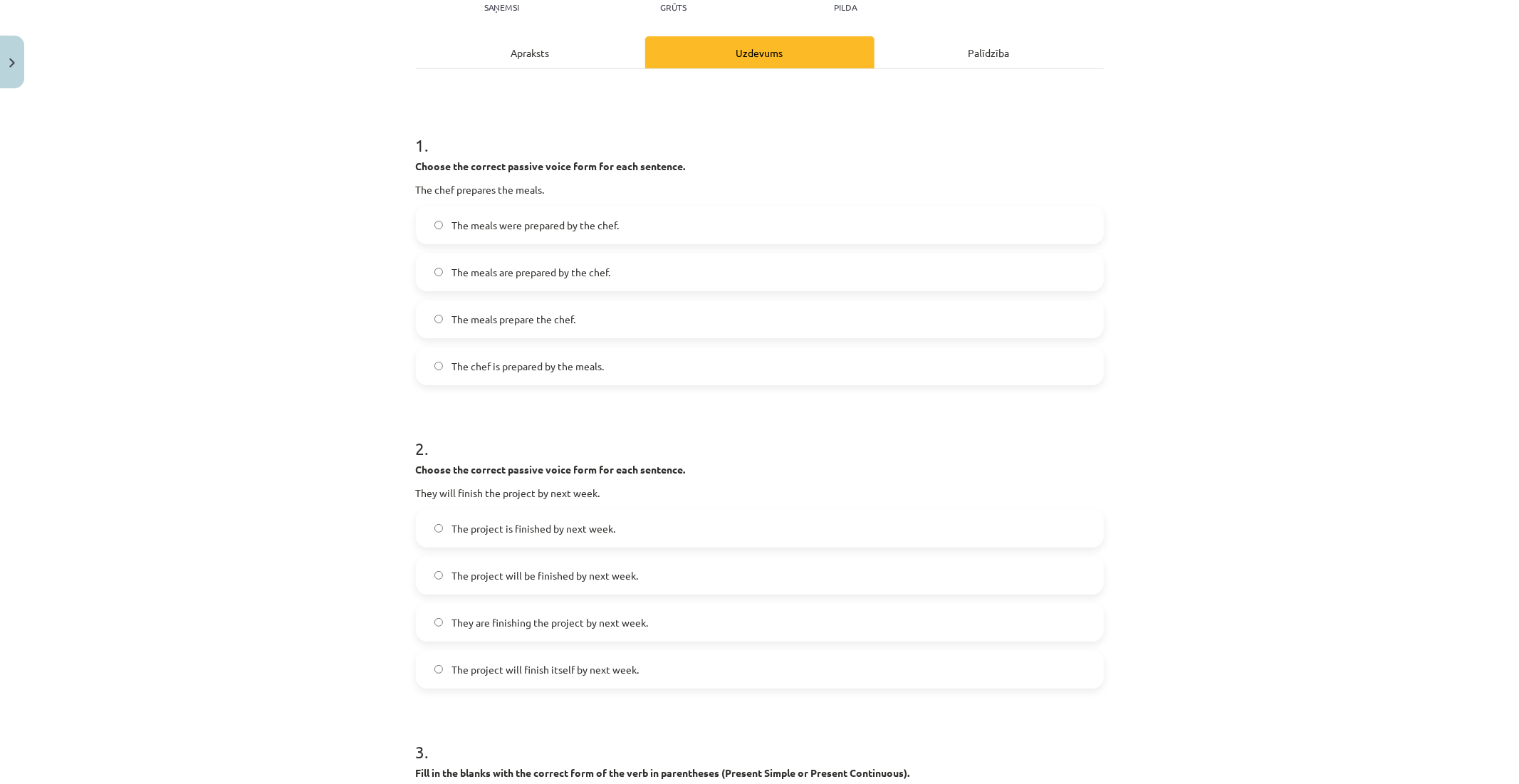
click at [436, 217] on label "The meals were prepared by the chef." at bounding box center [760, 225] width 685 height 36
click at [478, 275] on span "The meals are prepared by the chef." at bounding box center [531, 272] width 158 height 15
click at [550, 579] on span "The project will be finished by next week." at bounding box center [545, 575] width 187 height 15
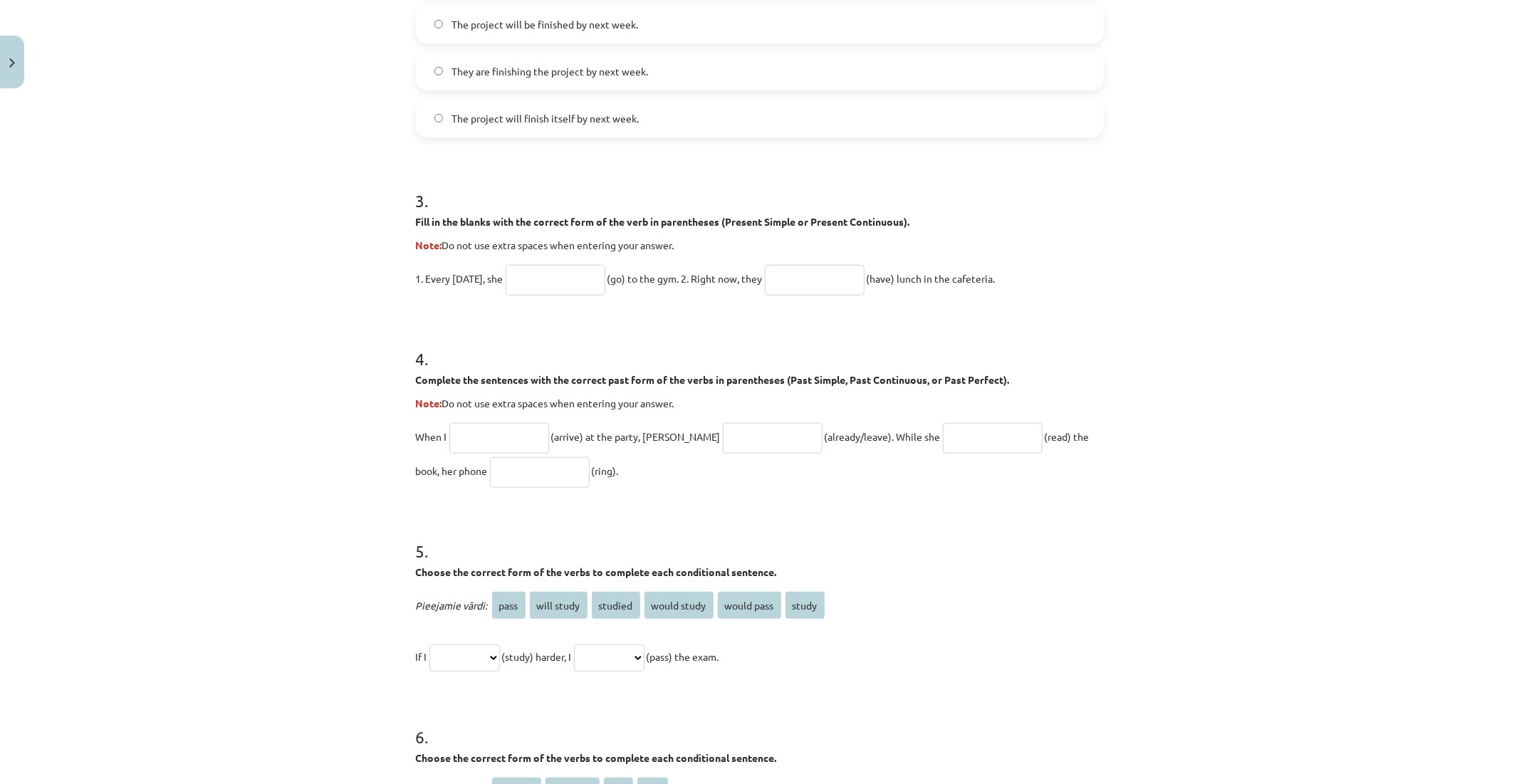
scroll to position [727, 0]
click at [523, 275] on input "text" at bounding box center [555, 277] width 99 height 31
click at [553, 276] on input "text" at bounding box center [555, 277] width 99 height 31
type input "*"
type input "****"
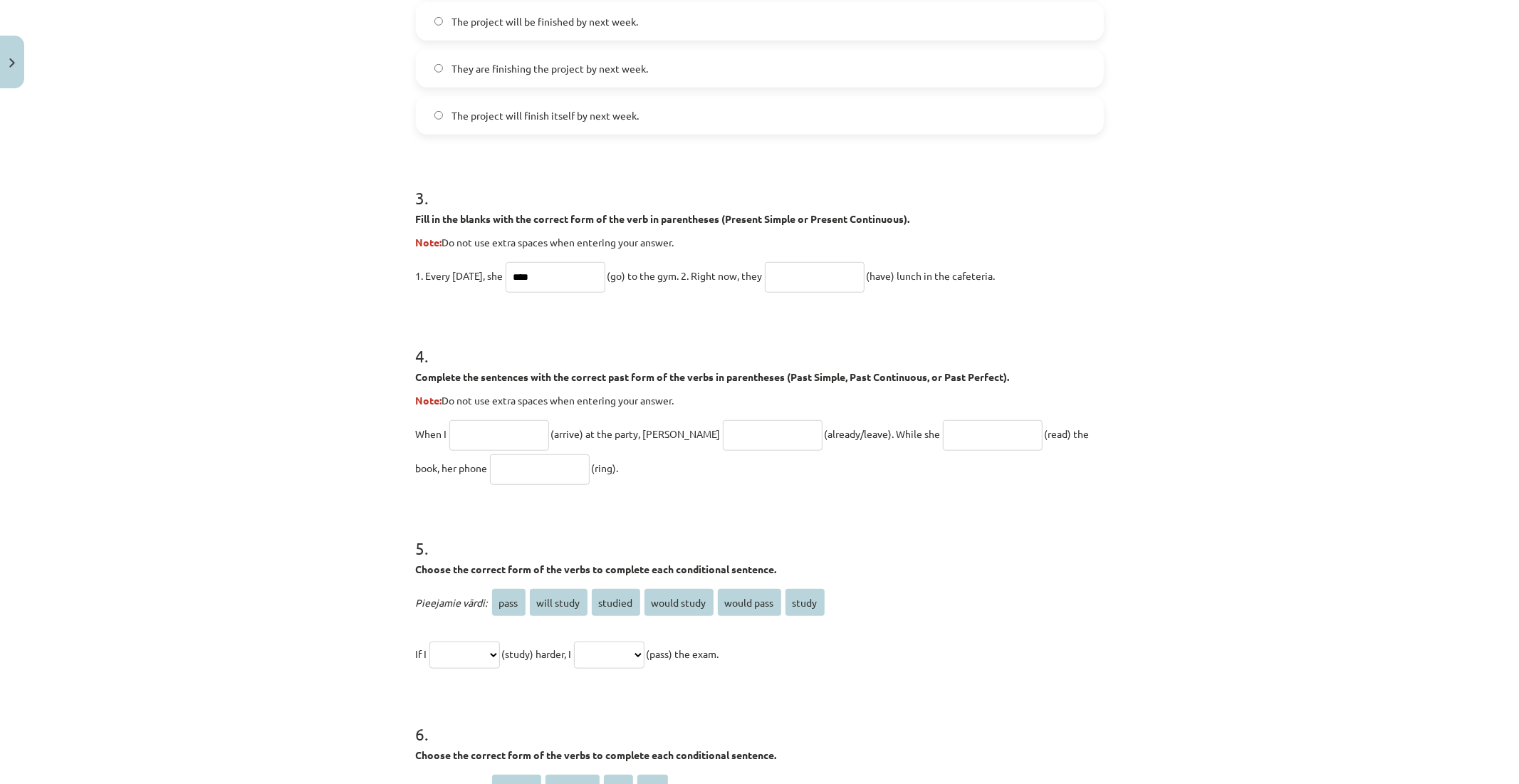
click at [818, 273] on input "text" at bounding box center [814, 277] width 99 height 31
type input "*"
type input "******"
click at [483, 436] on input "text" at bounding box center [499, 435] width 99 height 31
type input "*******"
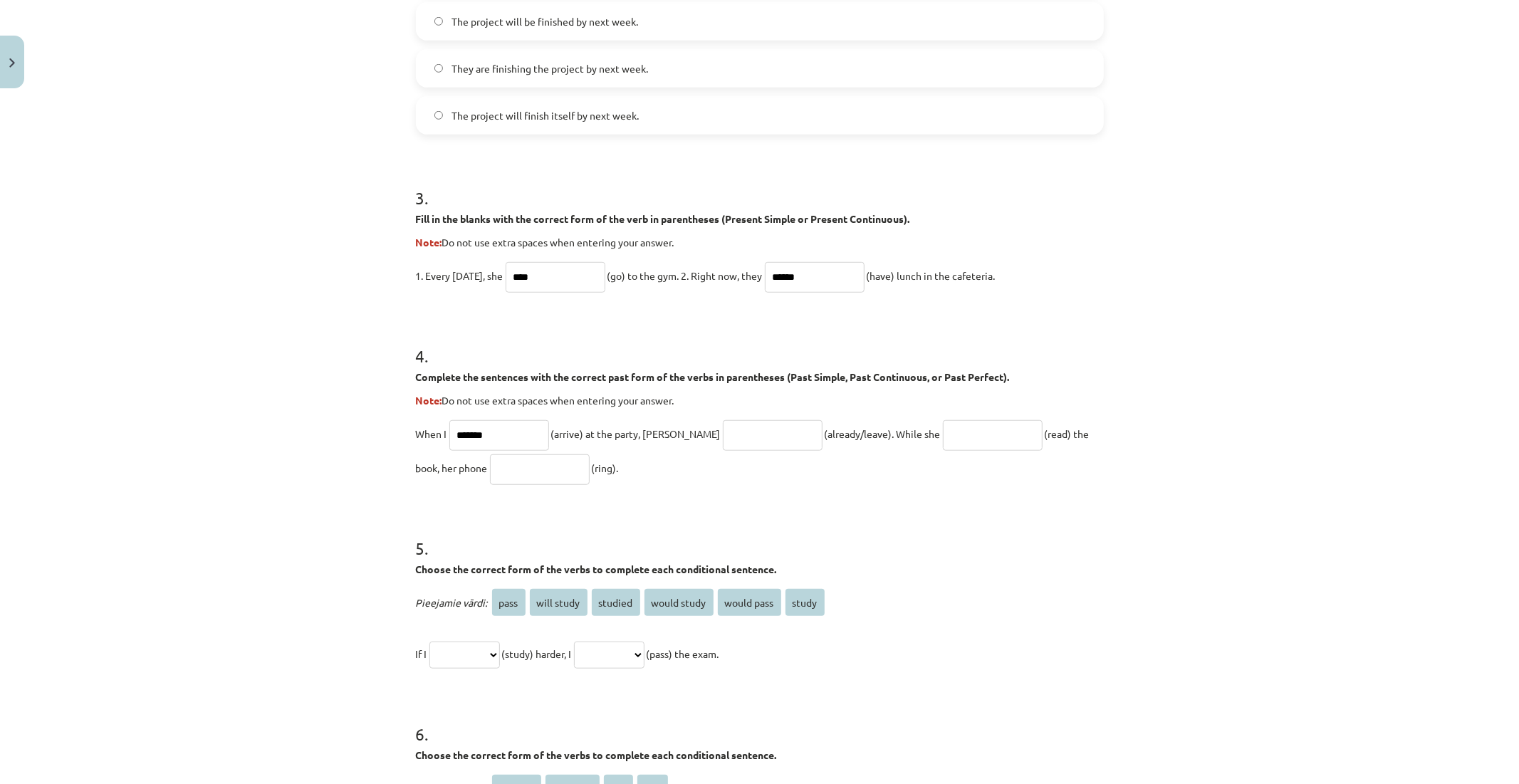
click at [723, 434] on input "text" at bounding box center [772, 435] width 99 height 31
paste input "**********"
type input "**********"
click at [943, 436] on input "text" at bounding box center [993, 435] width 99 height 31
type input "*******"
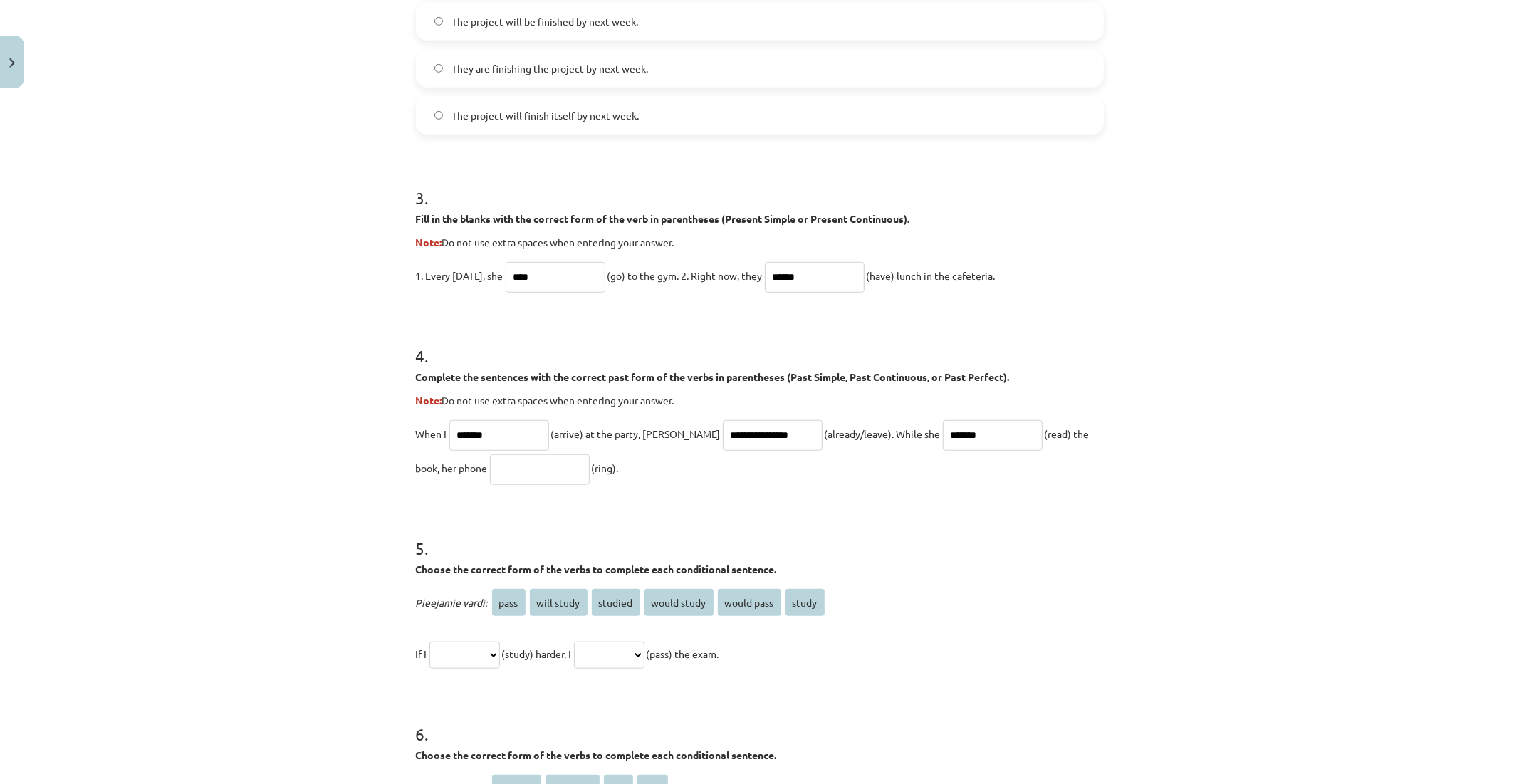
click at [490, 463] on input "text" at bounding box center [540, 469] width 99 height 31
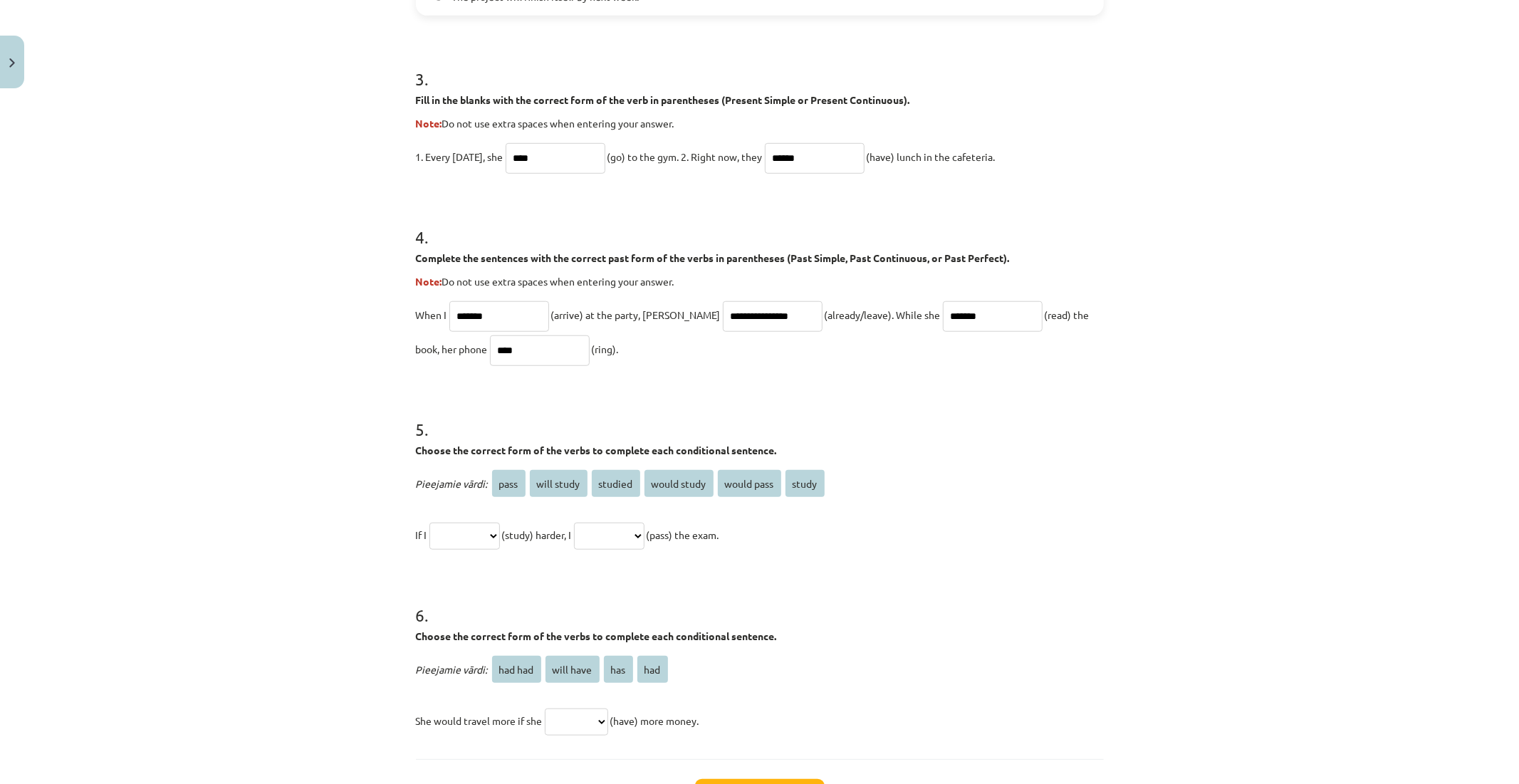
scroll to position [885, 0]
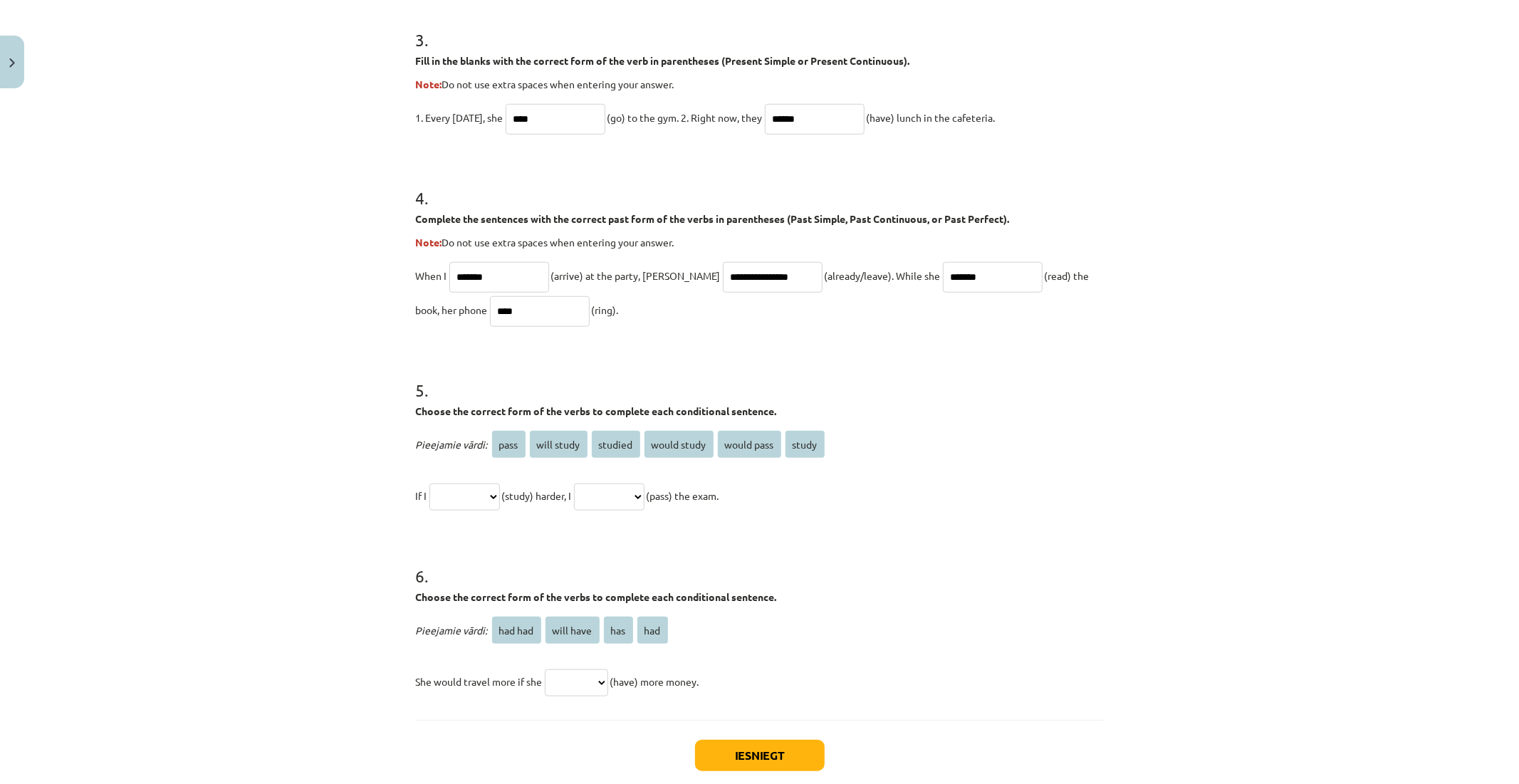
type input "****"
click at [465, 497] on select "**********" at bounding box center [465, 497] width 70 height 27
select select "*******"
click at [430, 484] on select "**********" at bounding box center [465, 497] width 70 height 27
click at [611, 499] on select "**********" at bounding box center [609, 497] width 70 height 27
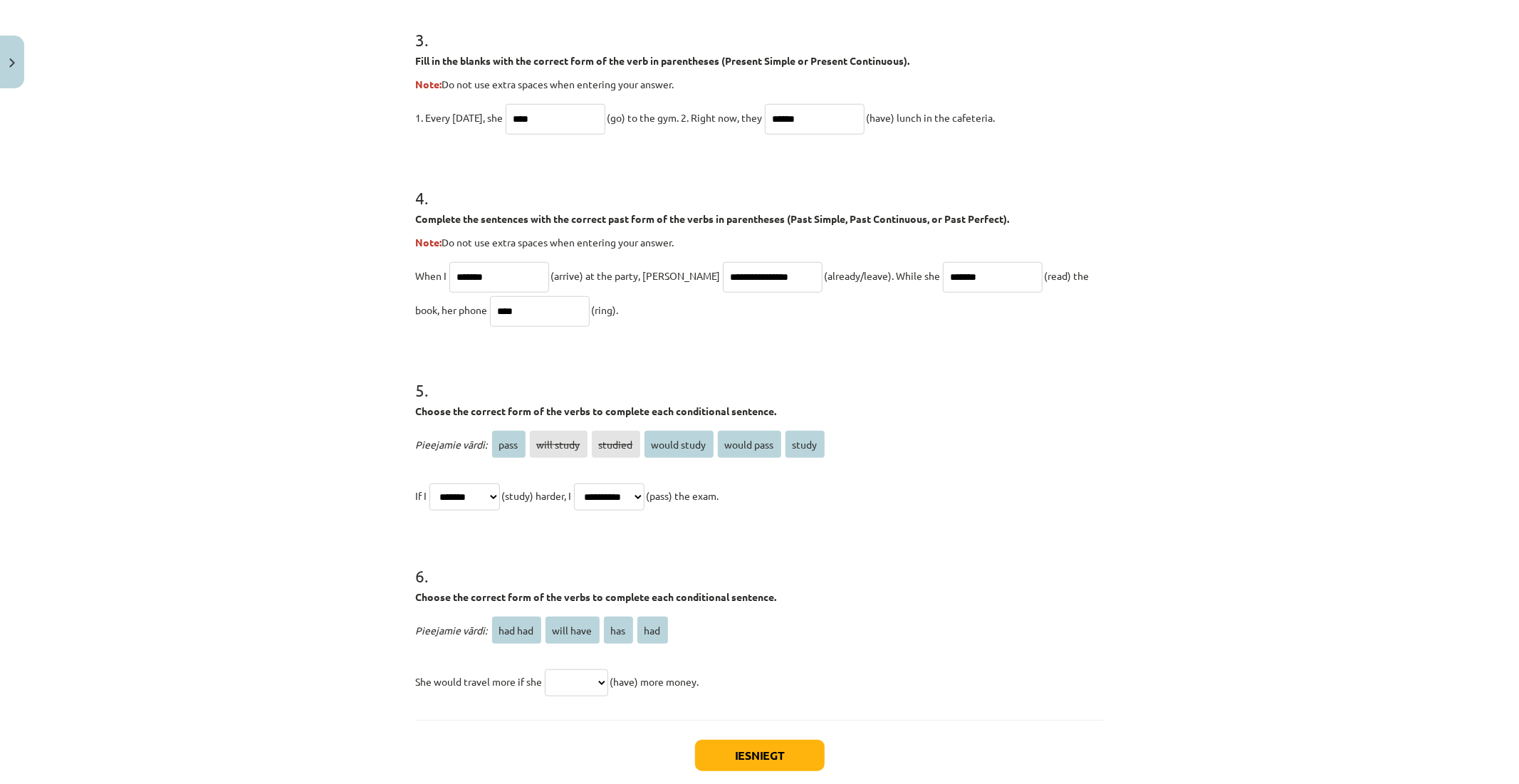
click at [644, 488] on select "**********" at bounding box center [609, 497] width 70 height 27
select select "**********"
click at [591, 484] on select "**********" at bounding box center [609, 497] width 70 height 27
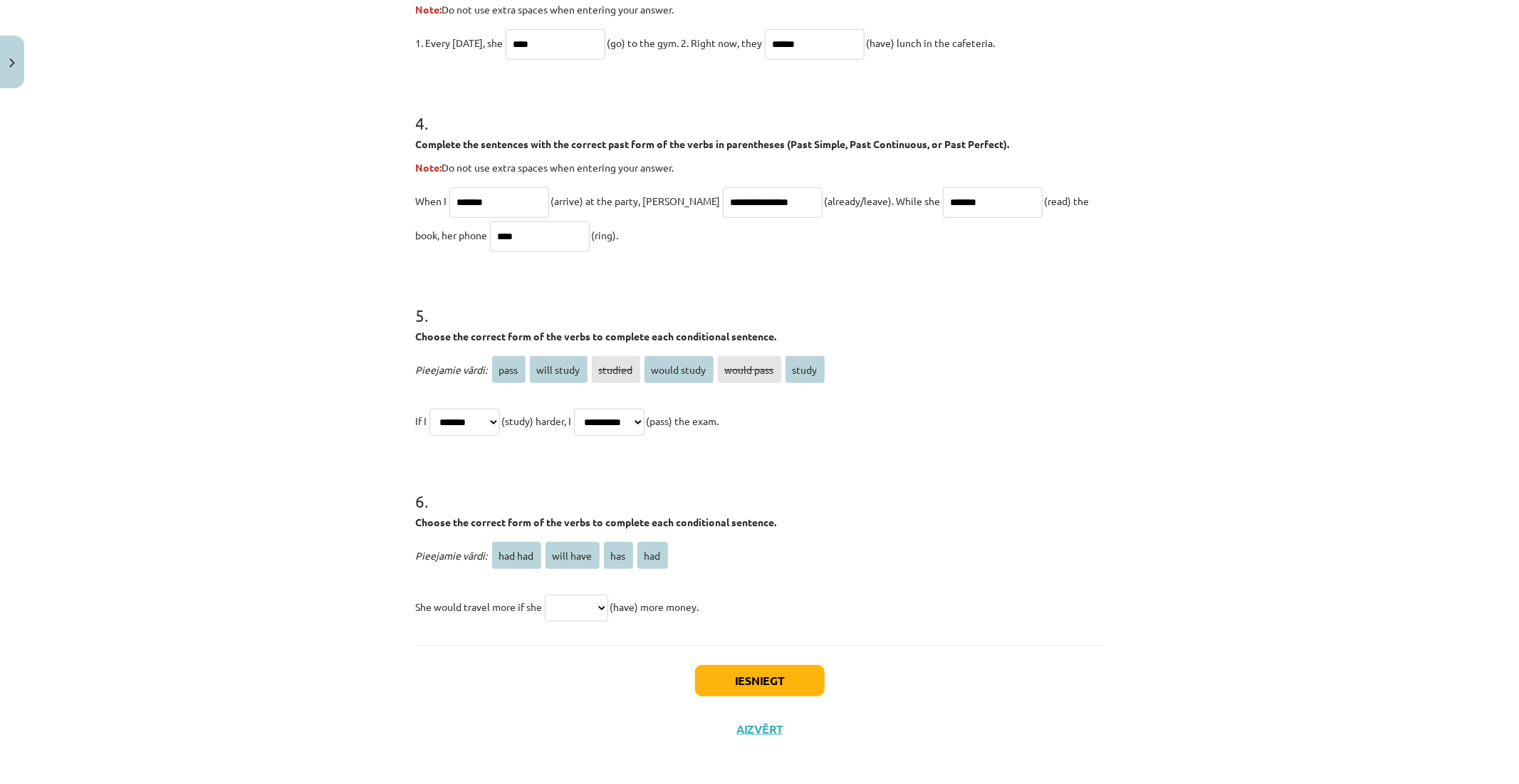
scroll to position [964, 0]
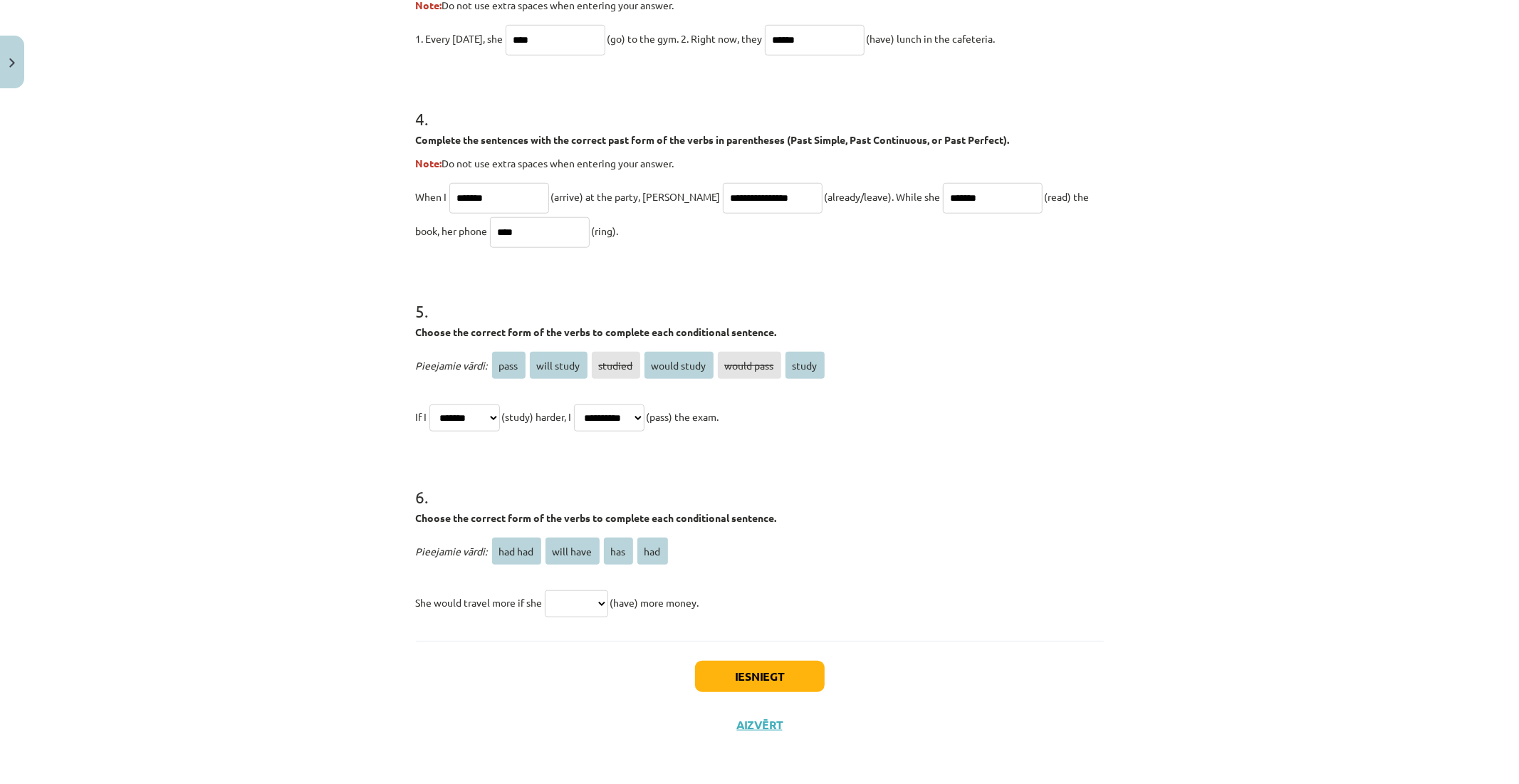
click at [577, 609] on select "******* ********* *** ***" at bounding box center [576, 604] width 64 height 27
select select "***"
click at [545, 590] on select "******* ********* *** ***" at bounding box center [576, 604] width 64 height 27
click at [732, 679] on button "Iesniegt" at bounding box center [760, 676] width 129 height 31
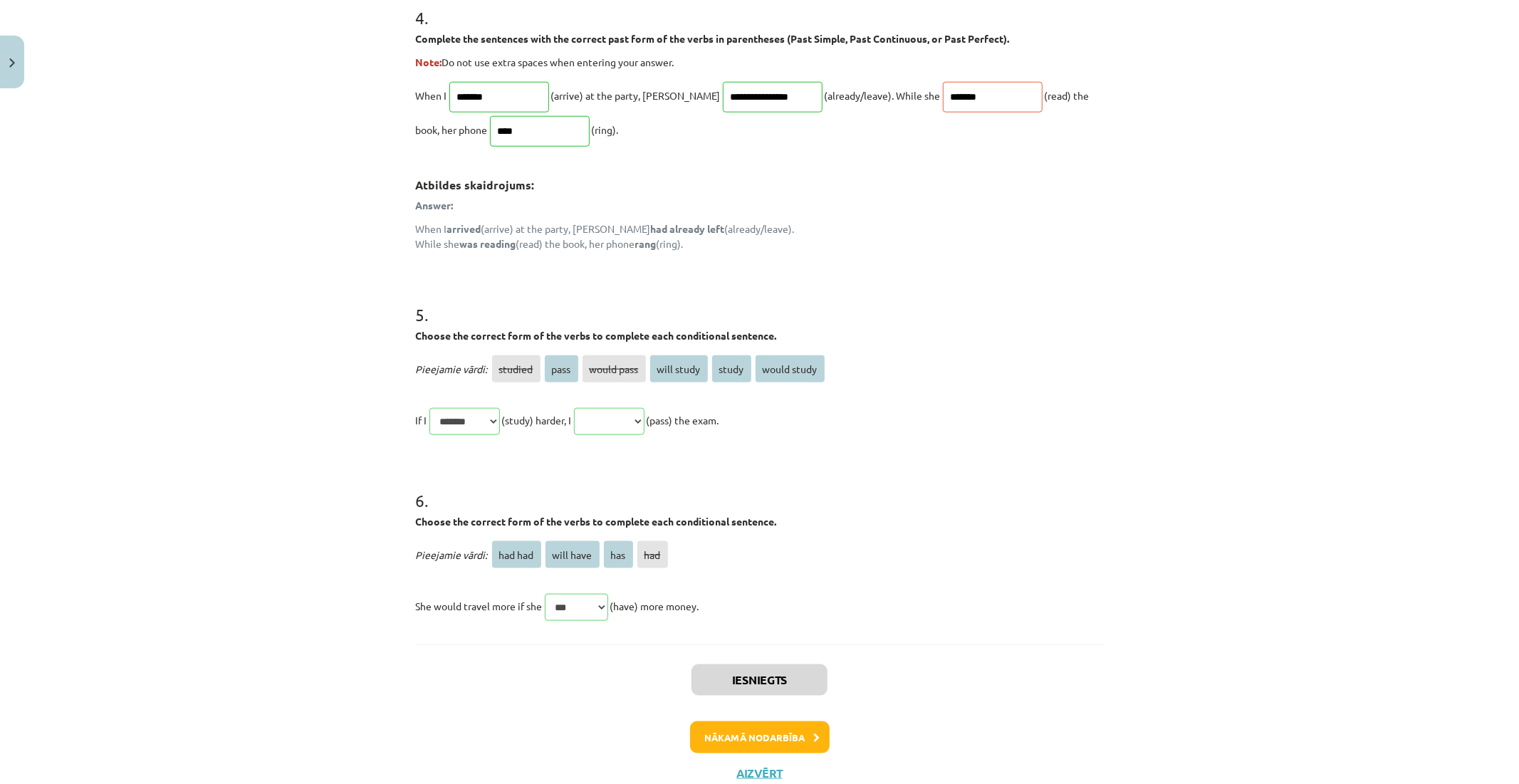
scroll to position [1201, 0]
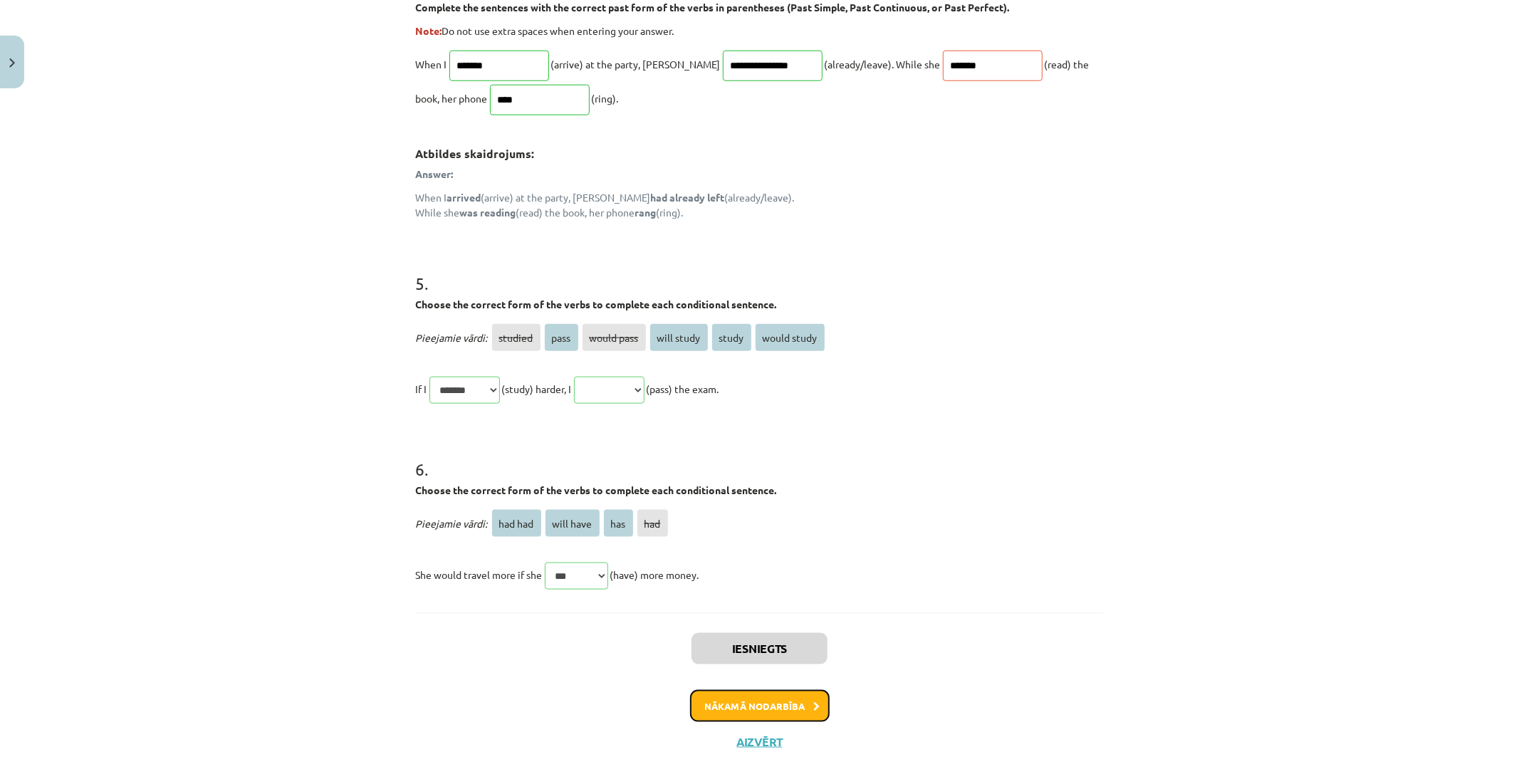
click at [727, 705] on button "Nākamā nodarbība" at bounding box center [760, 706] width 140 height 33
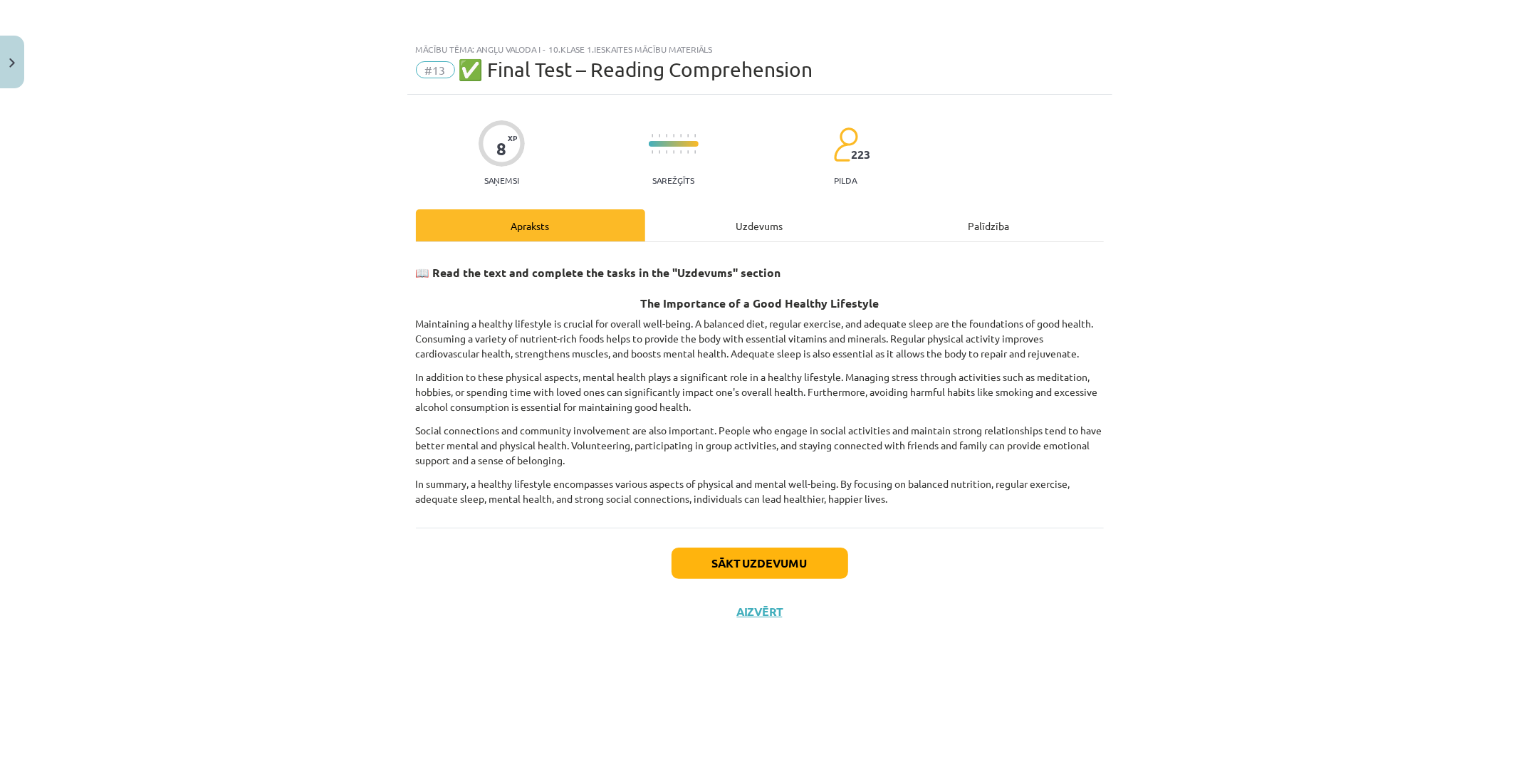
scroll to position [0, 0]
click at [746, 553] on button "Sākt uzdevumu" at bounding box center [760, 564] width 176 height 31
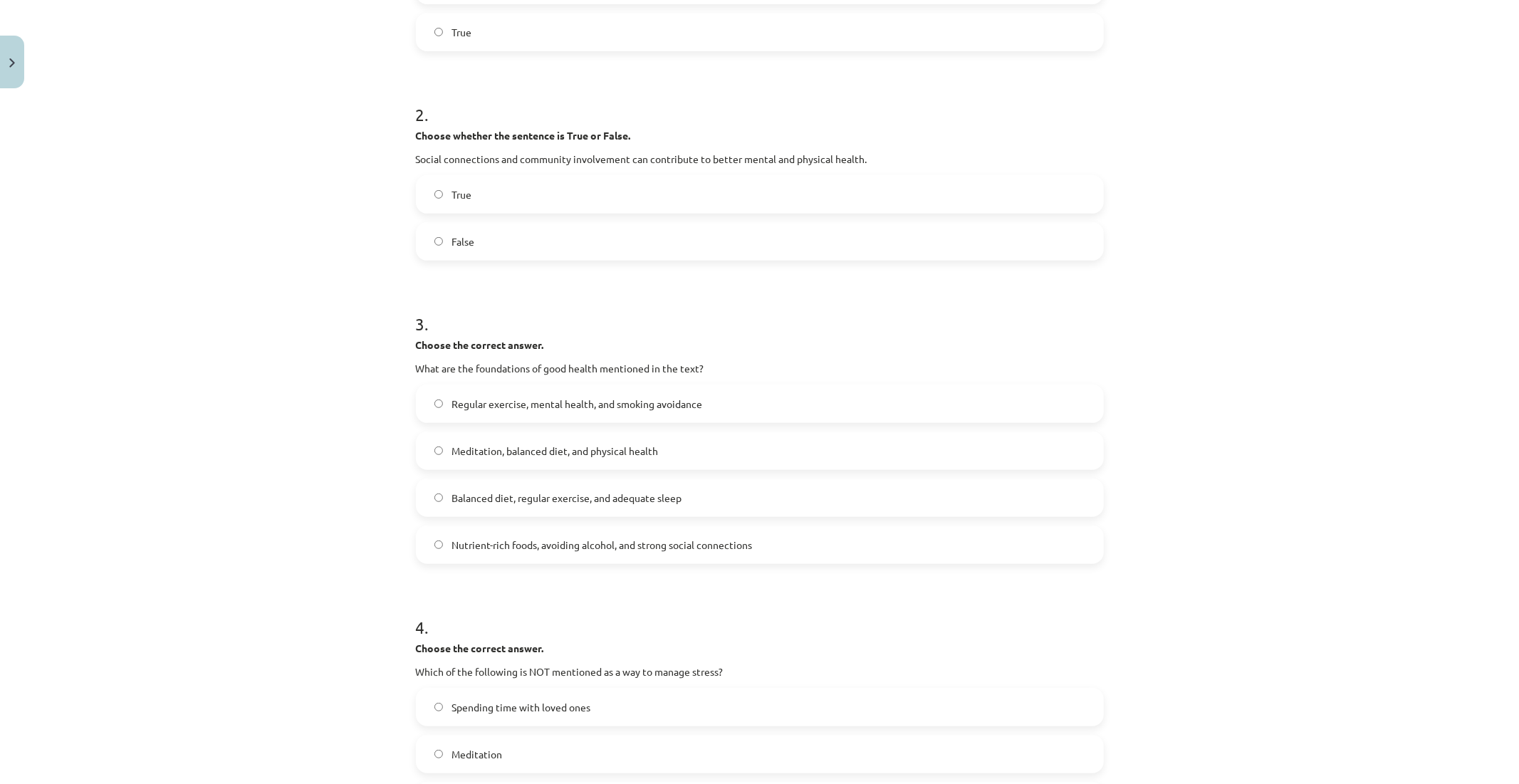
scroll to position [661, 0]
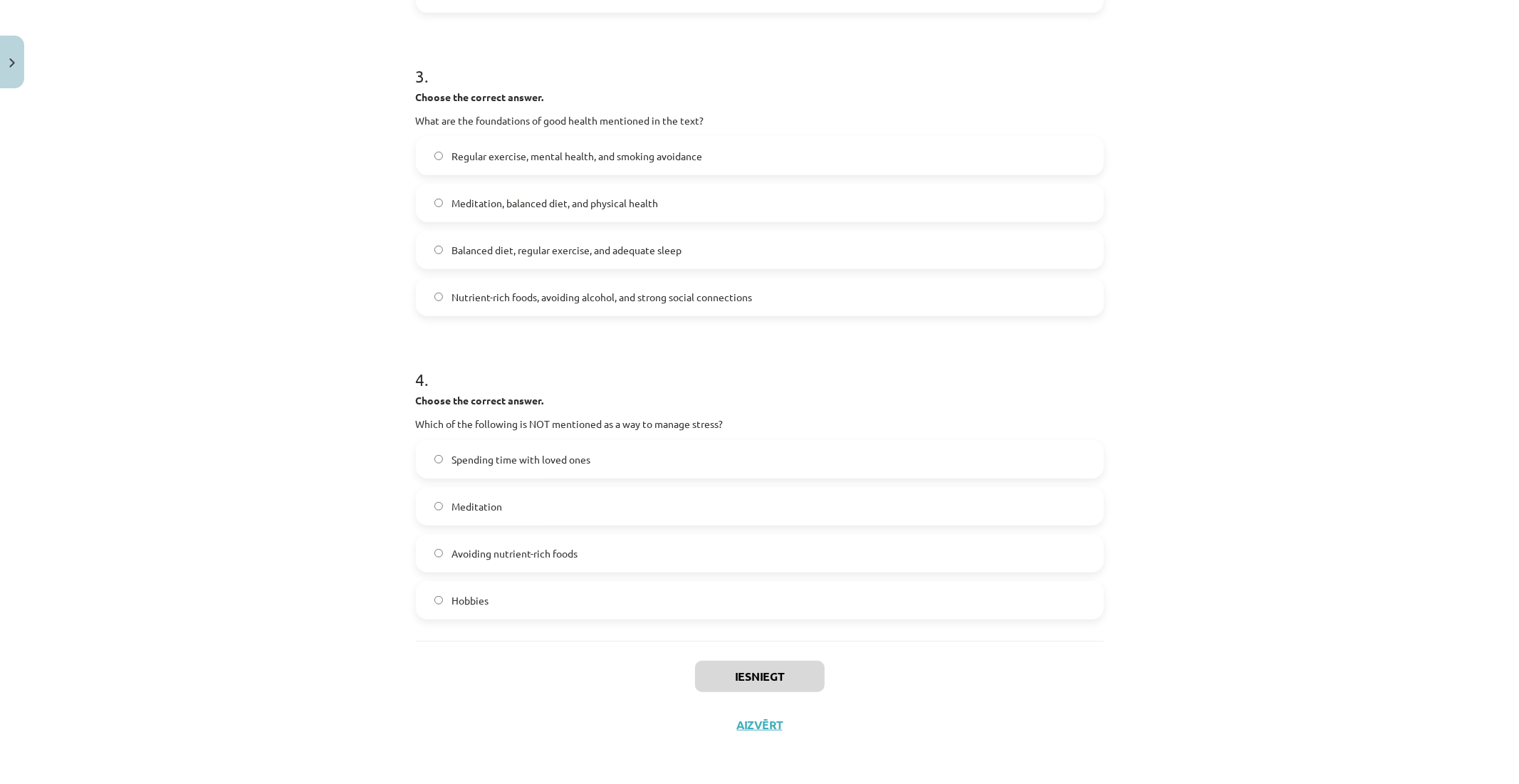
click at [637, 568] on label "Avoiding nutrient-rich foods" at bounding box center [760, 554] width 685 height 36
click at [570, 194] on label "Meditation, balanced diet, and physical health" at bounding box center [760, 203] width 685 height 36
click at [493, 603] on label "Hobbies" at bounding box center [760, 600] width 685 height 36
click at [733, 667] on button "Iesniegt" at bounding box center [760, 676] width 129 height 31
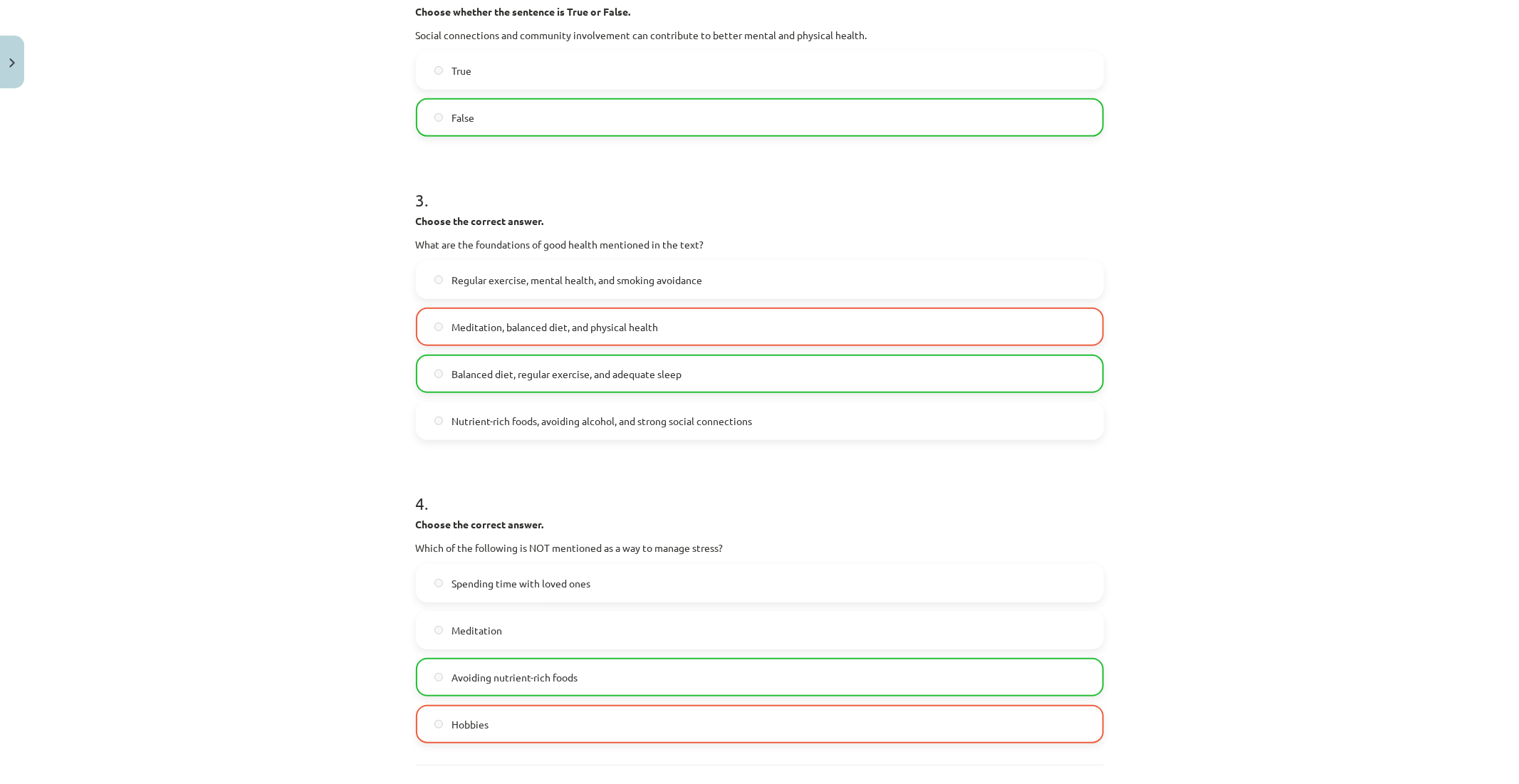
scroll to position [706, 0]
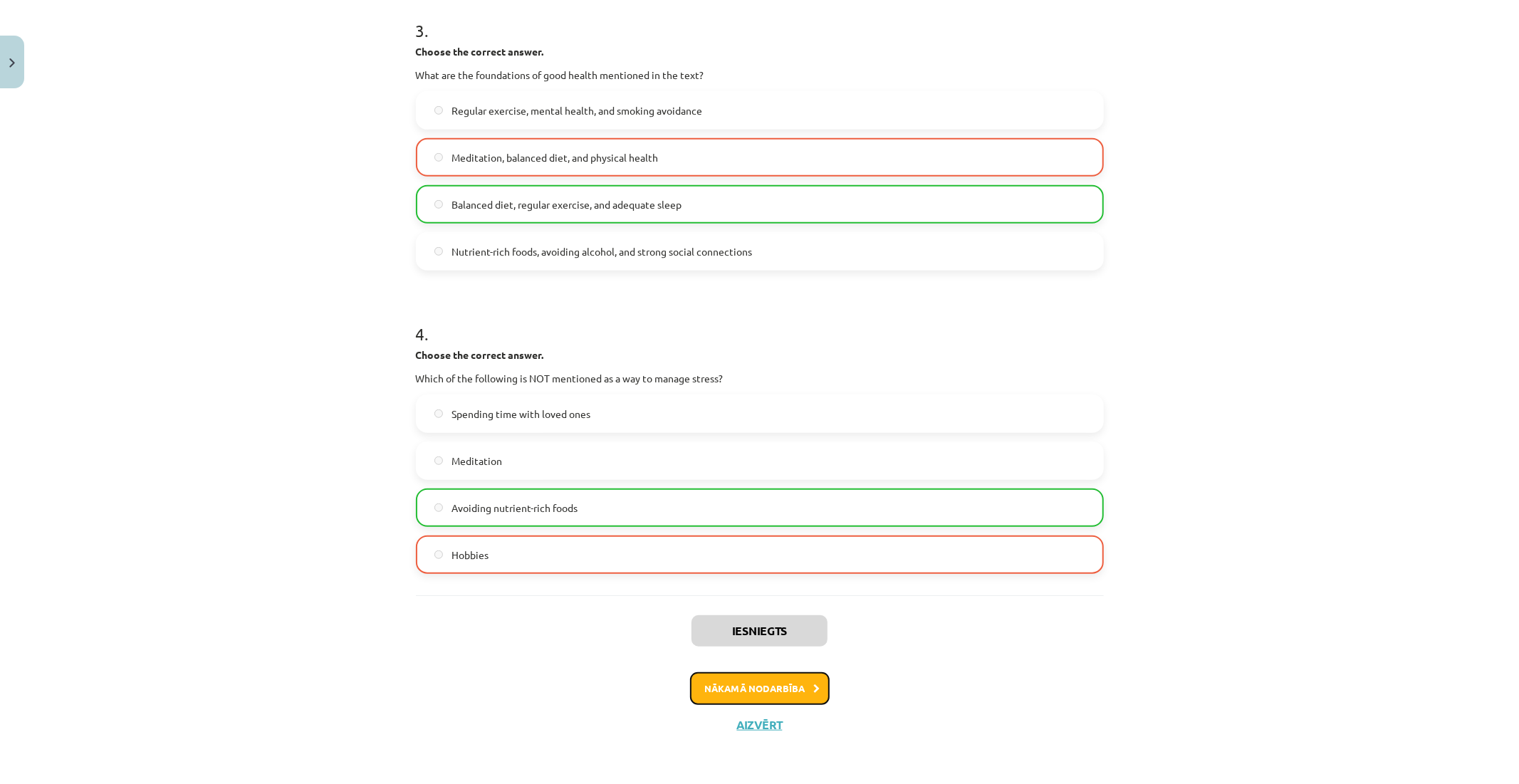
click at [787, 691] on button "Nākamā nodarbība" at bounding box center [760, 688] width 140 height 33
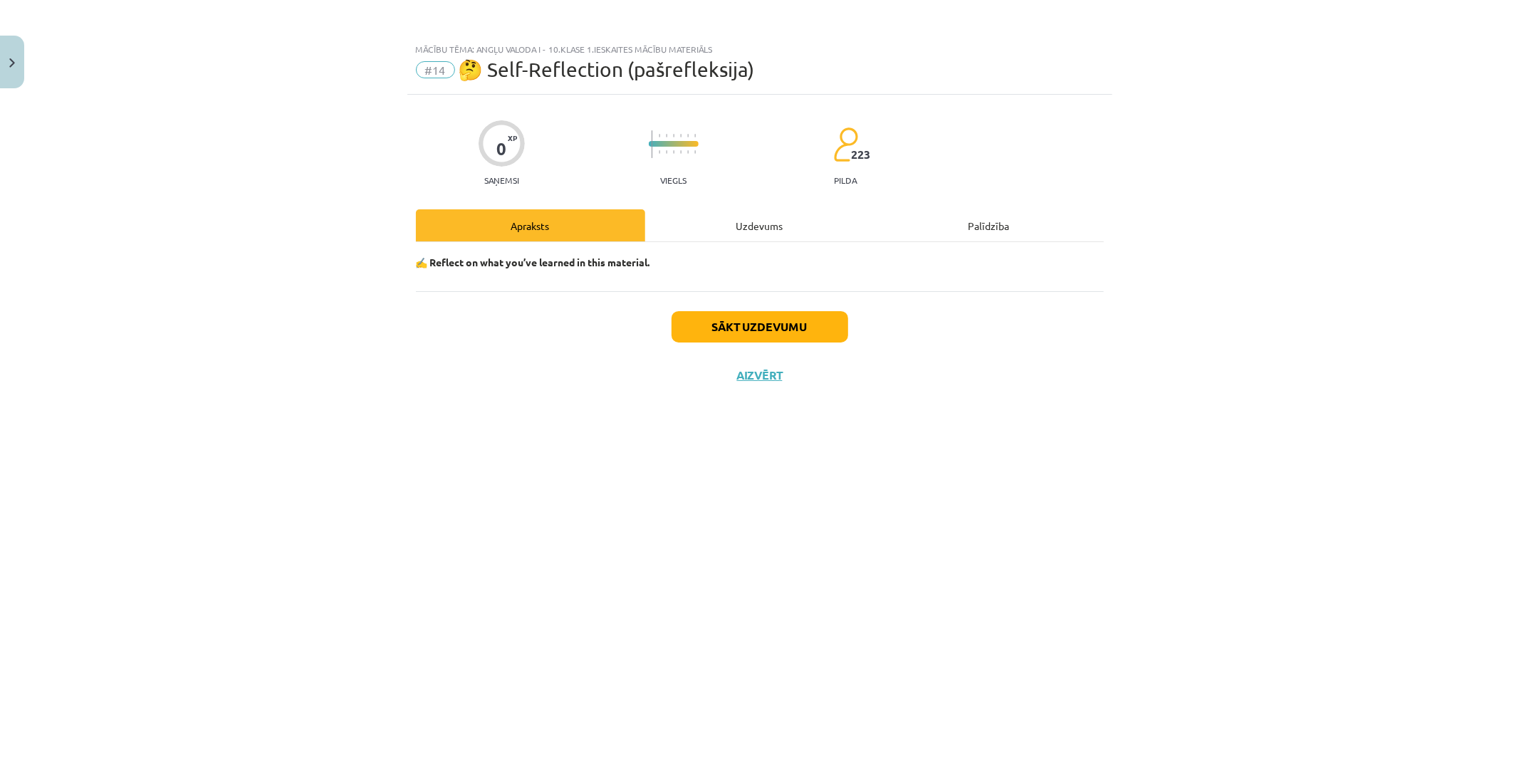
click at [762, 303] on div "Sākt uzdevumu Aizvērt" at bounding box center [760, 341] width 688 height 99
click at [769, 324] on button "Sākt uzdevumu" at bounding box center [760, 327] width 176 height 31
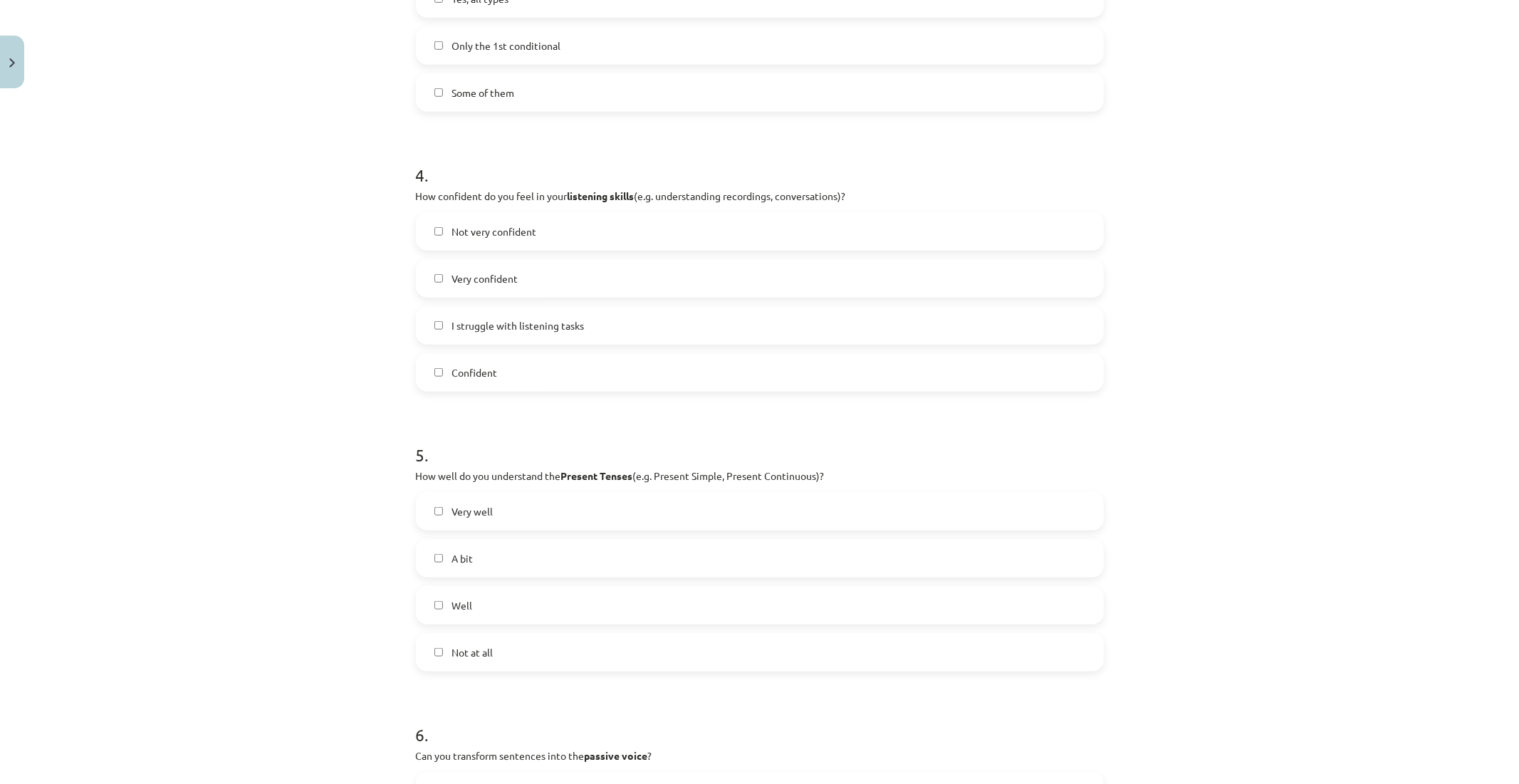
scroll to position [1186, 0]
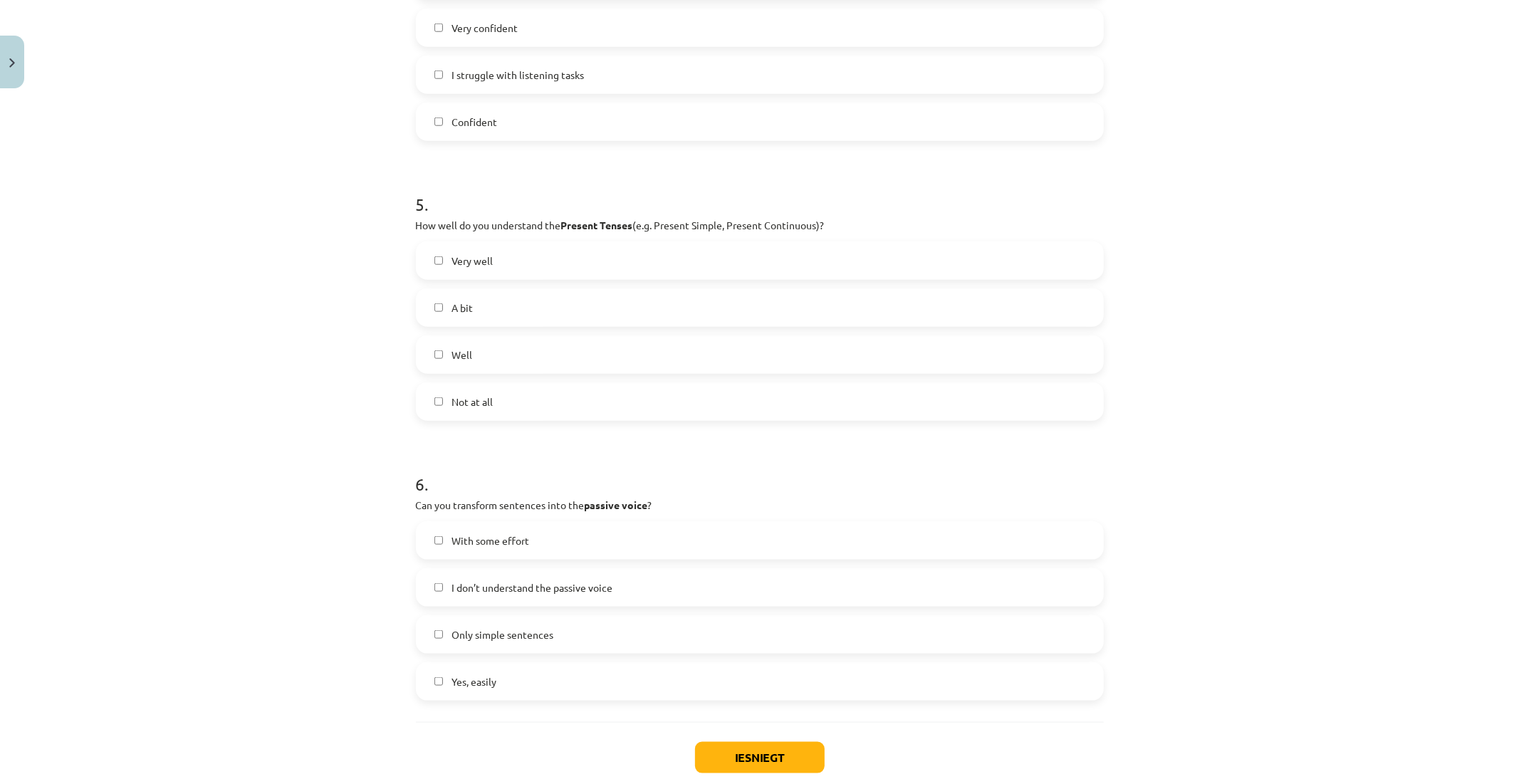
click at [716, 596] on label "I don’t understand the passive voice" at bounding box center [760, 587] width 685 height 36
drag, startPoint x: 734, startPoint y: 726, endPoint x: 734, endPoint y: 748, distance: 22.0
click at [734, 727] on div "Iesniegt Aizvērt" at bounding box center [760, 771] width 688 height 99
click at [735, 745] on button "Iesniegt" at bounding box center [760, 758] width 129 height 31
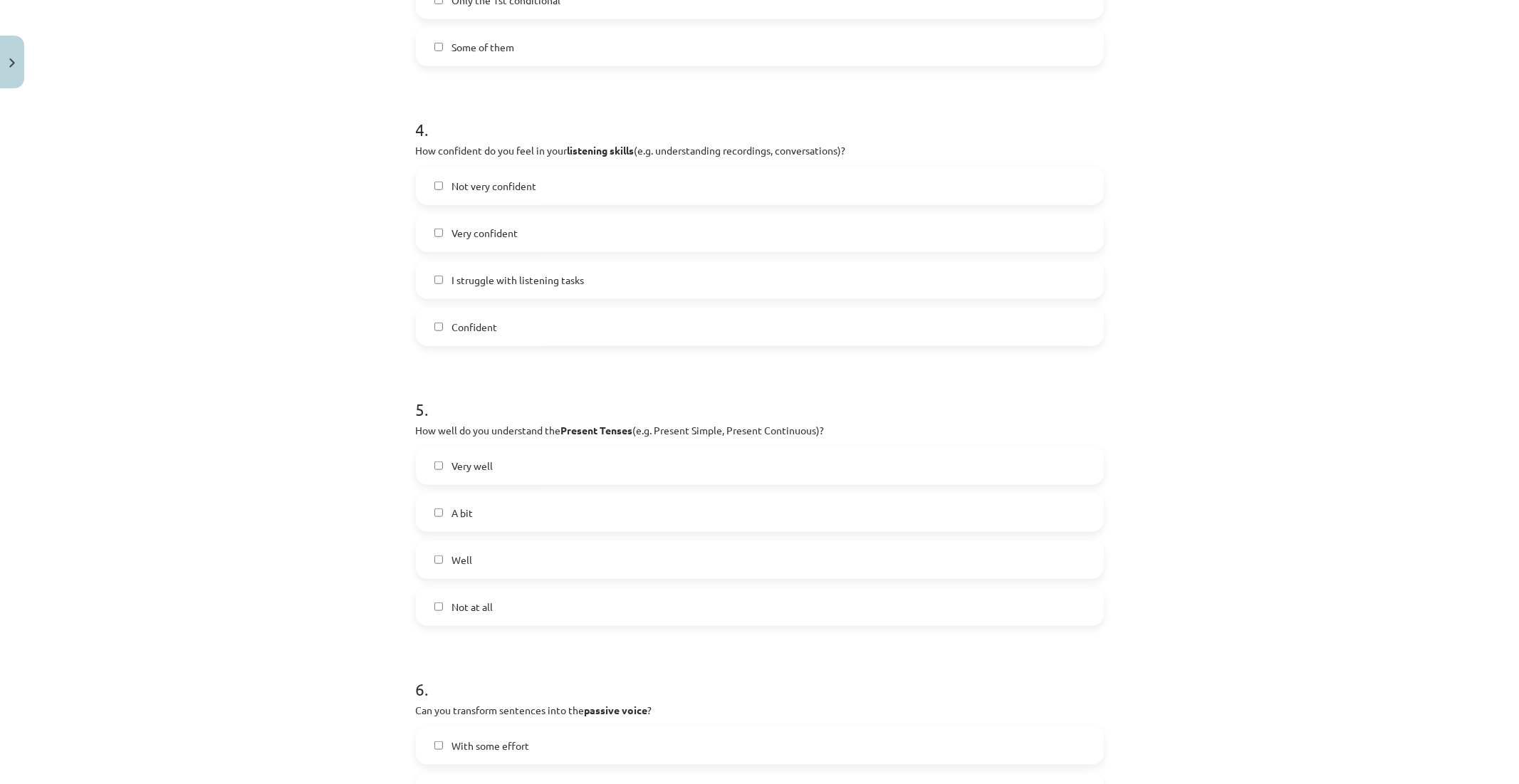
scroll to position [951, 0]
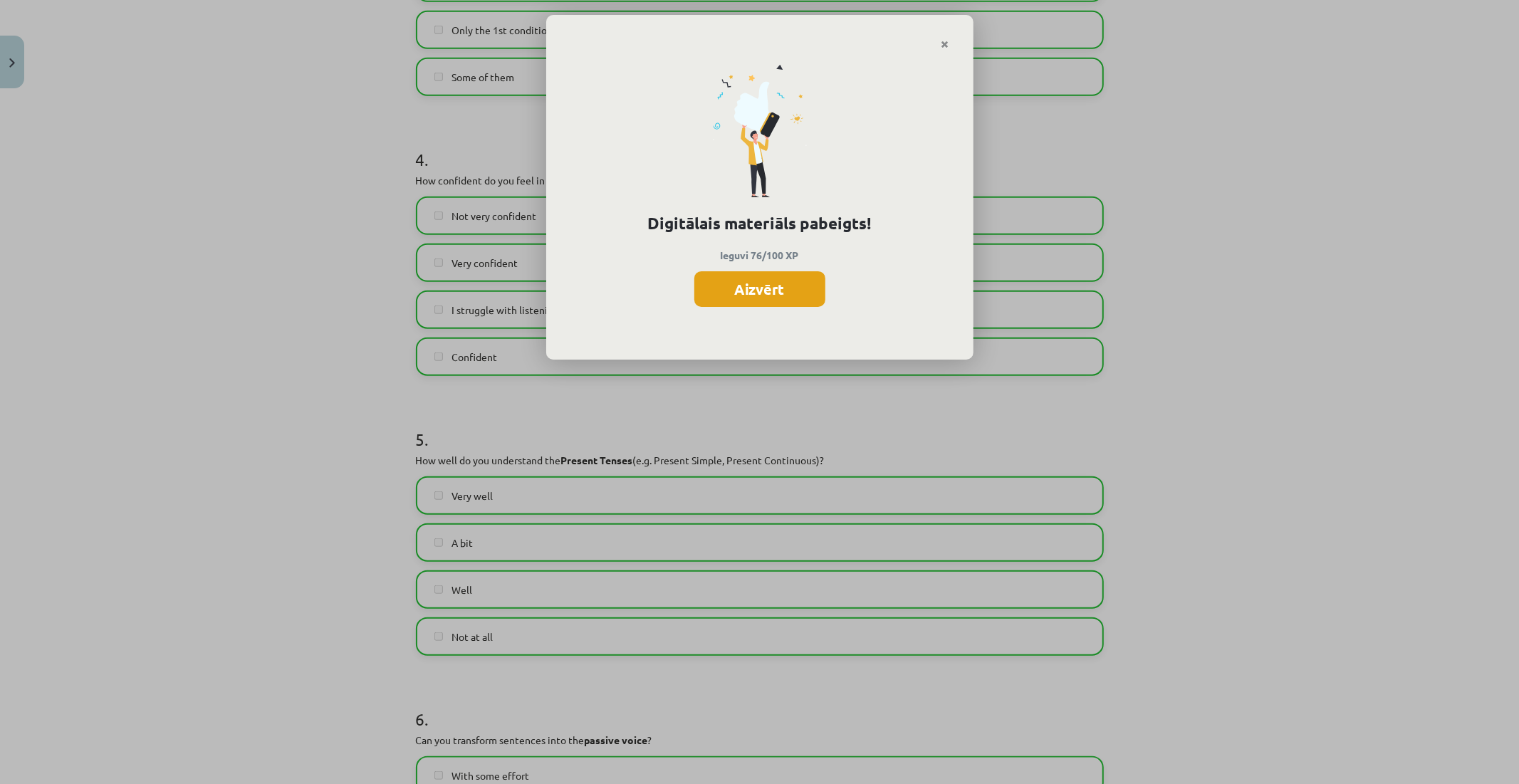
click at [747, 295] on button "Aizvērt" at bounding box center [760, 289] width 131 height 36
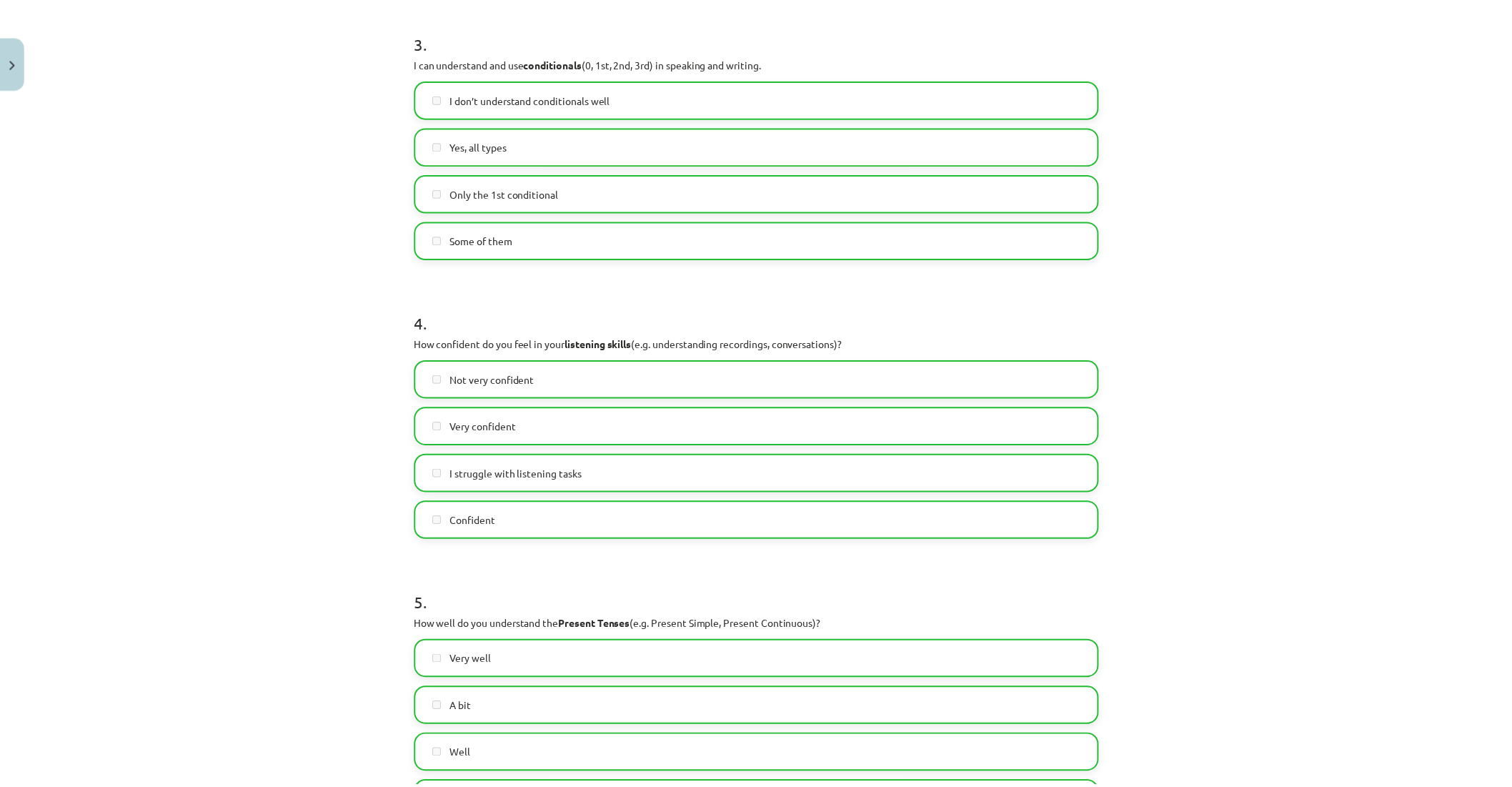
scroll to position [638, 0]
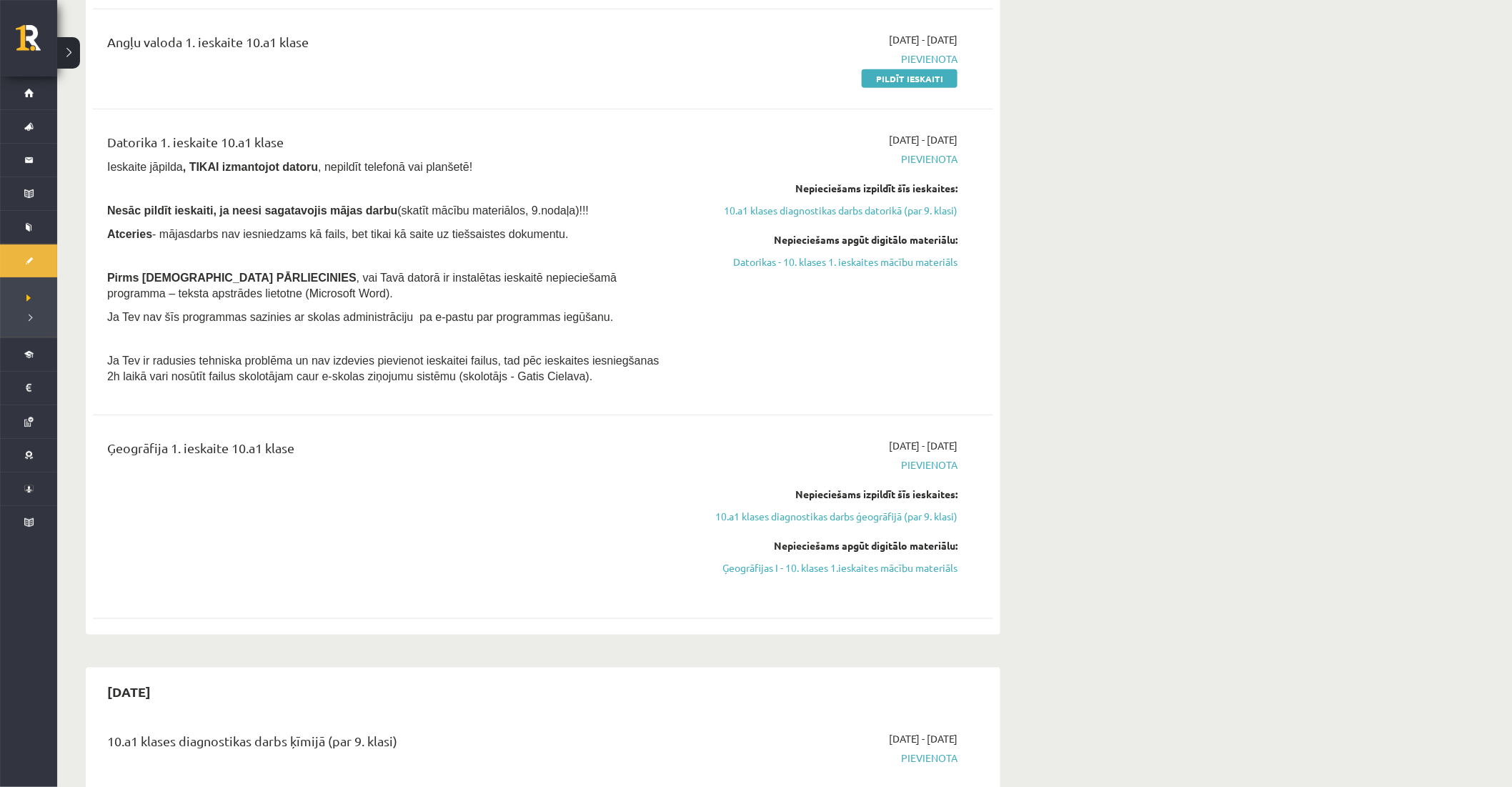
scroll to position [397, 0]
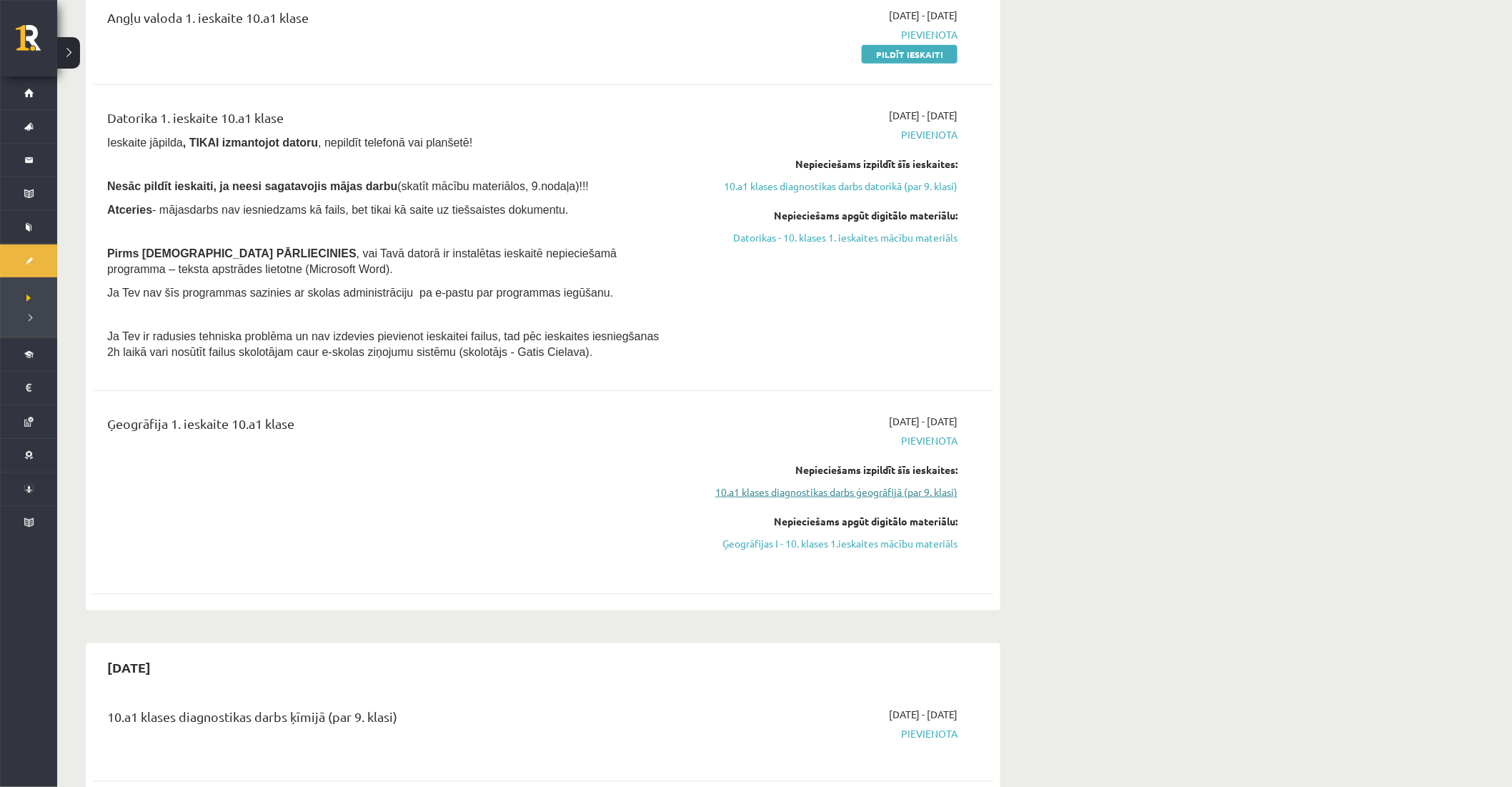
click at [817, 496] on link "10.a1 klases diagnostikas darbs ģeogrāfijā (par 9. klasi)" at bounding box center [823, 492] width 269 height 15
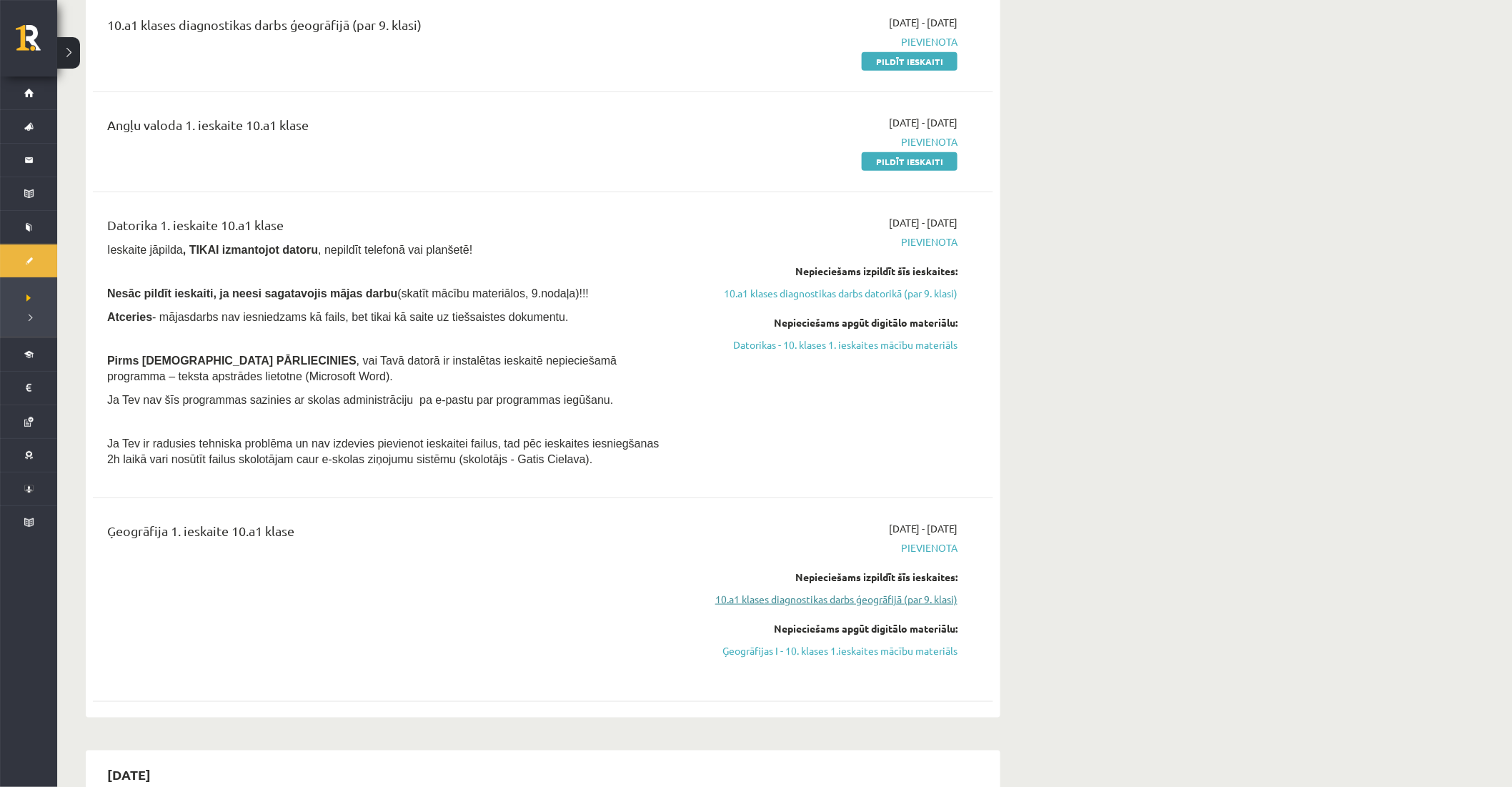
click at [766, 599] on link "10.a1 klases diagnostikas darbs ģeogrāfijā (par 9. klasi)" at bounding box center [823, 599] width 269 height 15
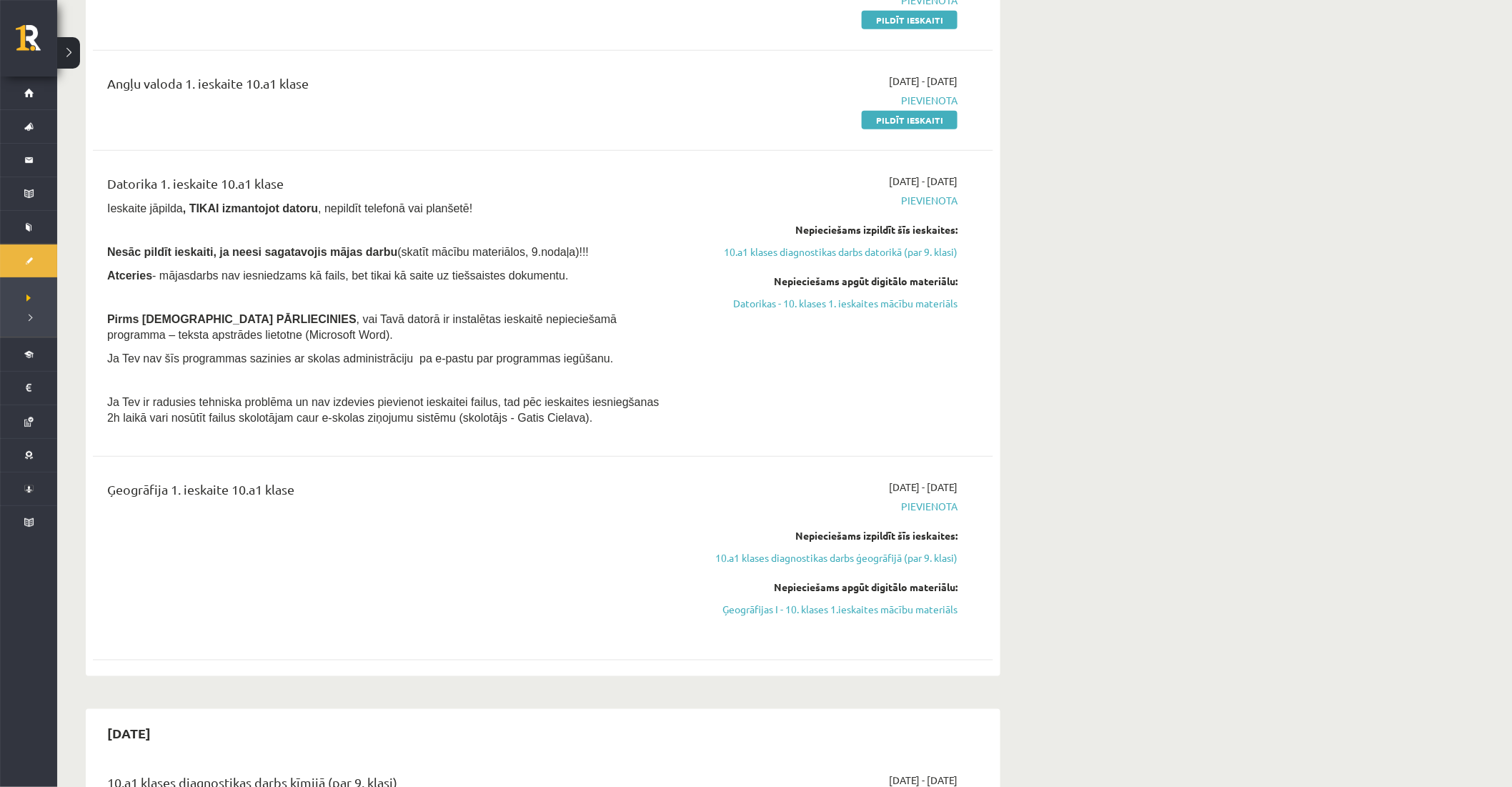
scroll to position [527, 0]
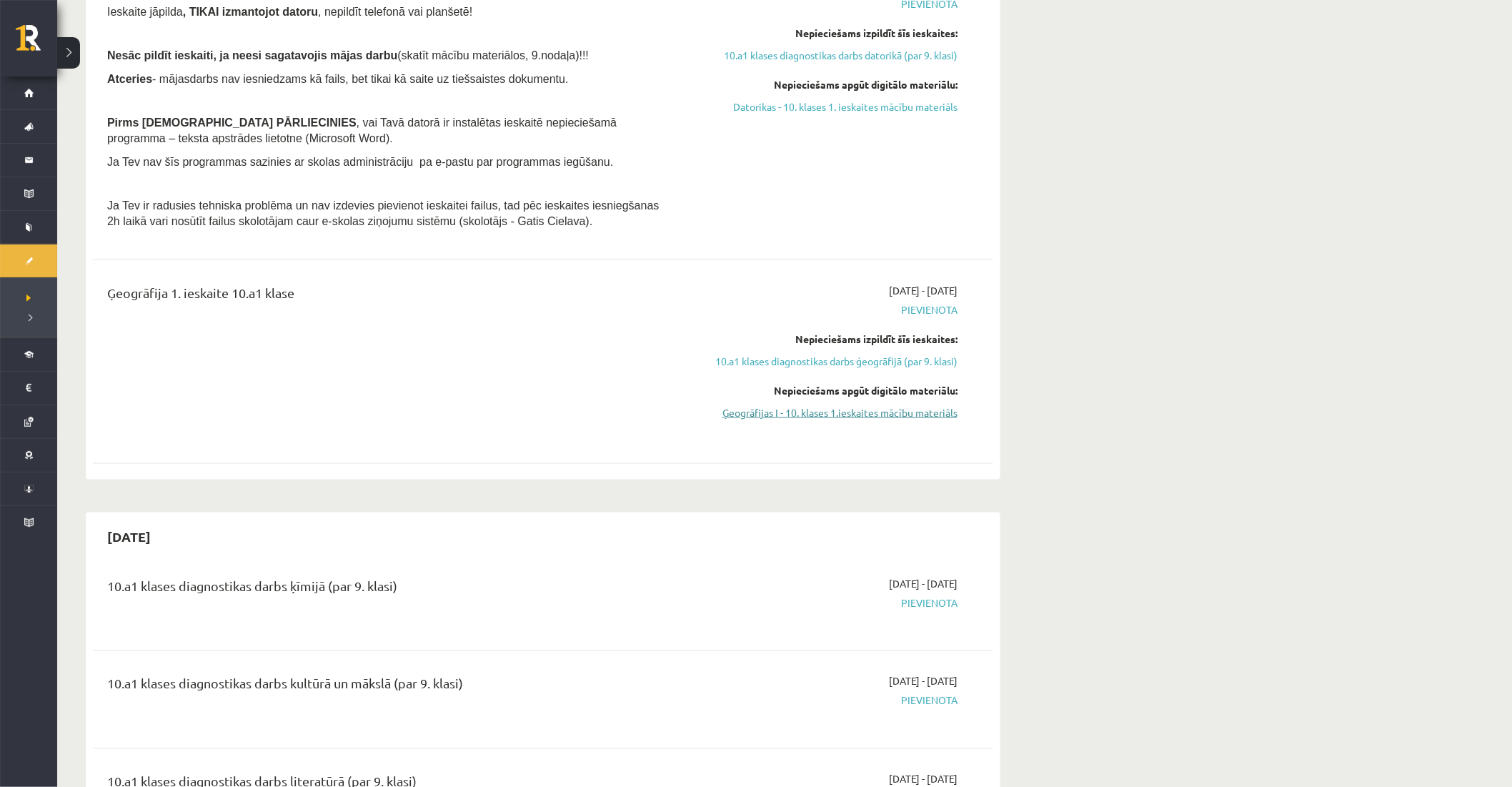
click at [820, 415] on link "Ģeogrāfijas I - 10. klases 1.ieskaites mācību materiāls" at bounding box center [823, 413] width 269 height 15
click at [827, 356] on link "10.a1 klases diagnostikas darbs ģeogrāfijā (par 9. klasi)" at bounding box center [823, 362] width 269 height 15
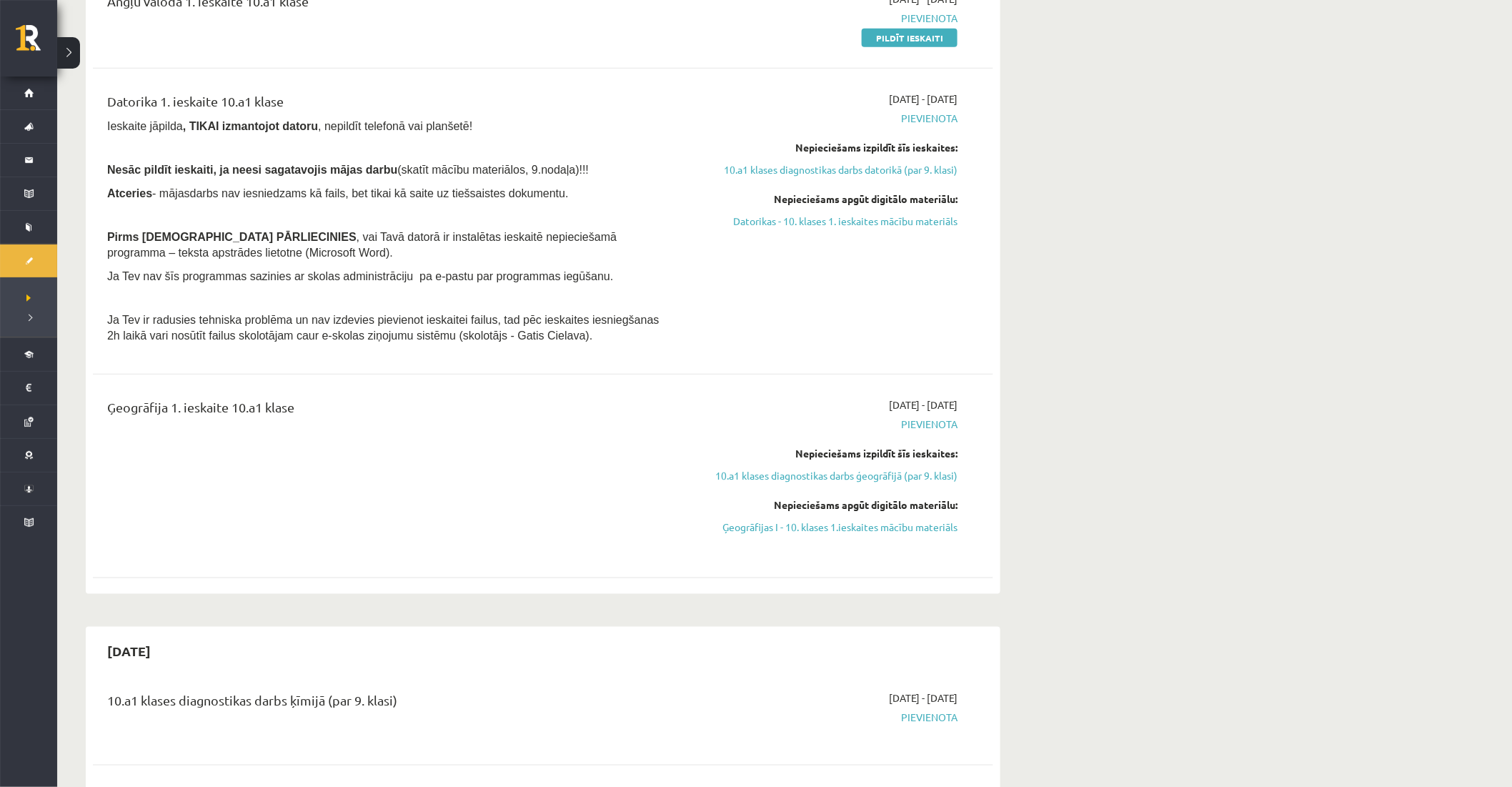
scroll to position [476, 0]
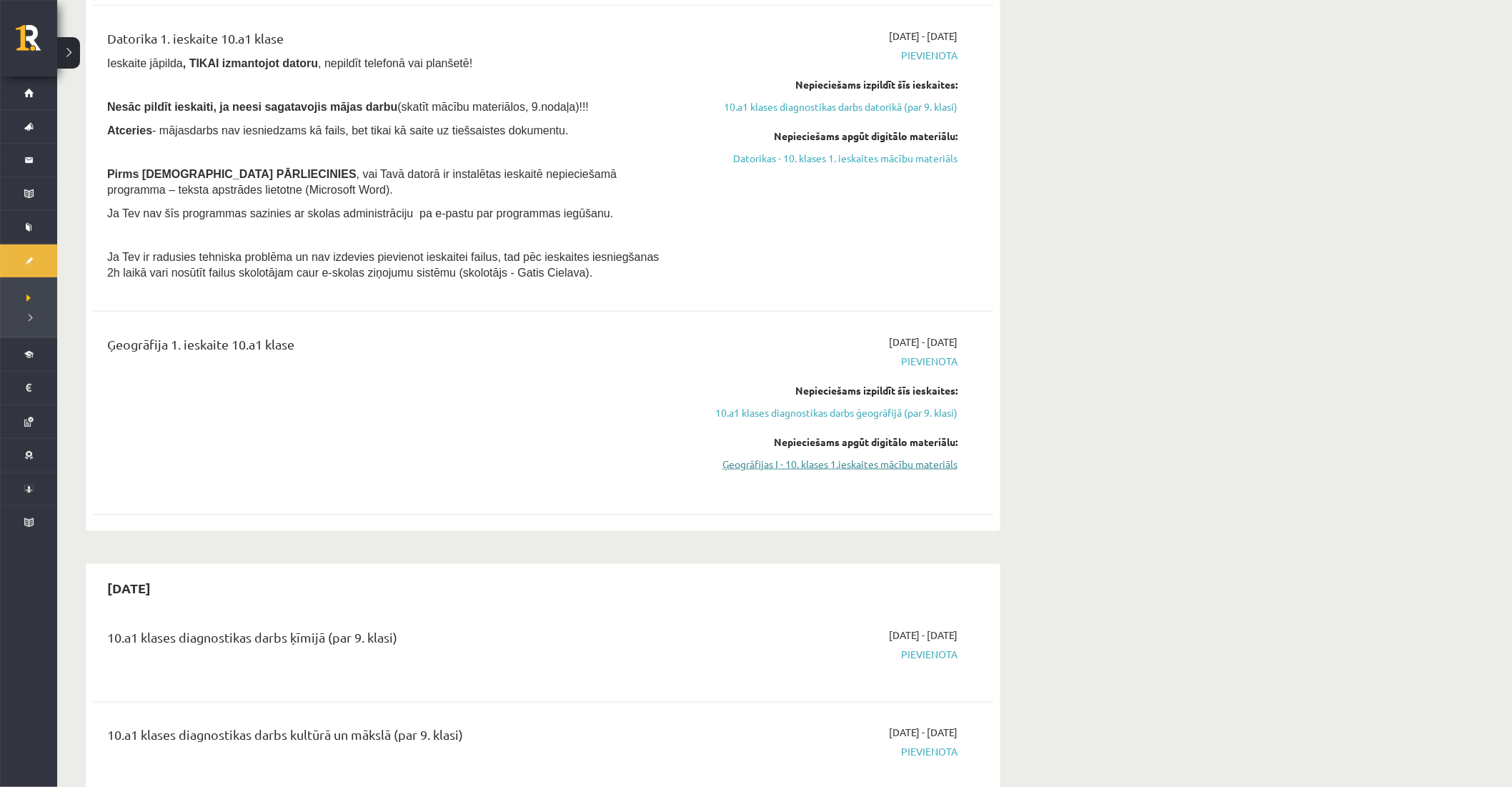
click at [848, 462] on link "Ģeogrāfijas I - 10. klases 1.ieskaites mācību materiāls" at bounding box center [823, 464] width 269 height 15
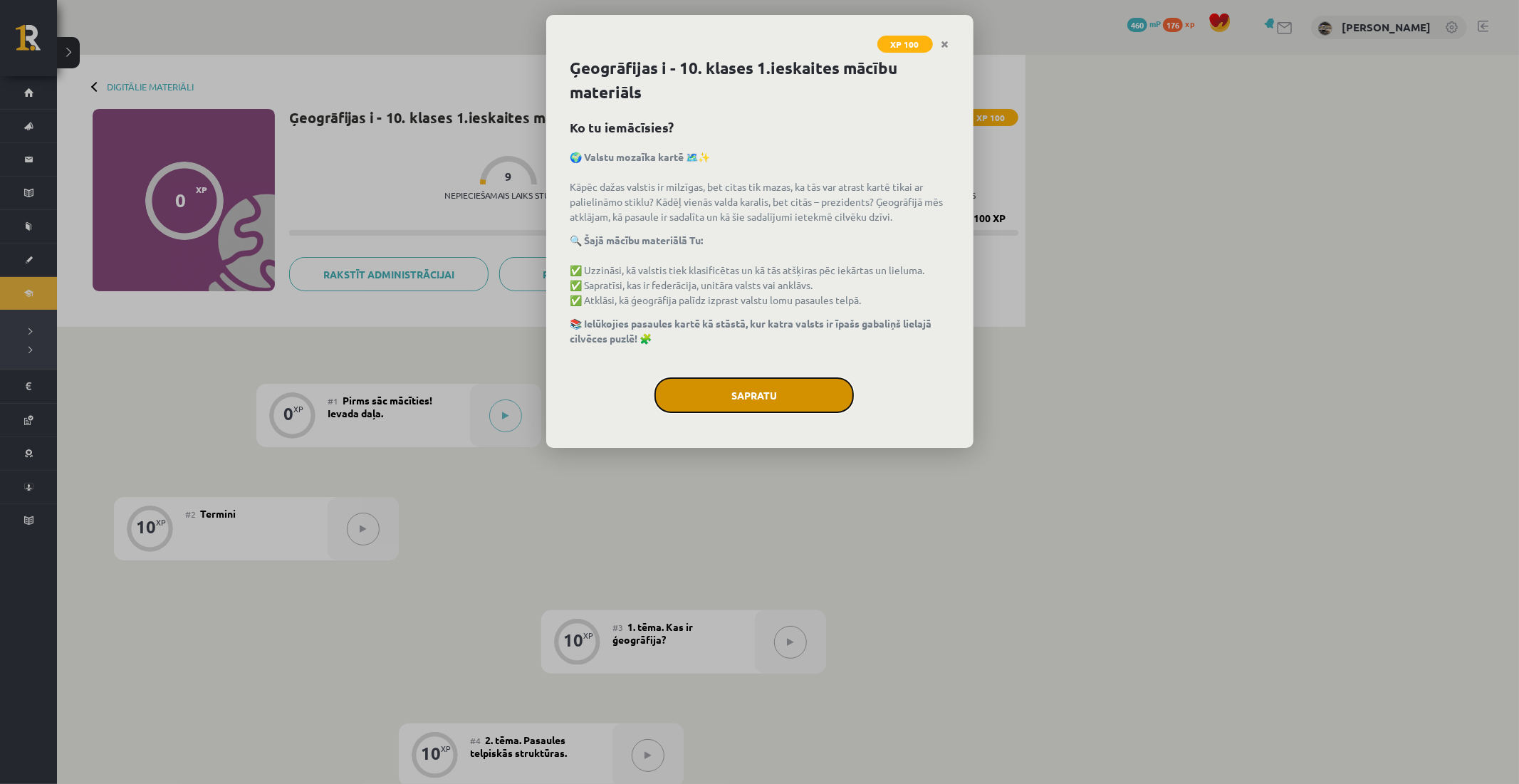
click at [789, 383] on button "Sapratu" at bounding box center [754, 395] width 200 height 36
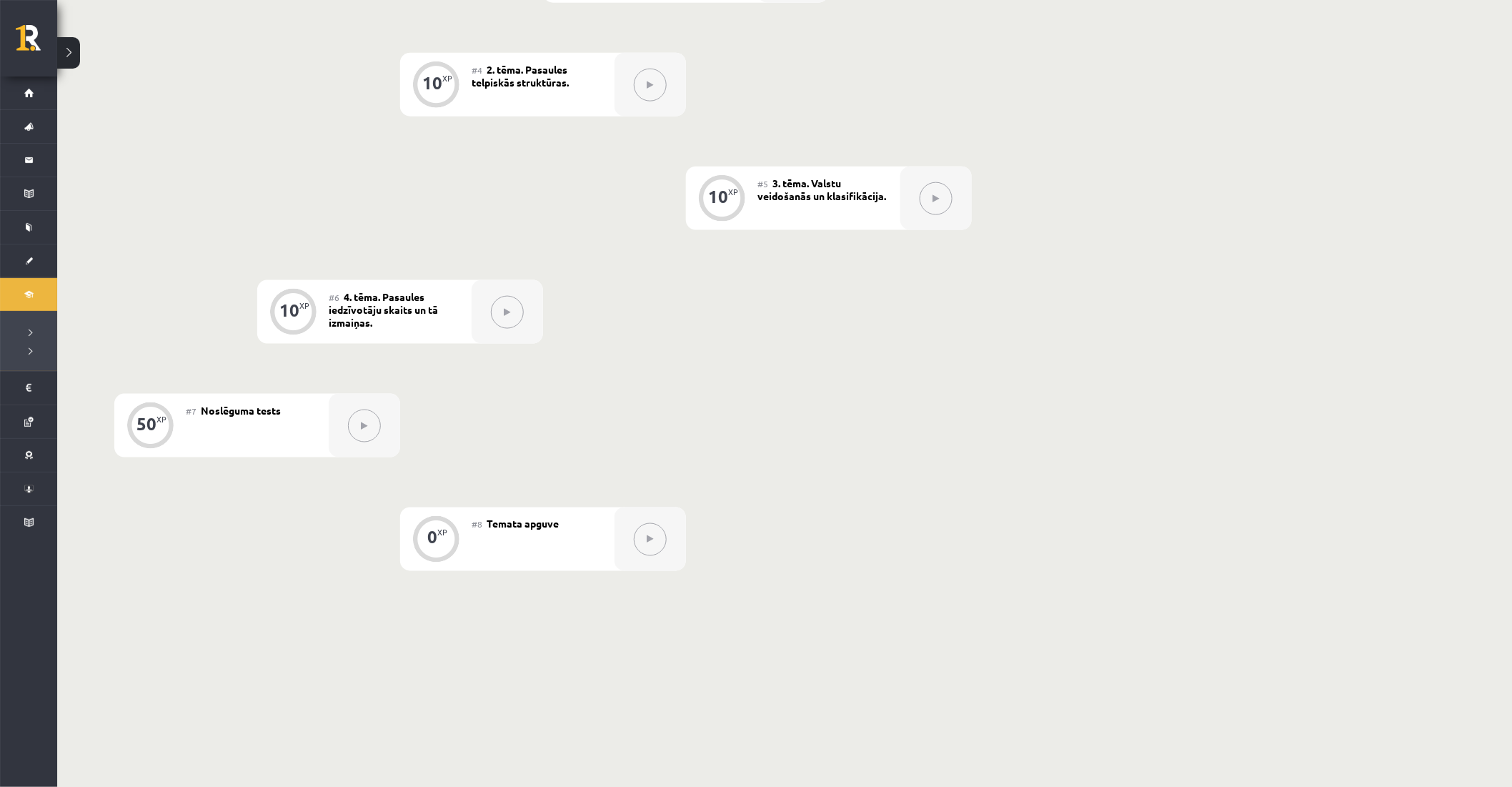
scroll to position [707, 0]
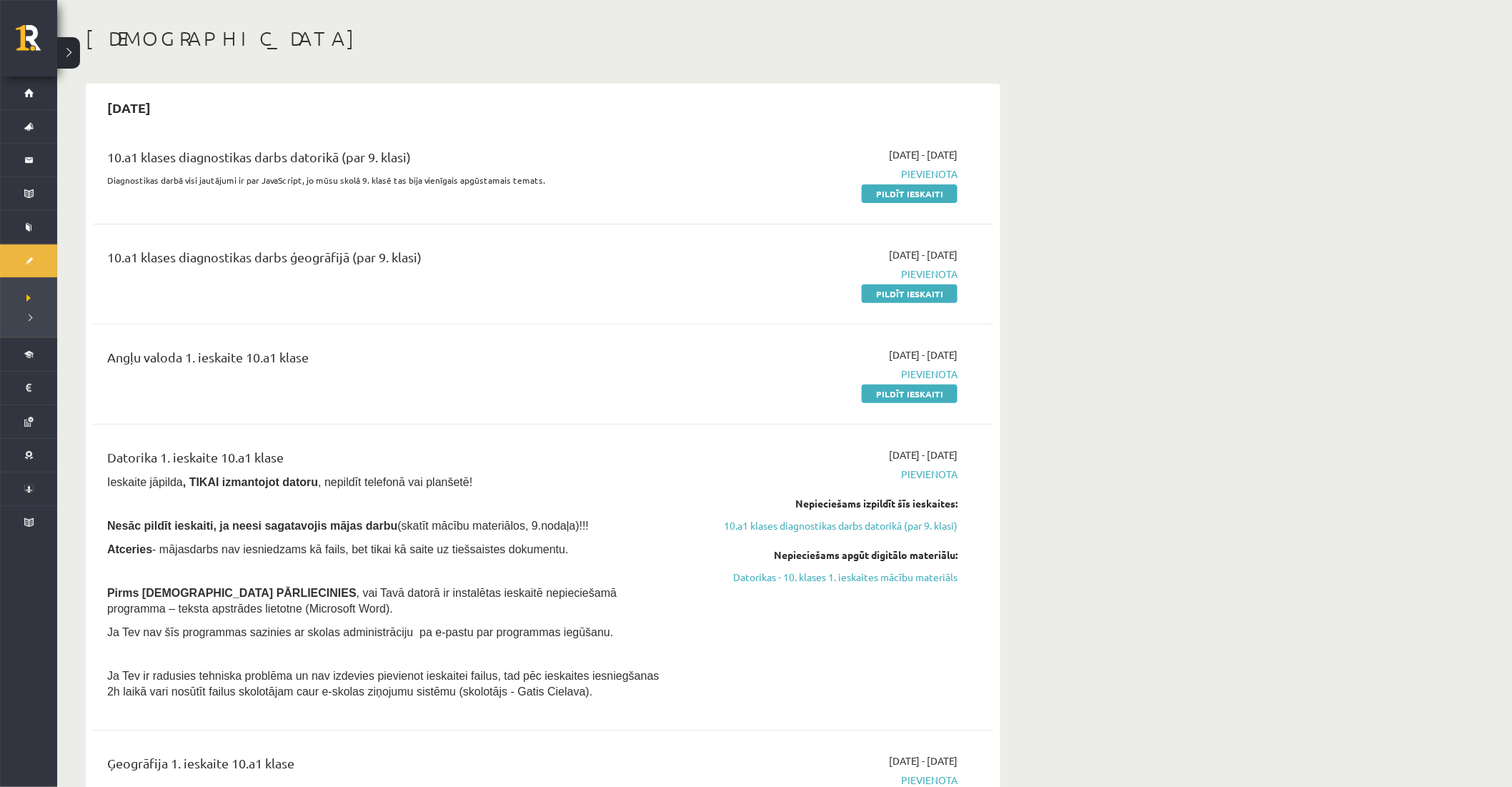
scroll to position [52, 0]
